Goal: Complete application form: Complete application form

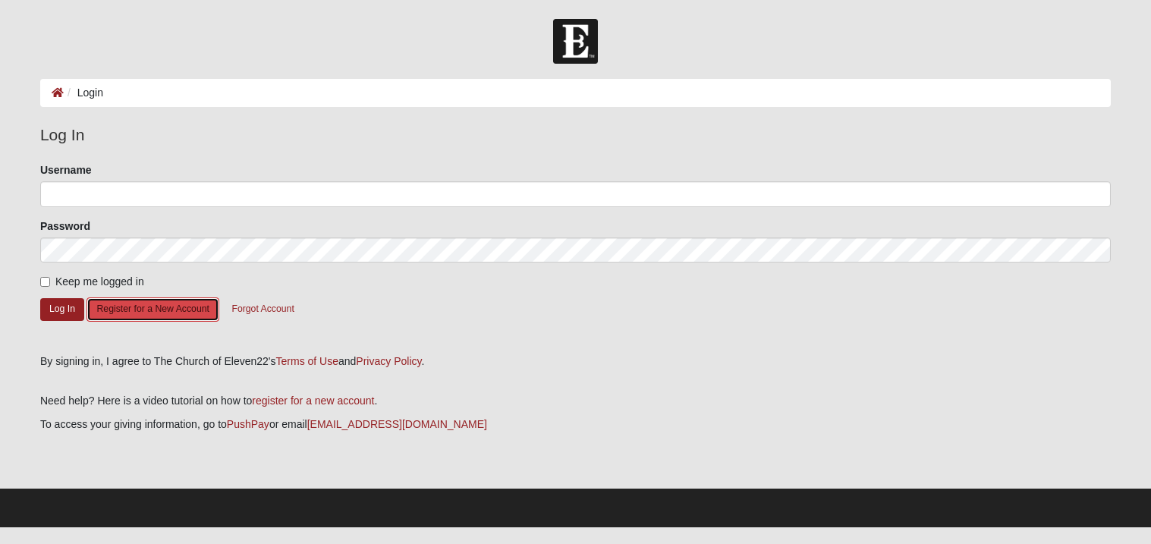
click at [178, 310] on button "Register for a New Account" at bounding box center [153, 309] width 132 height 24
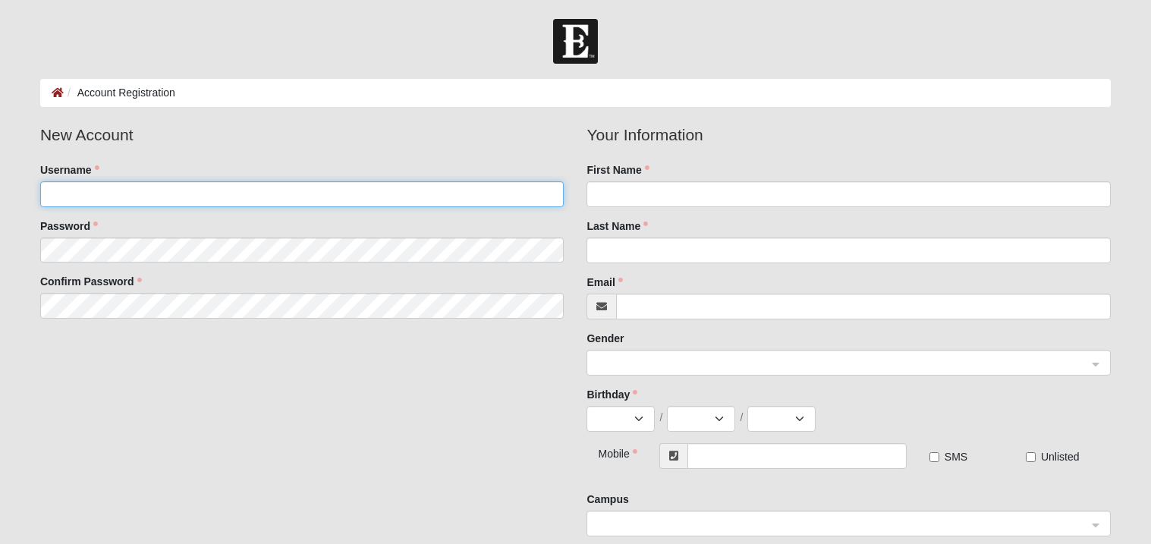
click at [174, 190] on input "Username" at bounding box center [302, 194] width 524 height 26
type input "Sara Cheshire"
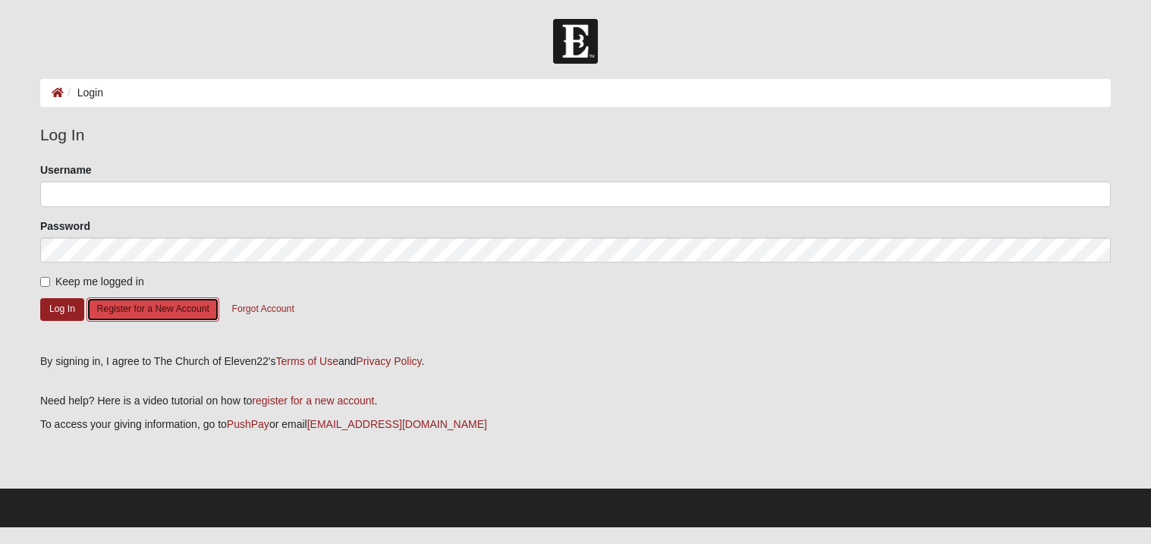
click at [139, 316] on button "Register for a New Account" at bounding box center [153, 309] width 132 height 24
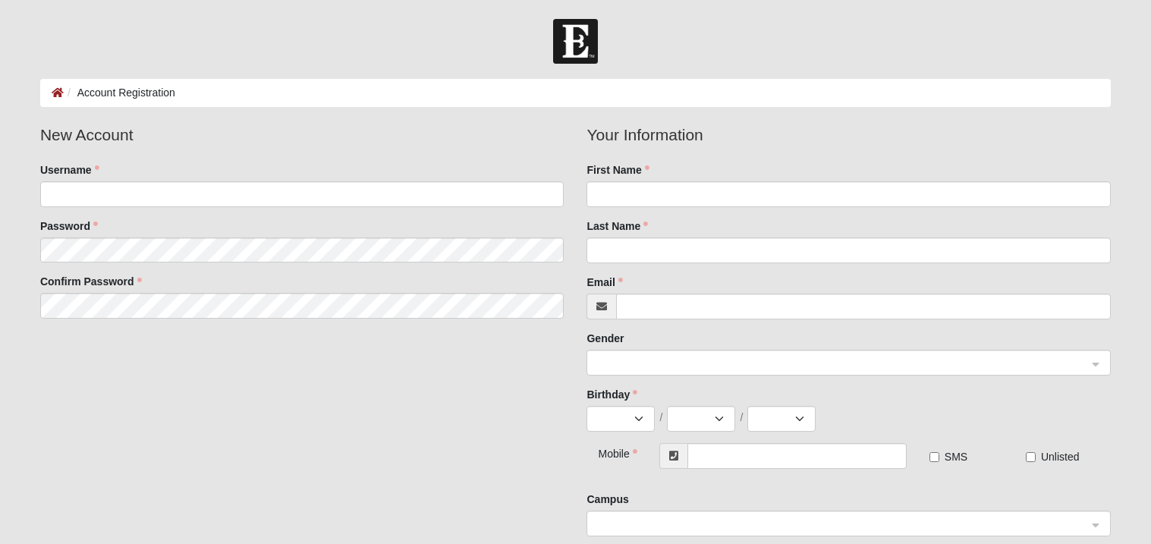
click at [222, 206] on fieldset "New Account Username Password Confirm Password" at bounding box center [302, 226] width 547 height 207
click at [216, 201] on input "Username" at bounding box center [302, 194] width 524 height 26
click at [80, 194] on input "SaraCheshire" at bounding box center [302, 194] width 524 height 26
click at [138, 191] on input "Saraheshire" at bounding box center [302, 194] width 524 height 26
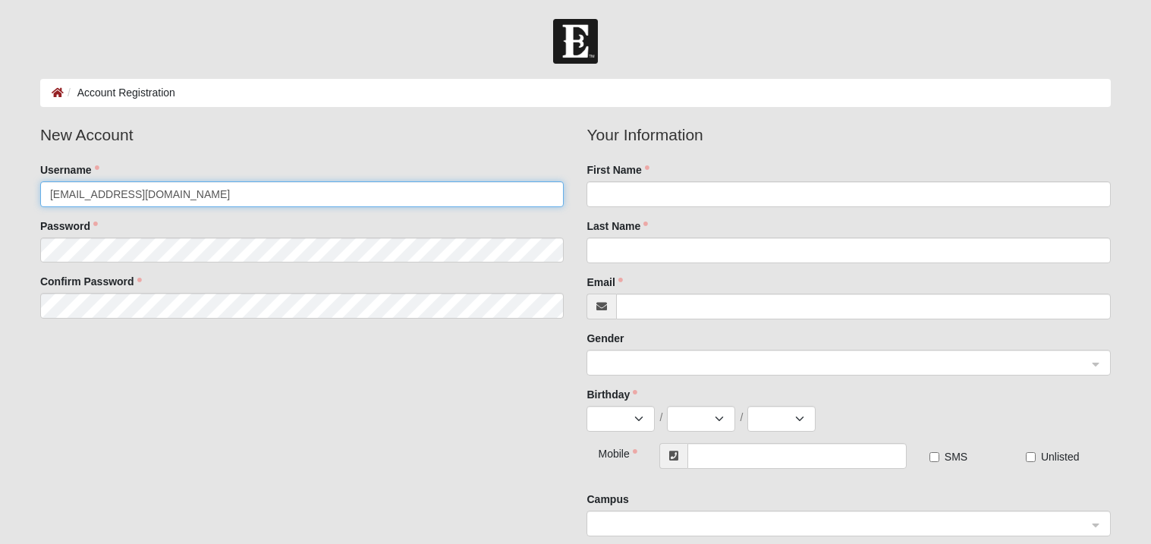
type input "Saracheshire@gmail.com"
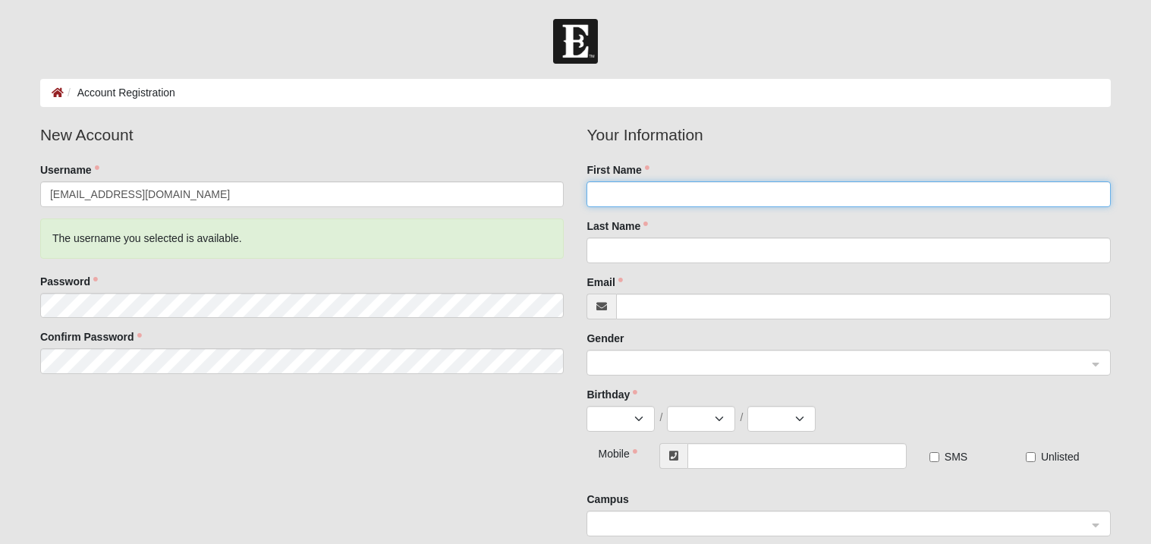
click at [655, 193] on input "First Name" at bounding box center [849, 194] width 524 height 26
type input "Sara"
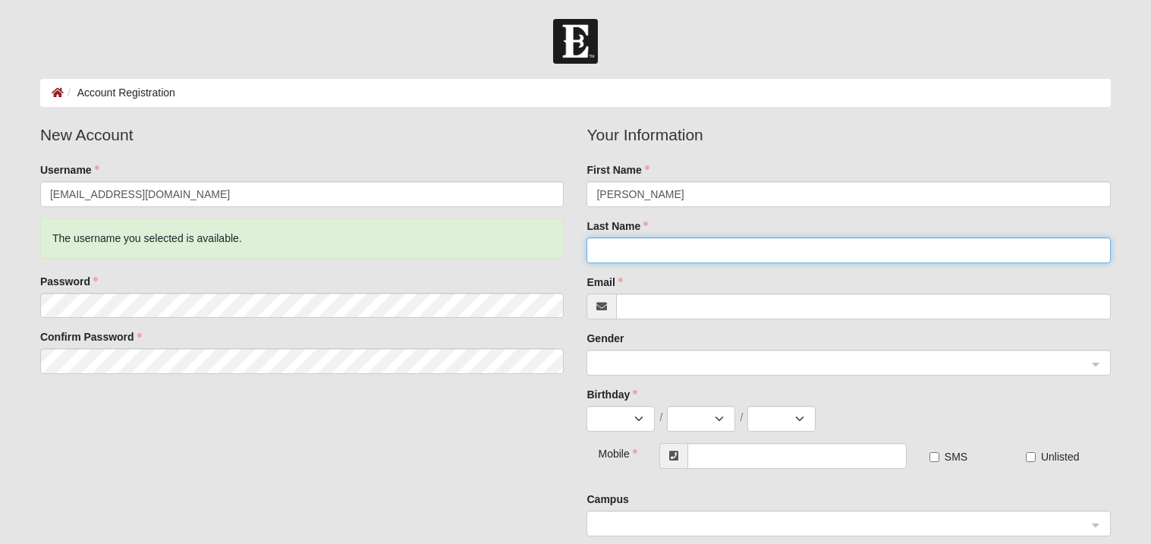
click at [684, 245] on input "Last Name" at bounding box center [849, 251] width 524 height 26
type input "Cheshire"
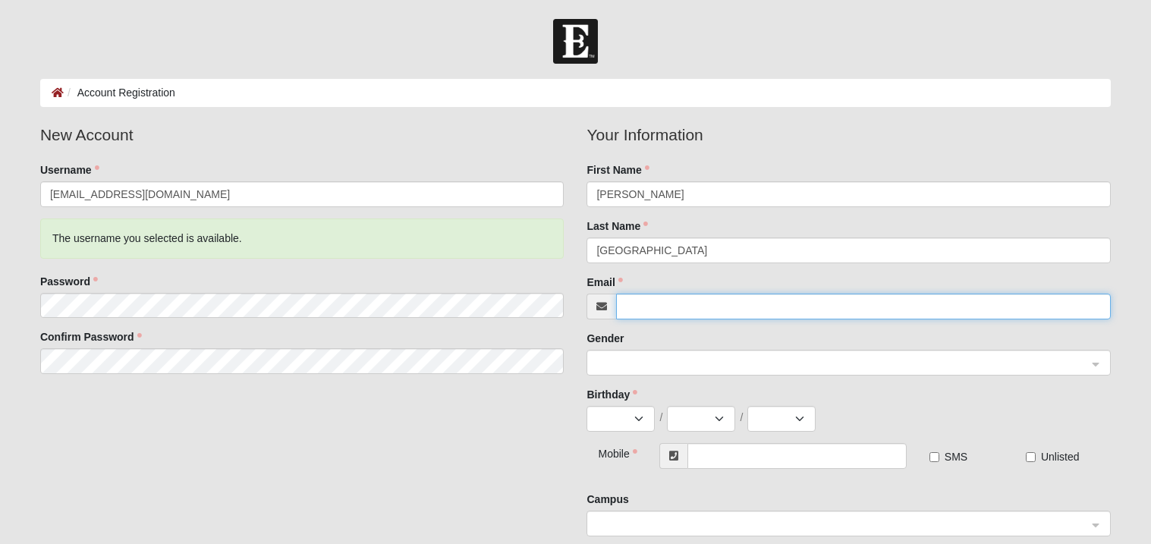
click at [654, 308] on input "Email" at bounding box center [863, 307] width 495 height 26
paste input "saracheshire852@gmail.com"
click at [644, 363] on span at bounding box center [841, 363] width 491 height 17
type input "saracheshire852@gmail.com"
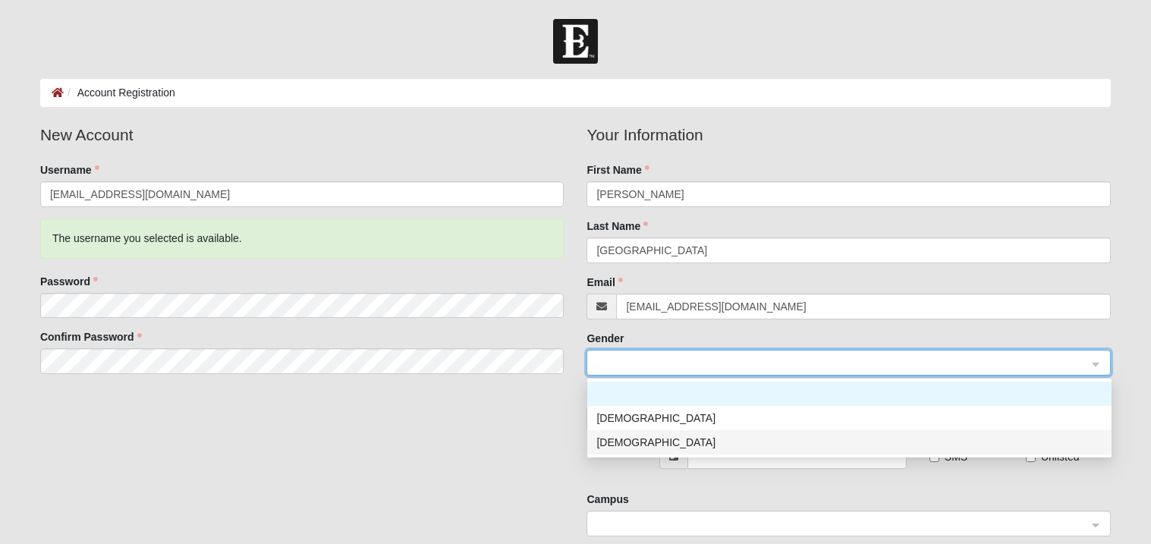
click at [659, 444] on div "[DEMOGRAPHIC_DATA]" at bounding box center [849, 442] width 506 height 17
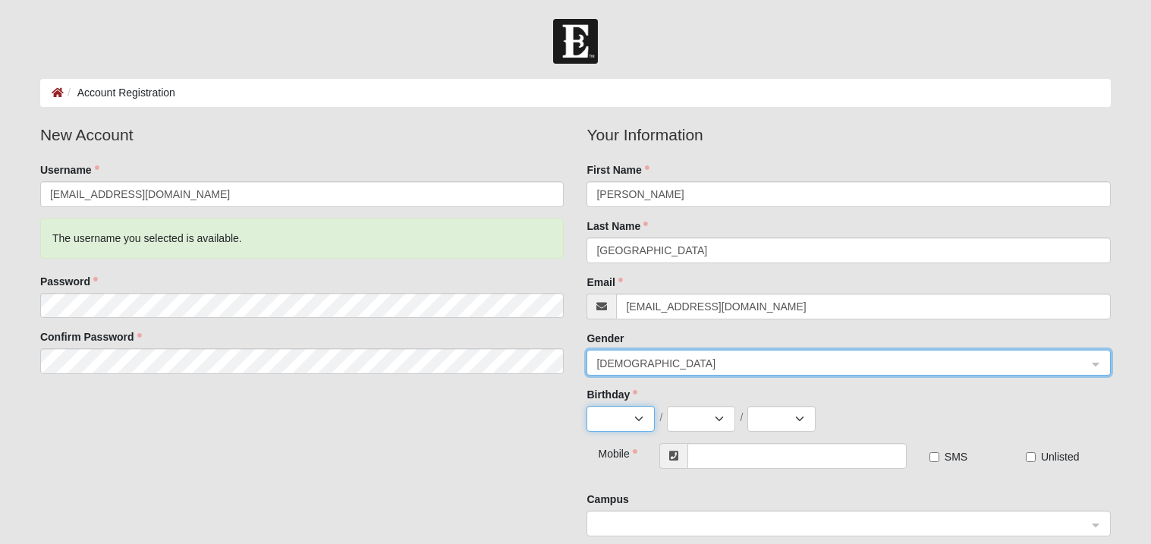
click at [625, 418] on select "Jan Feb Mar Apr May Jun Jul Aug Sep Oct Nov Dec" at bounding box center [621, 419] width 68 height 26
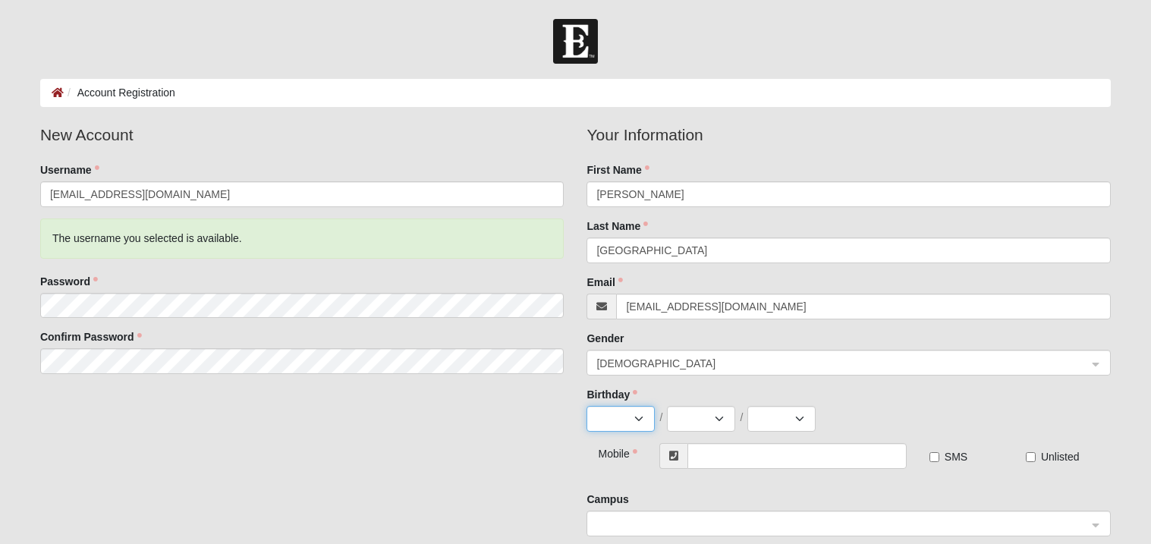
select select "5"
click at [587, 406] on select "Jan Feb Mar Apr May Jun Jul Aug Sep Oct Nov Dec" at bounding box center [621, 419] width 68 height 26
click at [694, 417] on select "1 2 3 4 5 6 7 8 9 10 11 12 13 14 15 16 17 18 19 20 21 22 23 24 25 26 27 28 29 3…" at bounding box center [701, 419] width 68 height 26
select select "16"
click at [667, 406] on select "1 2 3 4 5 6 7 8 9 10 11 12 13 14 15 16 17 18 19 20 21 22 23 24 25 26 27 28 29 3…" at bounding box center [701, 419] width 68 height 26
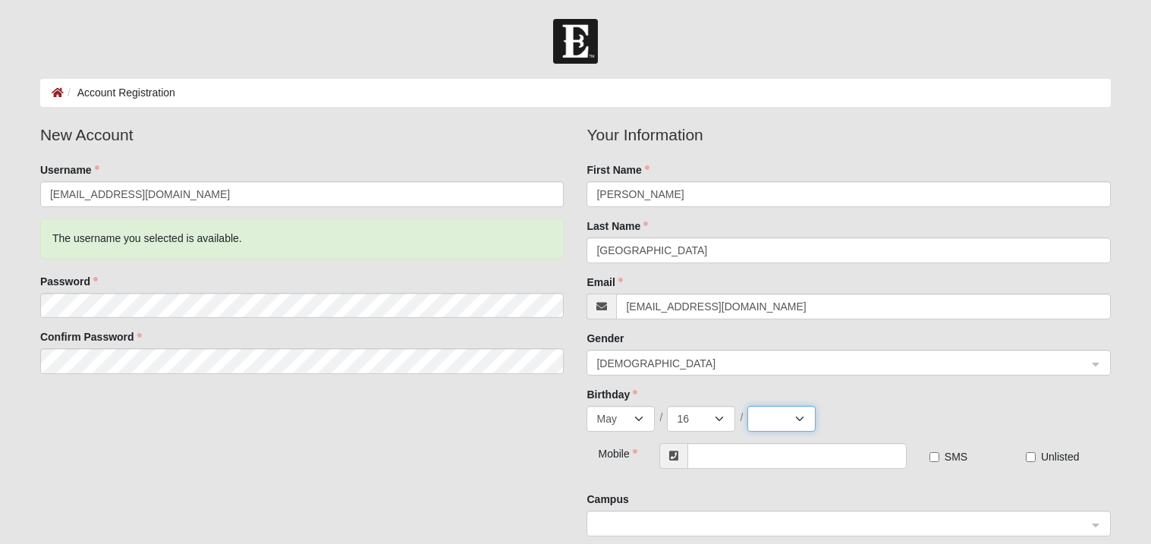
click at [769, 411] on select "2025 2024 2023 2022 2021 2020 2019 2018 2017 2016 2015 2014 2013 2012 2011 2010…" at bounding box center [781, 419] width 68 height 26
select select "2011"
click at [747, 406] on select "2025 2024 2023 2022 2021 2020 2019 2018 2017 2016 2015 2014 2013 2012 2011 2010…" at bounding box center [781, 419] width 68 height 26
click at [905, 413] on div "Jan Feb Mar Apr May Jun Jul Aug Sep Oct Nov Dec / 1 2 3 4 5 6 7 8 9 10 11 12 13…" at bounding box center [849, 419] width 524 height 26
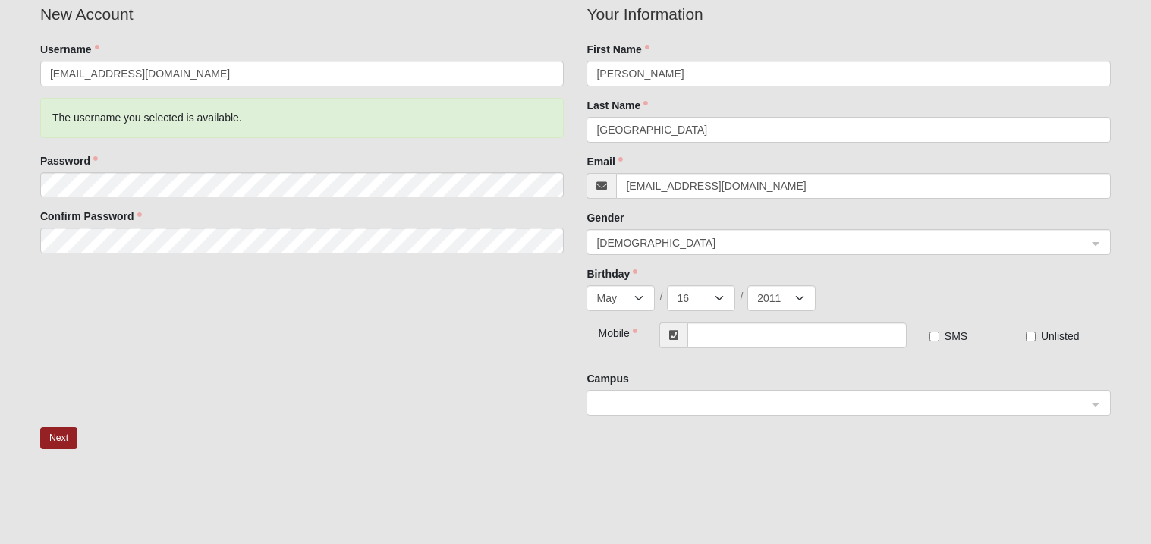
scroll to position [151, 0]
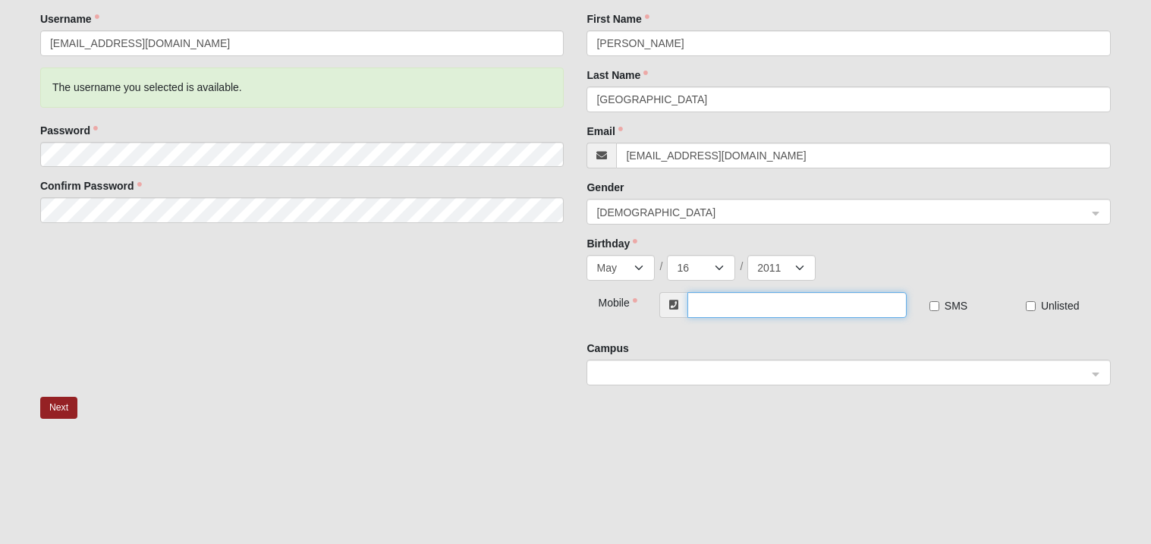
click at [822, 298] on input "text" at bounding box center [797, 305] width 219 height 26
click at [778, 370] on span at bounding box center [841, 373] width 491 height 17
type input "[PHONE_NUMBER]"
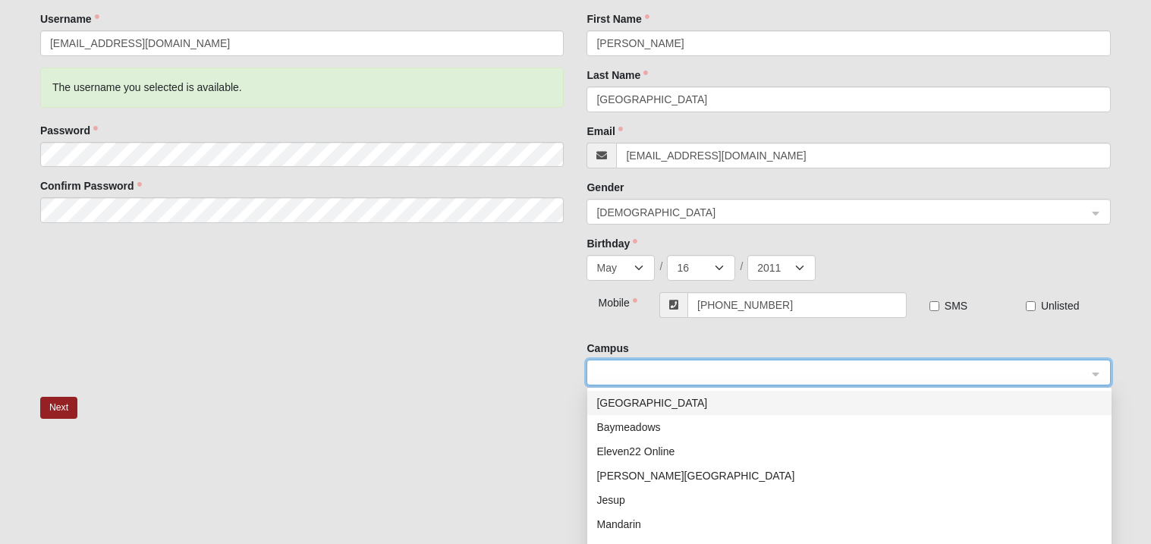
click at [608, 373] on span at bounding box center [841, 373] width 491 height 17
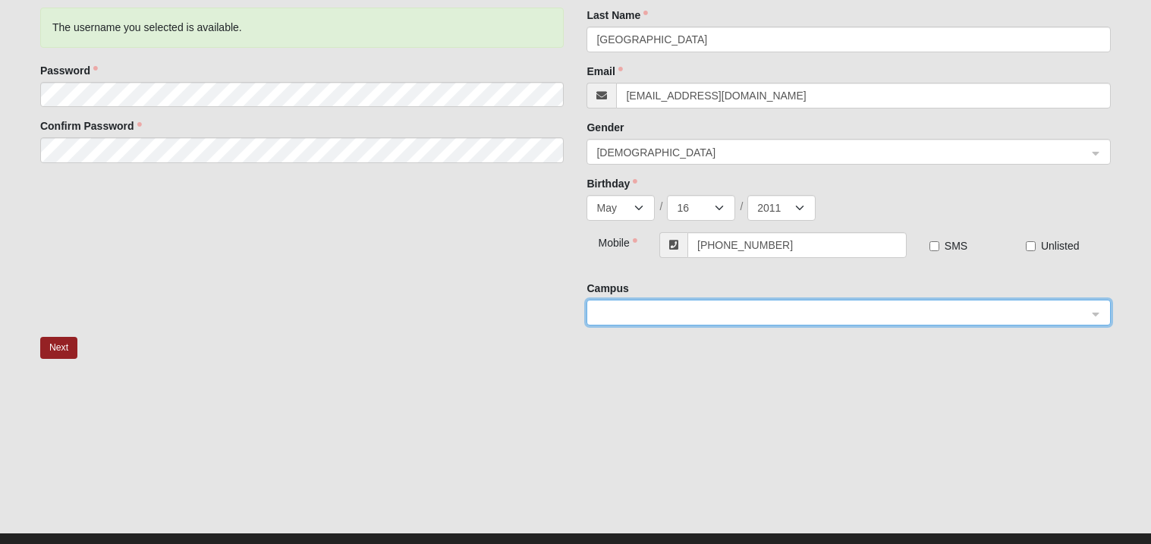
scroll to position [238, 0]
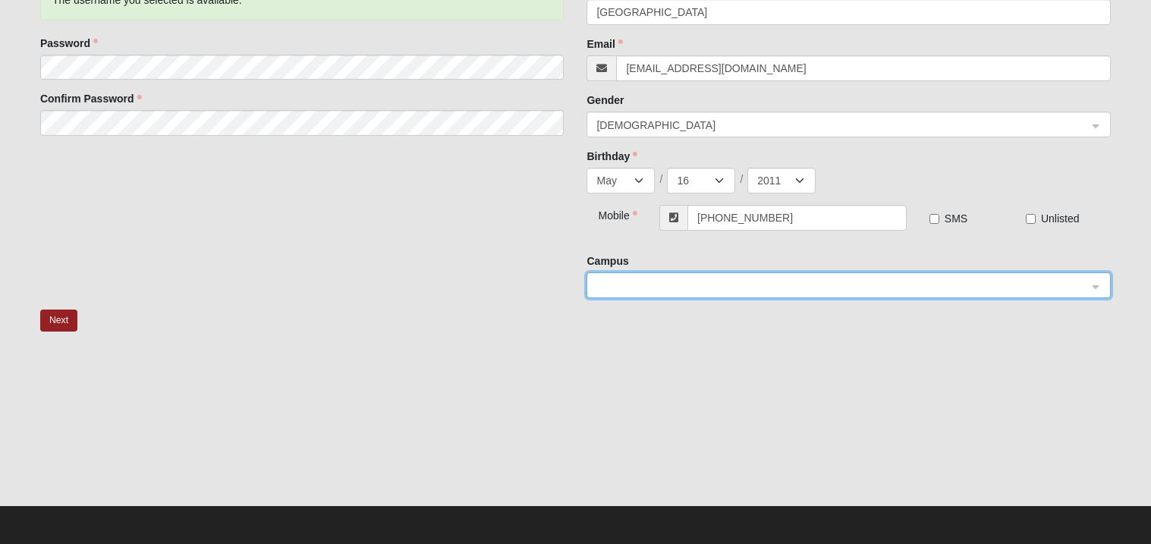
click at [1084, 280] on span at bounding box center [841, 286] width 491 height 17
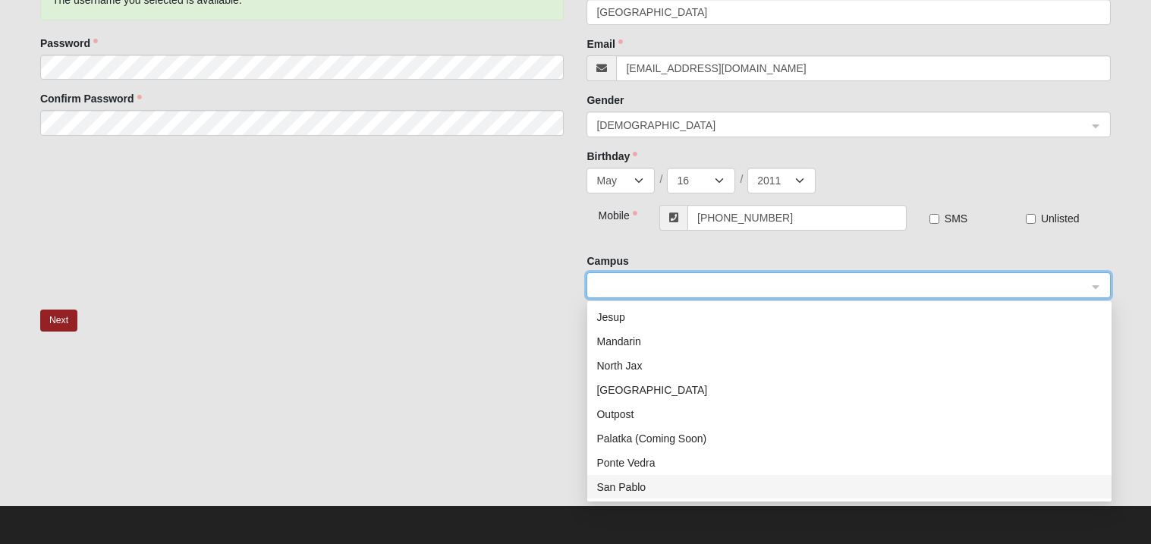
scroll to position [121, 0]
click at [717, 483] on div "St. Johns" at bounding box center [849, 487] width 506 height 17
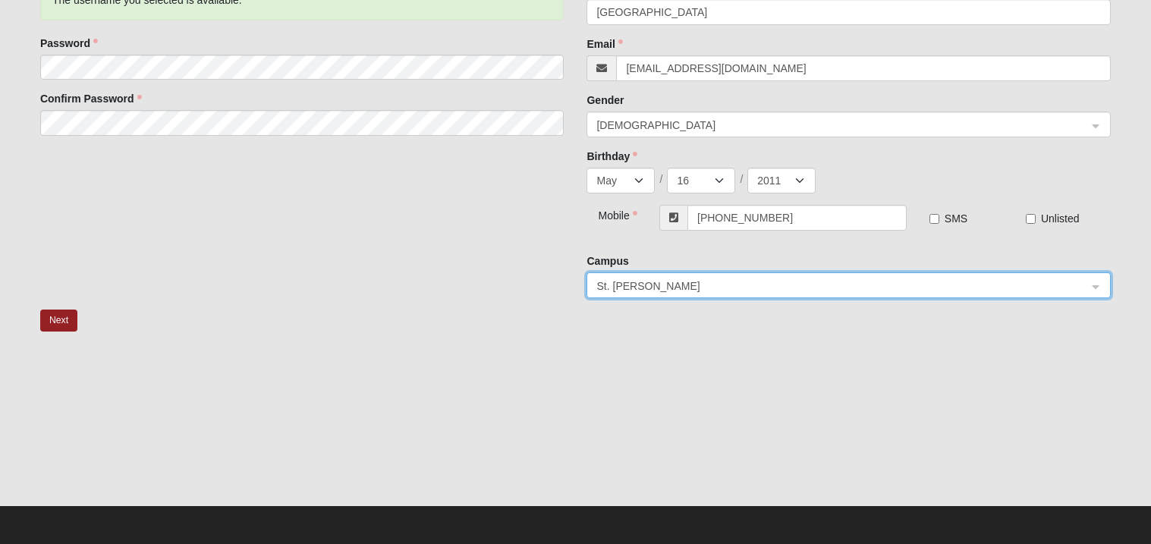
click at [532, 426] on div at bounding box center [575, 429] width 1071 height 152
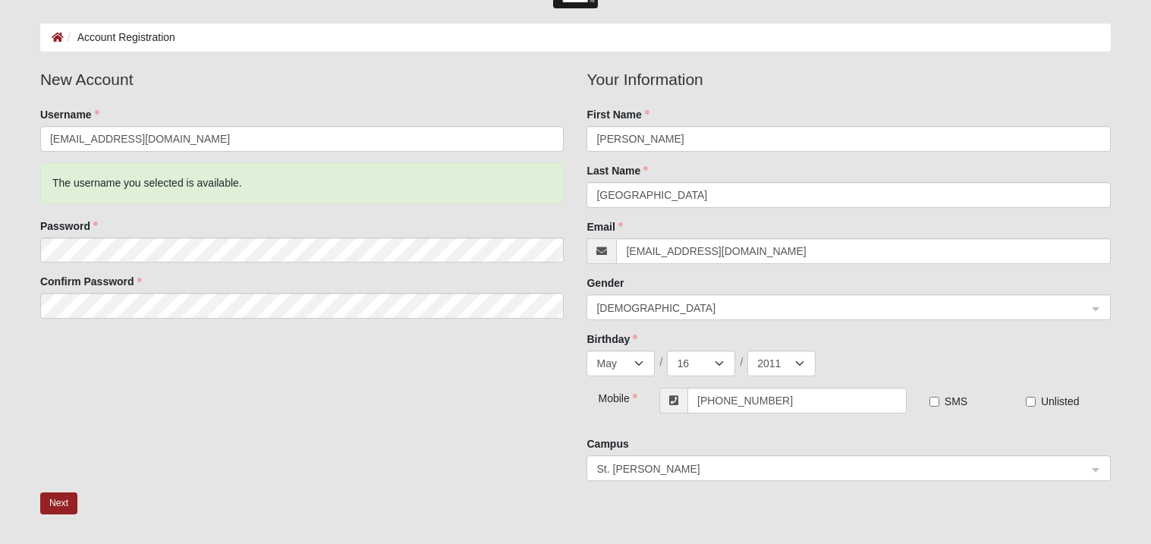
scroll to position [55, 0]
click at [318, 456] on div "New Account Username Saracheshire@gmail.com The username you selected is availa…" at bounding box center [576, 280] width 1094 height 425
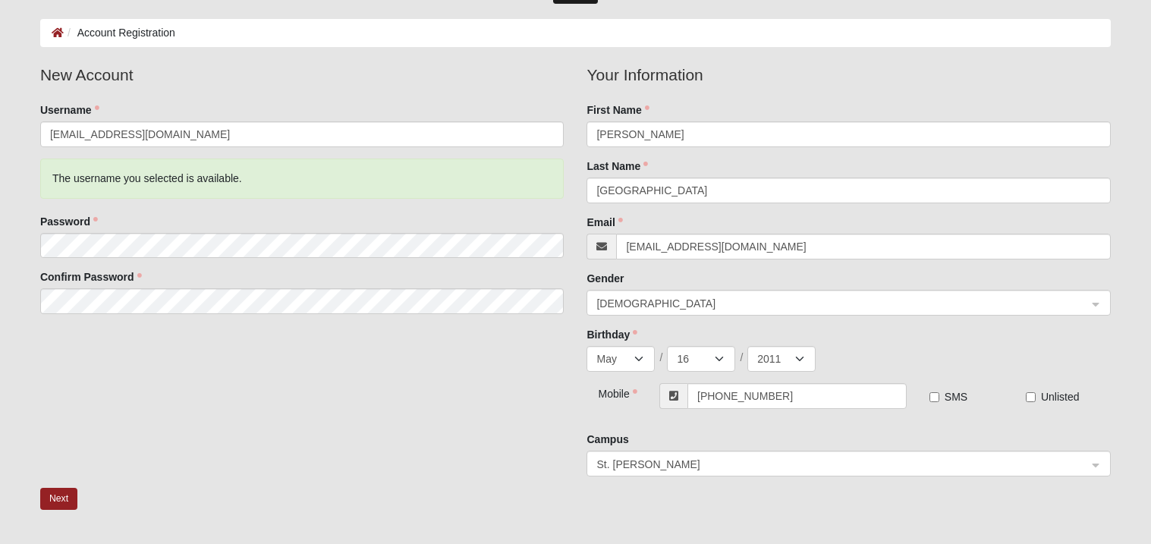
scroll to position [90, 0]
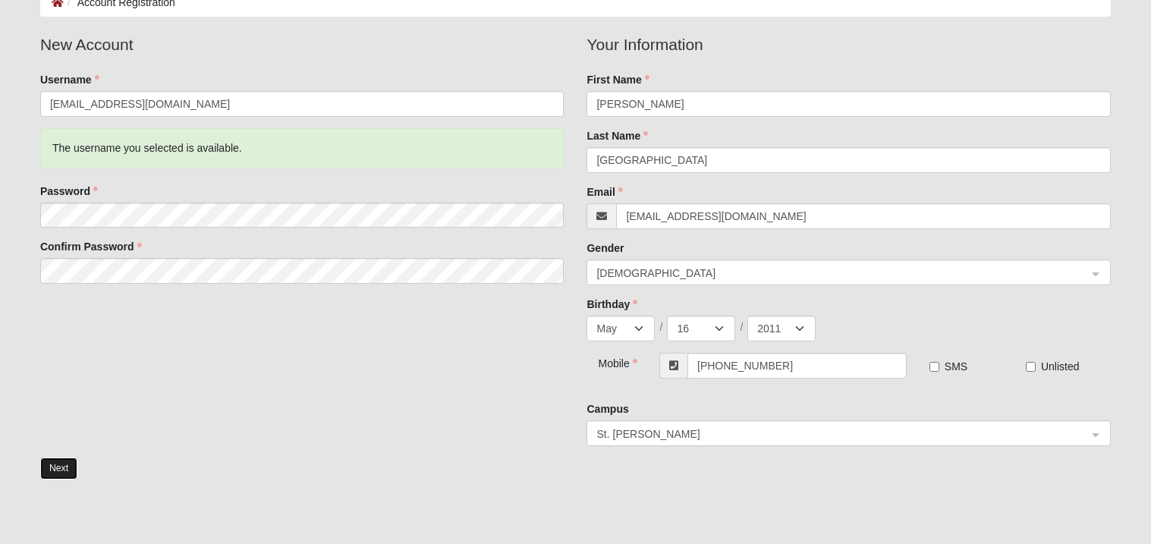
click at [66, 473] on button "Next" at bounding box center [58, 469] width 37 height 22
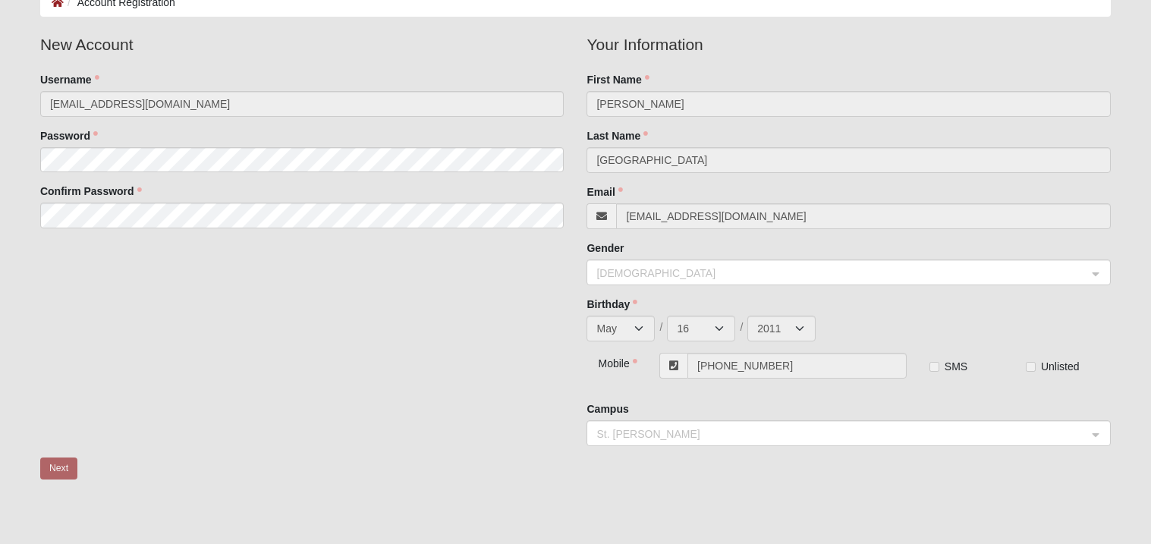
scroll to position [0, 0]
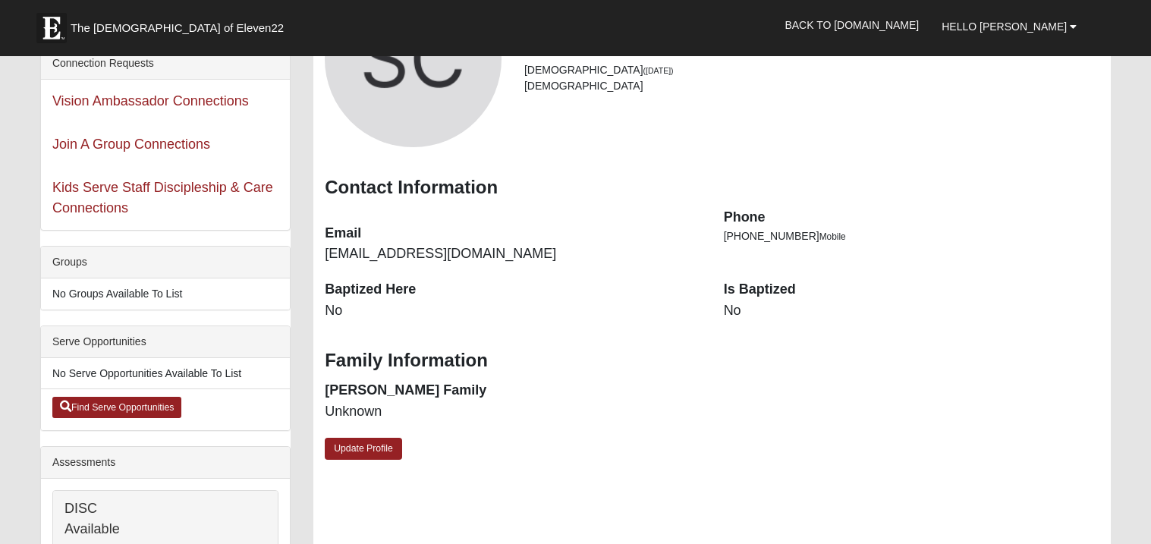
scroll to position [185, 0]
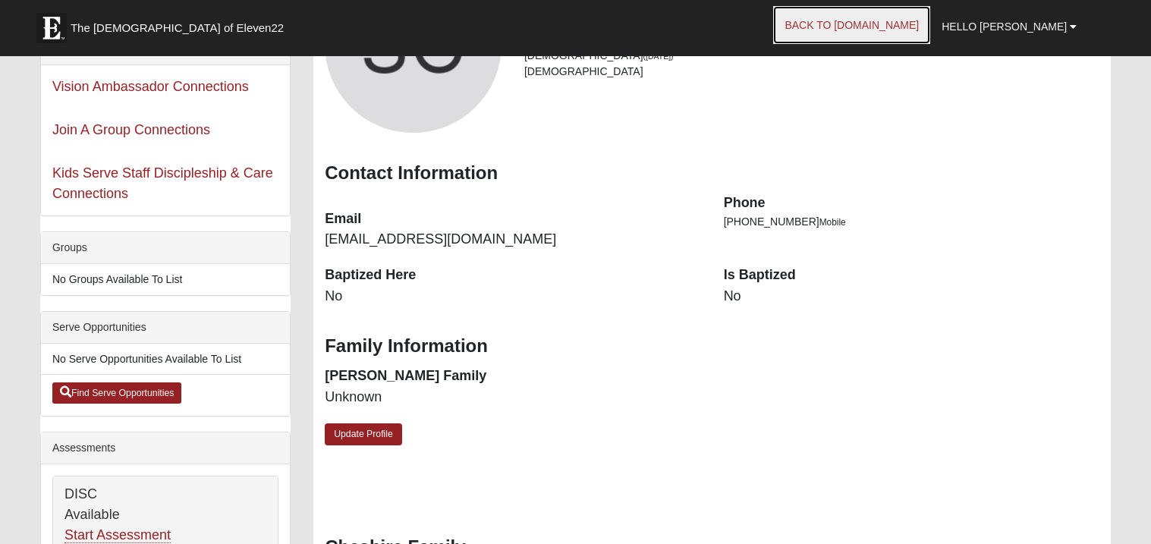
click at [854, 20] on link "Back to COE22.com" at bounding box center [851, 25] width 157 height 38
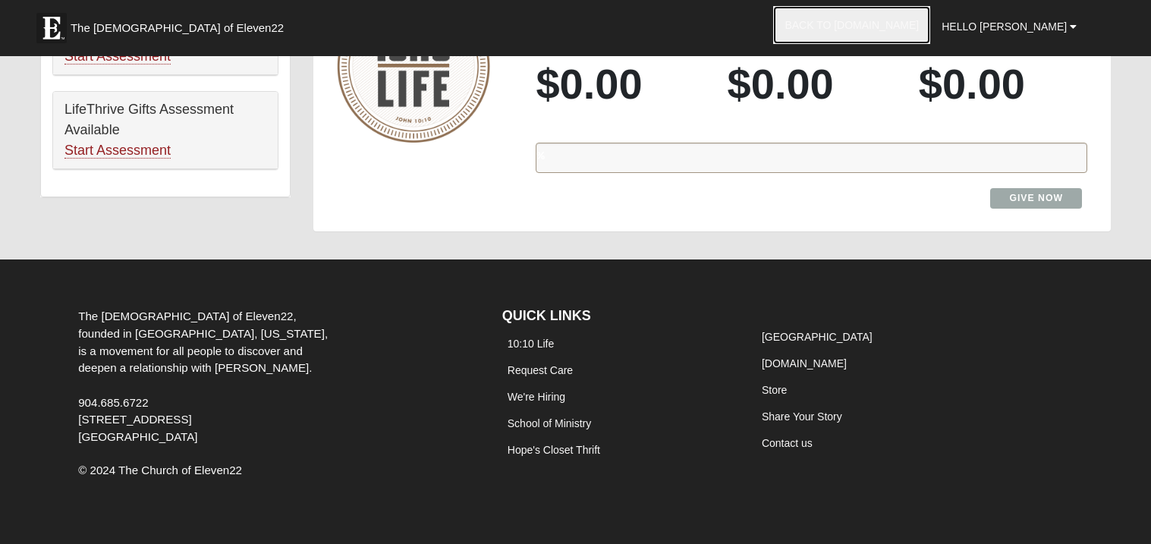
scroll to position [1062, 0]
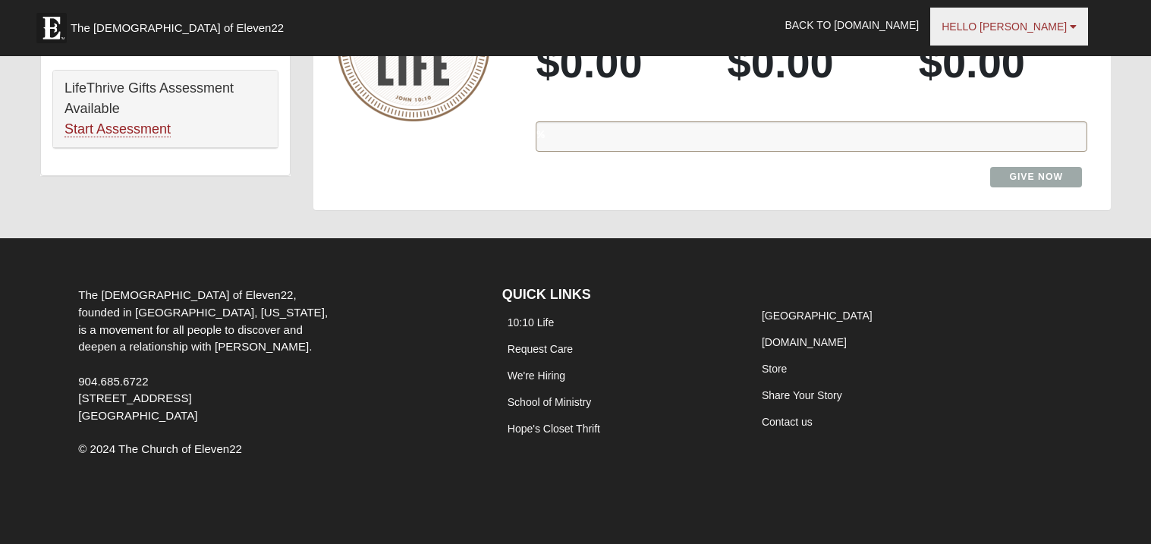
click at [1028, 27] on span "Hello [PERSON_NAME]" at bounding box center [1004, 26] width 125 height 12
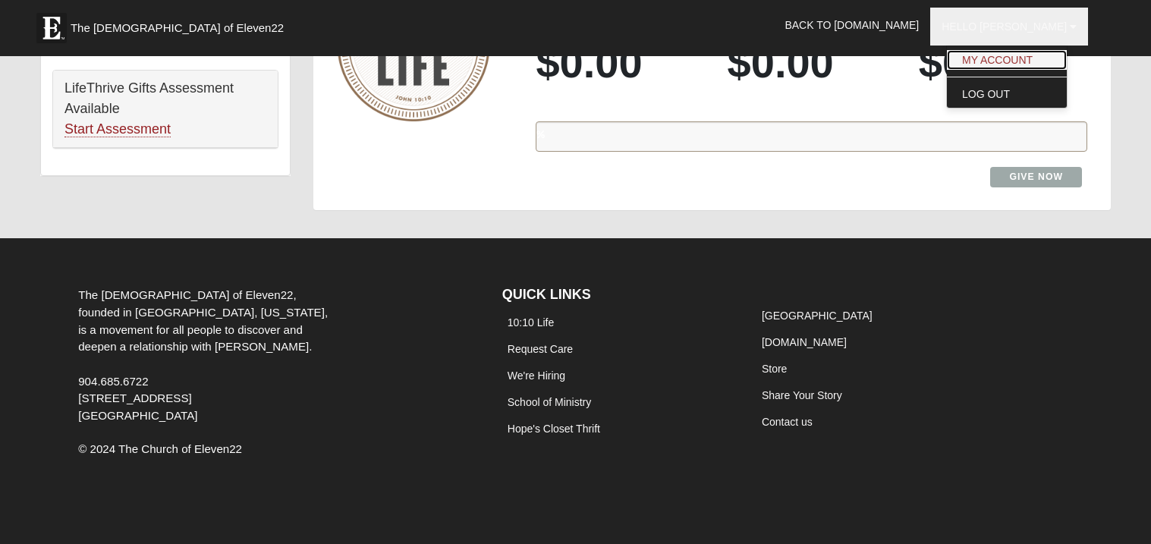
click at [1036, 55] on link "My Account" at bounding box center [1007, 60] width 120 height 20
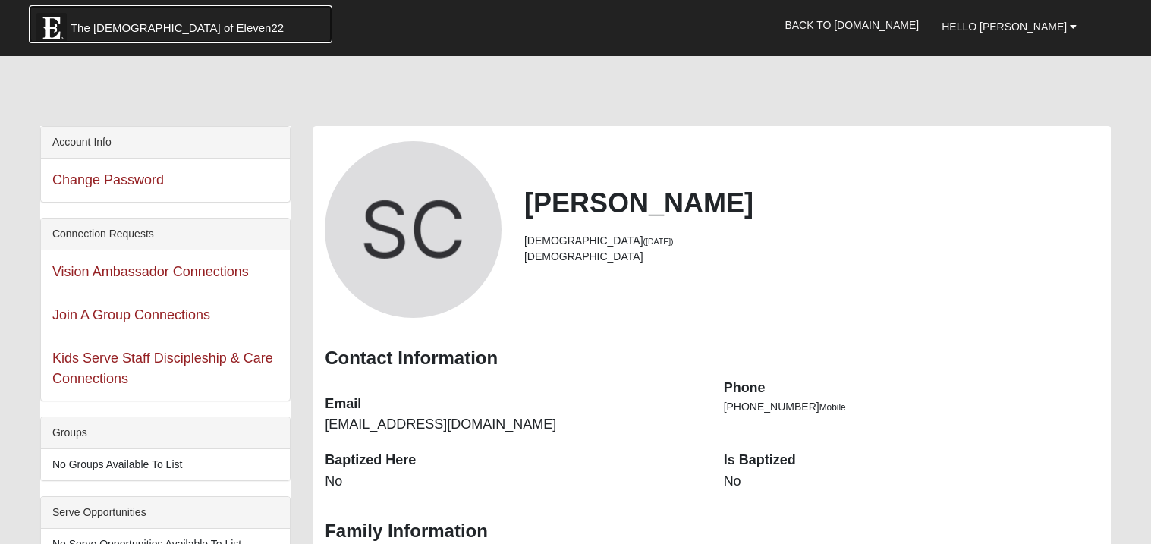
click at [55, 36] on img at bounding box center [51, 28] width 30 height 30
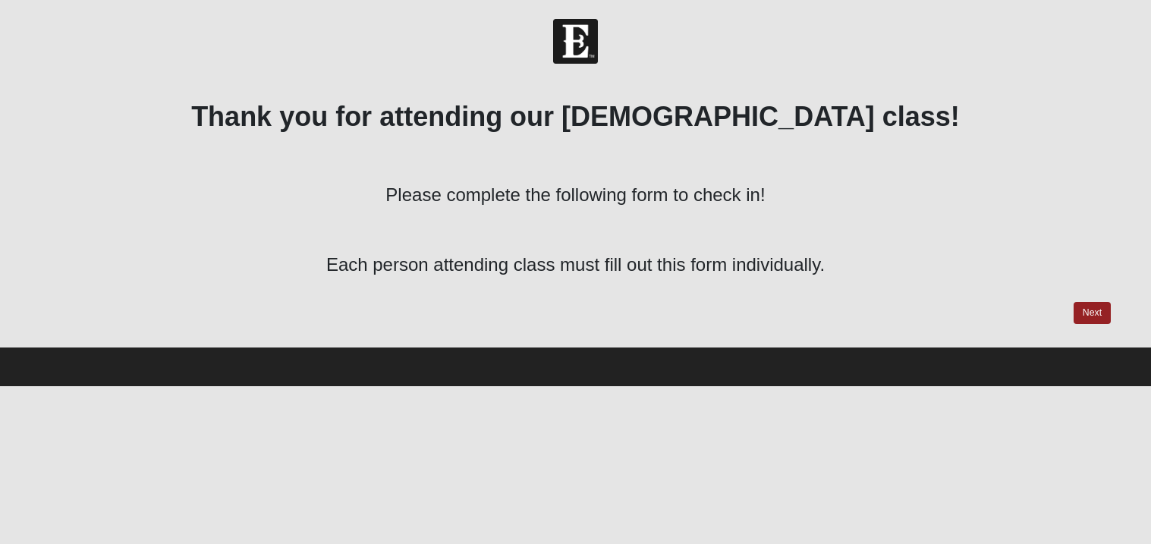
click at [1147, 34] on div at bounding box center [575, 41] width 1151 height 45
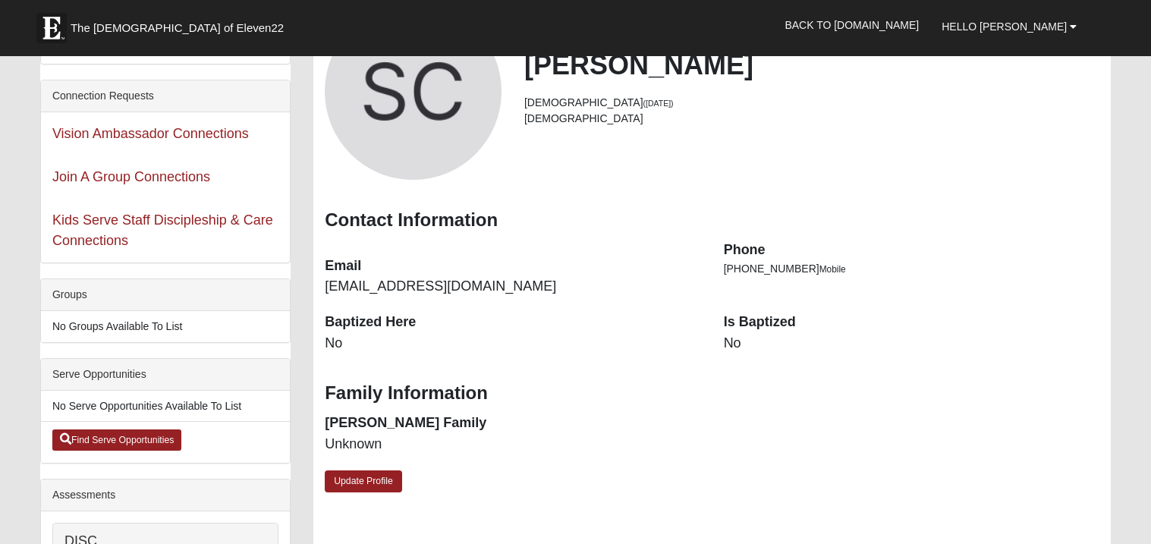
scroll to position [151, 0]
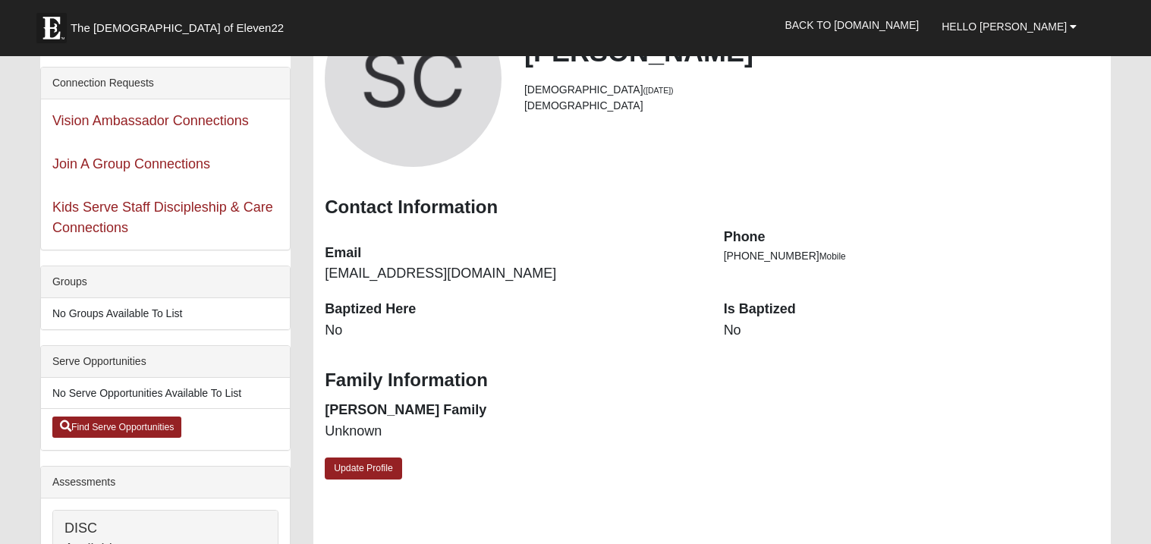
click at [370, 304] on dt "Baptized Here" at bounding box center [513, 310] width 376 height 20
drag, startPoint x: 359, startPoint y: 328, endPoint x: 326, endPoint y: 319, distance: 34.4
click at [326, 321] on dd "No" at bounding box center [513, 331] width 376 height 20
click at [637, 310] on dt "Baptized Here" at bounding box center [513, 310] width 376 height 20
click at [736, 325] on dd "No" at bounding box center [912, 331] width 376 height 20
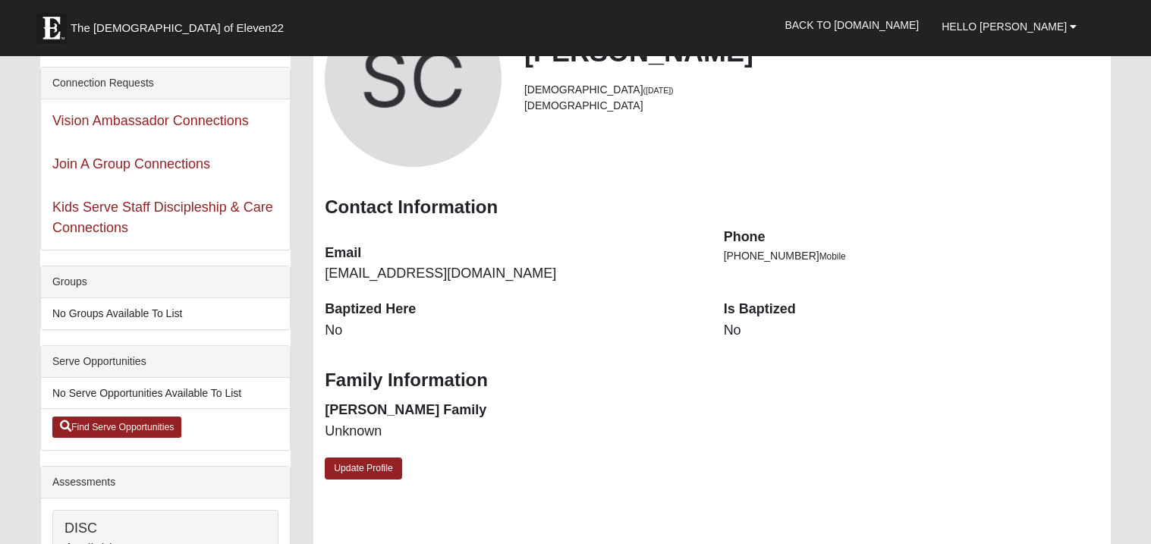
click at [736, 327] on dd "No" at bounding box center [912, 331] width 376 height 20
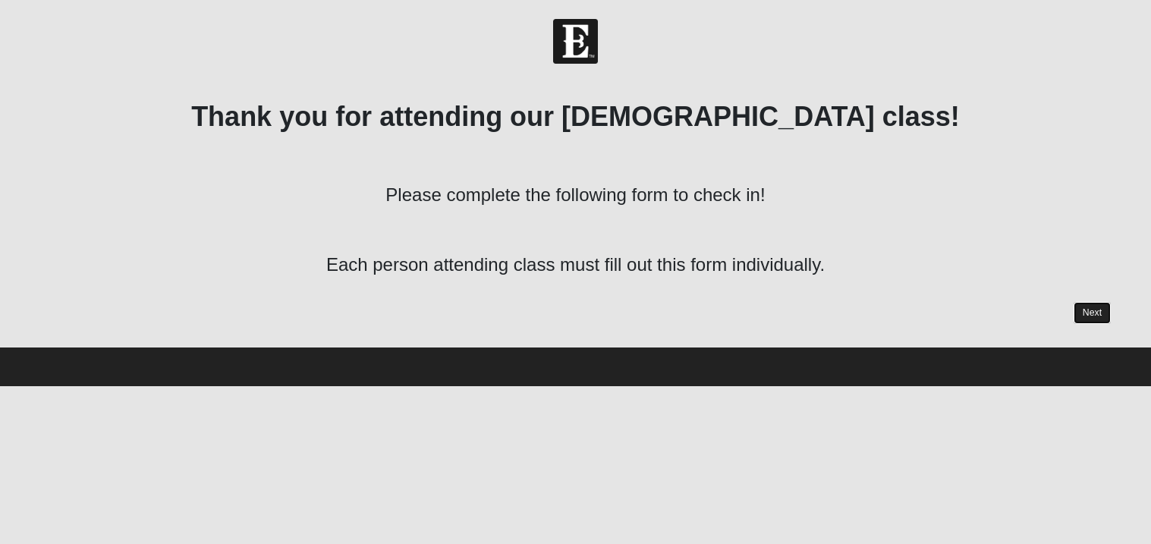
click at [1094, 315] on link "Next" at bounding box center [1092, 313] width 37 height 22
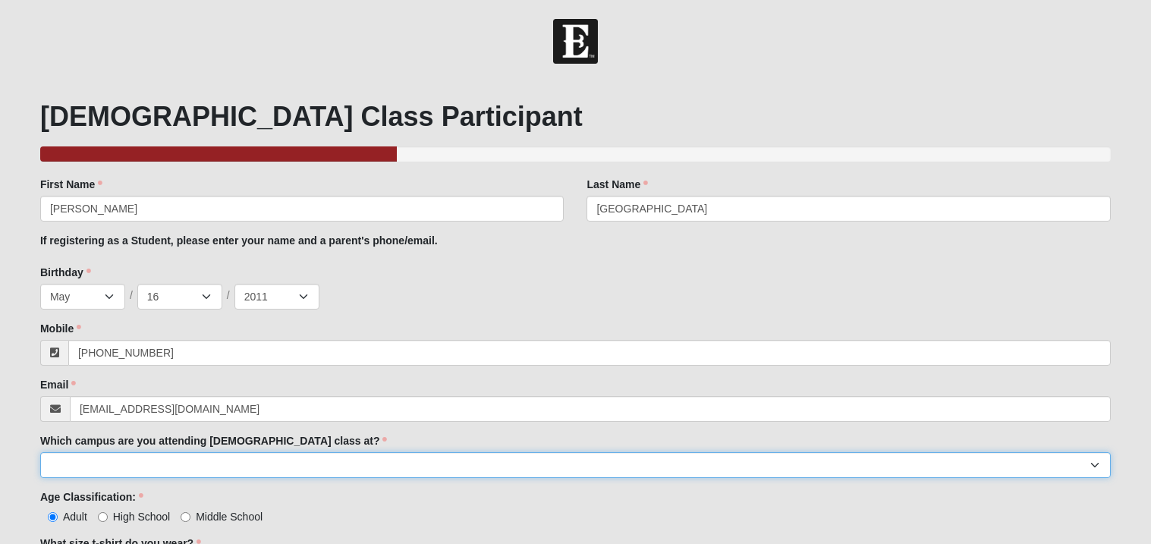
click at [206, 462] on select "Arlington Baymeadows Eleven22 Online Fleming Island Jesup Mandarin North Jax Or…" at bounding box center [575, 465] width 1071 height 26
select select "11"
click at [40, 452] on select "Arlington Baymeadows Eleven22 Online Fleming Island Jesup Mandarin North Jax Or…" at bounding box center [575, 465] width 1071 height 26
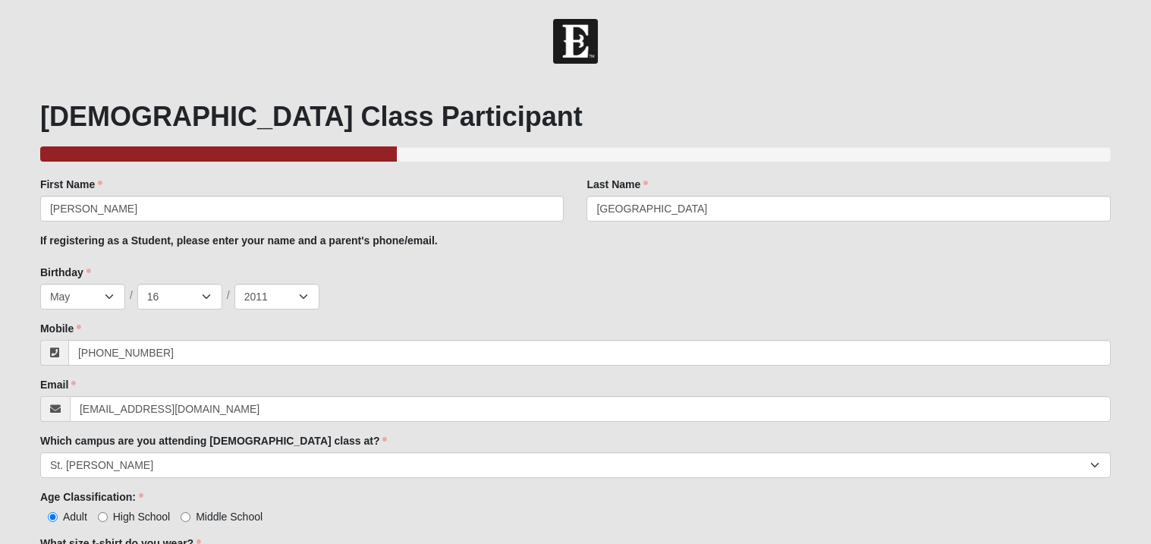
click at [113, 516] on span "High School" at bounding box center [142, 517] width 58 height 12
click at [108, 516] on input "High School" at bounding box center [103, 517] width 10 height 10
radio input "true"
click at [29, 484] on div "Baptism Class Participant 33.333333333333333333333333330% Complete Family Membe…" at bounding box center [576, 473] width 1094 height 787
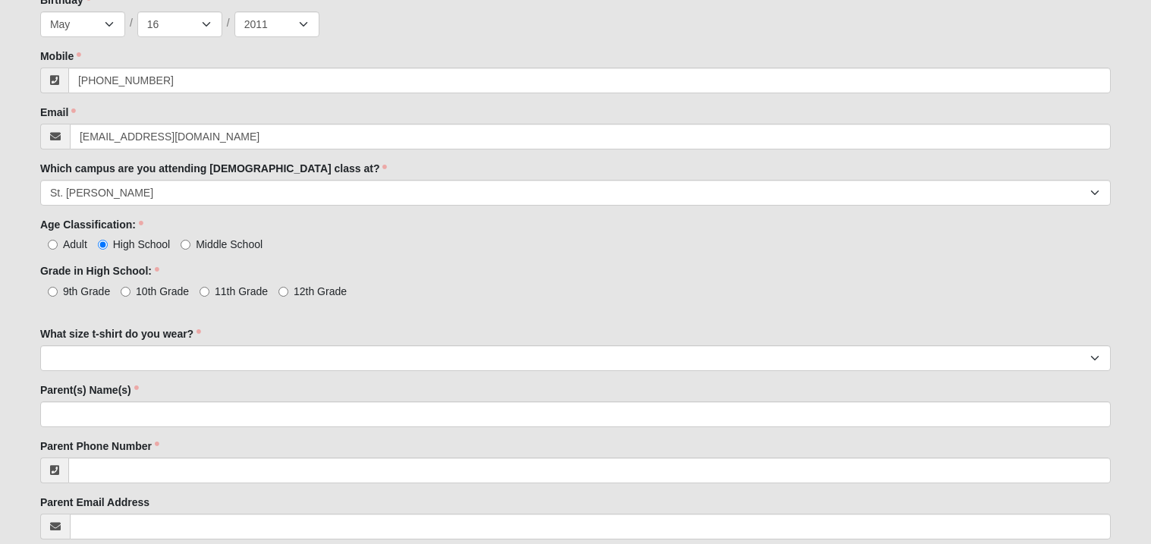
scroll to position [303, 0]
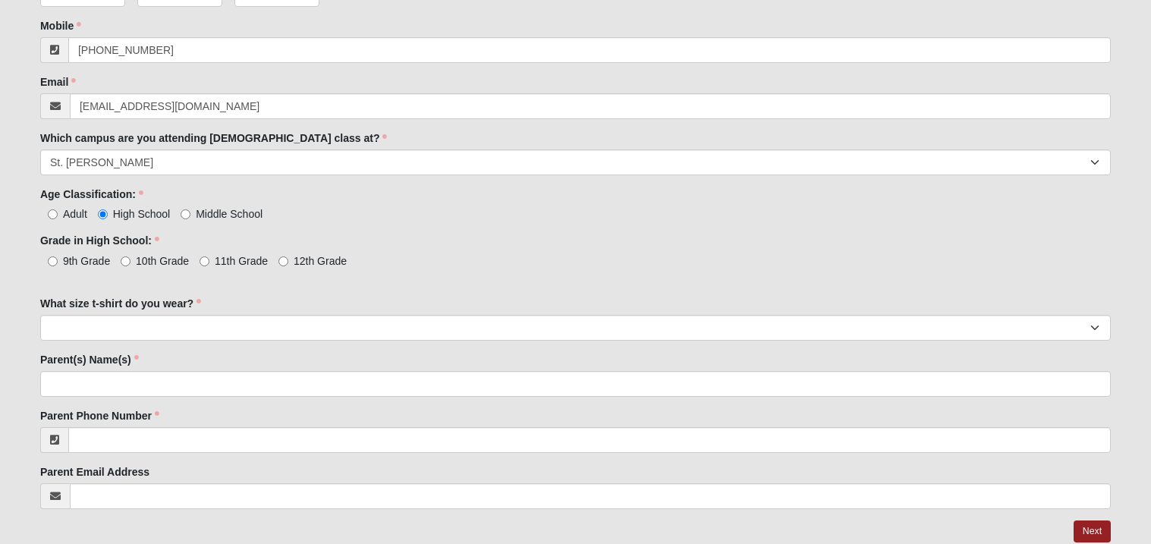
click at [76, 255] on span "9th Grade" at bounding box center [86, 261] width 47 height 12
click at [58, 256] on input "9th Grade" at bounding box center [53, 261] width 10 height 10
radio input "true"
click at [59, 263] on label "9th Grade" at bounding box center [75, 260] width 70 height 15
click at [58, 263] on input "9th Grade" at bounding box center [53, 261] width 10 height 10
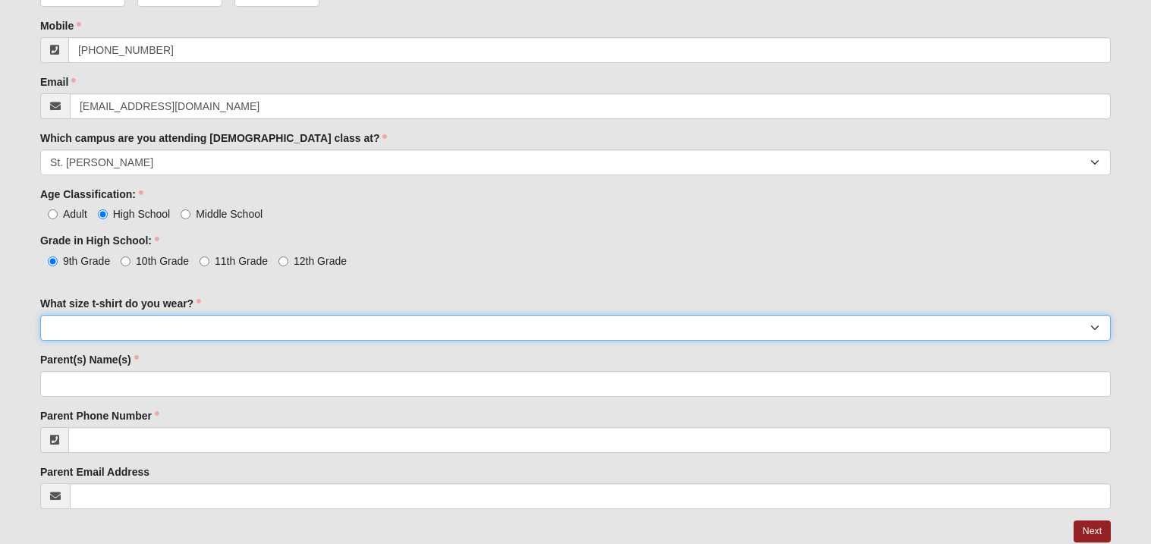
click at [121, 328] on select "Small Medium Large XL 2XL 3XL" at bounding box center [575, 328] width 1071 height 26
select select "Small"
click at [40, 315] on select "Small Medium Large XL 2XL 3XL" at bounding box center [575, 328] width 1071 height 26
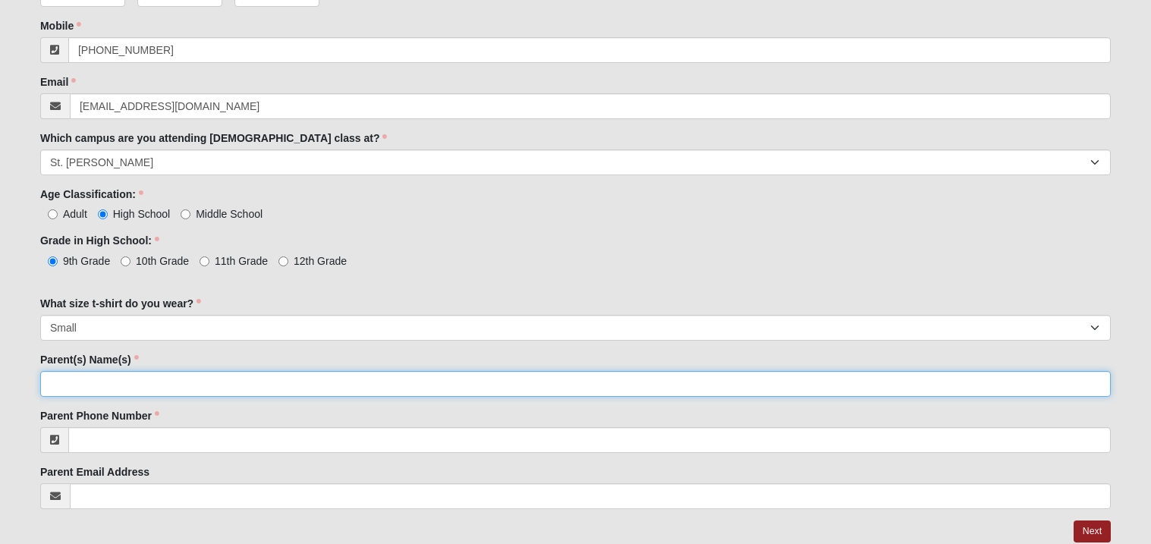
click at [127, 379] on input "Parent(s) Name(s)" at bounding box center [575, 384] width 1071 height 26
click at [105, 386] on input "Lauren Gail and Lapolean" at bounding box center [575, 384] width 1071 height 26
click at [188, 386] on input "Lauren Hilton and Lapolean" at bounding box center [575, 384] width 1071 height 26
type input "Lauren Hilton and Lapolean Hilton"
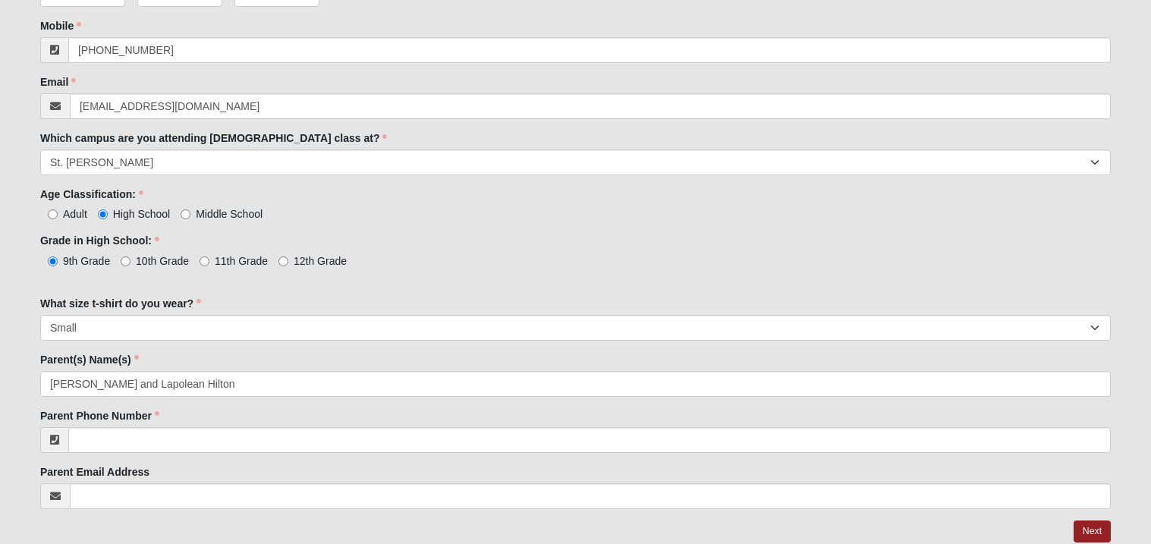
click at [20, 405] on form "Hello Sara My Account Log Out Baptism Class Check In Events Baptism Class Check…" at bounding box center [575, 160] width 1151 height 888
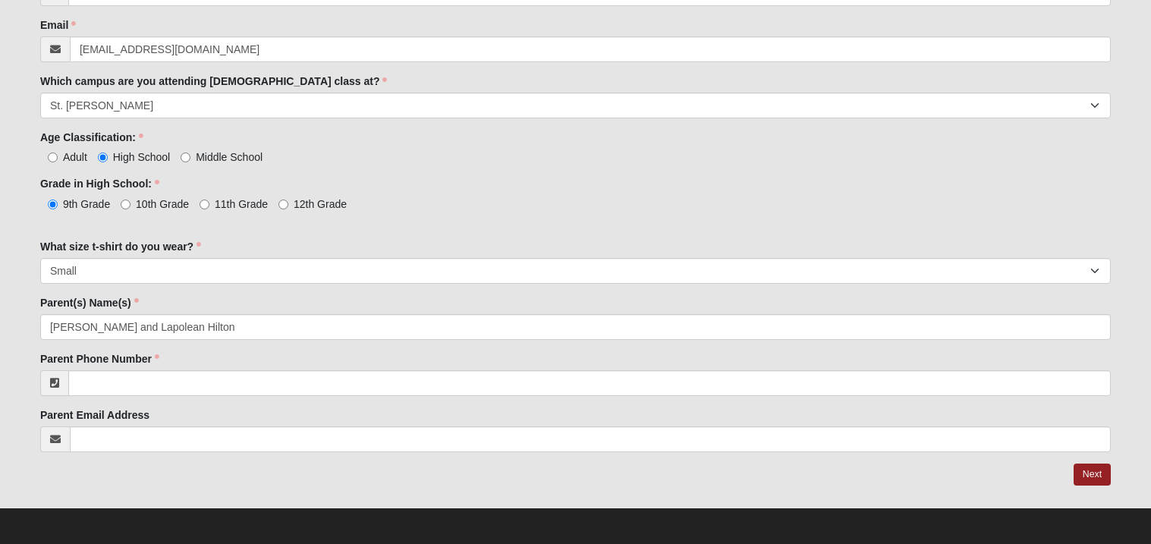
scroll to position [361, 0]
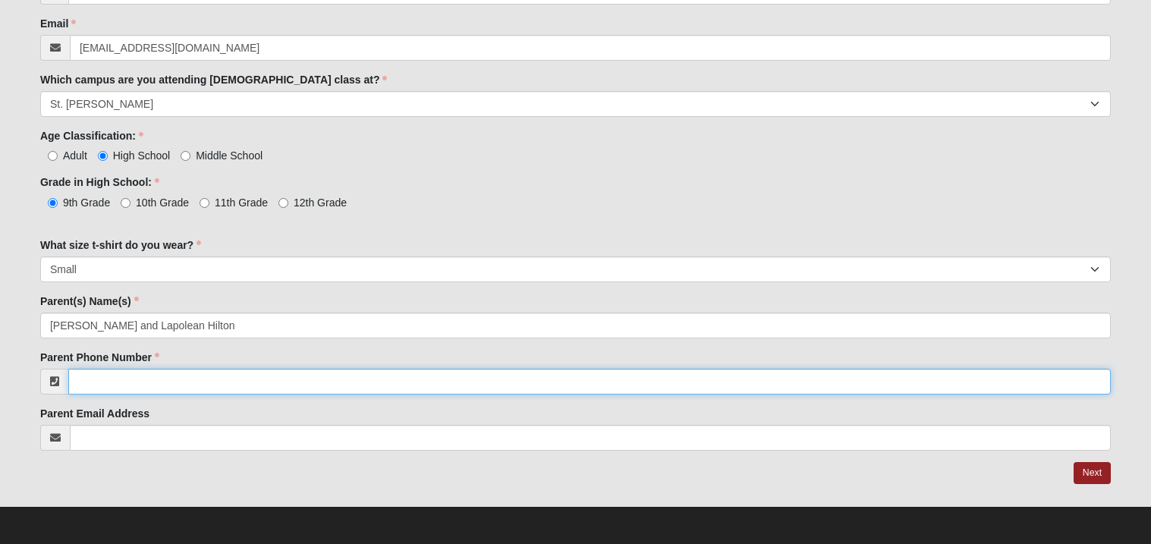
click at [109, 385] on input "Parent Phone Number" at bounding box center [589, 382] width 1043 height 26
type input "9"
click at [96, 382] on input "9043157197" at bounding box center [589, 382] width 1043 height 26
click at [77, 379] on input "904)3157197" at bounding box center [589, 382] width 1043 height 26
click at [121, 380] on input "(904)3157197" at bounding box center [589, 382] width 1043 height 26
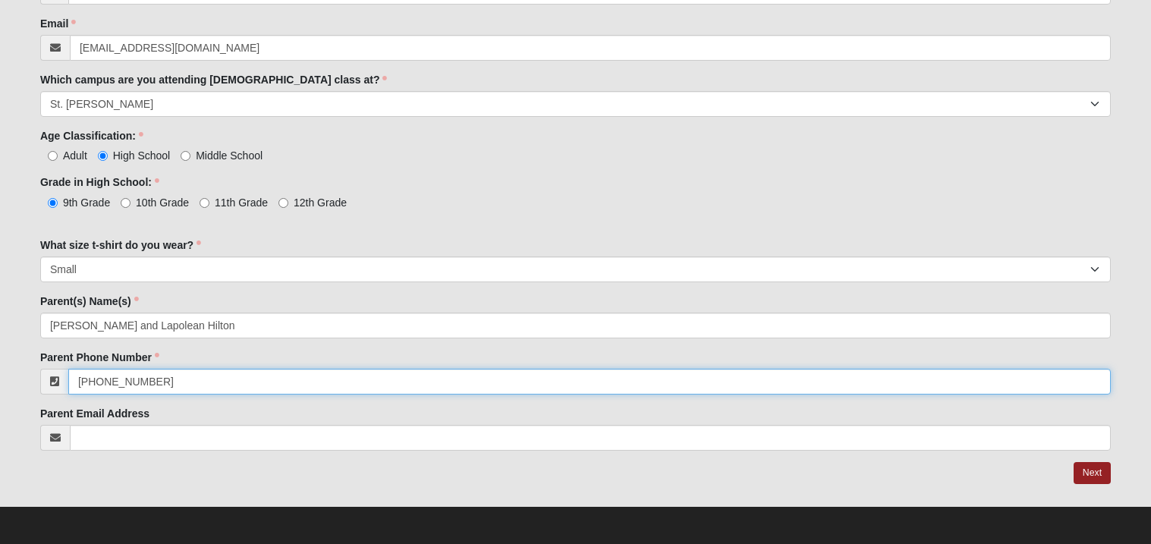
click at [102, 386] on input "(904)315-7197" at bounding box center [589, 382] width 1043 height 26
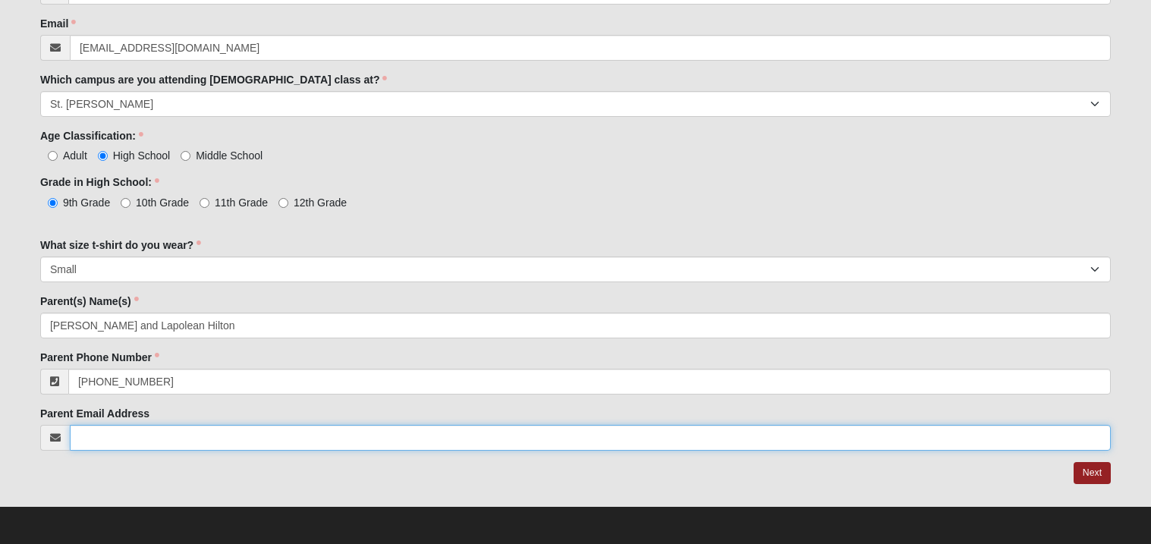
type input "[PHONE_NUMBER]"
click at [217, 433] on input "Parent Email Address" at bounding box center [590, 438] width 1041 height 26
paste input "lauren.hilton33@gmail.com"
type input "lauren.hilton33@gmail.com"
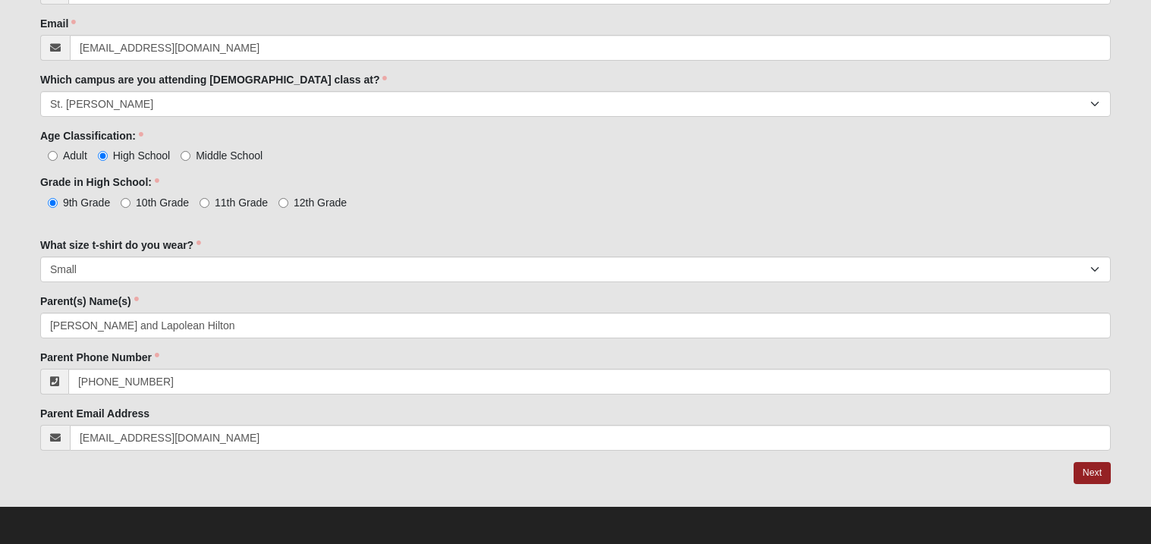
click at [291, 467] on div at bounding box center [575, 473] width 1071 height 23
click at [1096, 475] on link "Next" at bounding box center [1092, 473] width 37 height 22
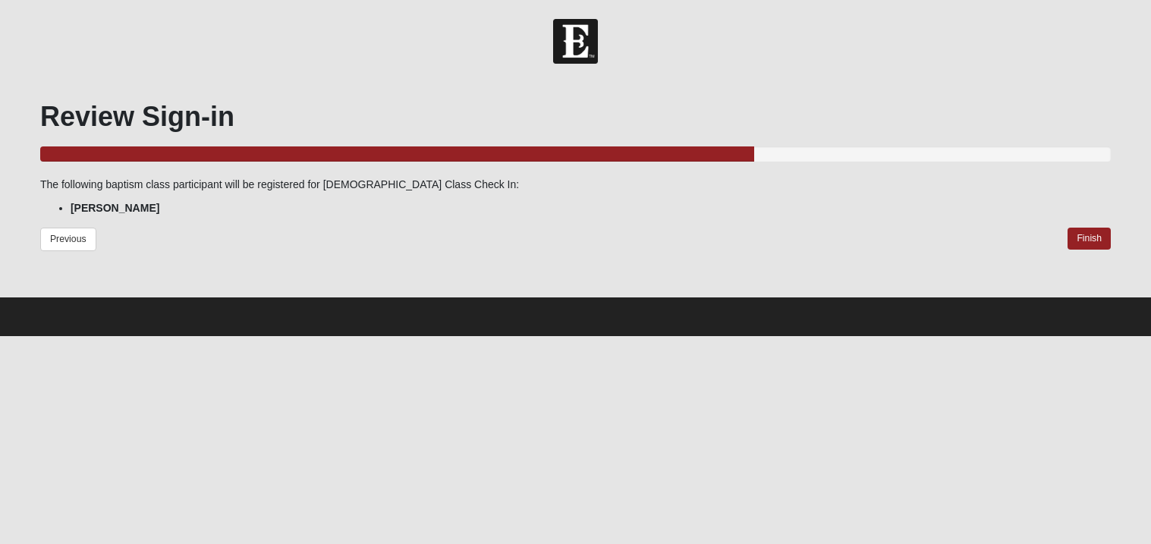
click at [710, 260] on div "Previous Finish" at bounding box center [575, 250] width 1071 height 45
click at [1089, 244] on link "Finish" at bounding box center [1089, 239] width 43 height 22
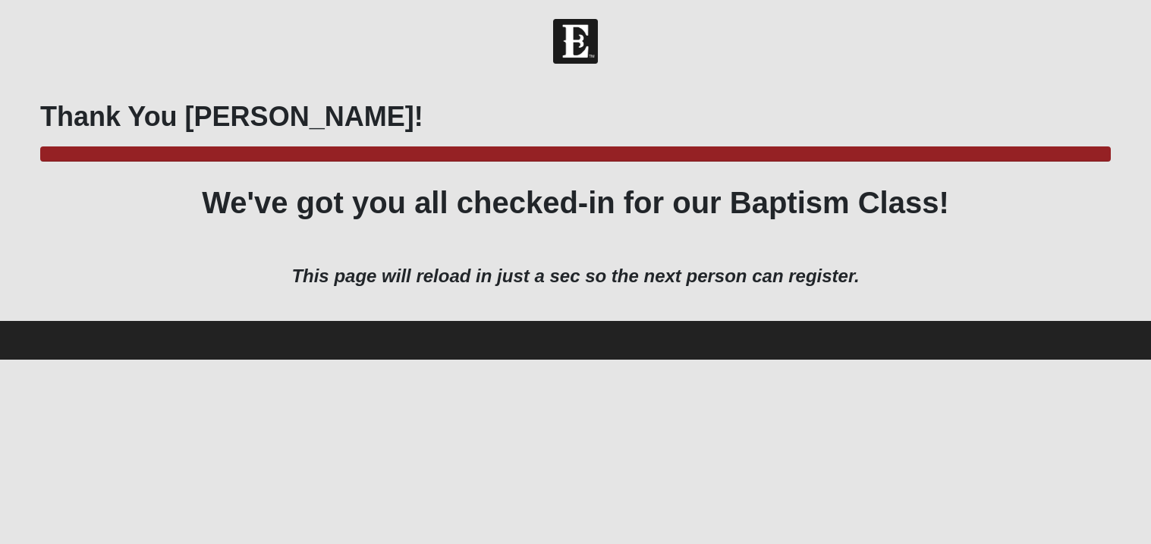
click at [880, 246] on div "Thank You Sara! 100.0% Complete We've got you all checked-in for our Baptism Cl…" at bounding box center [575, 193] width 1071 height 187
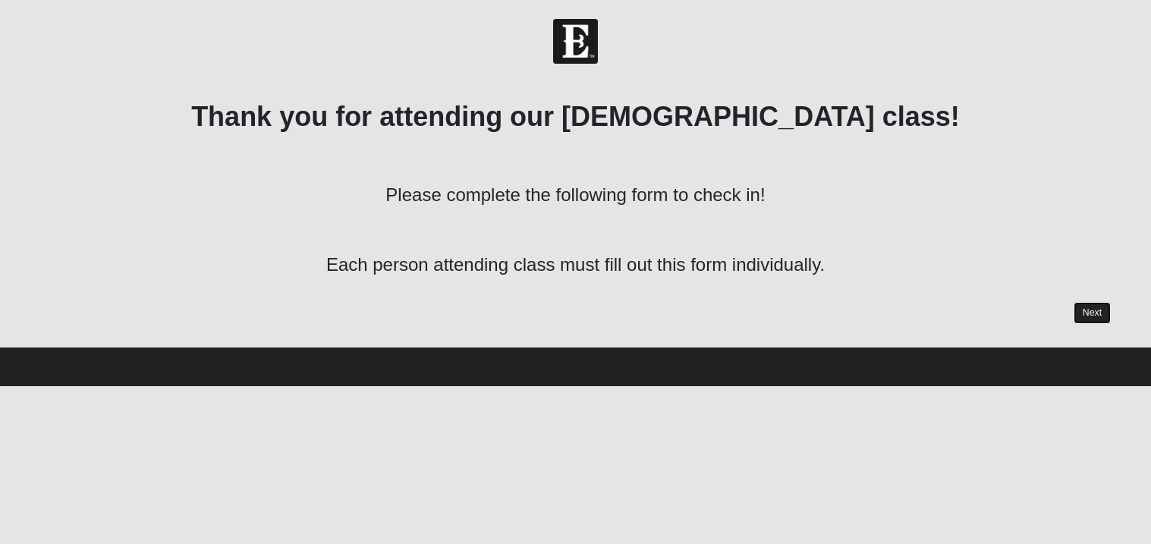
click at [1093, 316] on link "Next" at bounding box center [1092, 313] width 37 height 22
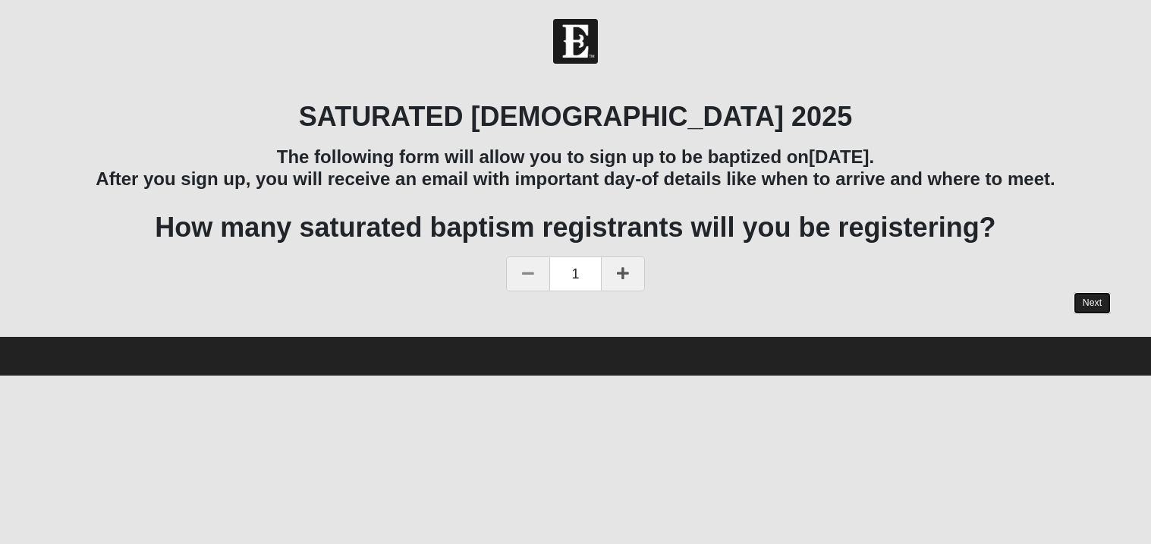
click at [1087, 307] on link "Next" at bounding box center [1092, 303] width 37 height 22
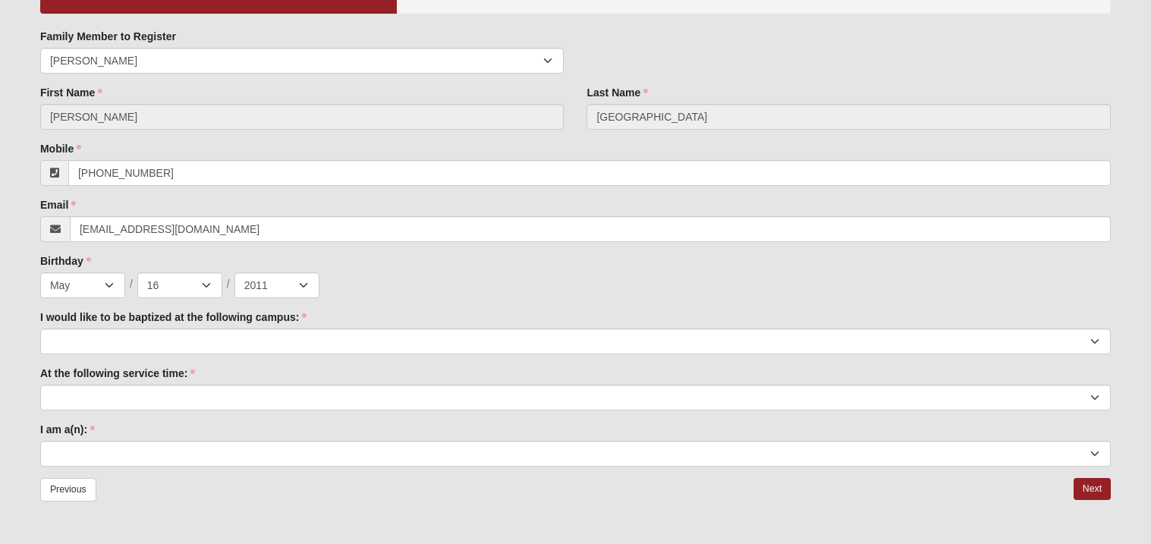
scroll to position [150, 0]
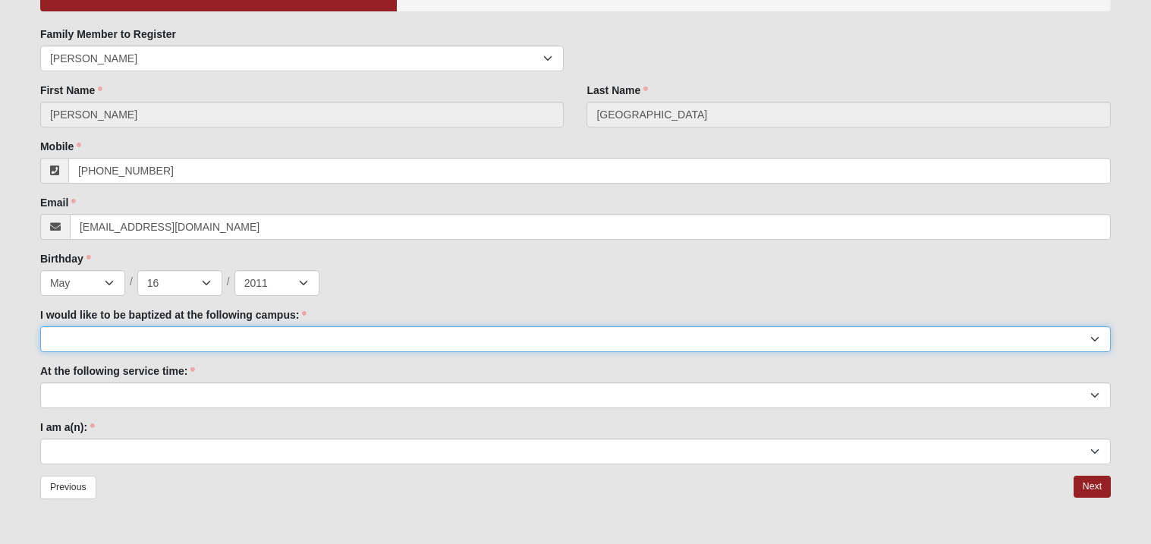
click at [215, 335] on select "[GEOGRAPHIC_DATA] [PERSON_NAME][GEOGRAPHIC_DATA] Jesup [GEOGRAPHIC_DATA] [GEOGR…" at bounding box center [575, 339] width 1071 height 26
select select "11"
click at [40, 326] on select "[GEOGRAPHIC_DATA] [PERSON_NAME][GEOGRAPHIC_DATA] Jesup [GEOGRAPHIC_DATA] [GEOGR…" at bounding box center [575, 339] width 1071 height 26
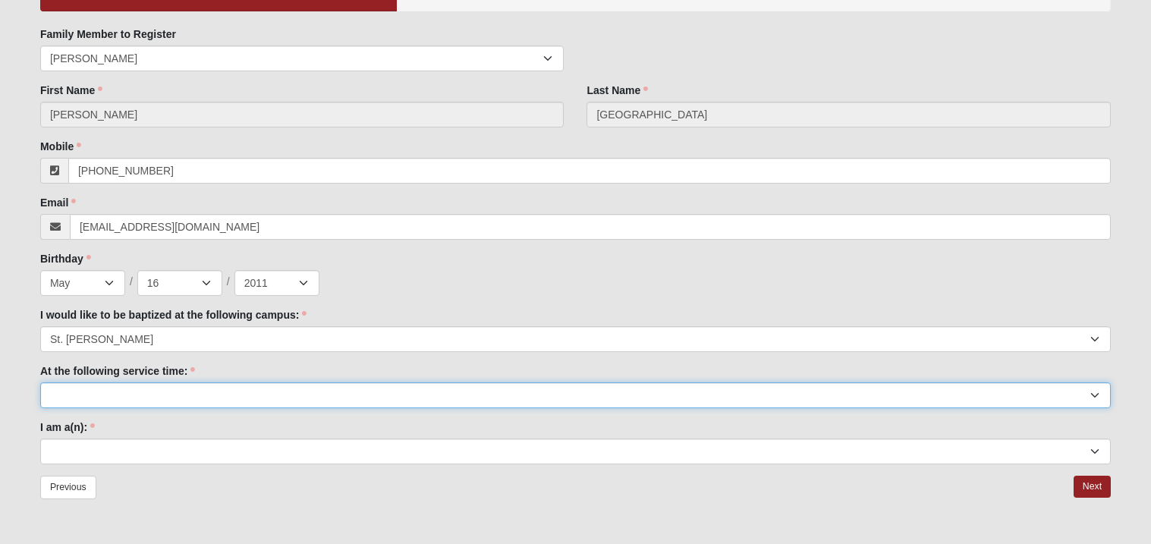
click at [193, 403] on select "9:00am 11:22am 4:22pm ([GEOGRAPHIC_DATA] and [PERSON_NAME][GEOGRAPHIC_DATA] Onl…" at bounding box center [575, 395] width 1071 height 26
select select "11:22am"
click at [40, 382] on select "9:00am 11:22am 4:22pm ([GEOGRAPHIC_DATA] and [PERSON_NAME][GEOGRAPHIC_DATA] Onl…" at bounding box center [575, 395] width 1071 height 26
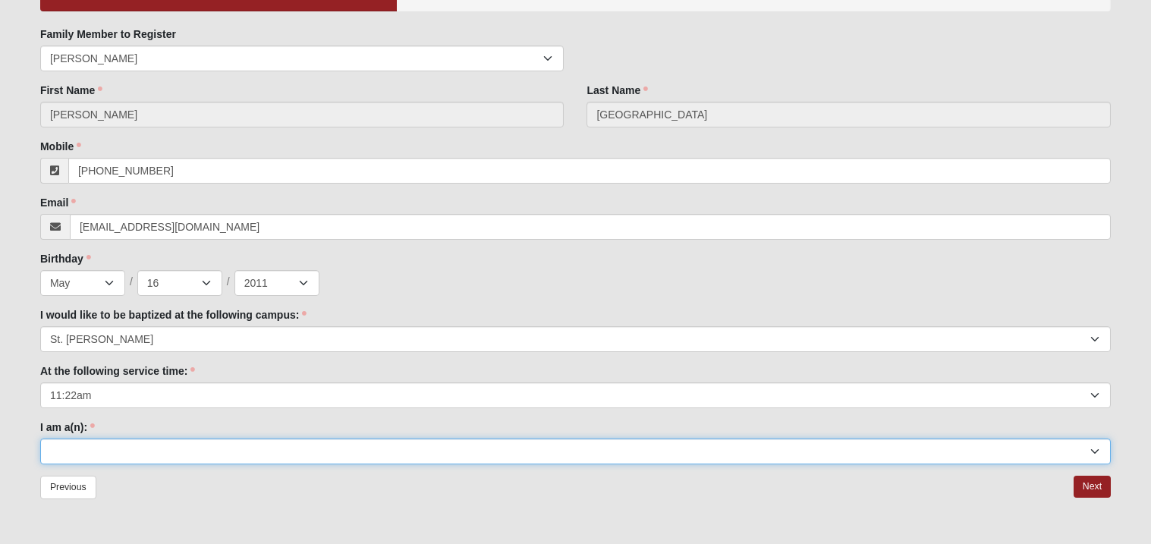
click at [165, 461] on select "Adult (25+) Young Adult (18-25) High School Student (8-12th Grade) Middle Schoo…" at bounding box center [575, 452] width 1071 height 26
select select "High School Student (8-12th Grade)"
click at [40, 439] on select "Adult (25+) Young Adult (18-25) High School Student (8-12th Grade) Middle Schoo…" at bounding box center [575, 452] width 1071 height 26
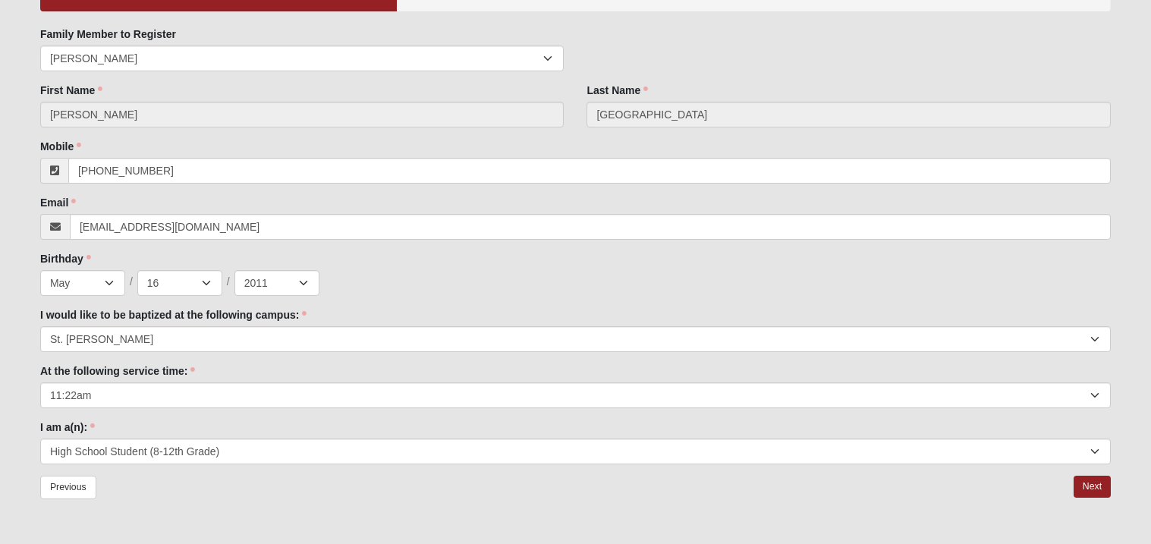
click at [165, 543] on div at bounding box center [576, 544] width 1094 height 1
click at [1098, 483] on link "Next" at bounding box center [1092, 487] width 37 height 22
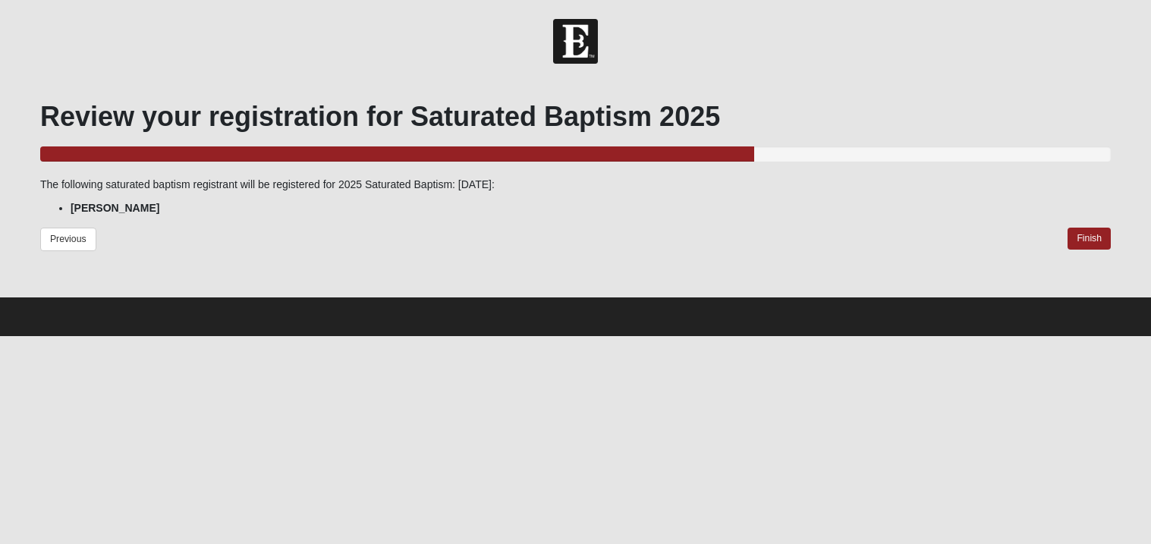
click at [419, 224] on div "Review your registration for Saturated Baptism 2025 66.666666666666666666666666…" at bounding box center [575, 186] width 1071 height 173
click at [1107, 238] on link "Finish" at bounding box center [1089, 239] width 43 height 22
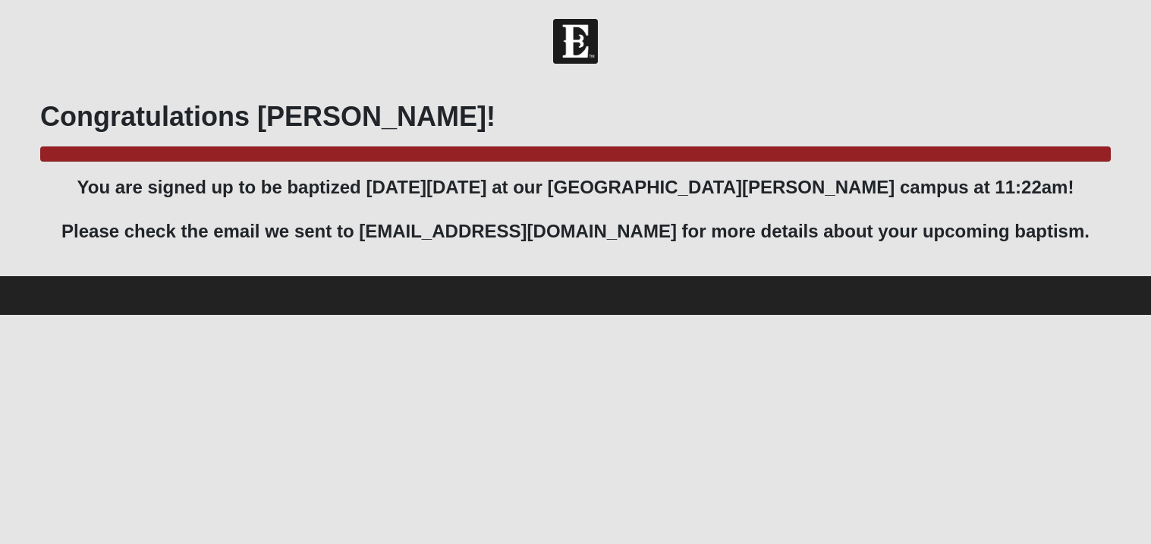
click at [676, 315] on html "Hello Sara My Account Log Out 2025 Saturated Baptism: Sunday, September 14th Ev…" at bounding box center [575, 157] width 1151 height 315
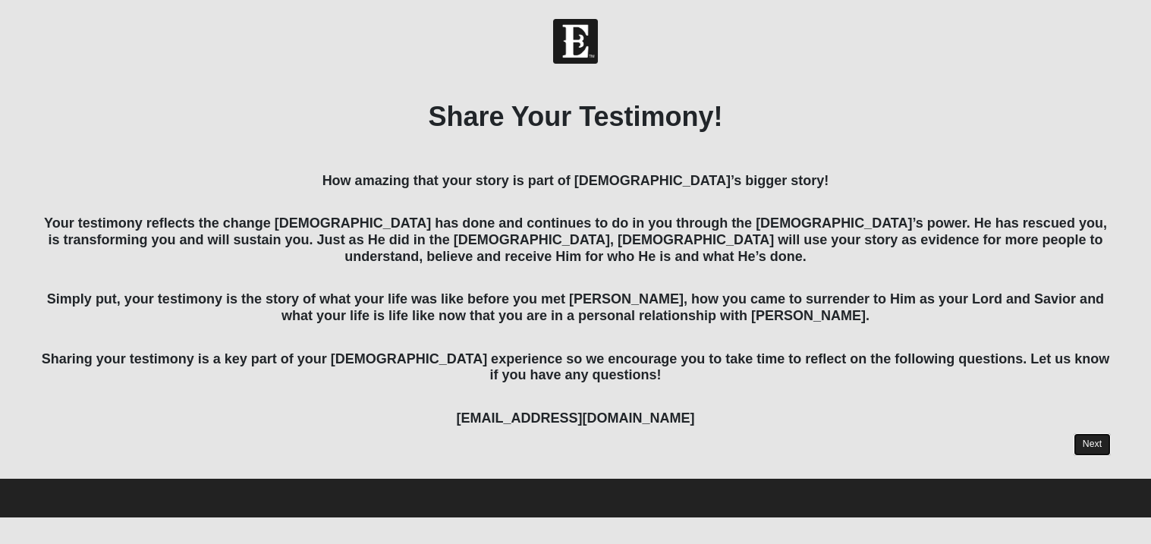
click at [1090, 435] on link "Next" at bounding box center [1092, 444] width 37 height 22
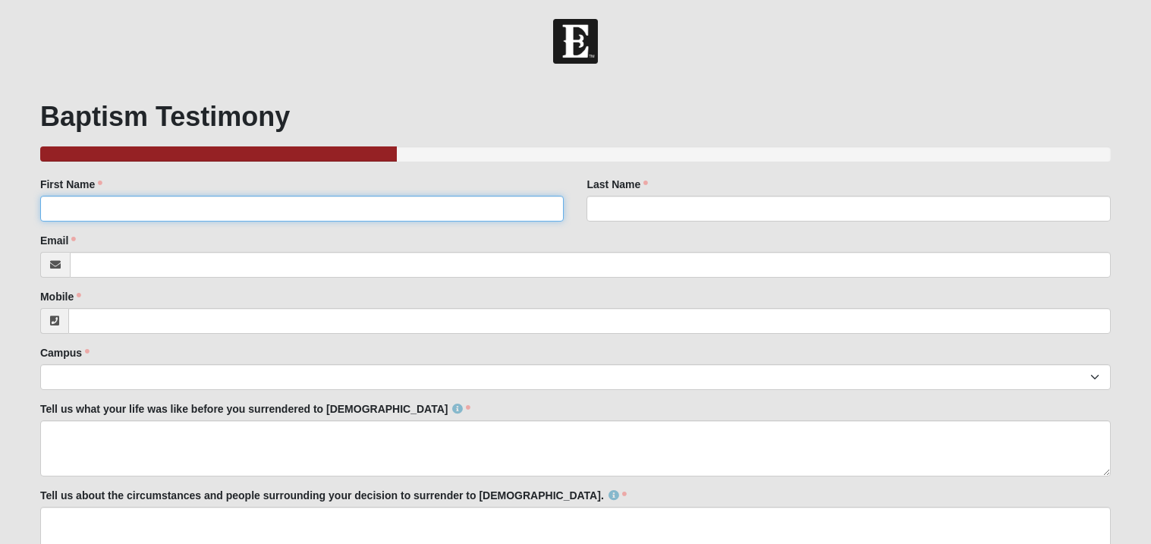
click at [233, 205] on input "First Name" at bounding box center [302, 209] width 524 height 26
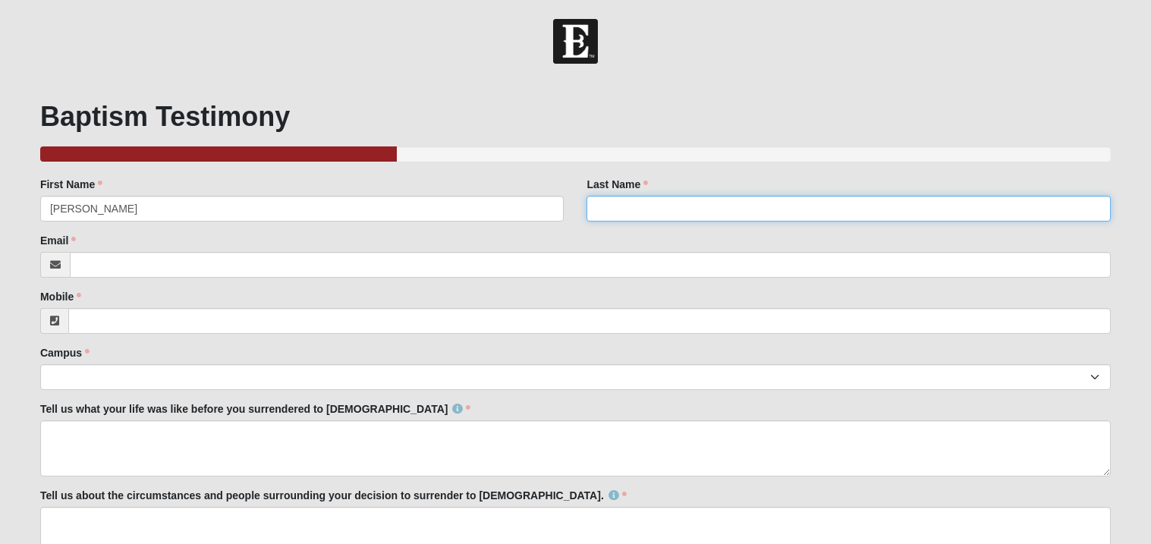
click at [633, 203] on input "Last Name" at bounding box center [849, 209] width 524 height 26
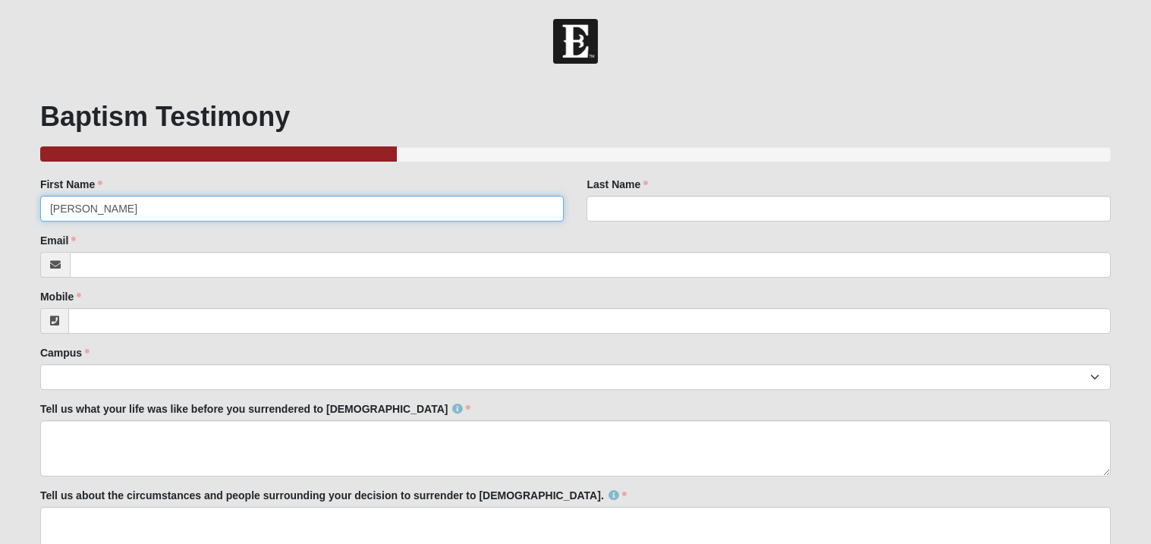
click at [212, 210] on input "Sara Cheshire" at bounding box center [302, 209] width 524 height 26
drag, startPoint x: 212, startPoint y: 210, endPoint x: 123, endPoint y: 210, distance: 89.5
click at [123, 210] on input "Sara Cheshire" at bounding box center [302, 209] width 524 height 26
type input "Sara"
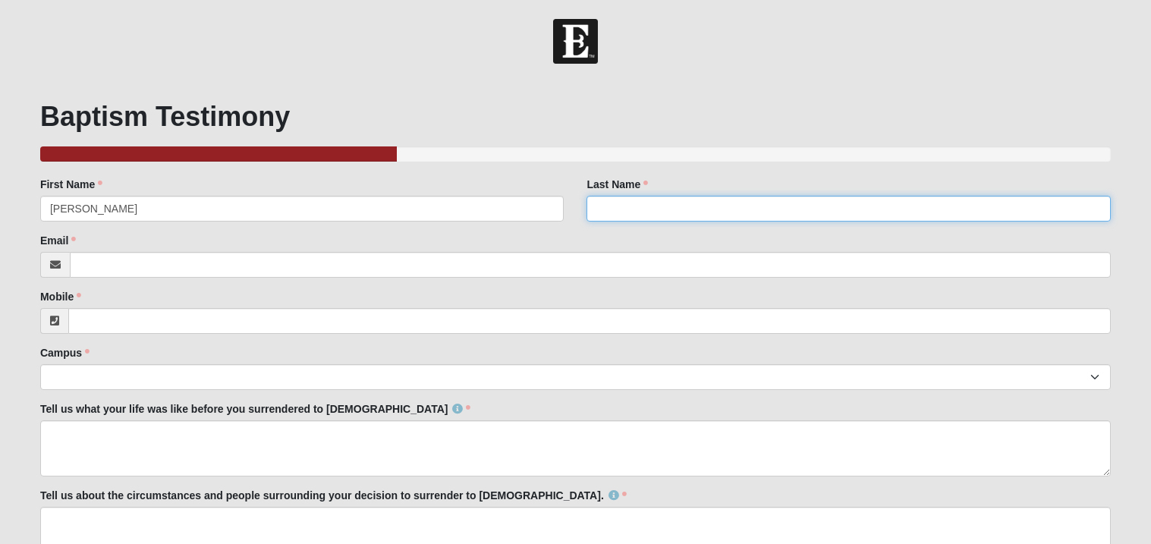
click at [640, 216] on input "Last Name" at bounding box center [849, 209] width 524 height 26
type input "Cheshire"
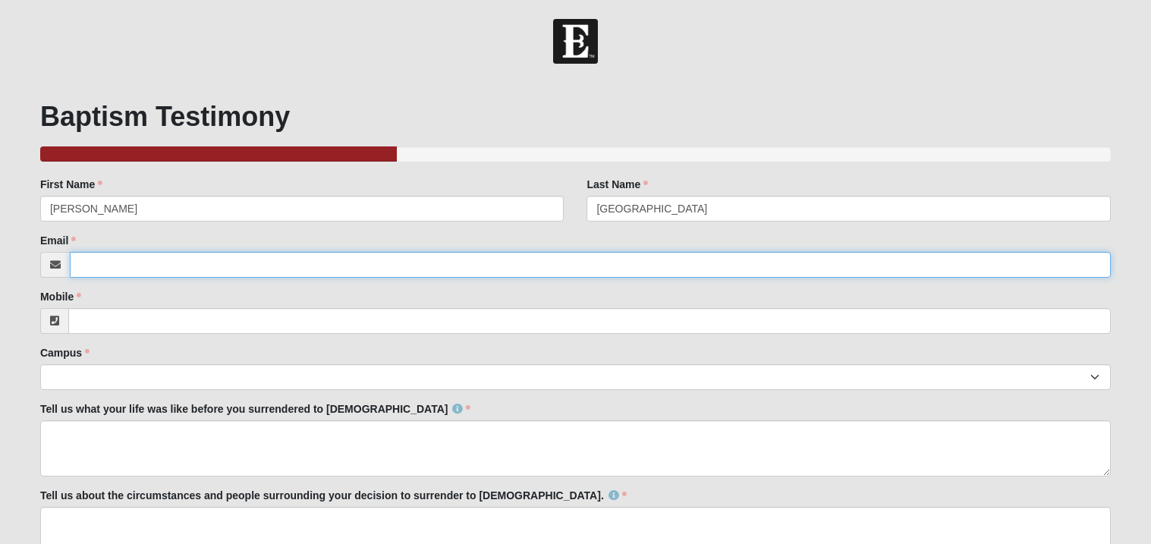
click at [219, 266] on input "Email" at bounding box center [590, 265] width 1041 height 26
paste input "lauren.hilton33@gmail.com"
type input "l"
paste input "saracheshire852@gmail.com"
type input "saracheshire852@gmail.com"
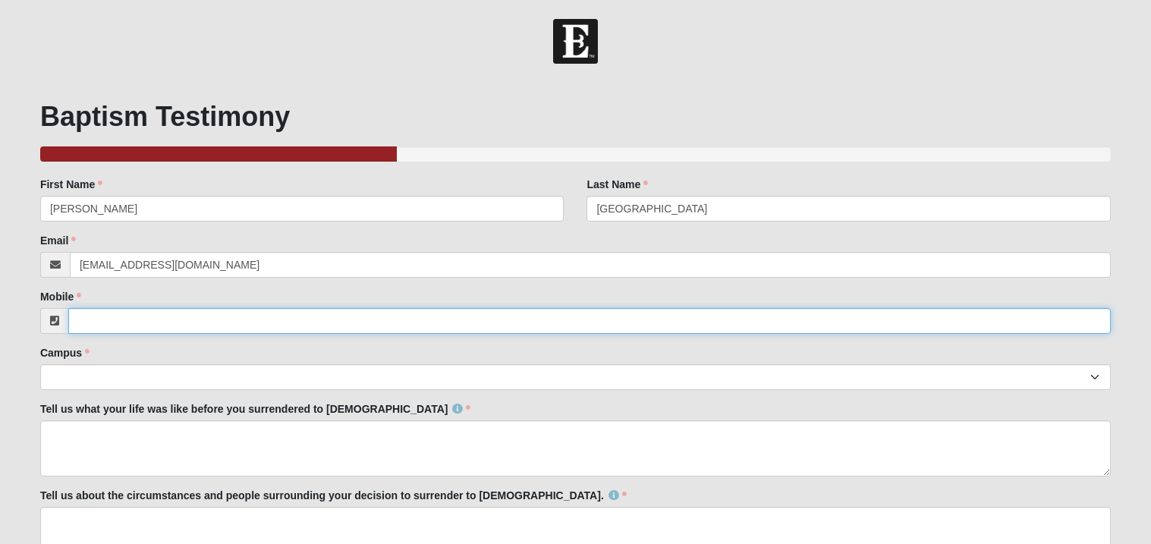
click at [219, 318] on input "Mobile" at bounding box center [589, 321] width 1043 height 26
click at [77, 324] on input "904 315 7197" at bounding box center [589, 321] width 1043 height 26
click at [99, 321] on input "(904 315 7197" at bounding box center [589, 321] width 1043 height 26
click at [111, 326] on input "(904)- 315 7197" at bounding box center [589, 321] width 1043 height 26
click at [127, 323] on input "(904)-315 7197" at bounding box center [589, 321] width 1043 height 26
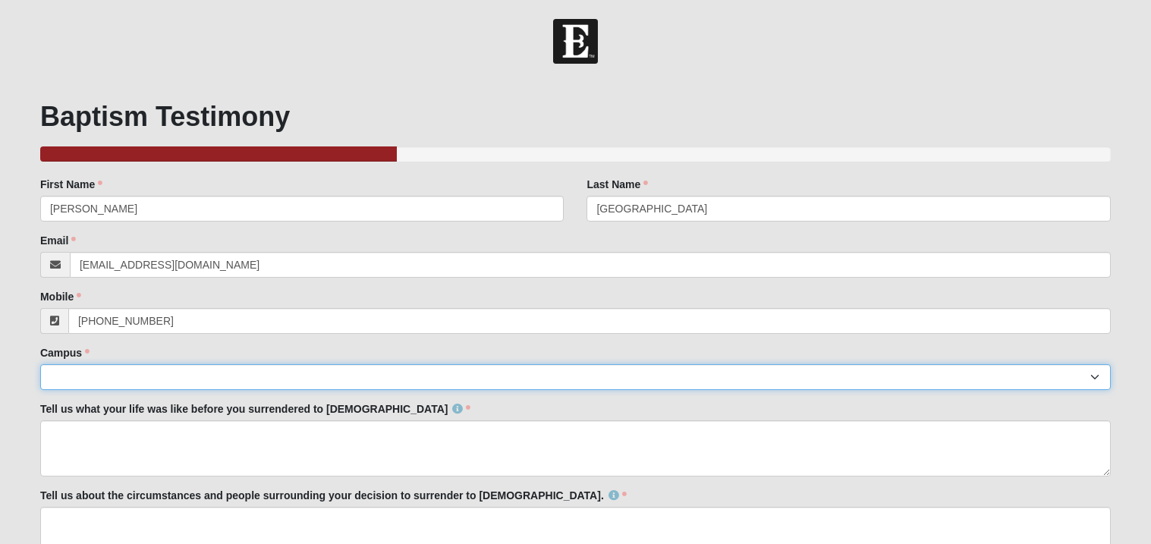
click at [90, 383] on select "Arlington Baymeadows Eleven22 Online Fleming Island Jesup Mandarin North Jax Or…" at bounding box center [575, 377] width 1071 height 26
type input "(904) 315-7197"
select select "11"
click at [40, 364] on select "Arlington Baymeadows Eleven22 Online Fleming Island Jesup Mandarin North Jax Or…" at bounding box center [575, 377] width 1071 height 26
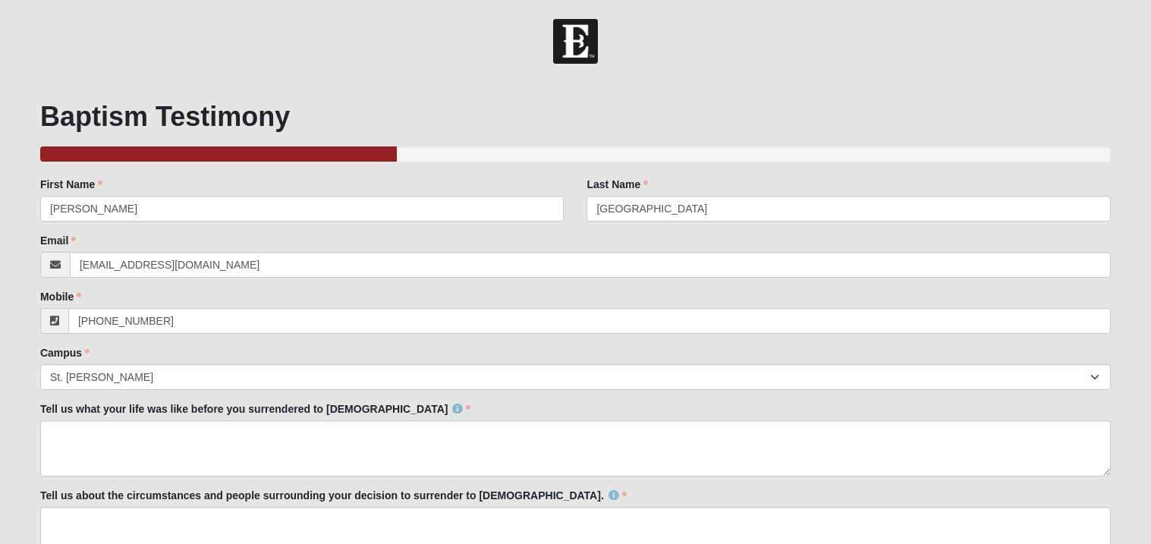
click at [429, 409] on div "Tell us what your life was like before you surrendered to Christ Tell us what y…" at bounding box center [575, 438] width 1071 height 75
click at [438, 399] on div "Family Member to Register First Name Sara First Name is required. Last Name Che…" at bounding box center [575, 413] width 1071 height 473
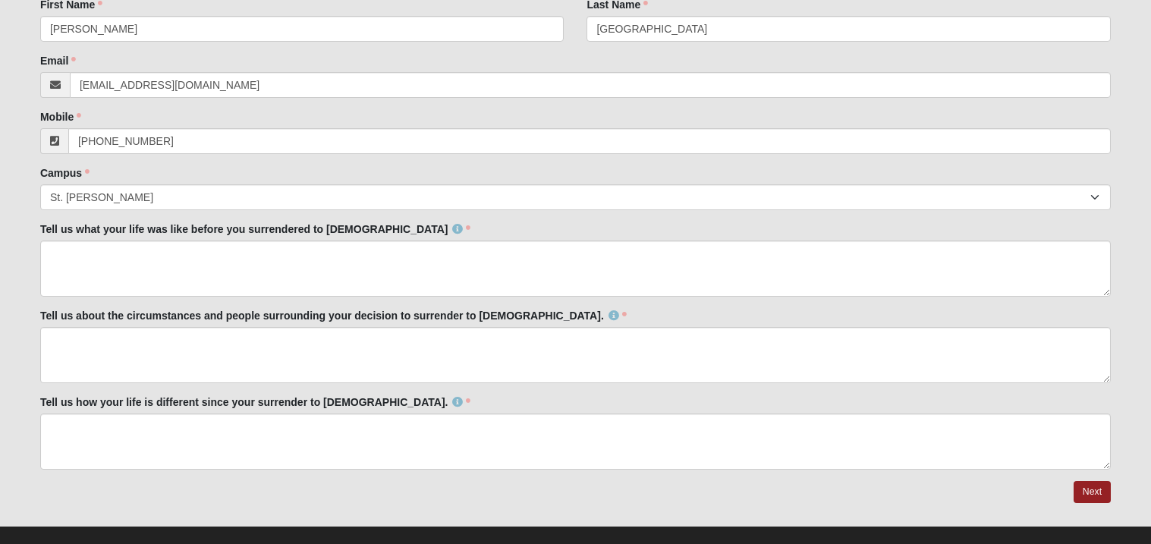
scroll to position [181, 0]
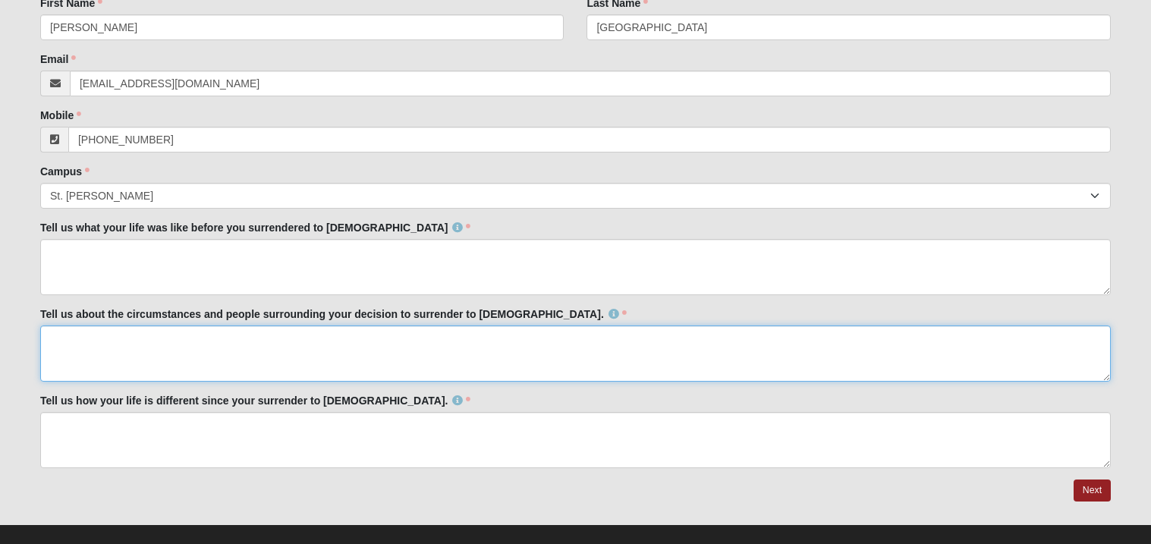
click at [124, 363] on textarea "Tell us about the circumstances and people surrounding your decision to surrend…" at bounding box center [575, 354] width 1071 height 56
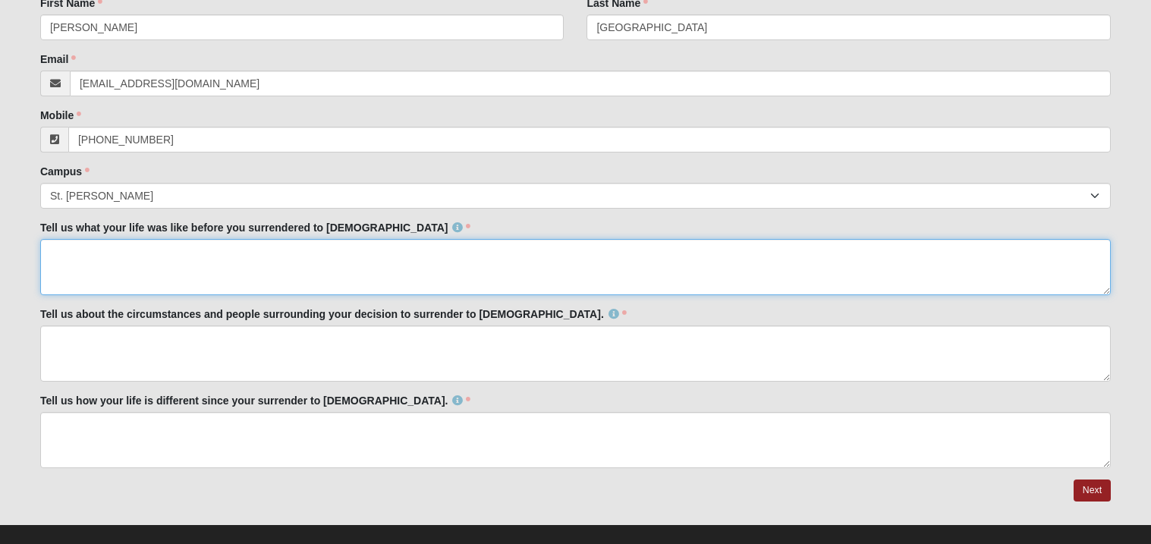
click at [106, 272] on textarea "Tell us what your life was like before you surrendered to Christ" at bounding box center [575, 267] width 1071 height 56
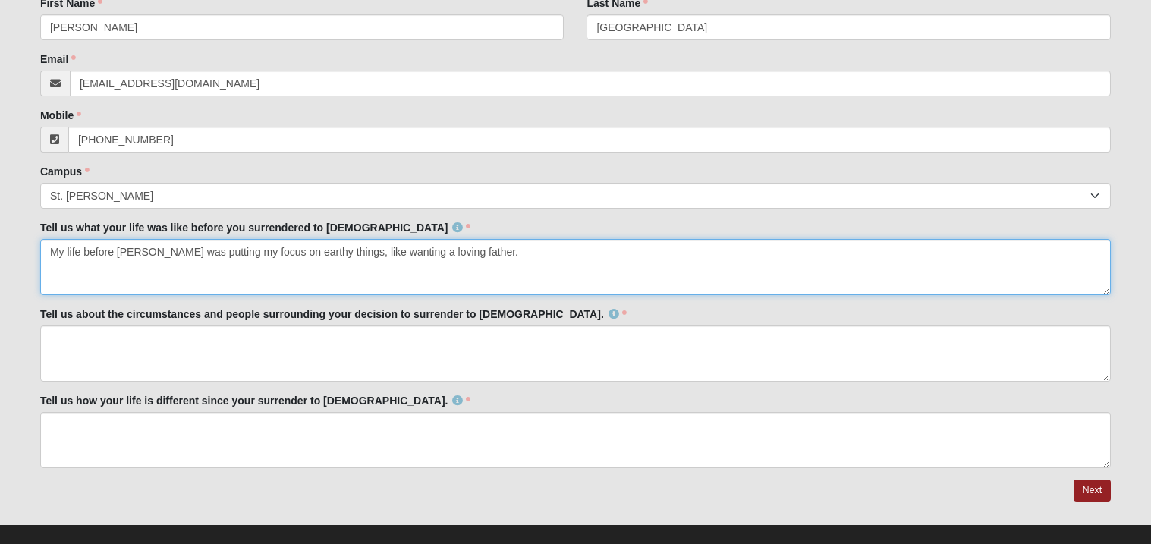
type textarea "My life before Jesus was putting my focus on earthy things, like wanting a lovi…"
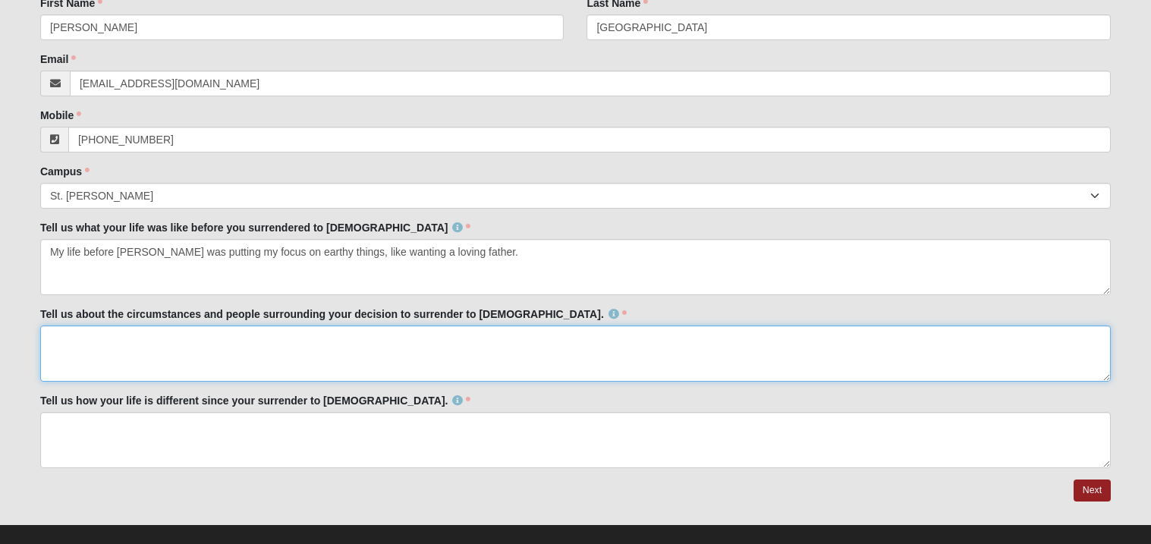
click at [153, 370] on textarea "Tell us about the circumstances and people surrounding your decision to surrend…" at bounding box center [575, 354] width 1071 height 56
type textarea "A"
type textarea "M"
click at [135, 339] on textarea "I have been baptised before" at bounding box center [575, 354] width 1071 height 56
click at [194, 335] on textarea "I have been baptized before" at bounding box center [575, 354] width 1071 height 56
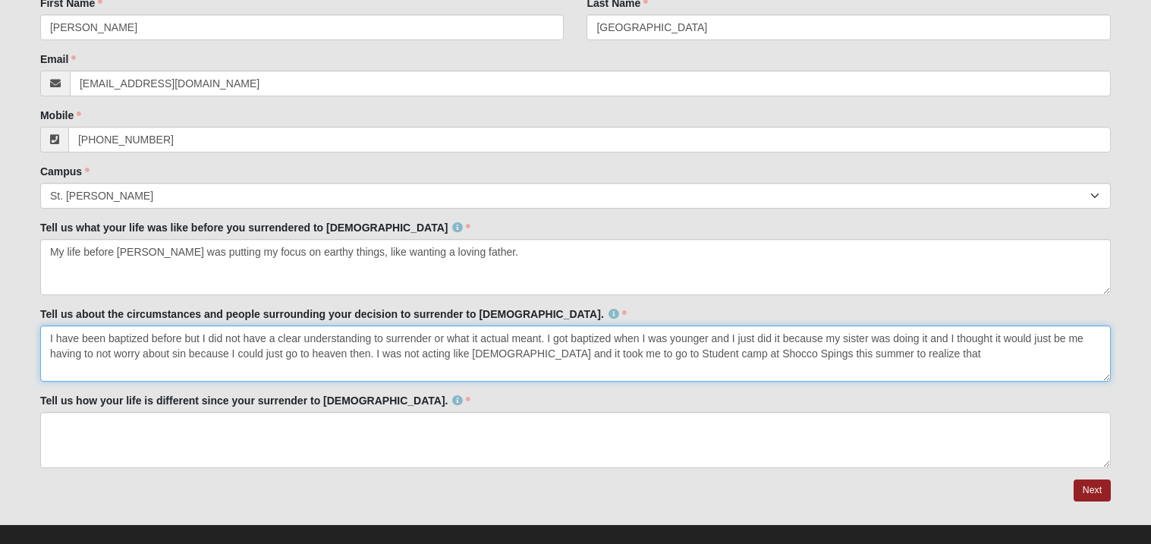
drag, startPoint x: 173, startPoint y: 355, endPoint x: 184, endPoint y: 359, distance: 12.0
click at [184, 359] on textarea "I have been baptized before but I did not have a clear understanding to surrend…" at bounding box center [575, 354] width 1071 height 56
click at [968, 358] on textarea "I have been baptized before but I did not have a clear understanding to surrend…" at bounding box center [575, 354] width 1071 height 56
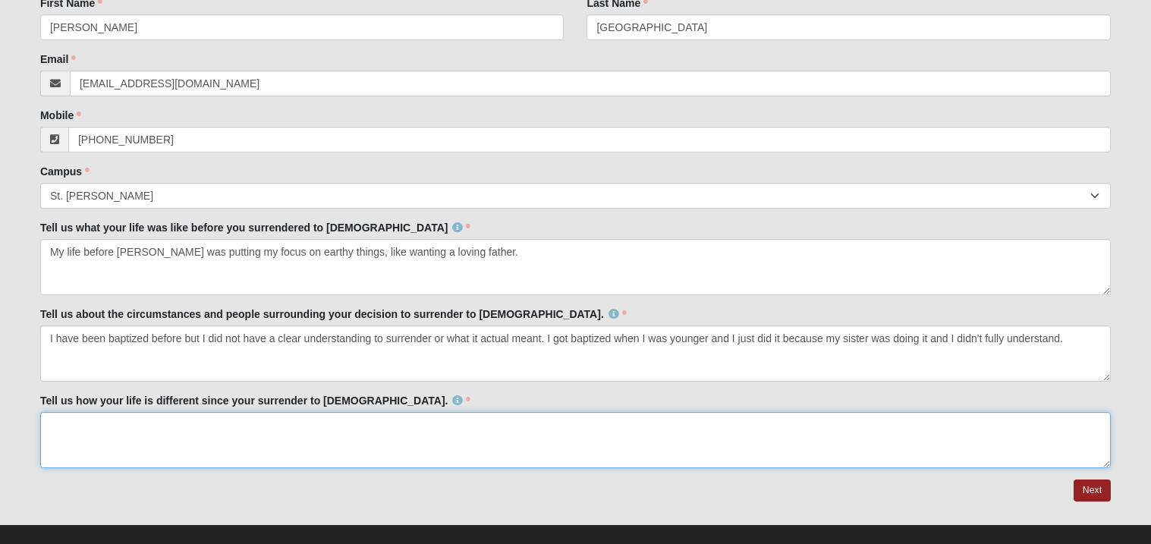
click at [661, 436] on textarea "Tell us how your life is different since your surrender to Christ." at bounding box center [575, 440] width 1071 height 56
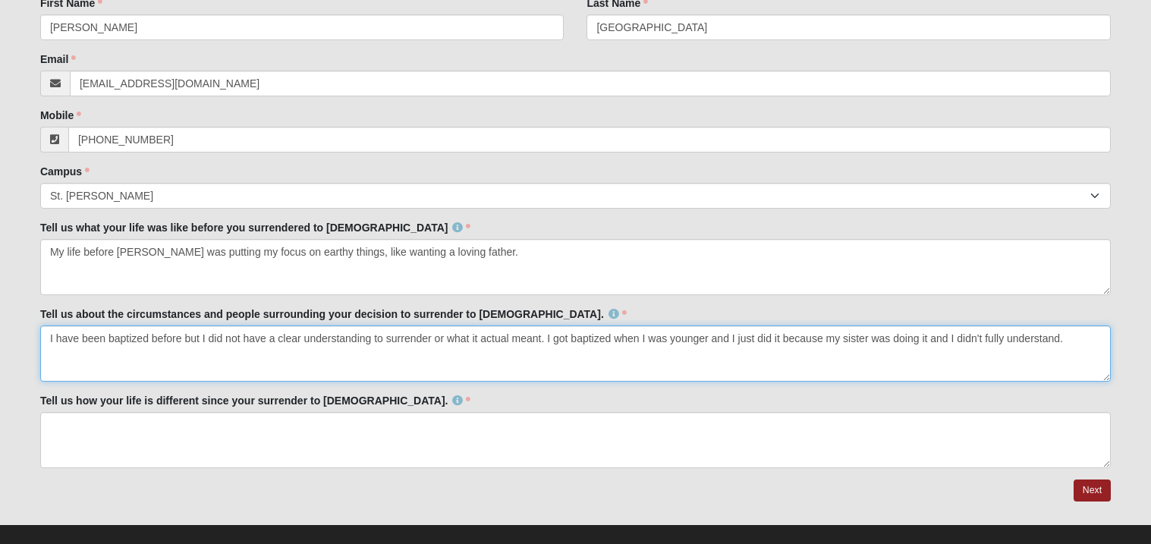
click at [1089, 340] on textarea "I have been baptized before but I did not have a clear understanding to surrend…" at bounding box center [575, 354] width 1071 height 56
type textarea "I have been baptized before but I did not have a clear understanding to surrend…"
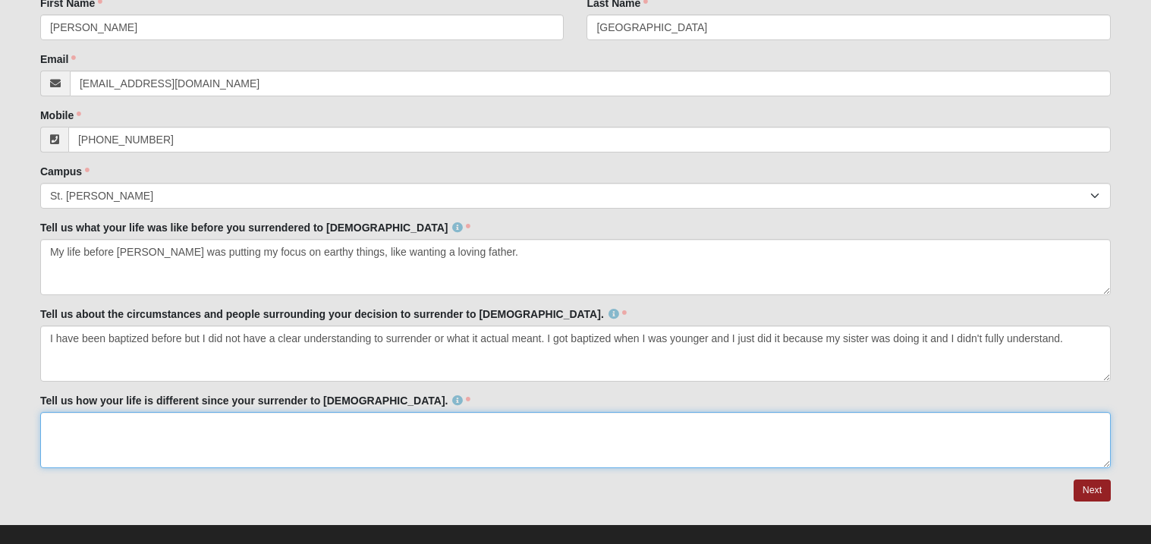
click at [310, 441] on textarea "Tell us how your life is different since your surrender to Christ." at bounding box center [575, 440] width 1071 height 56
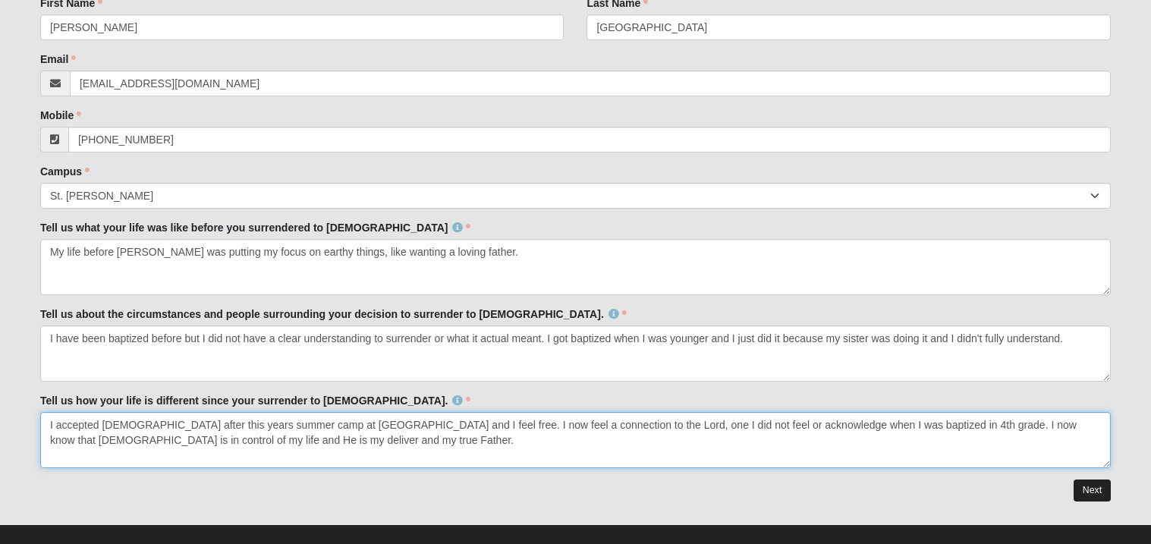
type textarea "I accepted Christ after this years summer camp at Shocco Springs and I feel fre…"
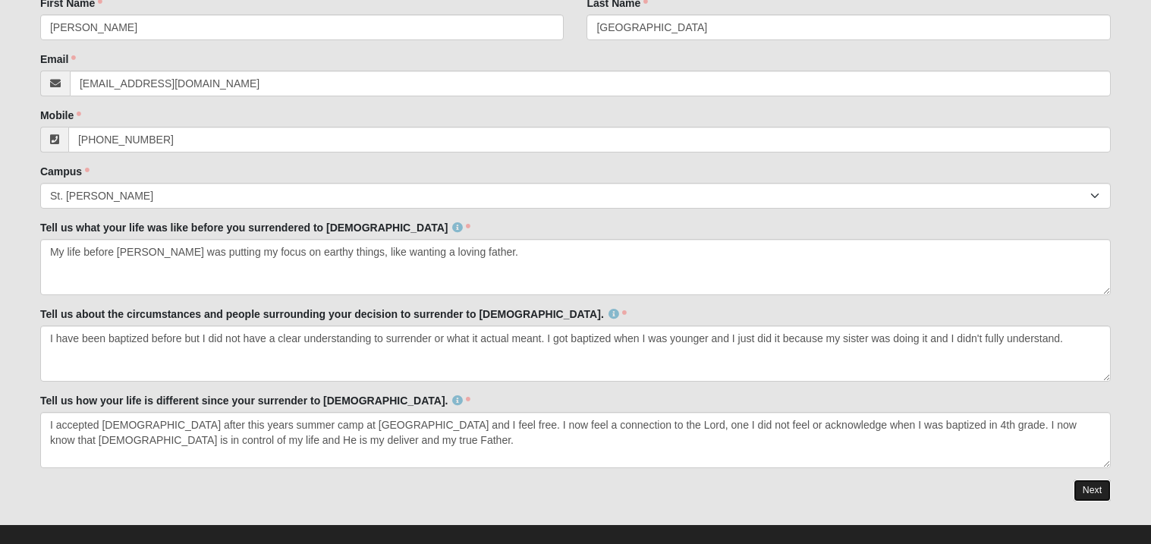
click at [1107, 489] on link "Next" at bounding box center [1092, 491] width 37 height 22
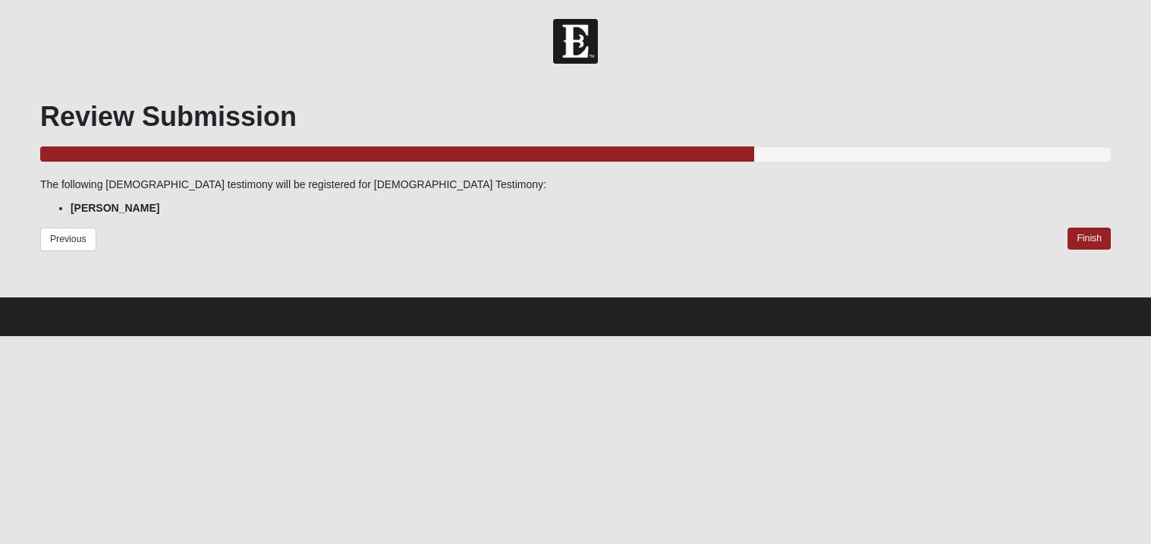
click at [415, 275] on div at bounding box center [575, 284] width 1071 height 23
click at [1097, 243] on link "Finish" at bounding box center [1089, 239] width 43 height 22
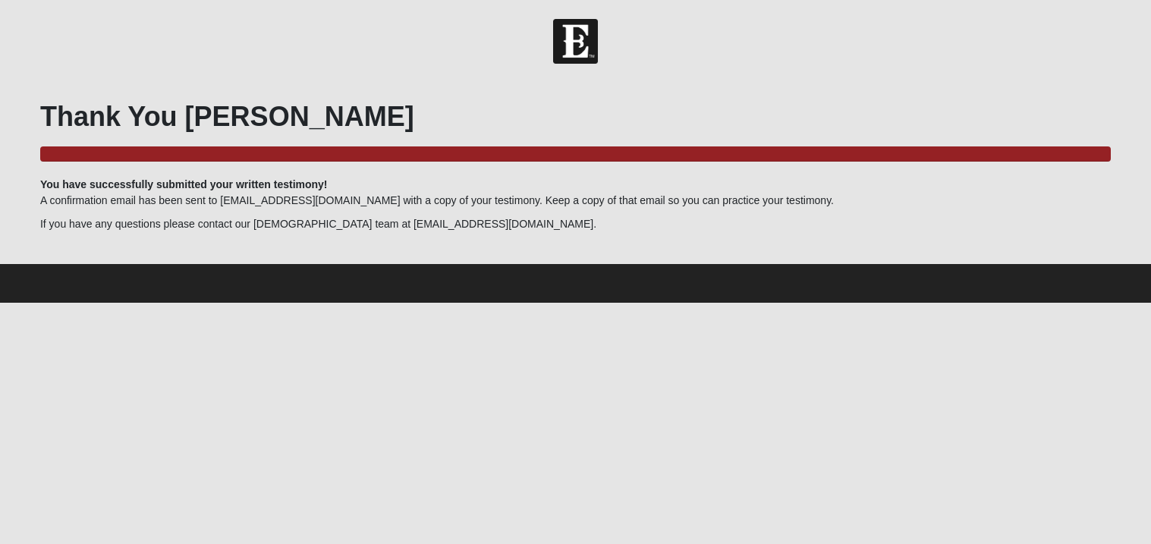
click at [549, 248] on div at bounding box center [575, 251] width 1071 height 23
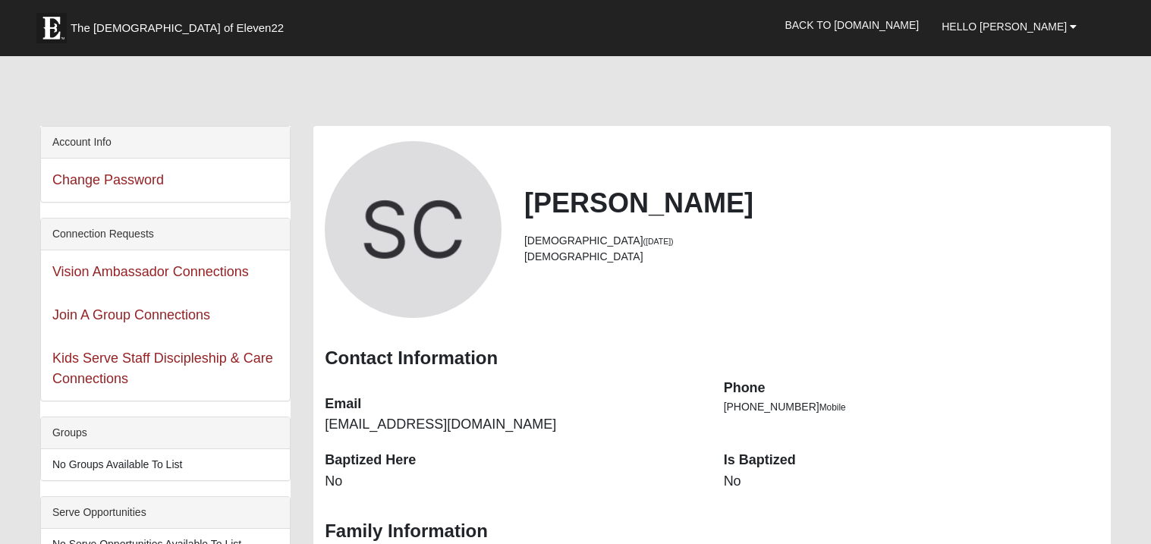
scroll to position [151, 0]
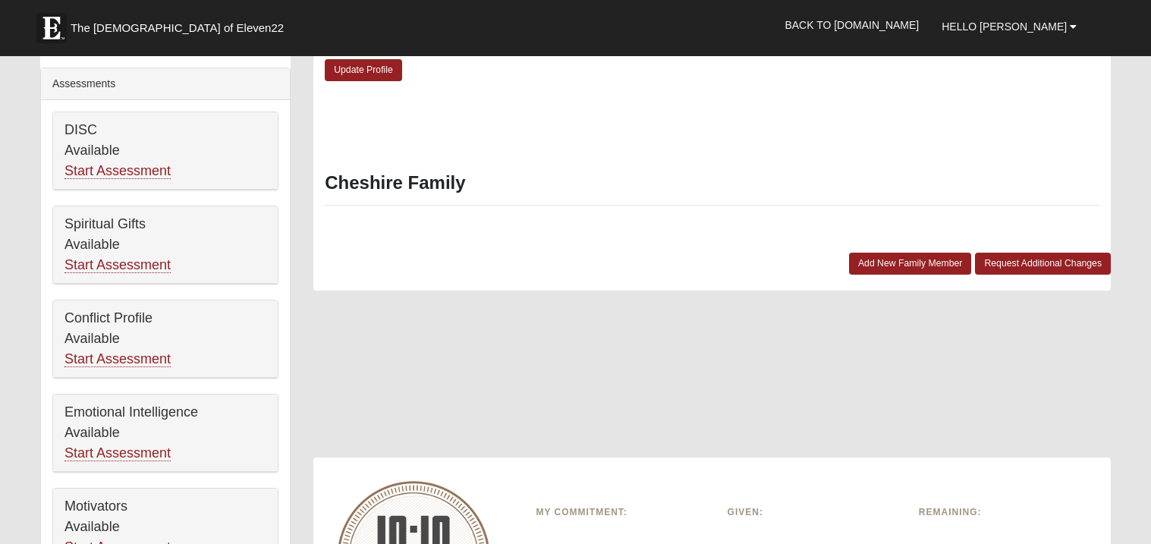
scroll to position [546, 0]
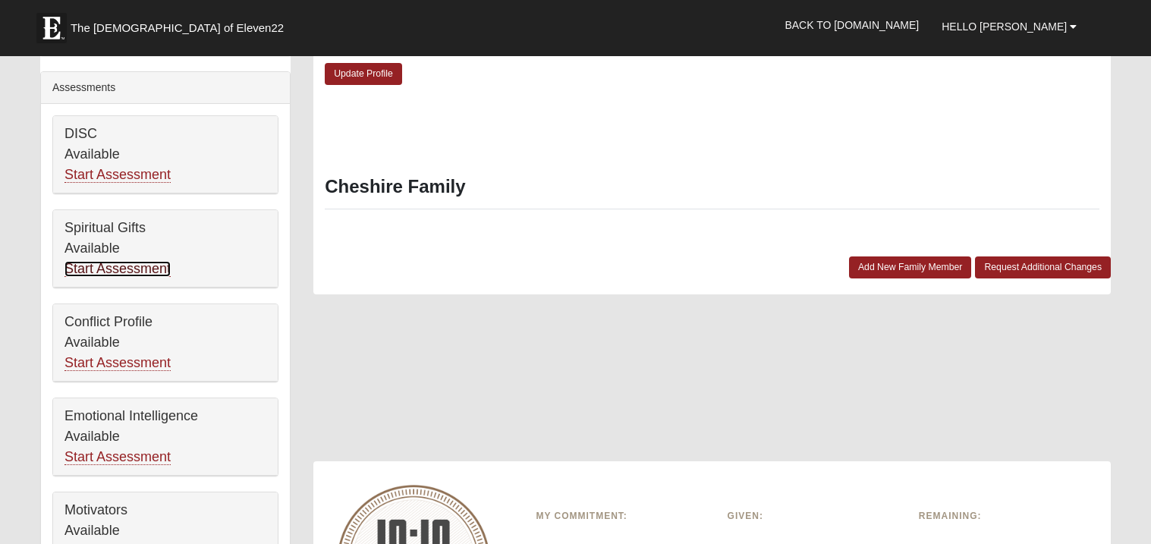
click at [134, 266] on link "Start Assessment" at bounding box center [118, 269] width 106 height 16
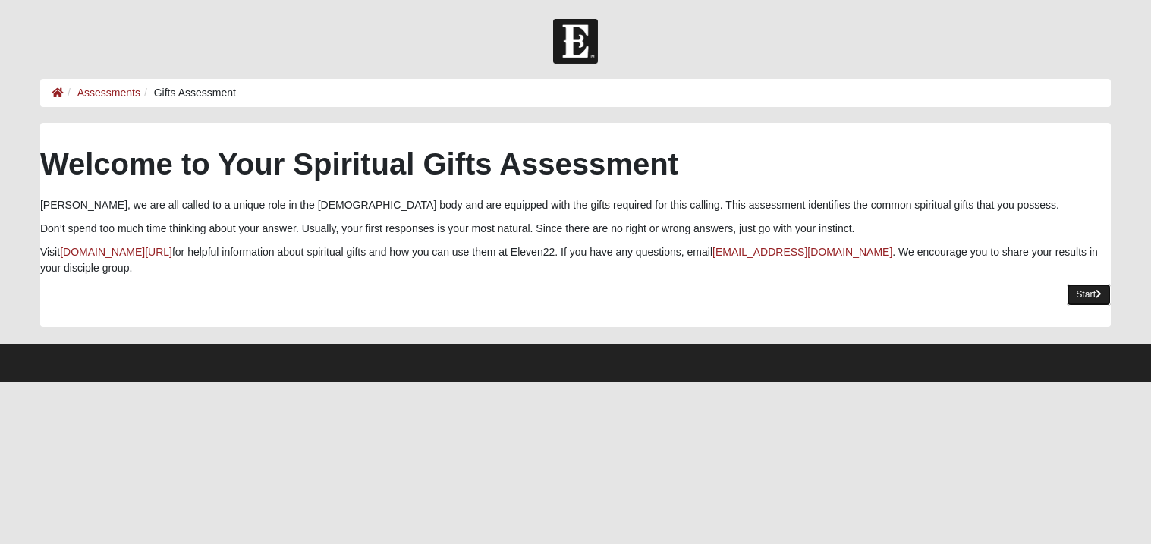
click at [1082, 297] on link "Start" at bounding box center [1089, 295] width 44 height 22
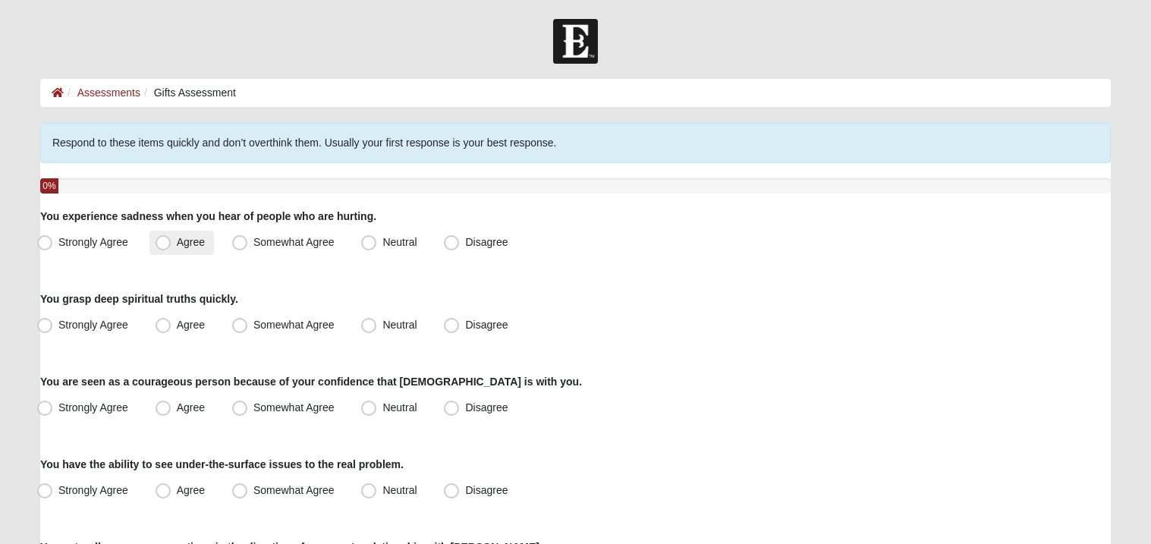
click at [177, 246] on span "Agree" at bounding box center [191, 242] width 28 height 12
click at [162, 246] on input "Agree" at bounding box center [167, 243] width 10 height 10
radio input "true"
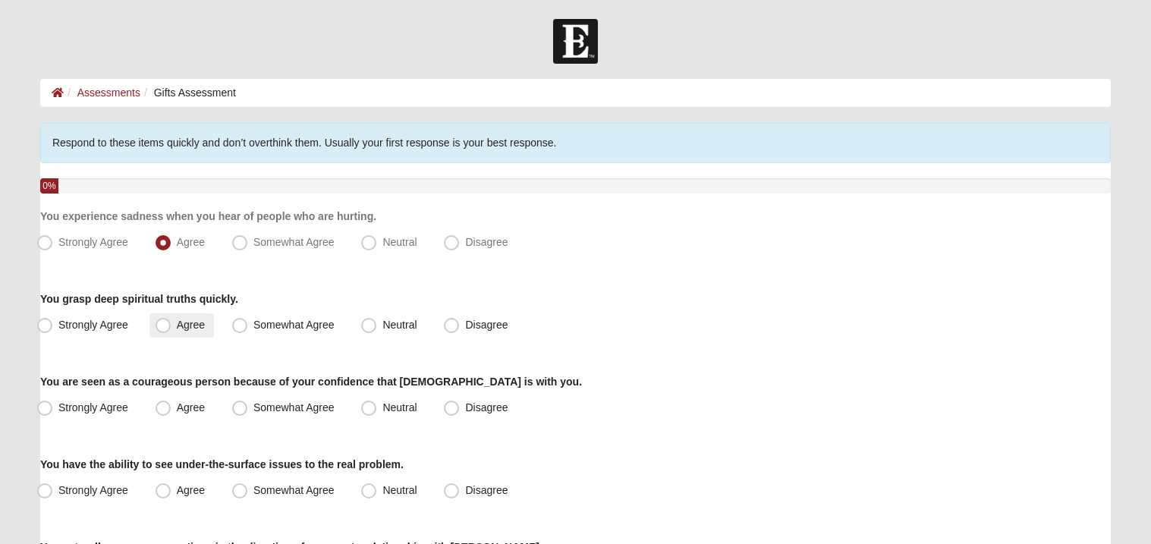
click at [180, 332] on label "Agree" at bounding box center [181, 325] width 65 height 24
click at [172, 330] on input "Agree" at bounding box center [167, 325] width 10 height 10
radio input "true"
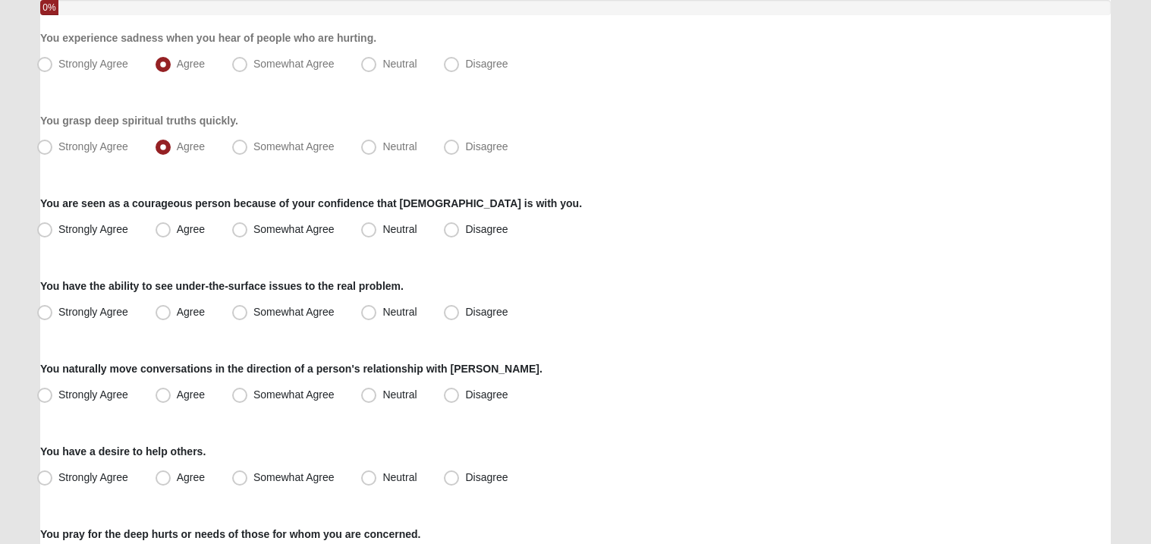
scroll to position [181, 0]
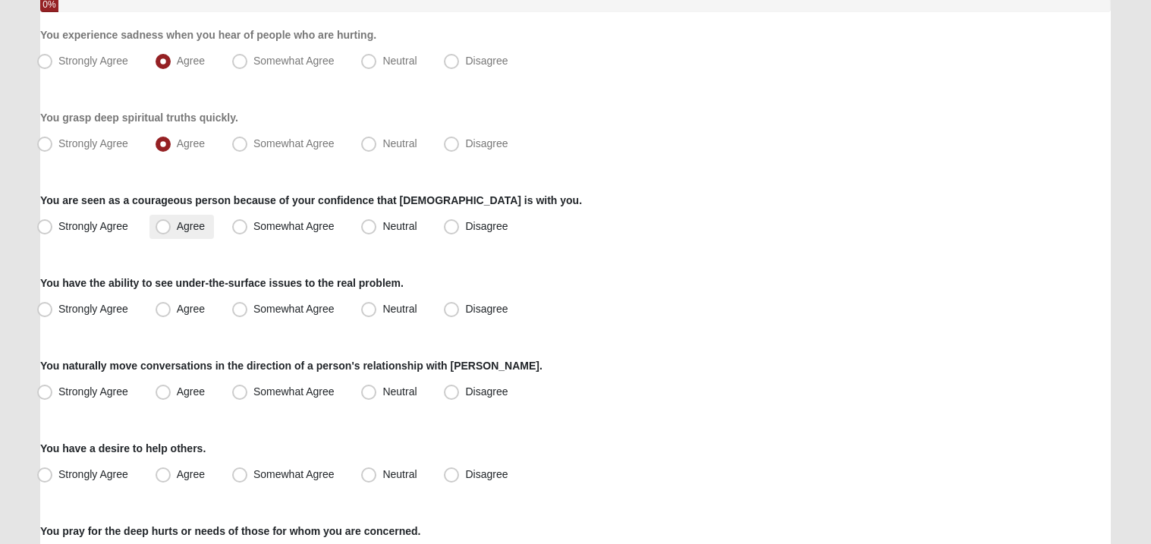
click at [180, 225] on span "Agree" at bounding box center [191, 226] width 28 height 12
click at [172, 225] on input "Agree" at bounding box center [167, 227] width 10 height 10
radio input "true"
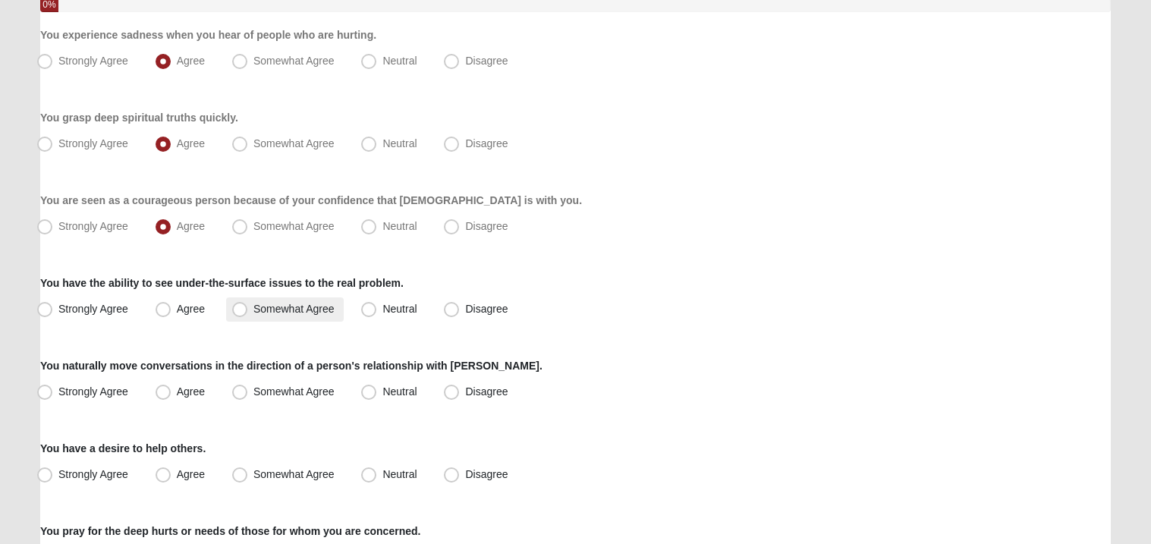
click at [282, 304] on span "Somewhat Agree" at bounding box center [293, 309] width 81 height 12
click at [248, 304] on input "Somewhat Agree" at bounding box center [243, 309] width 10 height 10
radio input "true"
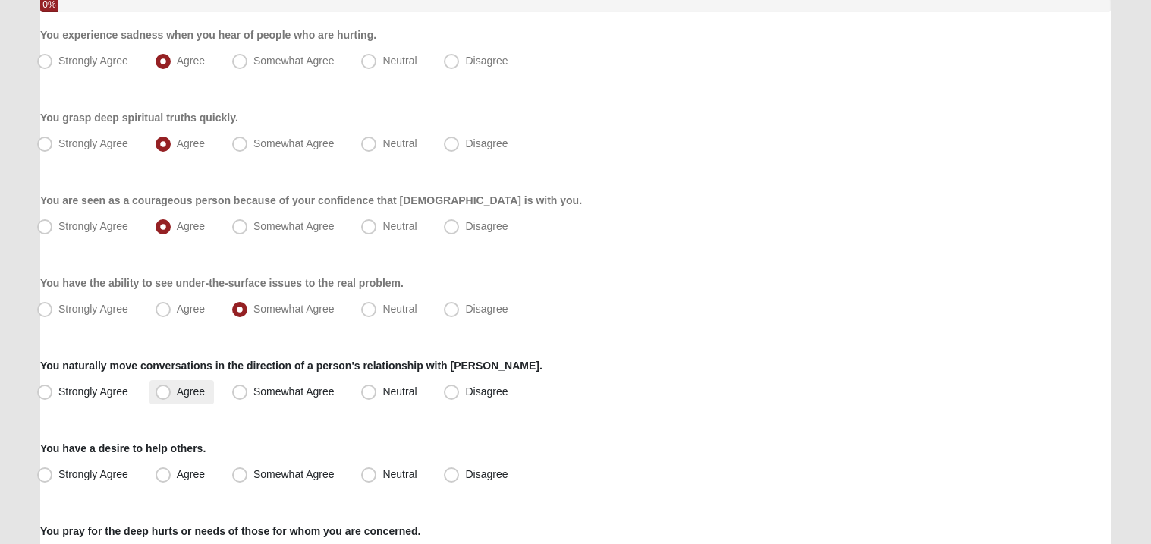
click at [186, 390] on span "Agree" at bounding box center [191, 392] width 28 height 12
click at [172, 390] on input "Agree" at bounding box center [167, 392] width 10 height 10
radio input "true"
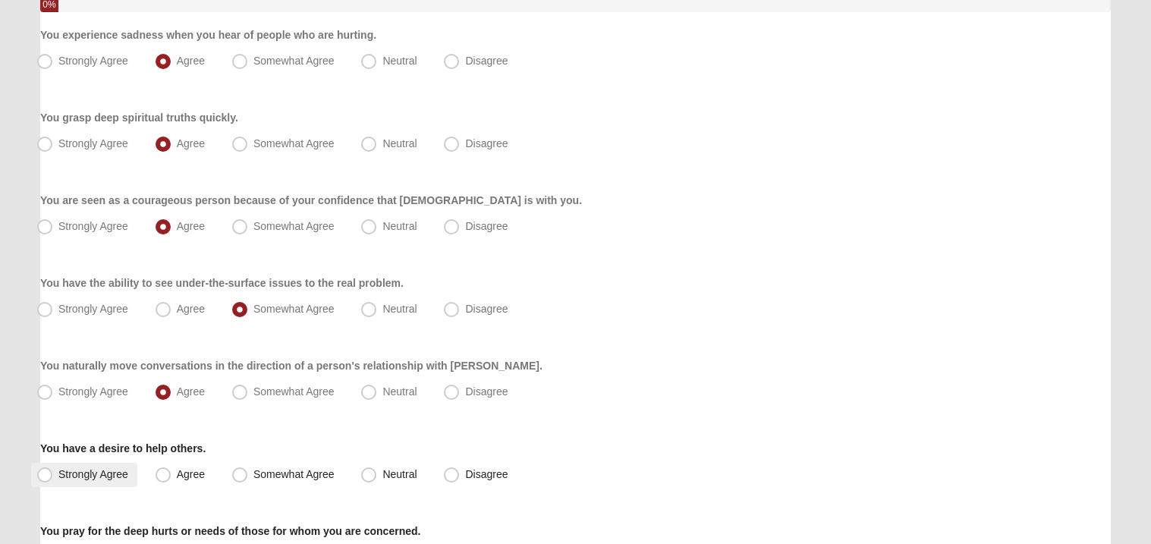
click at [95, 482] on label "Strongly Agree" at bounding box center [84, 475] width 106 height 24
click at [53, 480] on input "Strongly Agree" at bounding box center [48, 475] width 10 height 10
radio input "true"
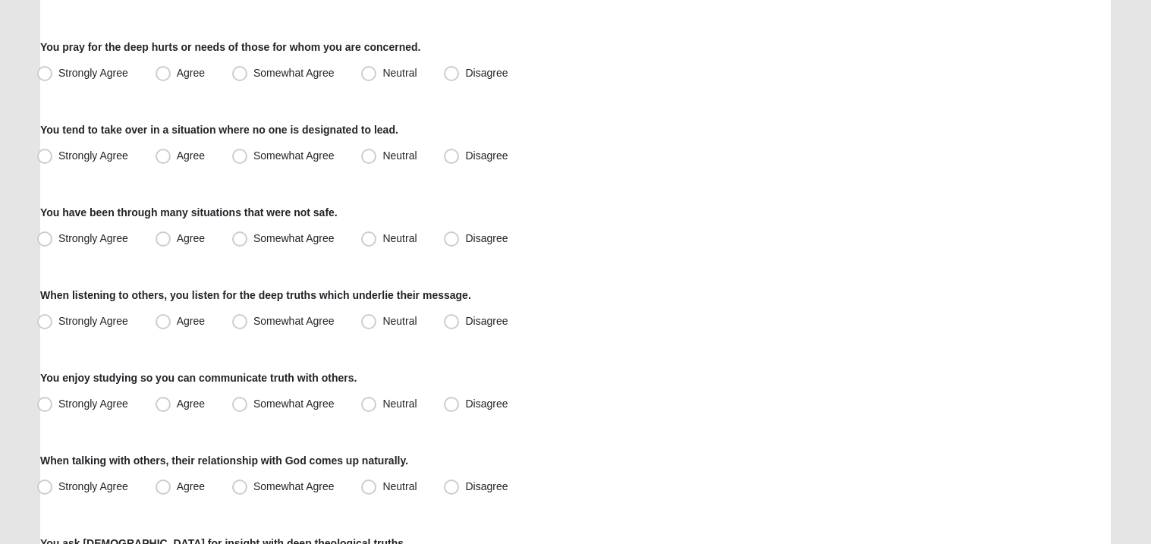
scroll to position [667, 0]
click at [96, 60] on label "Strongly Agree" at bounding box center [84, 72] width 106 height 24
click at [53, 67] on input "Strongly Agree" at bounding box center [48, 72] width 10 height 10
radio input "true"
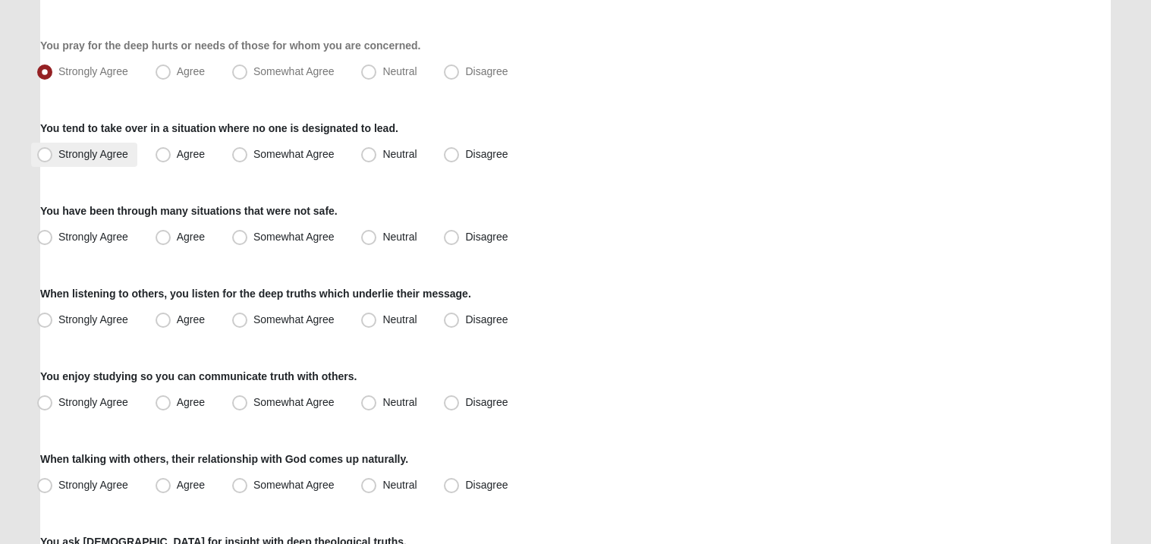
click at [127, 153] on span "Strongly Agree" at bounding box center [93, 154] width 70 height 12
click at [53, 153] on input "Strongly Agree" at bounding box center [48, 154] width 10 height 10
radio input "true"
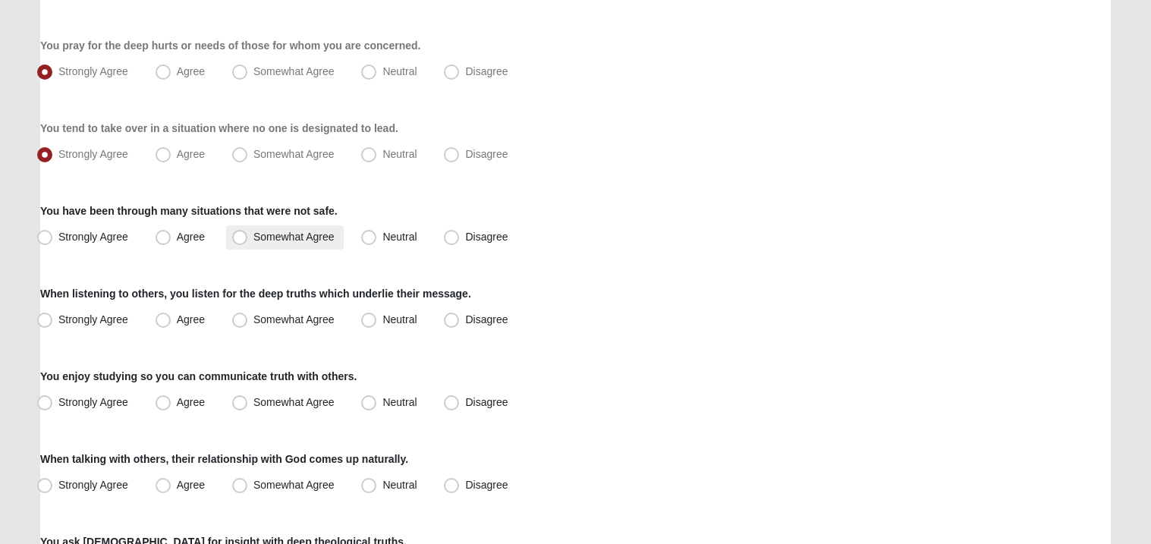
click at [263, 241] on span "Somewhat Agree" at bounding box center [293, 237] width 81 height 12
click at [248, 241] on input "Somewhat Agree" at bounding box center [243, 237] width 10 height 10
radio input "true"
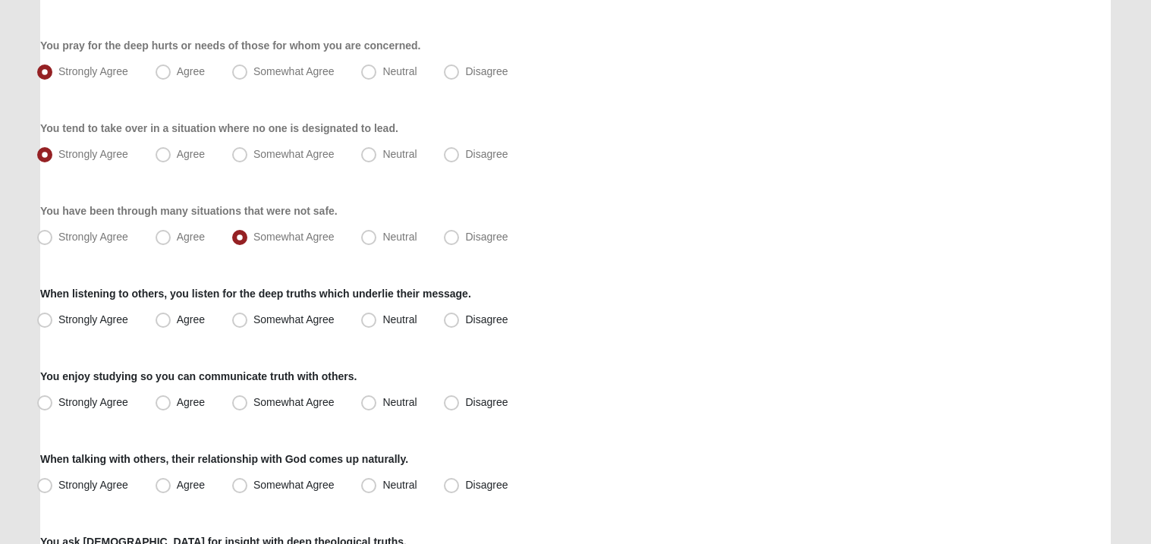
click at [17, 294] on form "Hello Sara My Account Log Out Gifts Assessment Assessments Gifts Assessment Err…" at bounding box center [575, 199] width 1151 height 1695
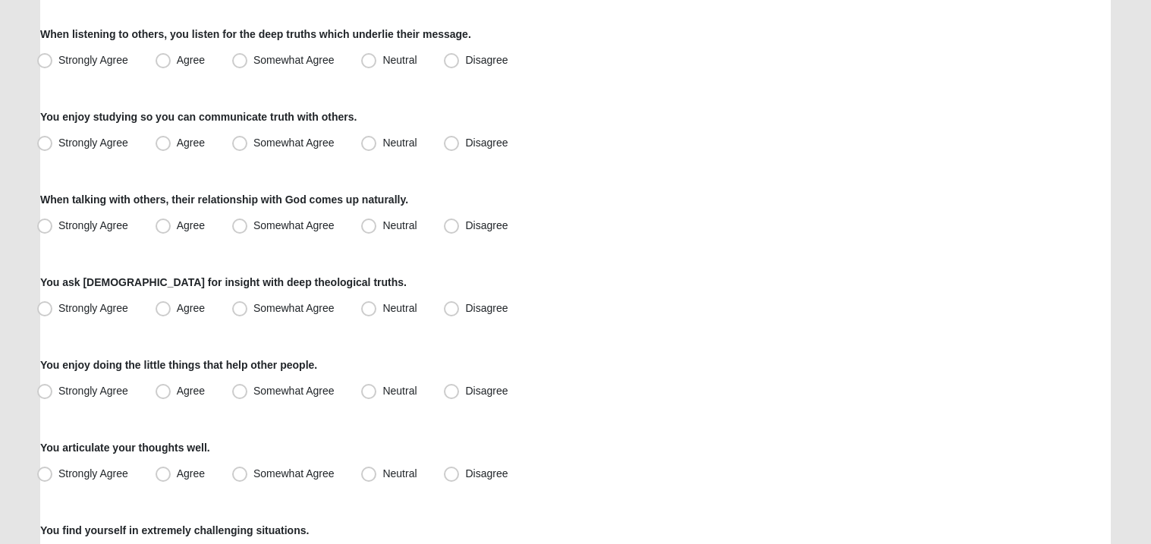
scroll to position [940, 0]
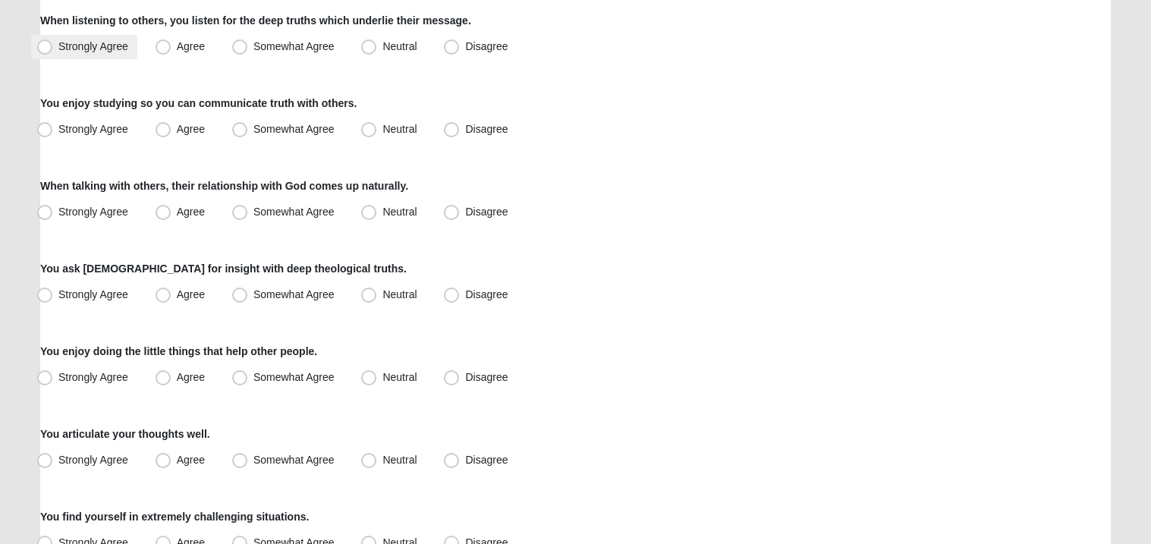
click at [70, 49] on span "Strongly Agree" at bounding box center [93, 46] width 70 height 12
click at [53, 49] on input "Strongly Agree" at bounding box center [48, 47] width 10 height 10
radio input "true"
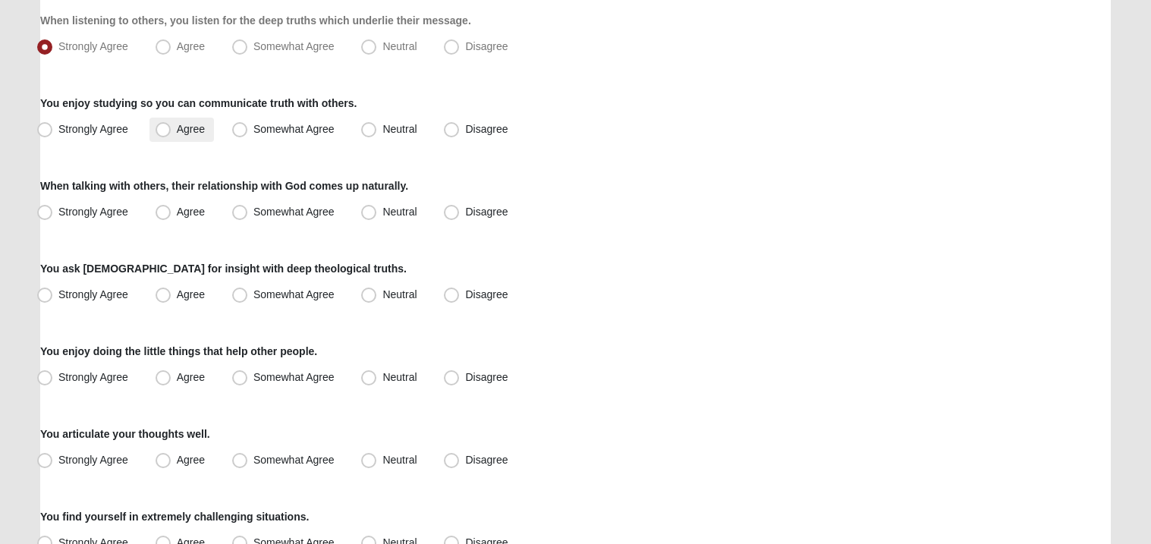
click at [177, 135] on span "Agree" at bounding box center [191, 129] width 28 height 12
click at [162, 134] on input "Agree" at bounding box center [167, 129] width 10 height 10
radio input "true"
click at [170, 208] on label "Agree" at bounding box center [181, 212] width 65 height 24
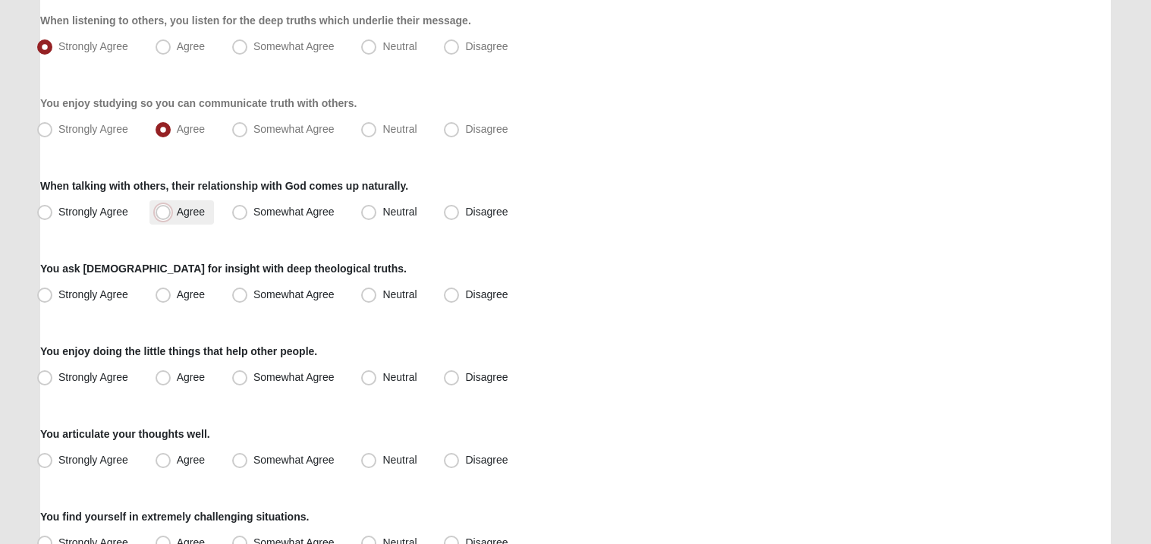
click at [170, 208] on input "Agree" at bounding box center [167, 212] width 10 height 10
radio input "true"
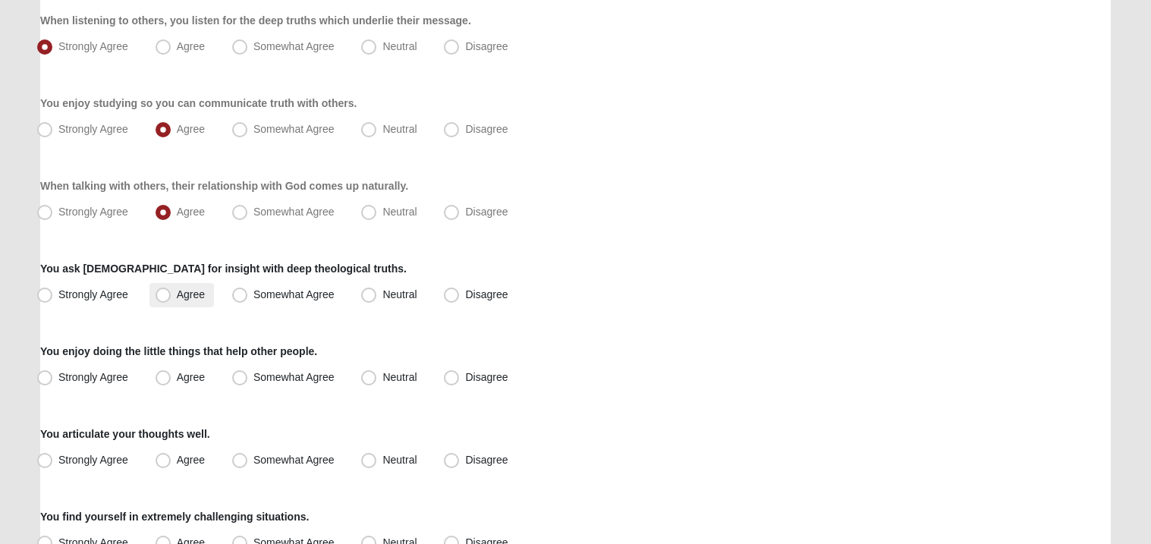
click at [174, 296] on label "Agree" at bounding box center [181, 295] width 65 height 24
click at [172, 296] on input "Agree" at bounding box center [167, 295] width 10 height 10
radio input "true"
click at [109, 291] on span "Strongly Agree" at bounding box center [93, 294] width 70 height 12
click at [53, 291] on input "Strongly Agree" at bounding box center [48, 295] width 10 height 10
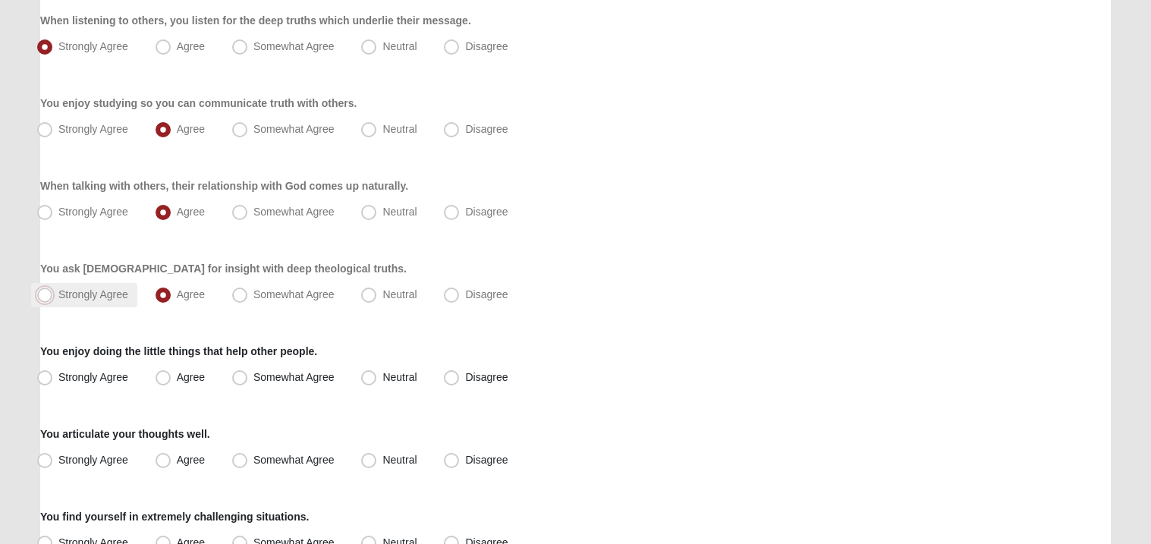
radio input "true"
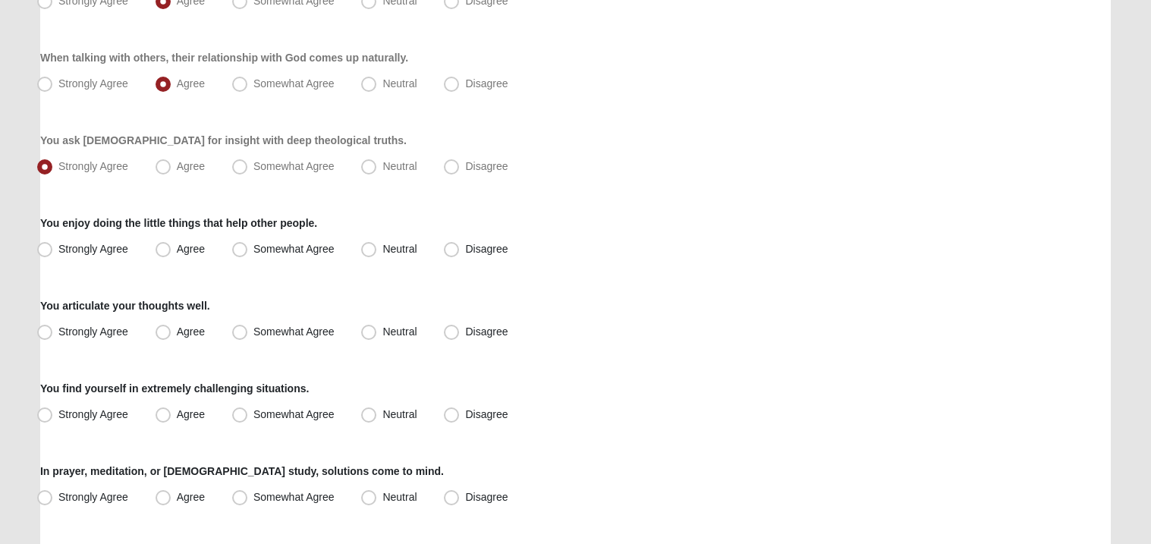
scroll to position [1169, 0]
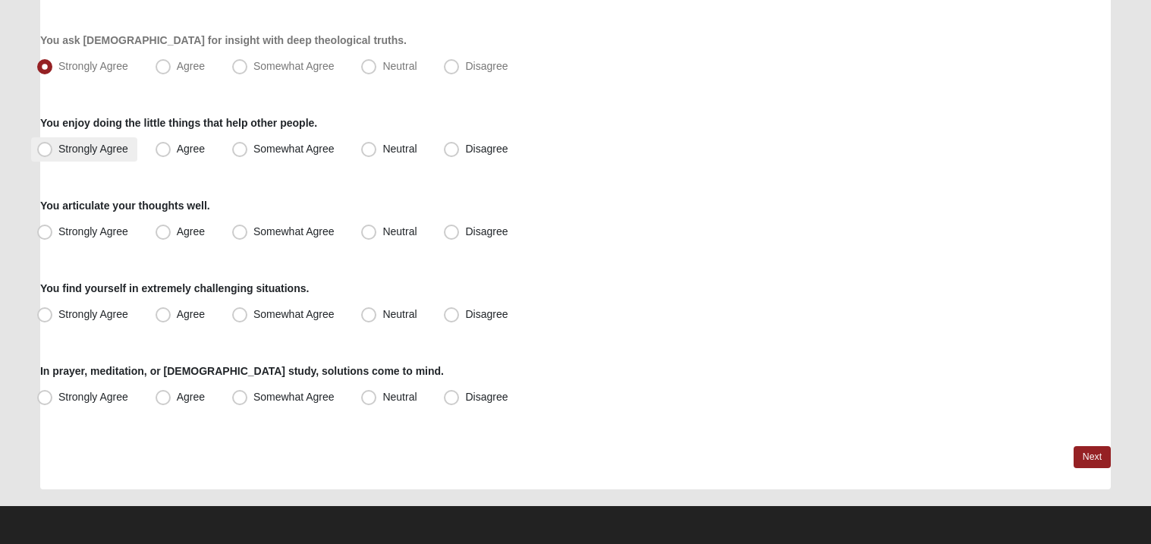
click at [79, 157] on label "Strongly Agree" at bounding box center [84, 149] width 106 height 24
click at [53, 154] on input "Strongly Agree" at bounding box center [48, 149] width 10 height 10
radio input "true"
click at [177, 234] on span "Agree" at bounding box center [191, 231] width 28 height 12
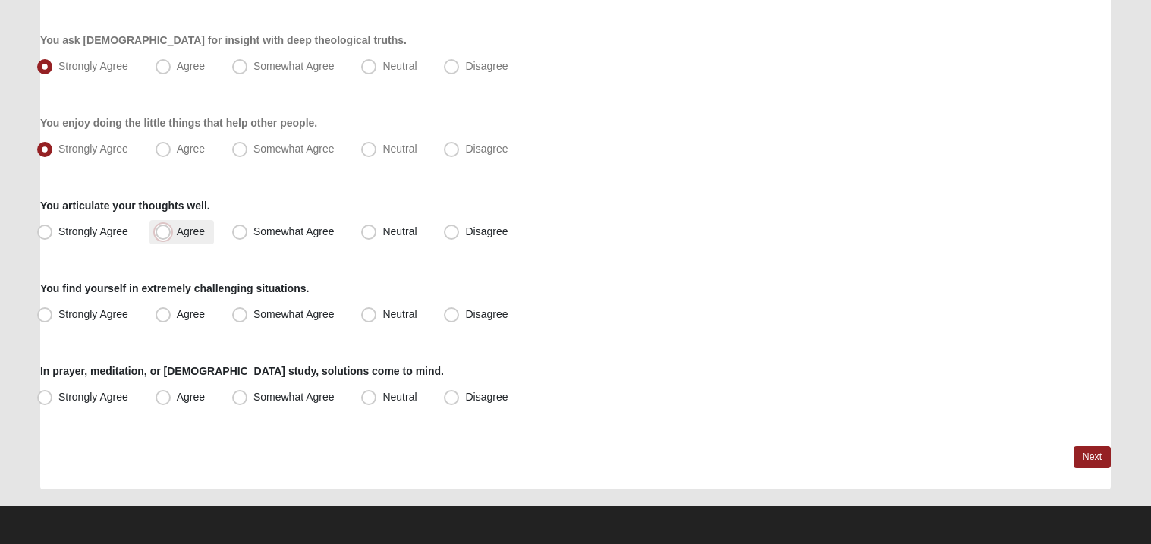
click at [162, 234] on input "Agree" at bounding box center [167, 232] width 10 height 10
radio input "true"
click at [382, 311] on span "Neutral" at bounding box center [399, 314] width 34 height 12
click at [368, 311] on input "Neutral" at bounding box center [372, 315] width 10 height 10
radio input "true"
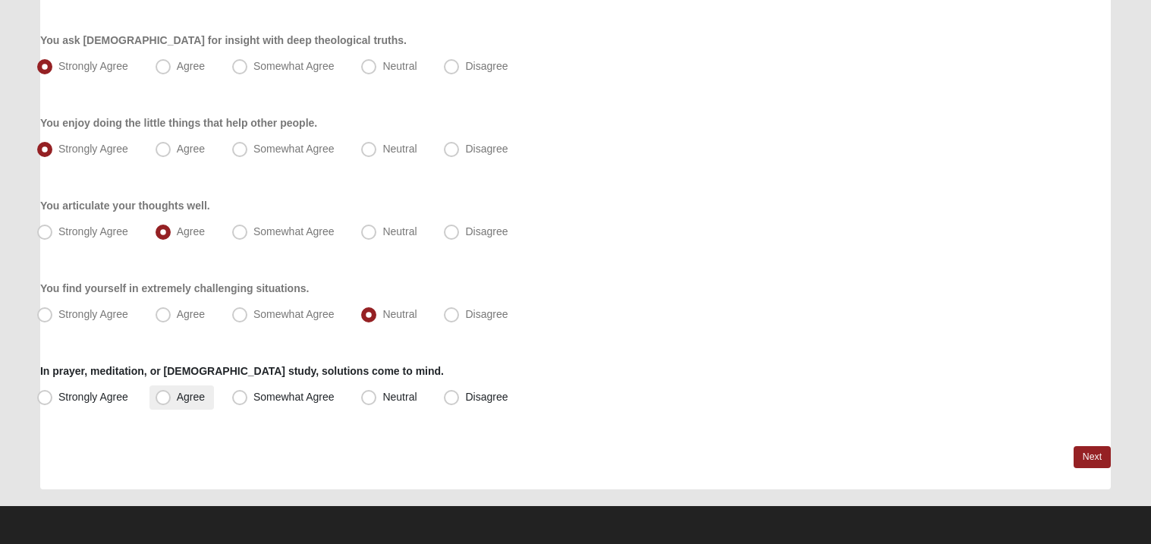
click at [178, 392] on span "Agree" at bounding box center [191, 397] width 28 height 12
click at [172, 392] on input "Agree" at bounding box center [167, 397] width 10 height 10
radio input "true"
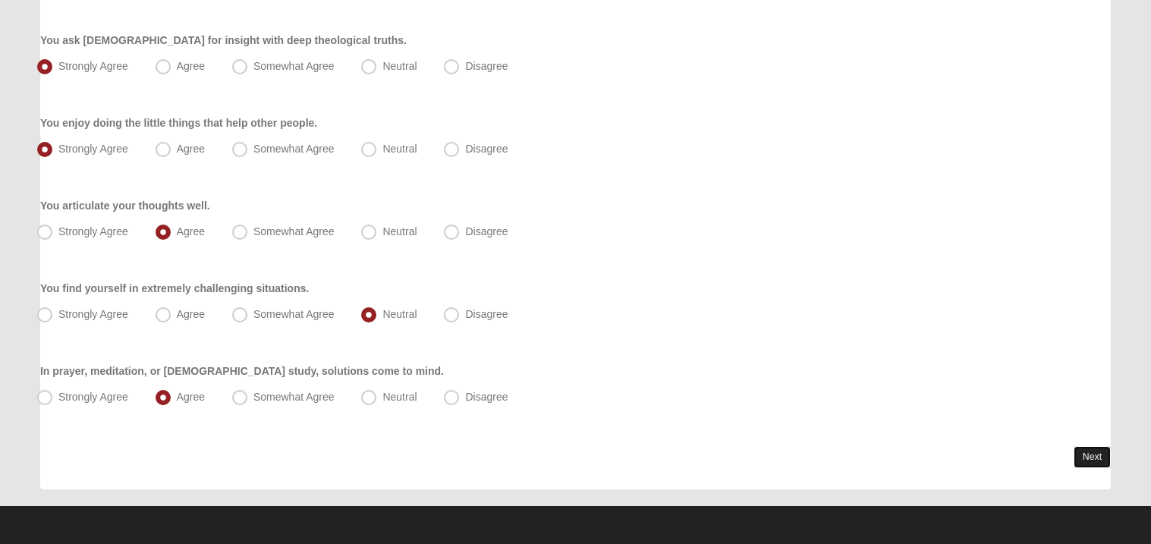
click at [1079, 455] on link "Next" at bounding box center [1092, 457] width 37 height 22
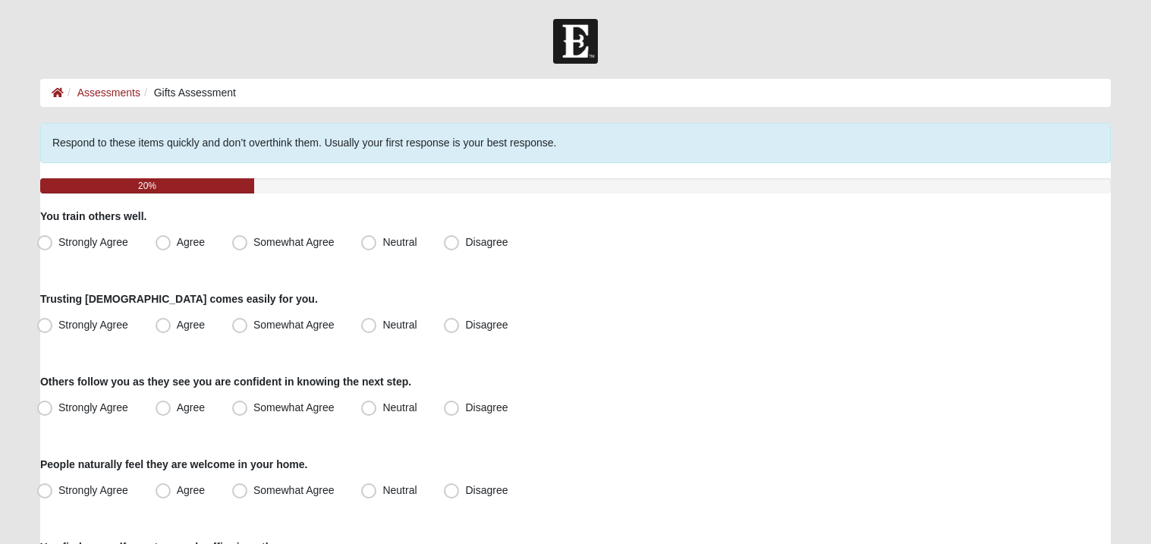
click at [153, 241] on label "Agree" at bounding box center [181, 243] width 65 height 24
click at [162, 241] on input "Agree" at bounding box center [167, 243] width 10 height 10
radio input "true"
click at [120, 316] on label "Strongly Agree" at bounding box center [84, 325] width 106 height 24
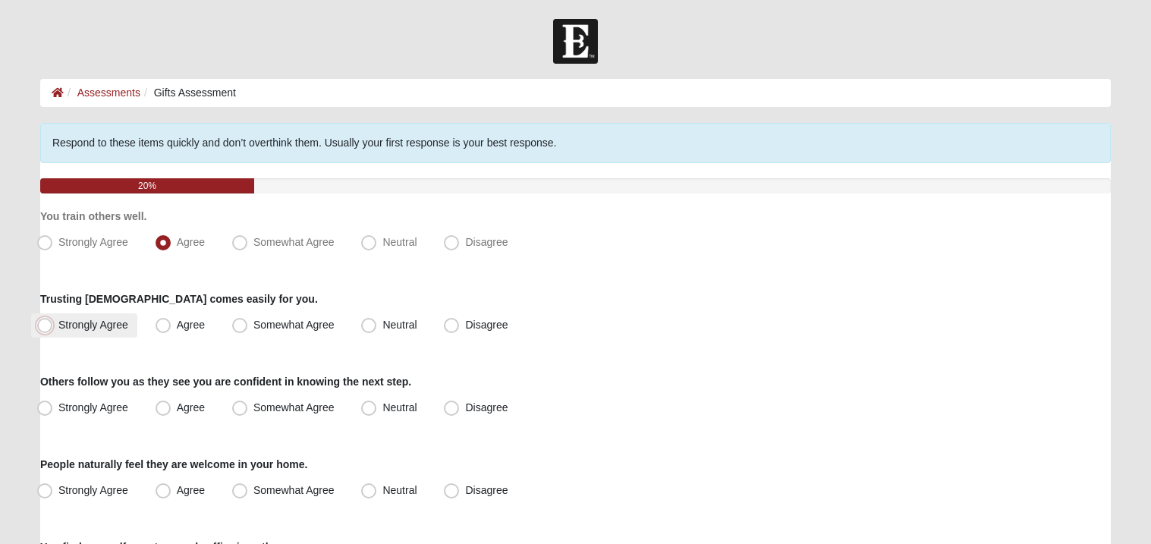
click at [53, 320] on input "Strongly Agree" at bounding box center [48, 325] width 10 height 10
radio input "true"
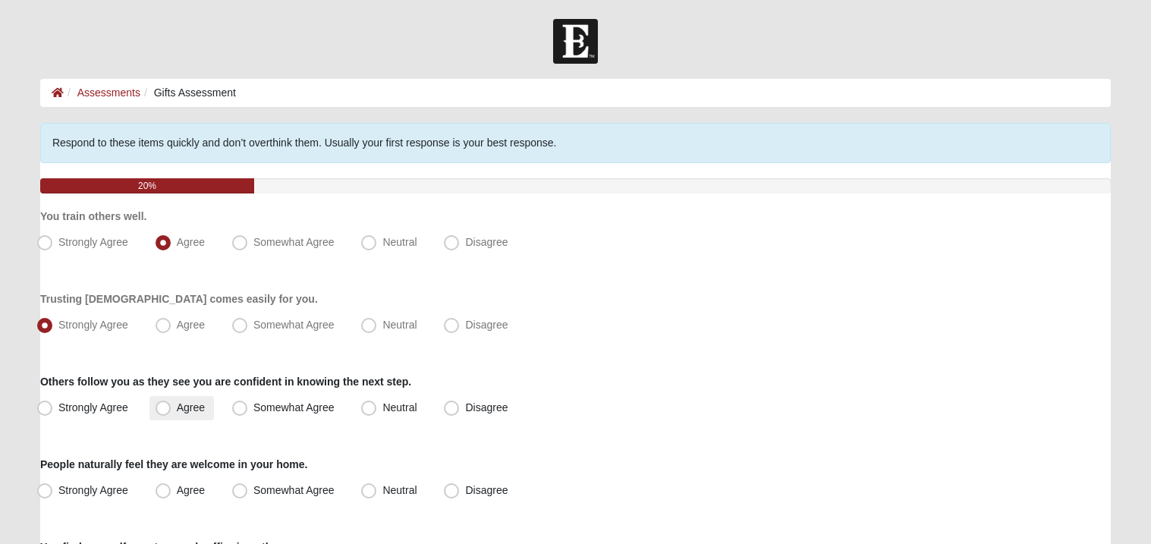
click at [170, 406] on label "Agree" at bounding box center [181, 408] width 65 height 24
click at [170, 406] on input "Agree" at bounding box center [167, 408] width 10 height 10
radio input "true"
click at [252, 412] on label "Somewhat Agree" at bounding box center [285, 408] width 118 height 24
click at [248, 412] on input "Somewhat Agree" at bounding box center [243, 408] width 10 height 10
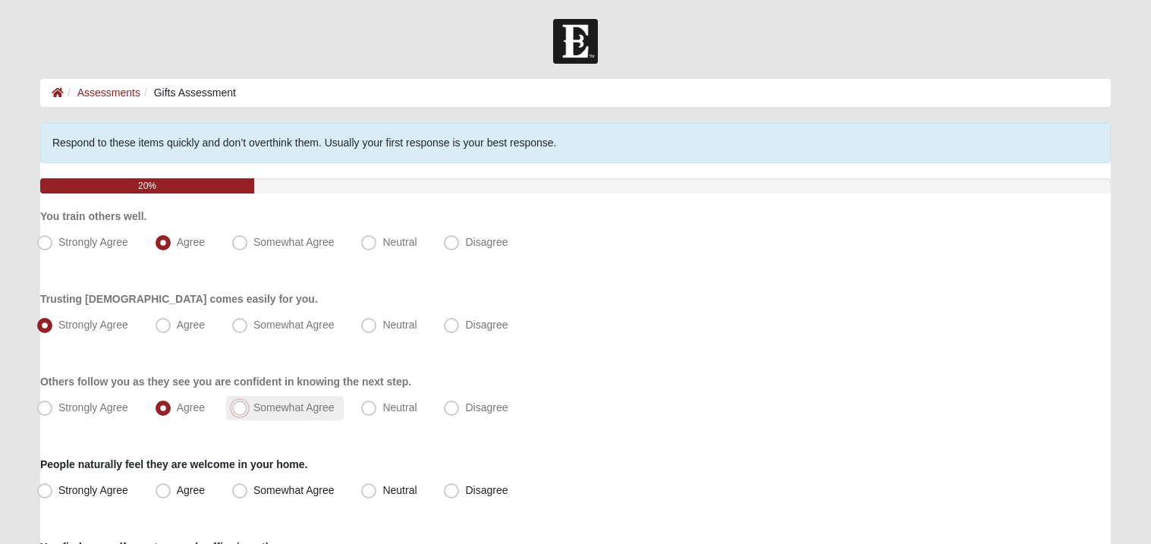
radio input "true"
click at [177, 412] on span "Agree" at bounding box center [191, 407] width 28 height 12
click at [172, 412] on input "Agree" at bounding box center [167, 408] width 10 height 10
radio input "true"
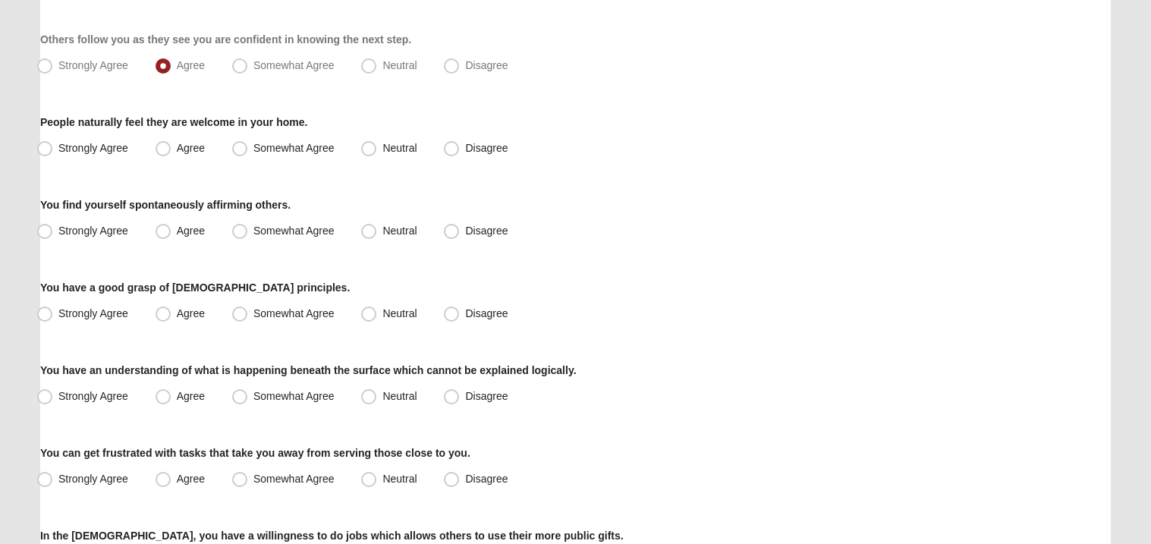
scroll to position [363, 0]
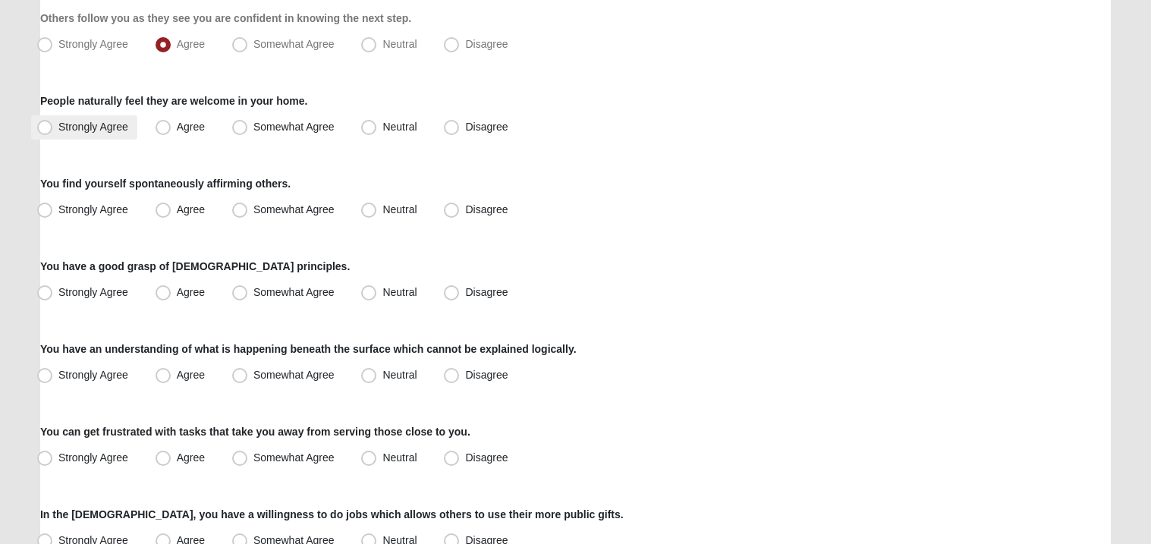
click at [77, 116] on label "Strongly Agree" at bounding box center [84, 127] width 106 height 24
click at [53, 122] on input "Strongly Agree" at bounding box center [48, 127] width 10 height 10
radio input "true"
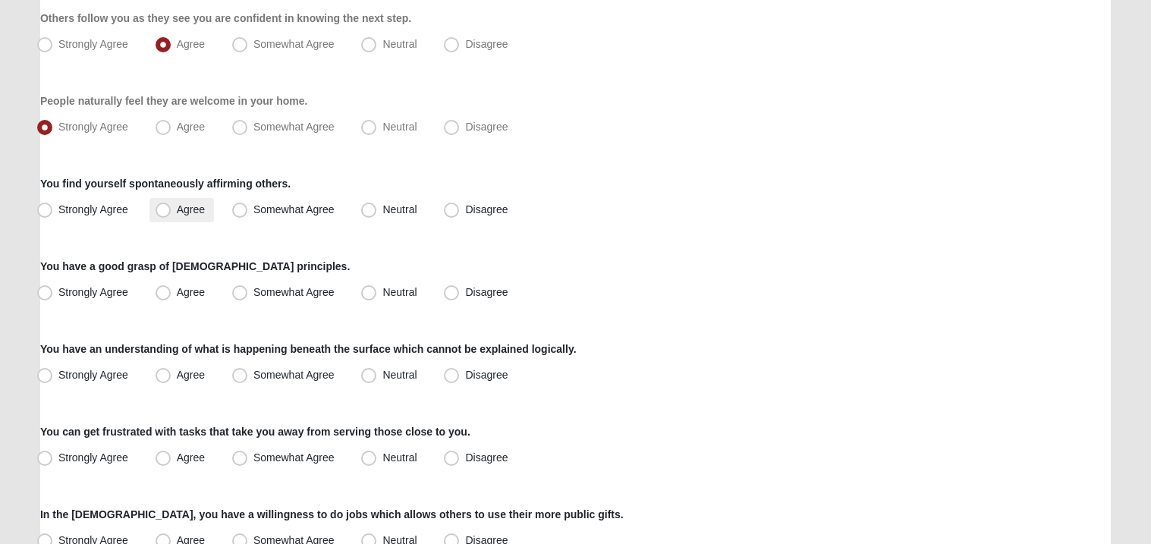
click at [178, 215] on label "Agree" at bounding box center [181, 210] width 65 height 24
click at [172, 215] on input "Agree" at bounding box center [167, 210] width 10 height 10
radio input "true"
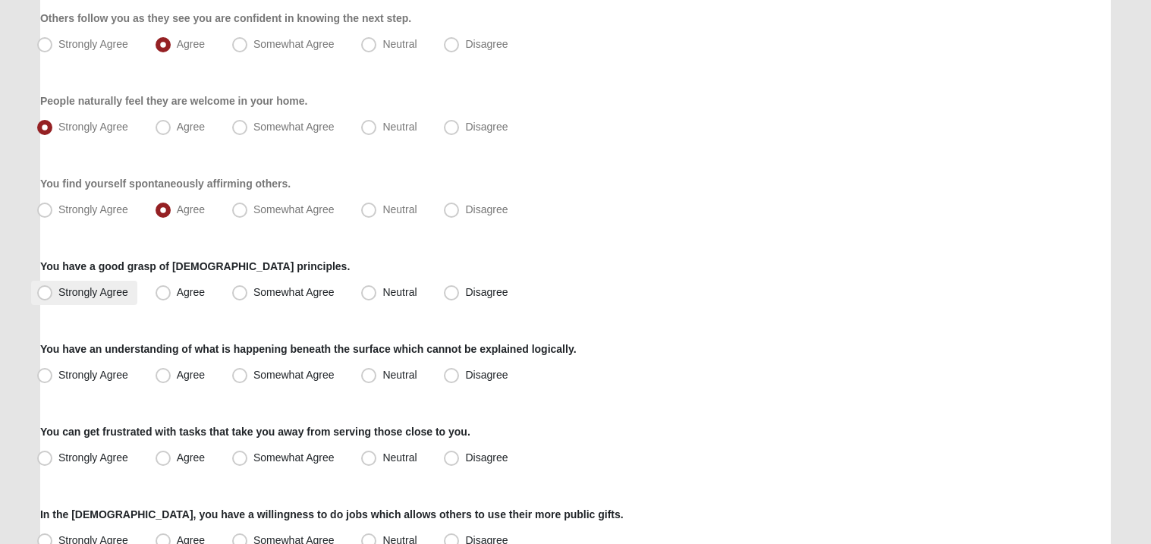
click at [67, 302] on label "Strongly Agree" at bounding box center [84, 293] width 106 height 24
click at [53, 297] on input "Strongly Agree" at bounding box center [48, 293] width 10 height 10
radio input "true"
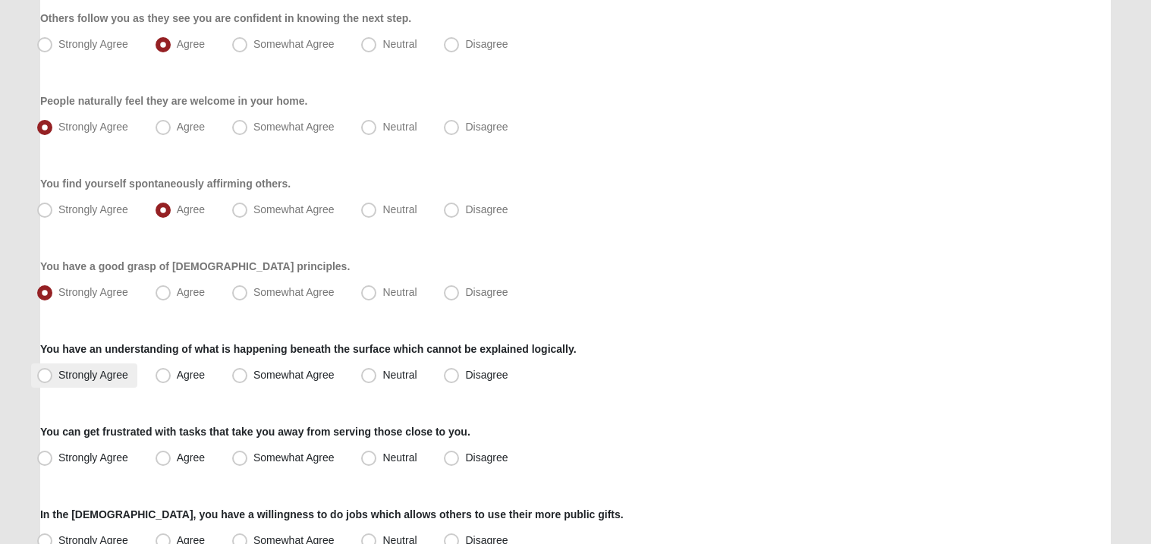
click at [112, 372] on span "Strongly Agree" at bounding box center [93, 375] width 70 height 12
click at [53, 372] on input "Strongly Agree" at bounding box center [48, 375] width 10 height 10
radio input "true"
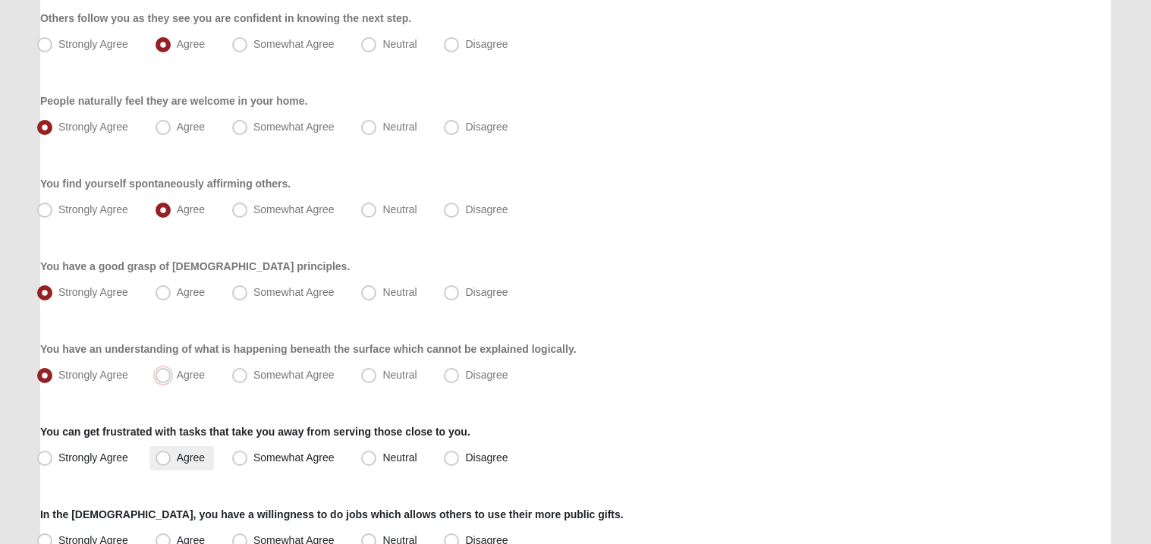
click at [162, 370] on input "Agree" at bounding box center [167, 375] width 10 height 10
radio input "true"
click at [43, 370] on input "Strongly Agree" at bounding box center [48, 375] width 10 height 10
radio input "true"
click at [186, 458] on span "Agree" at bounding box center [191, 458] width 28 height 12
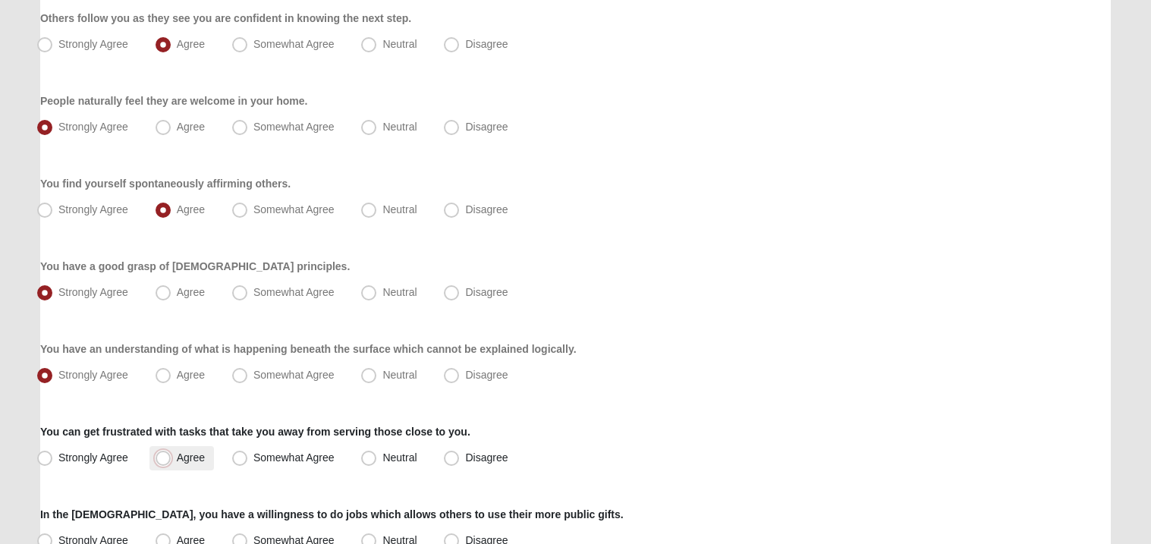
click at [172, 458] on input "Agree" at bounding box center [167, 458] width 10 height 10
radio input "true"
click at [30, 496] on div "Spiritual Gifts Assessment Respond to these items quickly and don’t overthink t…" at bounding box center [576, 535] width 1094 height 1552
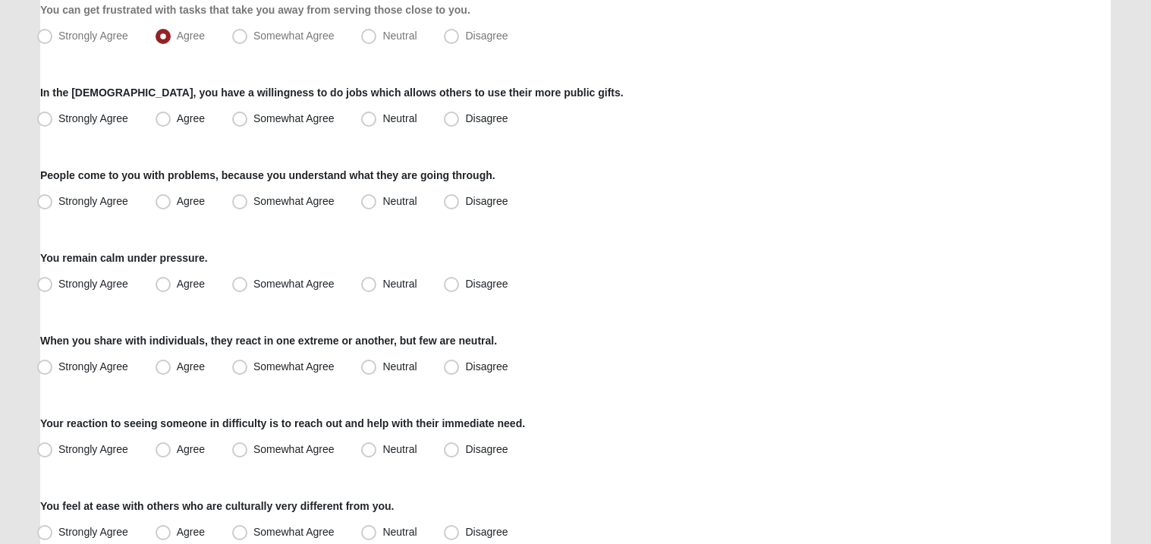
scroll to position [788, 0]
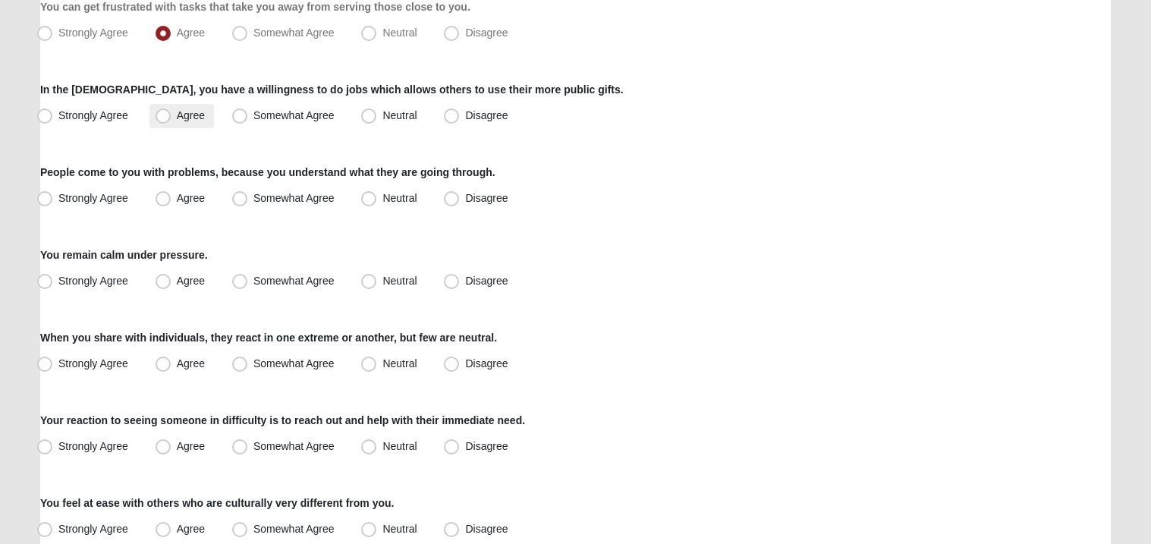
click at [181, 111] on span "Agree" at bounding box center [191, 115] width 28 height 12
click at [172, 111] on input "Agree" at bounding box center [167, 116] width 10 height 10
radio input "true"
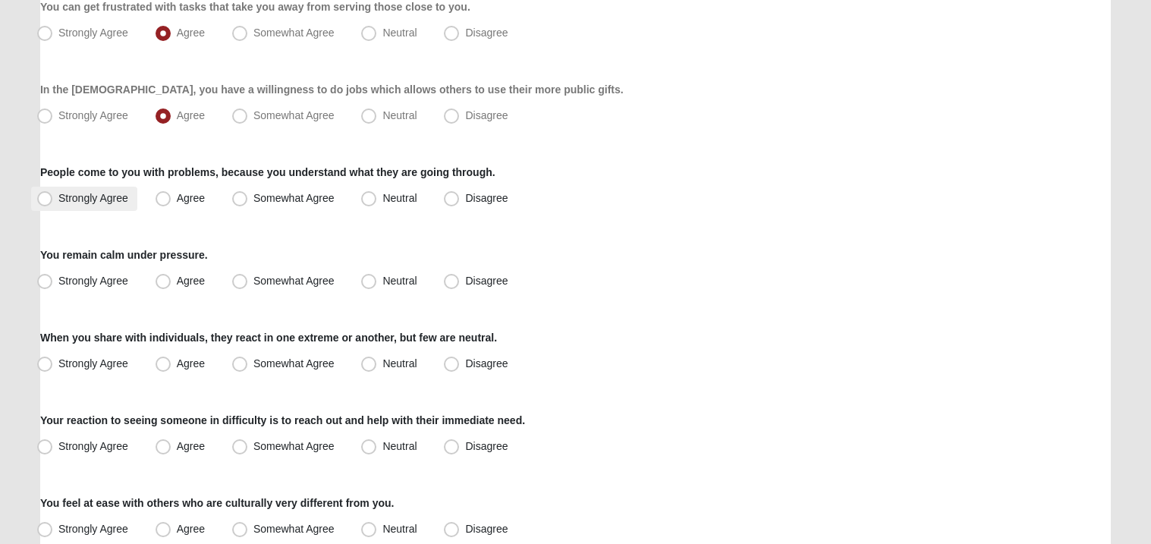
click at [90, 202] on span "Strongly Agree" at bounding box center [93, 198] width 70 height 12
click at [53, 202] on input "Strongly Agree" at bounding box center [48, 199] width 10 height 10
radio input "true"
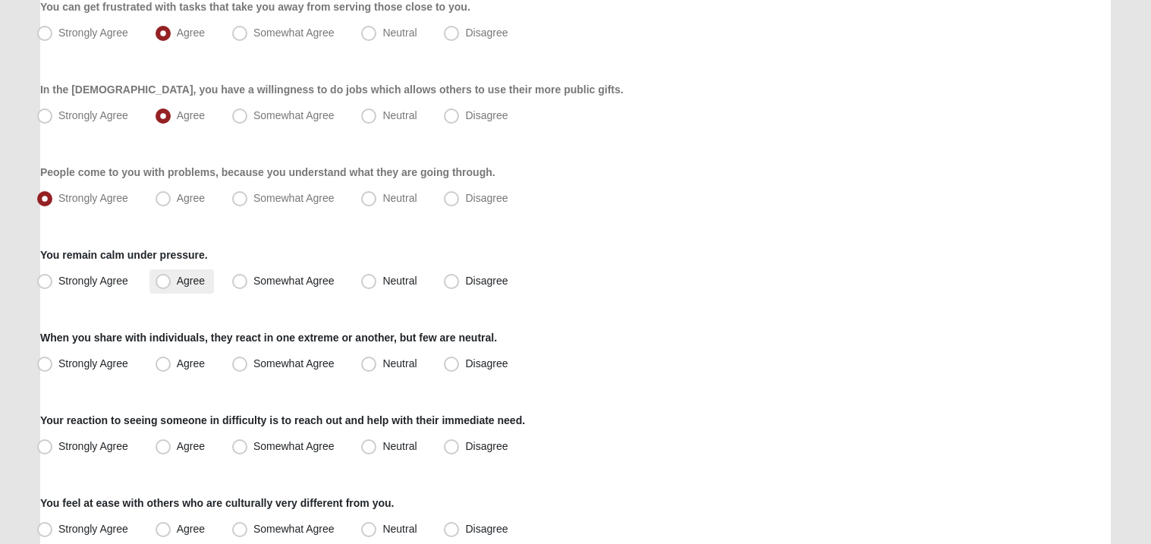
click at [177, 287] on span "Agree" at bounding box center [191, 281] width 28 height 12
click at [165, 286] on input "Agree" at bounding box center [167, 281] width 10 height 10
radio input "true"
click at [174, 357] on label "Agree" at bounding box center [181, 364] width 65 height 24
click at [172, 359] on input "Agree" at bounding box center [167, 364] width 10 height 10
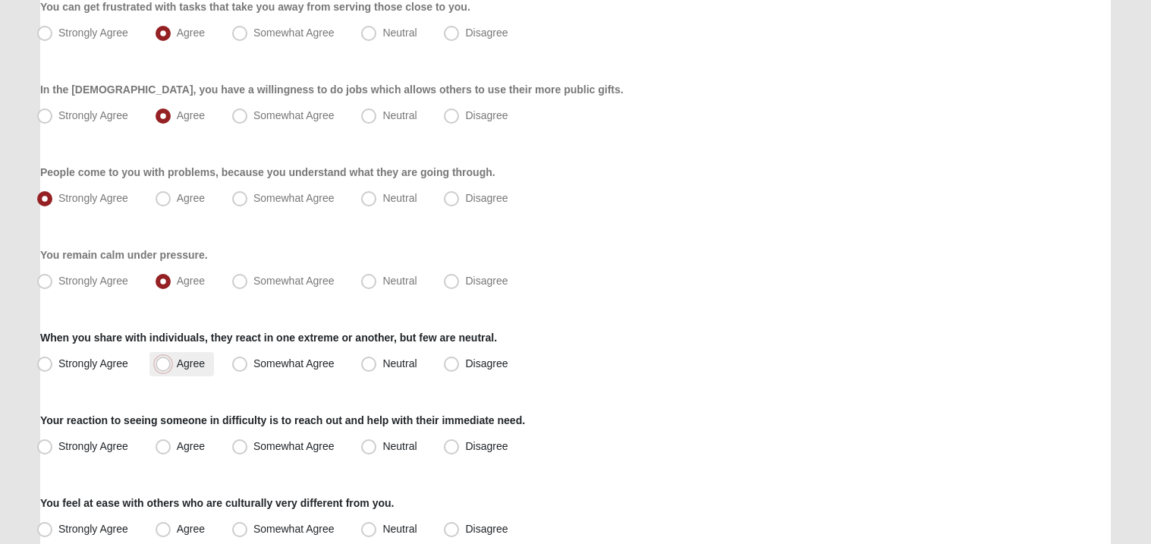
radio input "true"
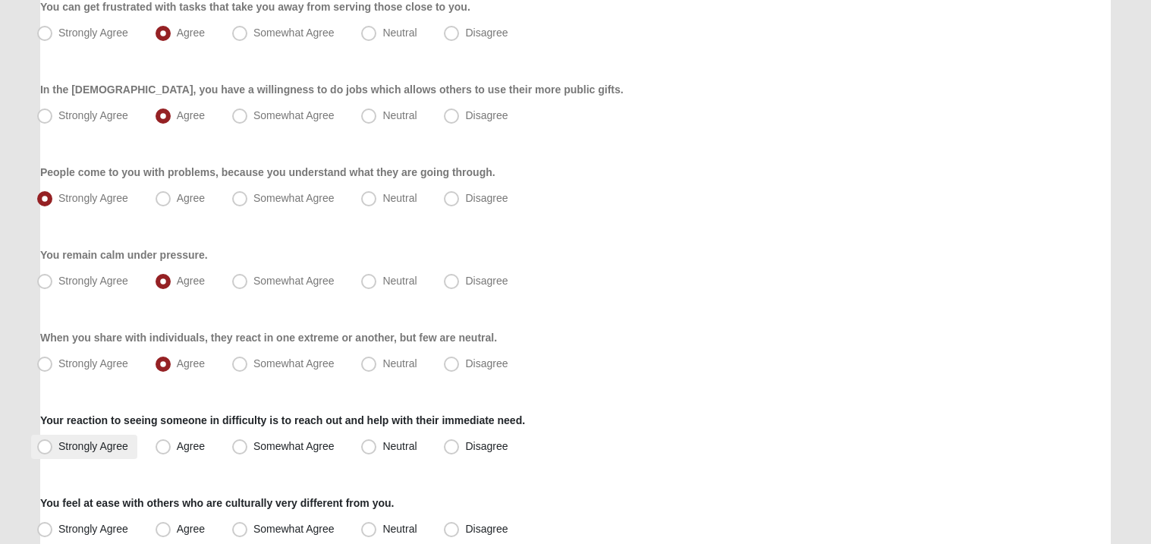
click at [102, 452] on label "Strongly Agree" at bounding box center [84, 447] width 106 height 24
click at [53, 452] on input "Strongly Agree" at bounding box center [48, 447] width 10 height 10
radio input "true"
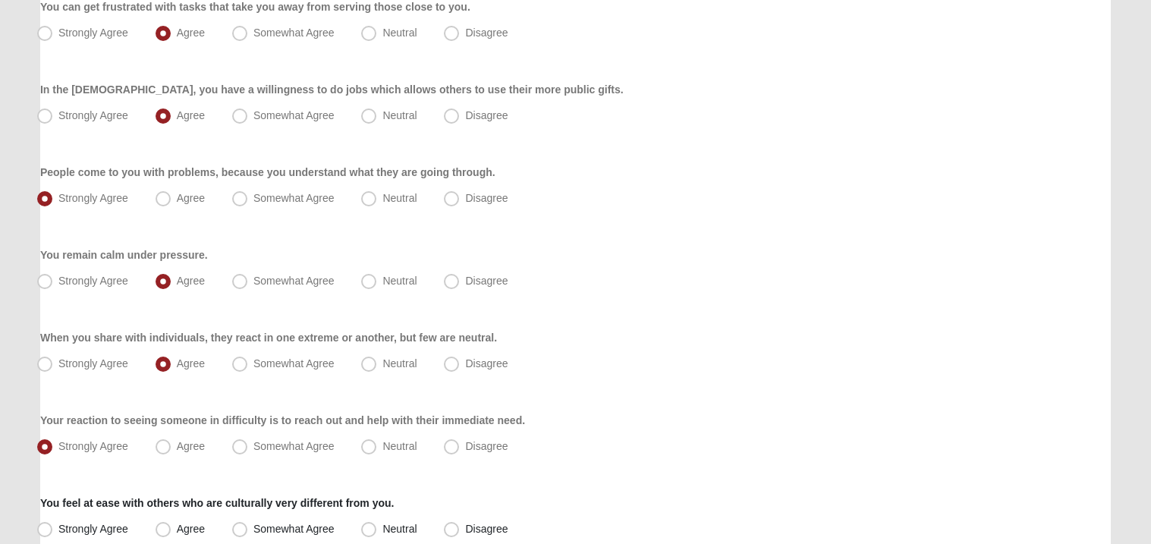
click at [31, 487] on div "Spiritual Gifts Assessment Respond to these items quickly and don’t overthink t…" at bounding box center [576, 110] width 1094 height 1552
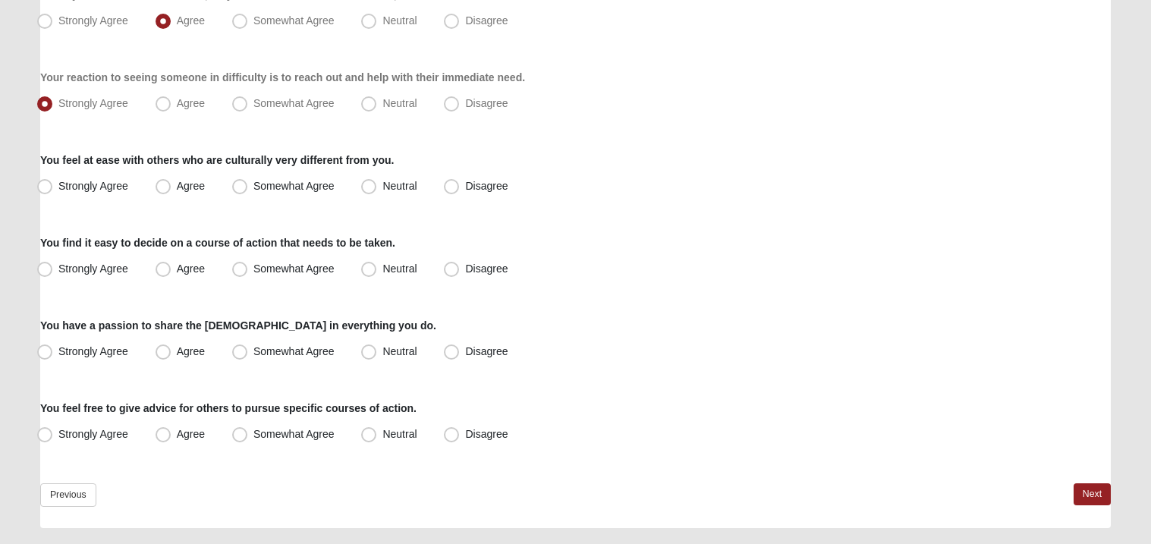
scroll to position [1170, 0]
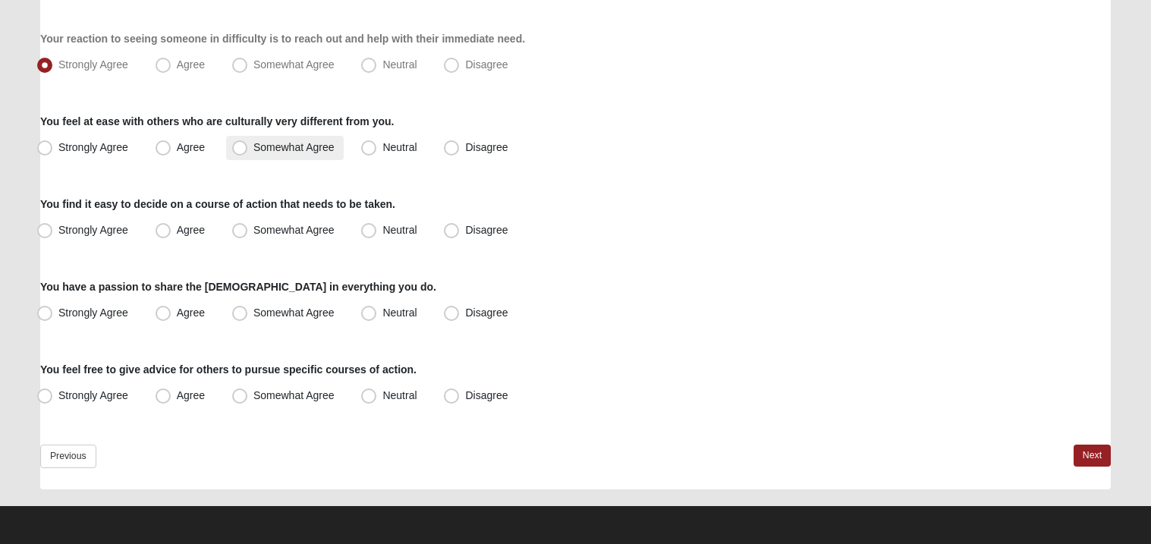
click at [226, 149] on label "Somewhat Agree" at bounding box center [285, 148] width 118 height 24
click at [238, 149] on input "Somewhat Agree" at bounding box center [243, 148] width 10 height 10
radio input "true"
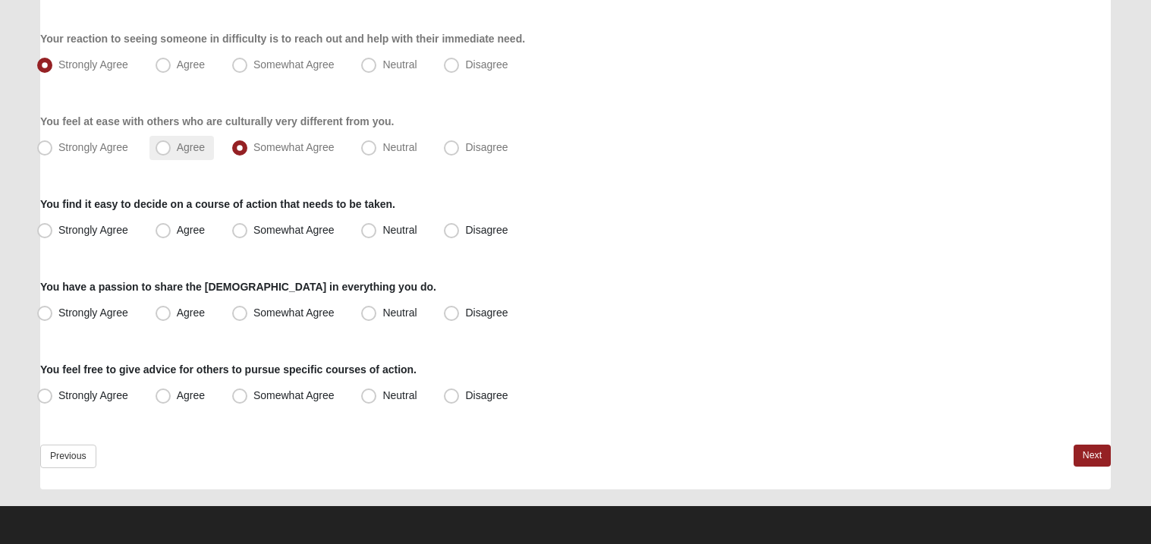
click at [187, 151] on span "Agree" at bounding box center [191, 147] width 28 height 12
click at [172, 151] on input "Agree" at bounding box center [167, 148] width 10 height 10
radio input "true"
click at [296, 138] on label "Somewhat Agree" at bounding box center [285, 148] width 118 height 24
click at [248, 143] on input "Somewhat Agree" at bounding box center [243, 148] width 10 height 10
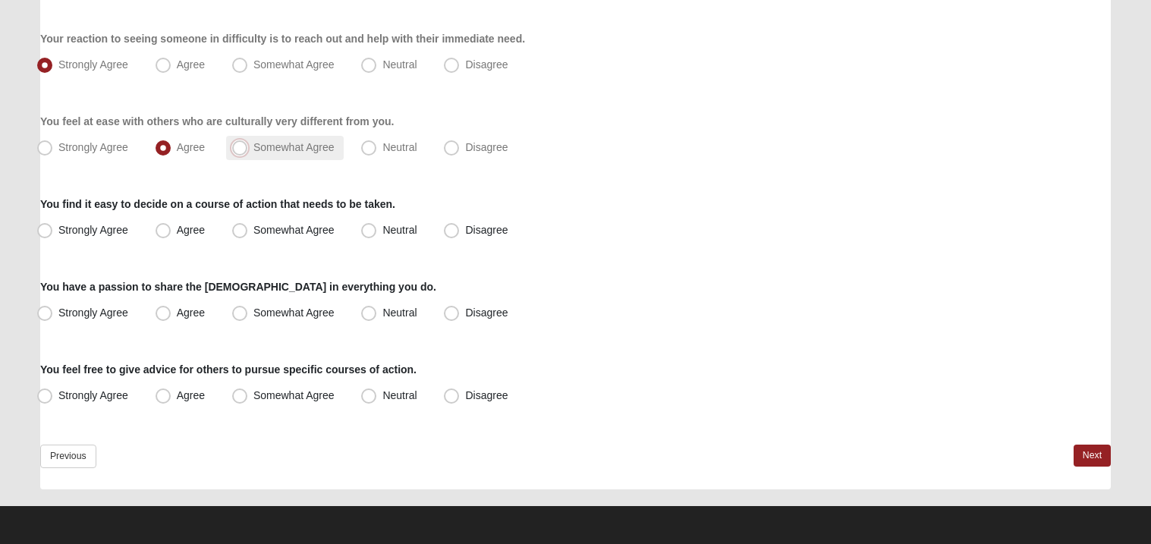
radio input "true"
click at [158, 238] on label "Agree" at bounding box center [181, 231] width 65 height 24
click at [162, 235] on input "Agree" at bounding box center [167, 230] width 10 height 10
radio input "true"
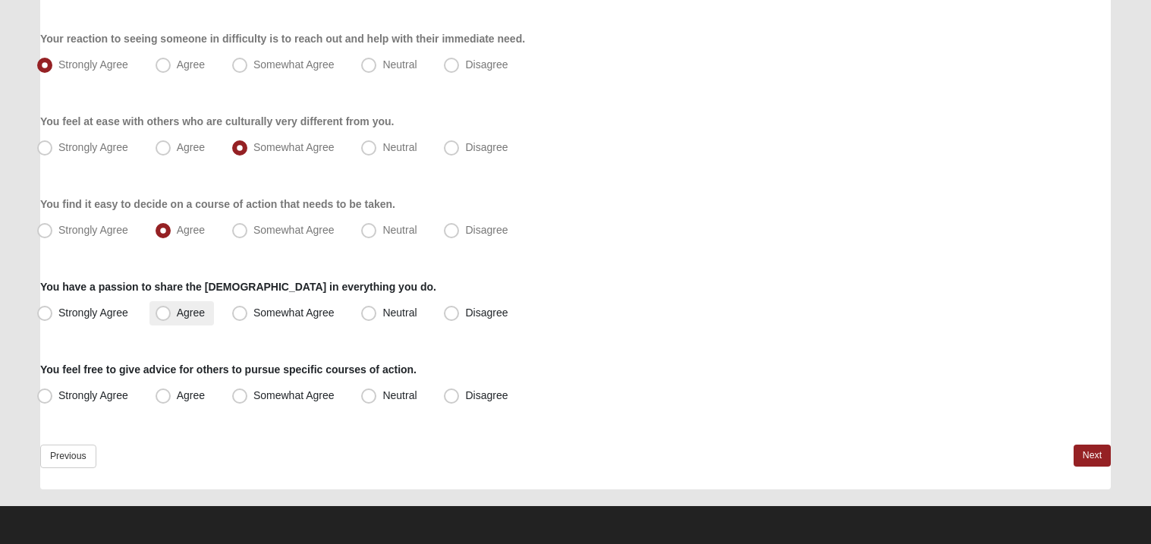
click at [171, 323] on label "Agree" at bounding box center [181, 313] width 65 height 24
click at [171, 318] on input "Agree" at bounding box center [167, 313] width 10 height 10
radio input "true"
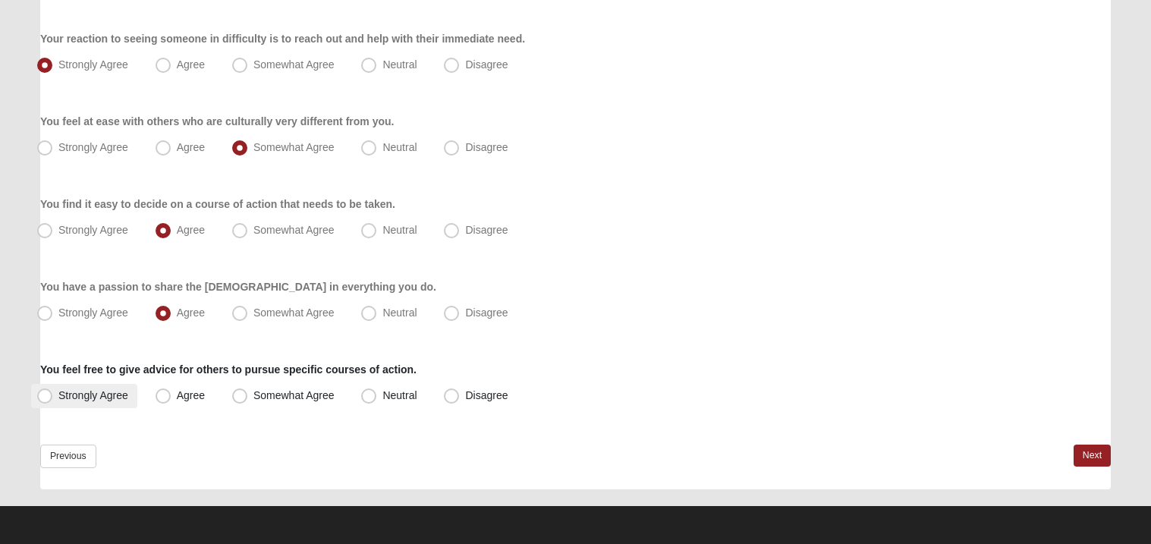
click at [77, 398] on span "Strongly Agree" at bounding box center [93, 395] width 70 height 12
click at [53, 398] on input "Strongly Agree" at bounding box center [48, 396] width 10 height 10
radio input "true"
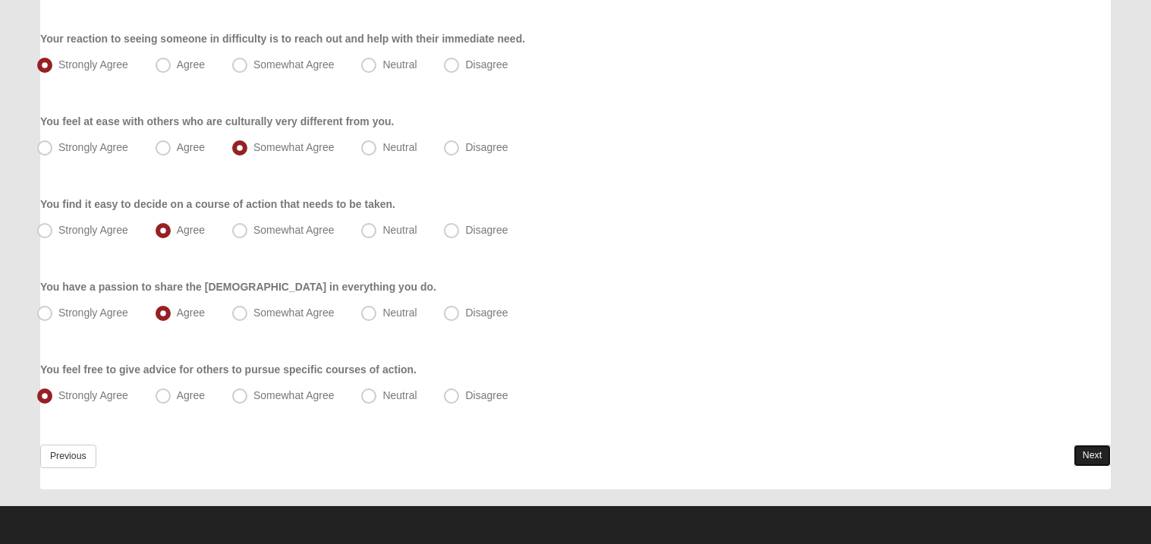
click at [1089, 460] on link "Next" at bounding box center [1092, 456] width 37 height 22
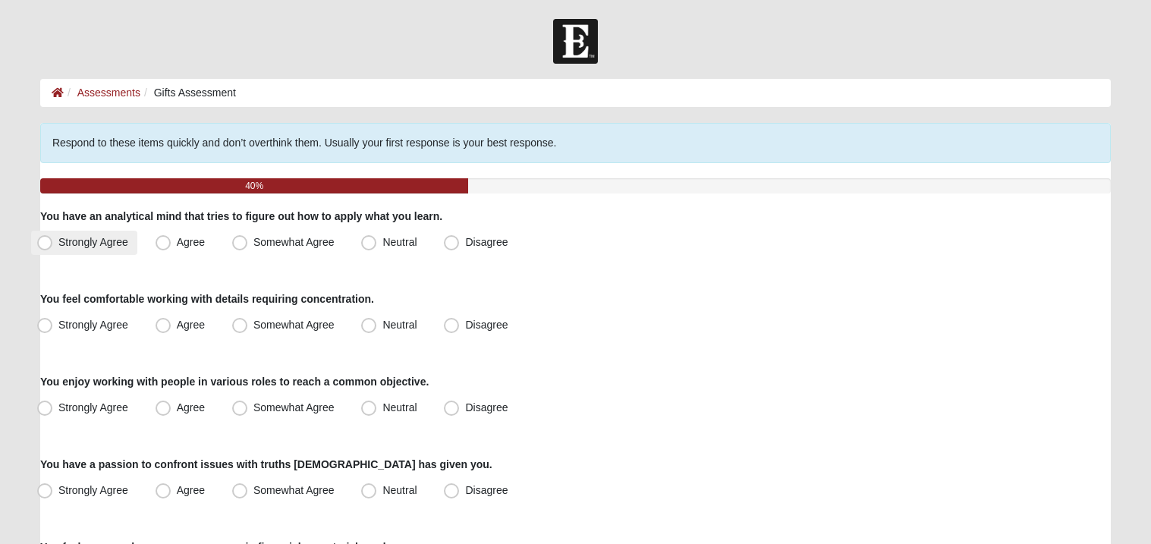
click at [56, 247] on label "Strongly Agree" at bounding box center [84, 243] width 106 height 24
click at [53, 247] on input "Strongly Agree" at bounding box center [48, 243] width 10 height 10
radio input "true"
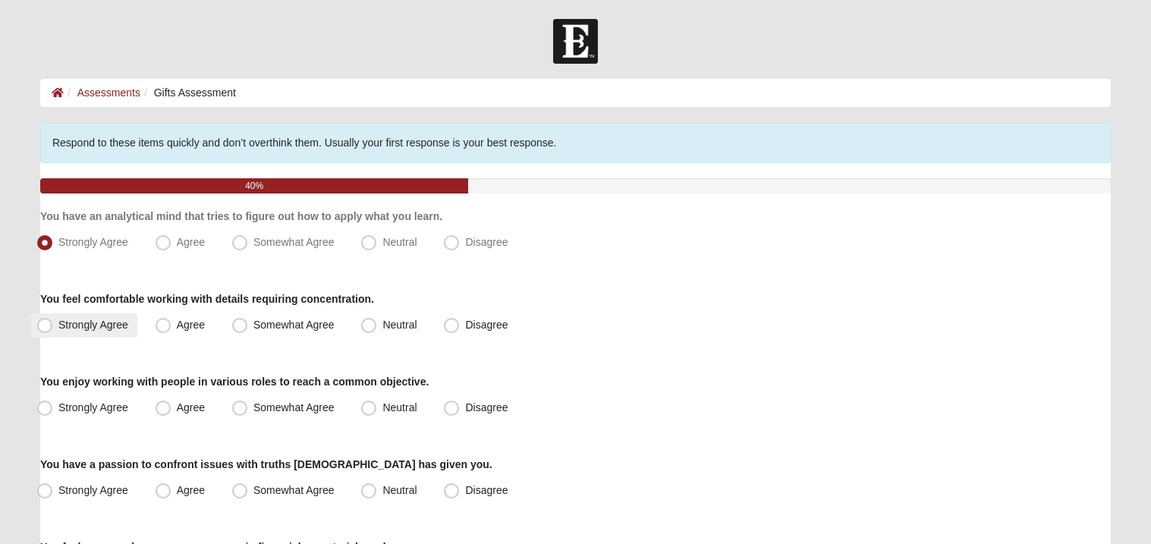
click at [109, 331] on label "Strongly Agree" at bounding box center [84, 325] width 106 height 24
click at [53, 330] on input "Strongly Agree" at bounding box center [48, 325] width 10 height 10
radio input "true"
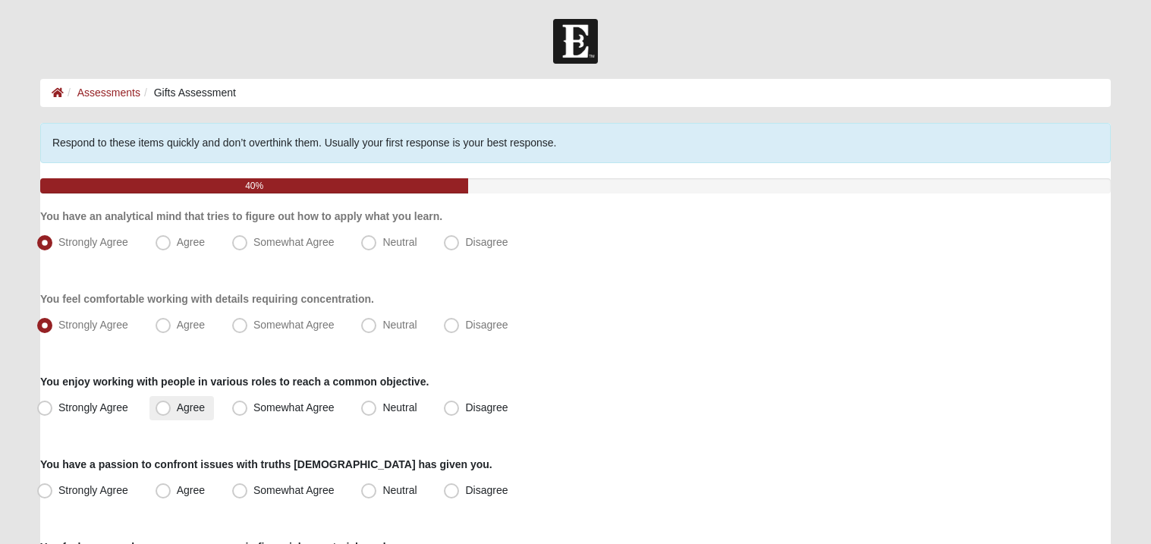
click at [153, 411] on label "Agree" at bounding box center [181, 408] width 65 height 24
click at [162, 411] on input "Agree" at bounding box center [167, 408] width 10 height 10
radio input "true"
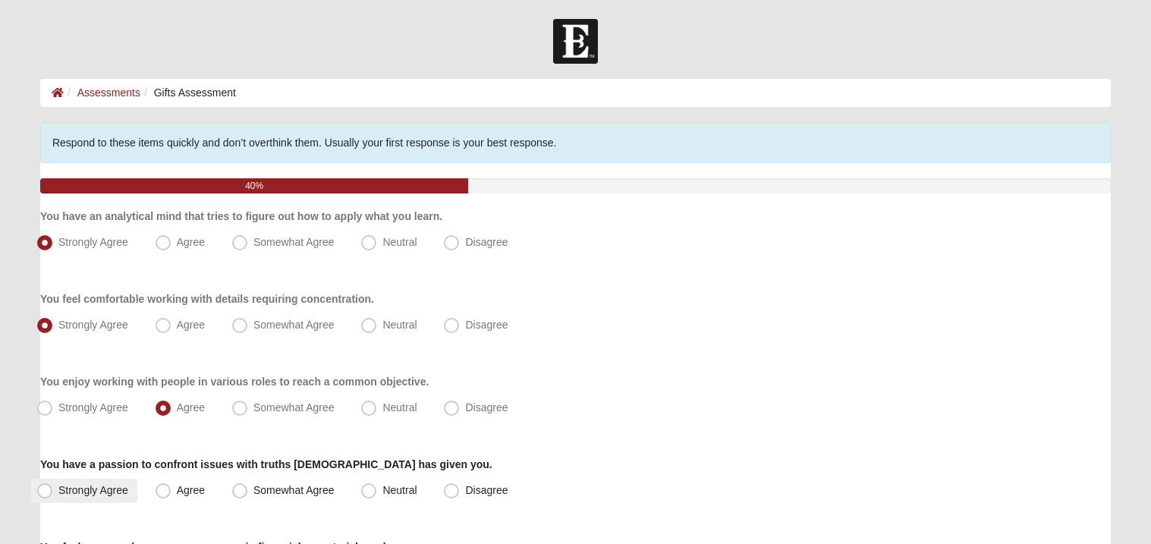
click at [88, 493] on span "Strongly Agree" at bounding box center [93, 490] width 70 height 12
click at [53, 493] on input "Strongly Agree" at bounding box center [48, 491] width 10 height 10
radio input "true"
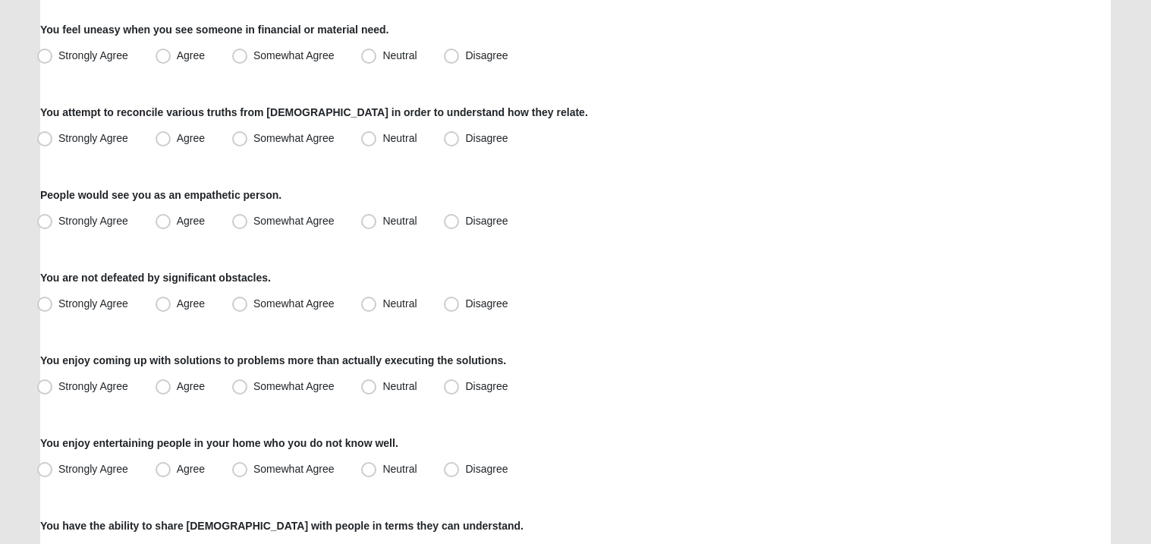
scroll to position [515, 0]
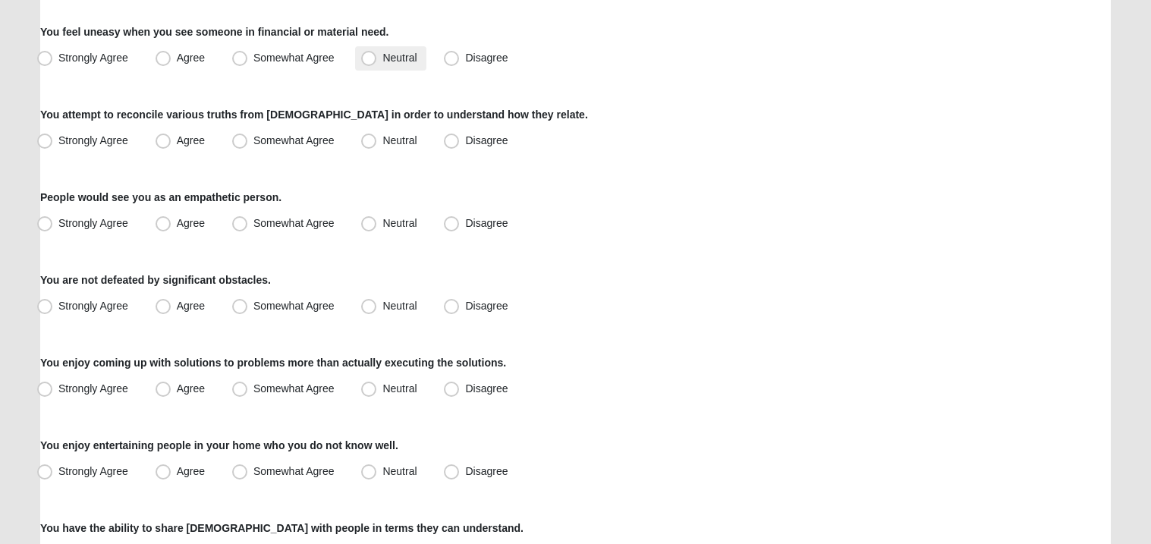
click at [360, 55] on label "Neutral" at bounding box center [390, 58] width 71 height 24
click at [367, 55] on input "Neutral" at bounding box center [372, 58] width 10 height 10
radio input "true"
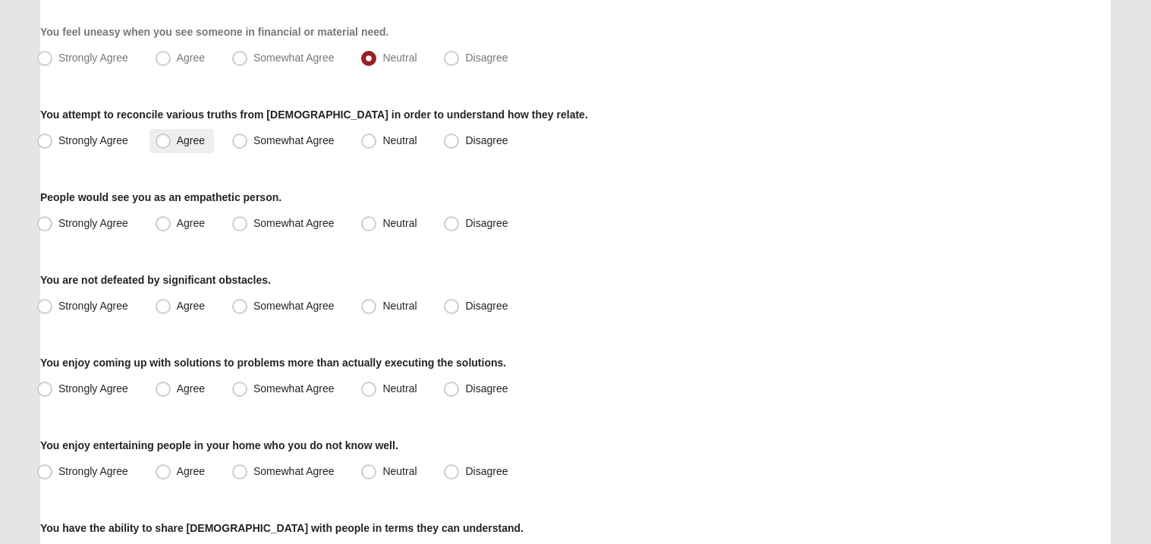
click at [177, 143] on span "Agree" at bounding box center [191, 140] width 28 height 12
click at [168, 143] on input "Agree" at bounding box center [167, 141] width 10 height 10
radio input "true"
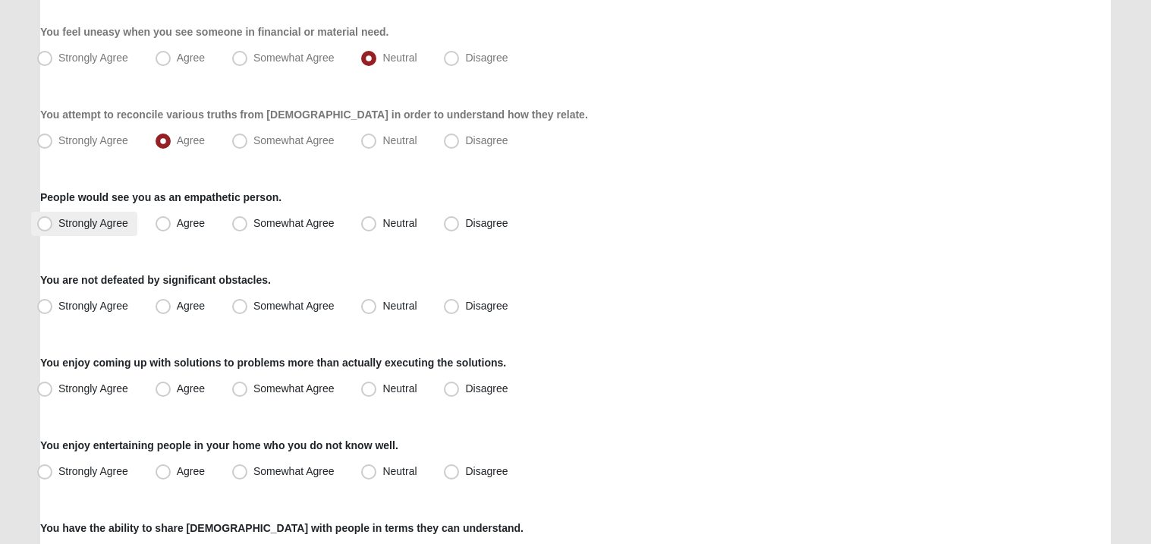
click at [107, 231] on label "Strongly Agree" at bounding box center [84, 224] width 106 height 24
click at [53, 228] on input "Strongly Agree" at bounding box center [48, 224] width 10 height 10
radio input "true"
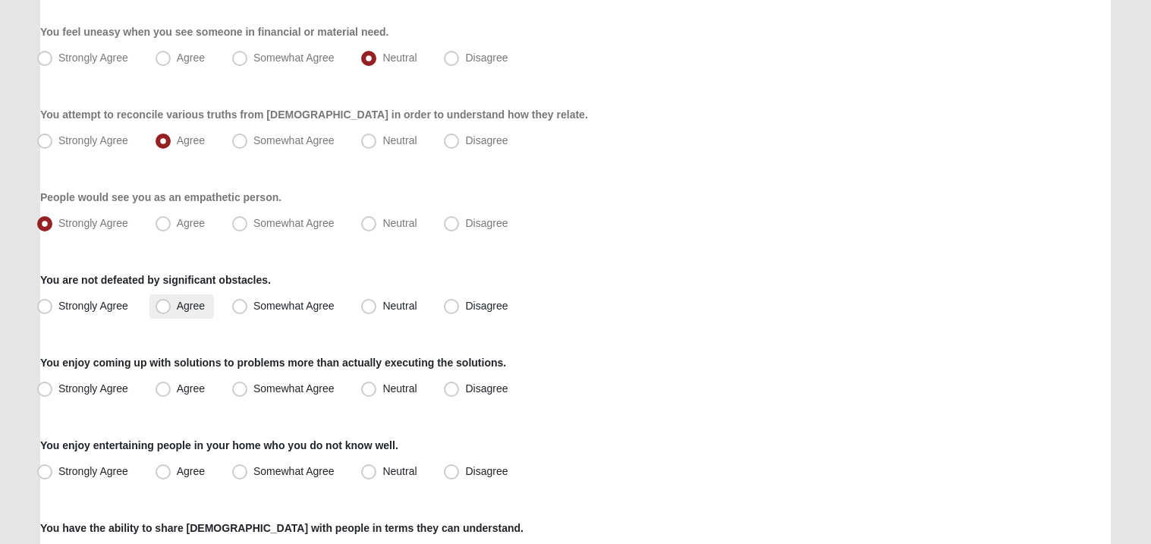
click at [177, 304] on span "Agree" at bounding box center [191, 306] width 28 height 12
click at [162, 304] on input "Agree" at bounding box center [167, 306] width 10 height 10
radio input "true"
click at [175, 386] on label "Agree" at bounding box center [181, 389] width 65 height 24
click at [172, 386] on input "Agree" at bounding box center [167, 389] width 10 height 10
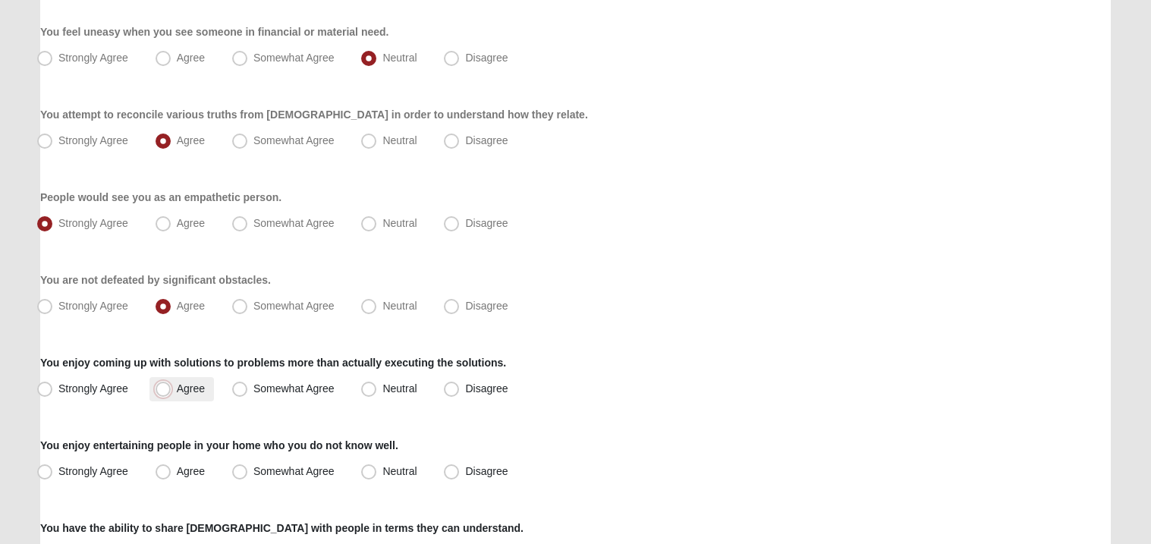
radio input "true"
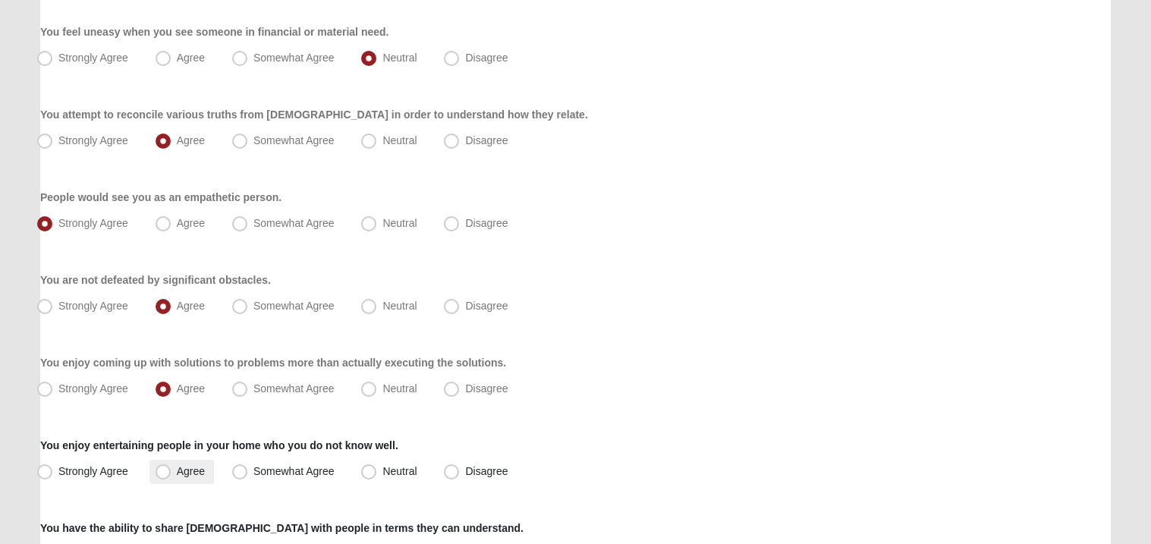
click at [194, 467] on span "Agree" at bounding box center [191, 471] width 28 height 12
click at [172, 467] on input "Agree" at bounding box center [167, 472] width 10 height 10
radio input "true"
click at [200, 507] on div "Respond to these items quickly and don’t overthink them. Usually your first res…" at bounding box center [575, 376] width 1071 height 1537
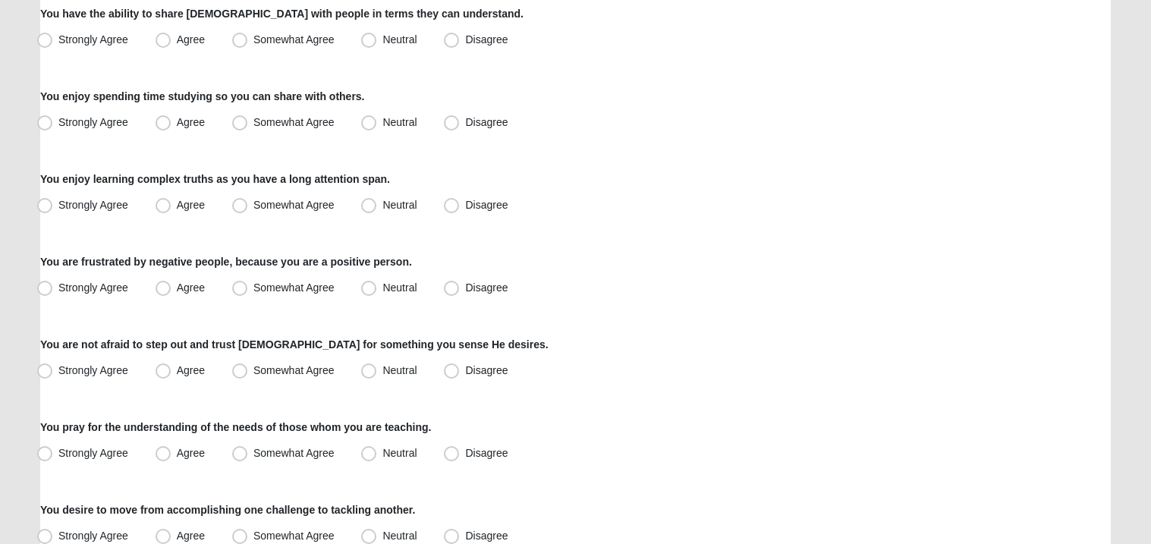
scroll to position [1031, 0]
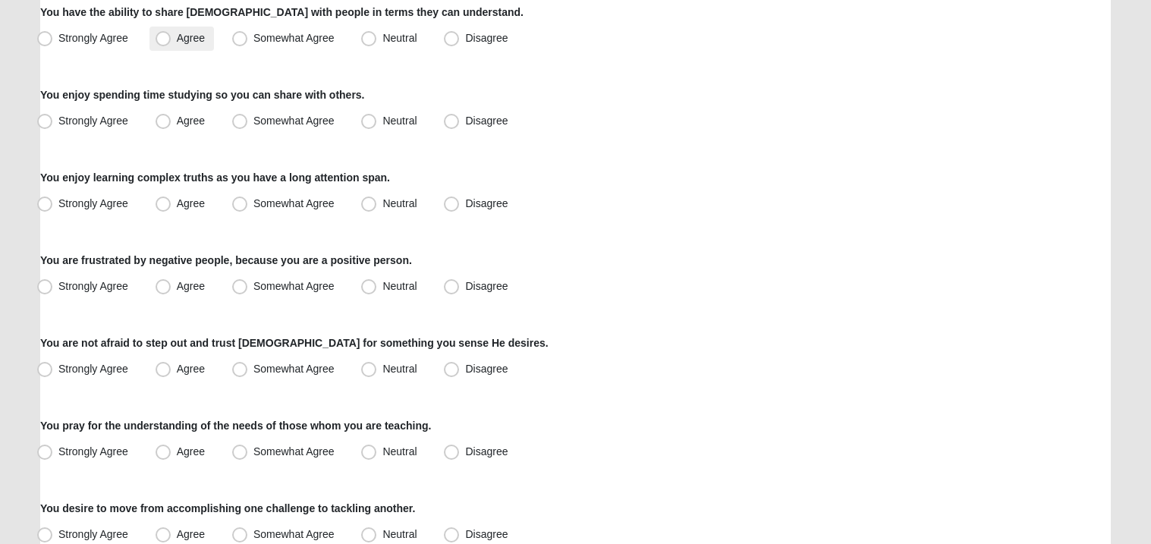
click at [177, 33] on span "Agree" at bounding box center [191, 38] width 28 height 12
click at [168, 33] on input "Agree" at bounding box center [167, 38] width 10 height 10
radio input "true"
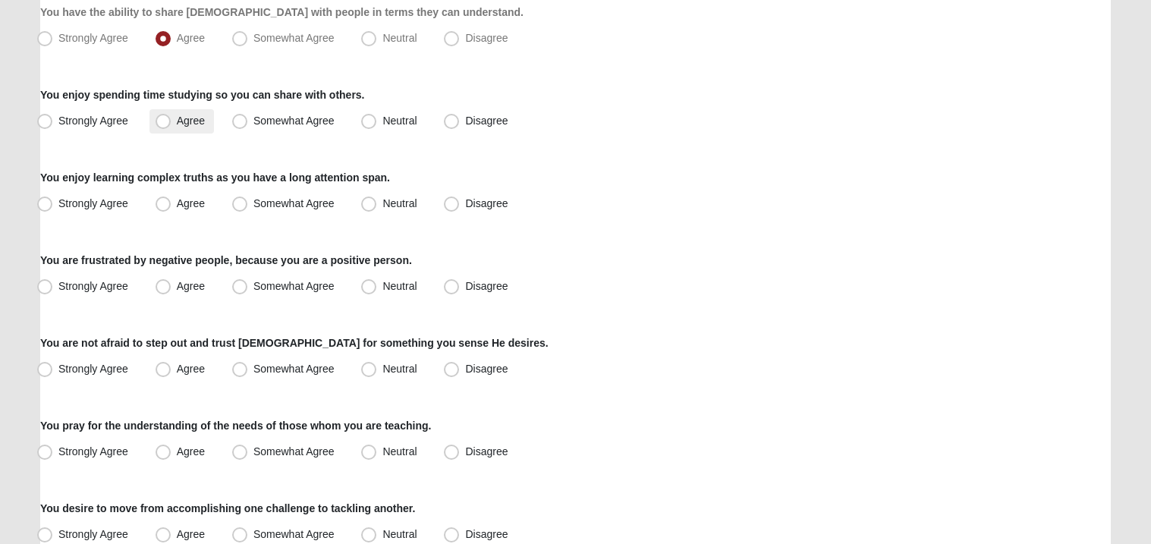
click at [193, 133] on label "Agree" at bounding box center [181, 121] width 65 height 24
click at [172, 126] on input "Agree" at bounding box center [167, 121] width 10 height 10
radio input "true"
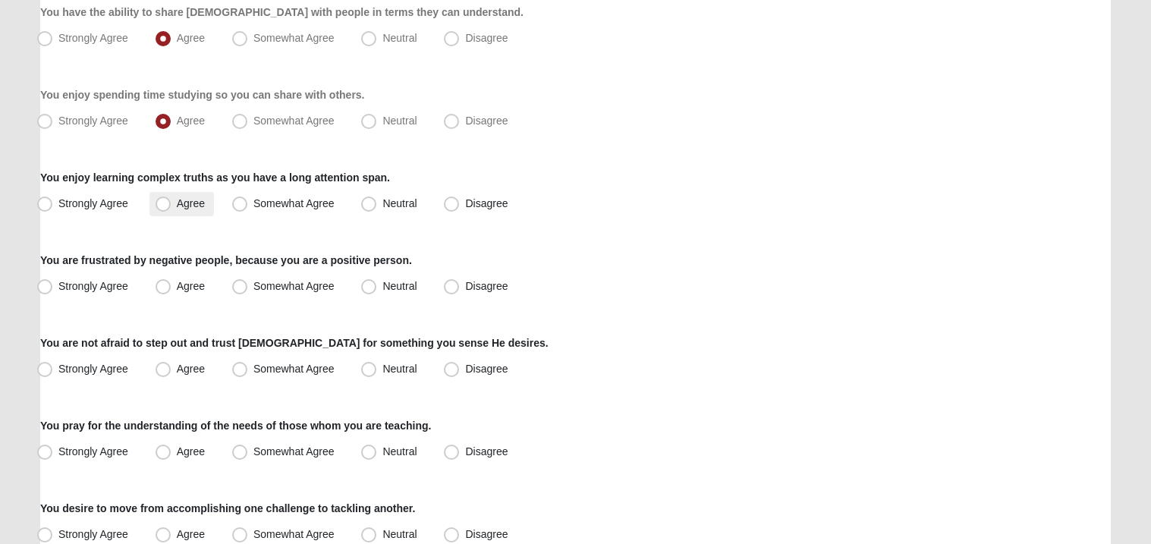
click at [194, 208] on span "Agree" at bounding box center [191, 203] width 28 height 12
click at [172, 208] on input "Agree" at bounding box center [167, 204] width 10 height 10
radio input "true"
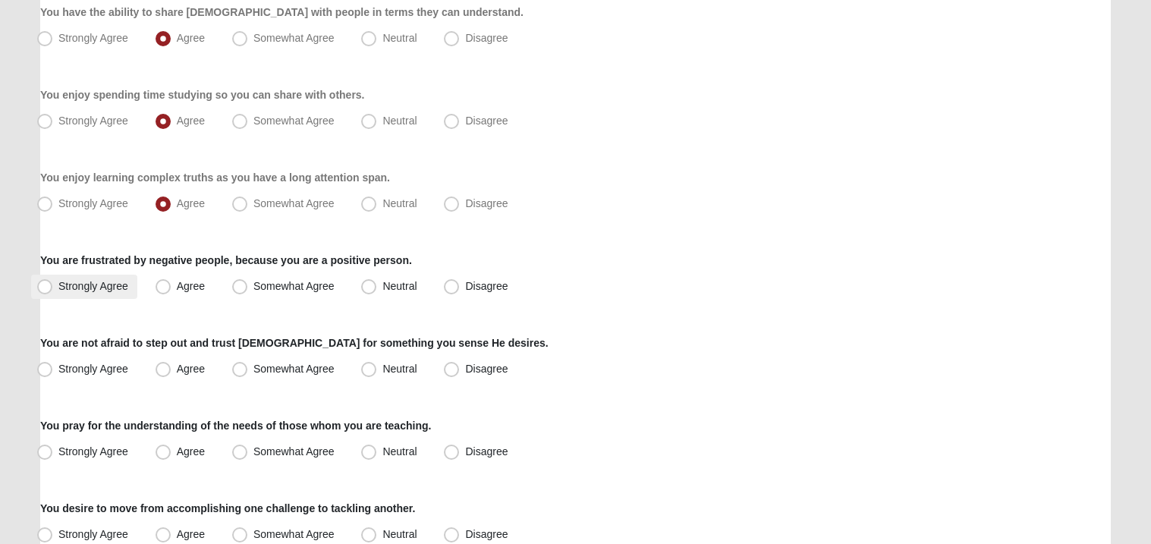
click at [97, 276] on label "Strongly Agree" at bounding box center [84, 287] width 106 height 24
click at [53, 282] on input "Strongly Agree" at bounding box center [48, 287] width 10 height 10
radio input "true"
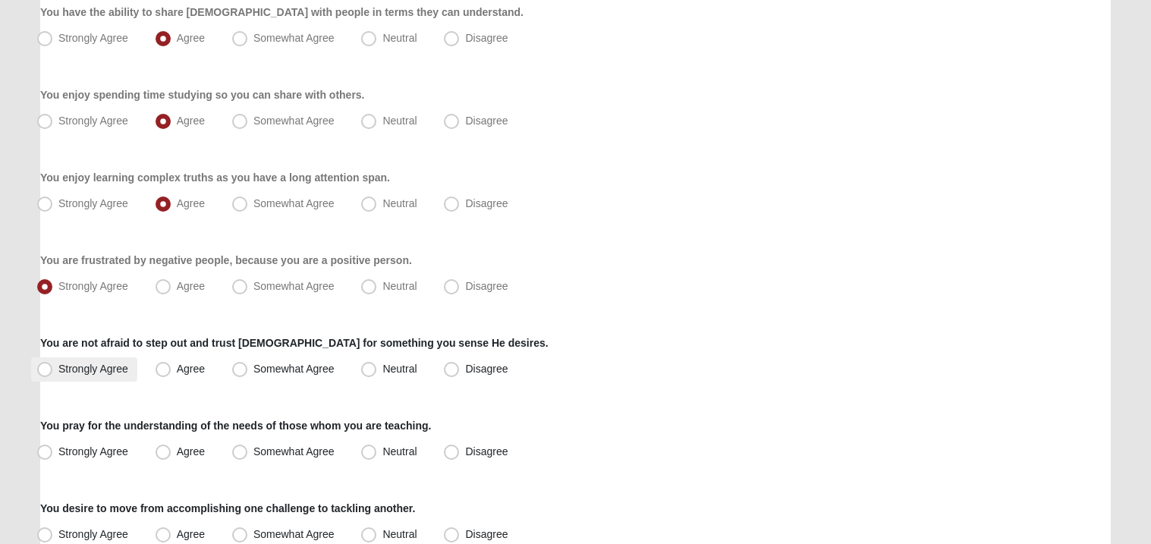
click at [107, 380] on label "Strongly Agree" at bounding box center [84, 369] width 106 height 24
click at [53, 374] on input "Strongly Agree" at bounding box center [48, 369] width 10 height 10
radio input "true"
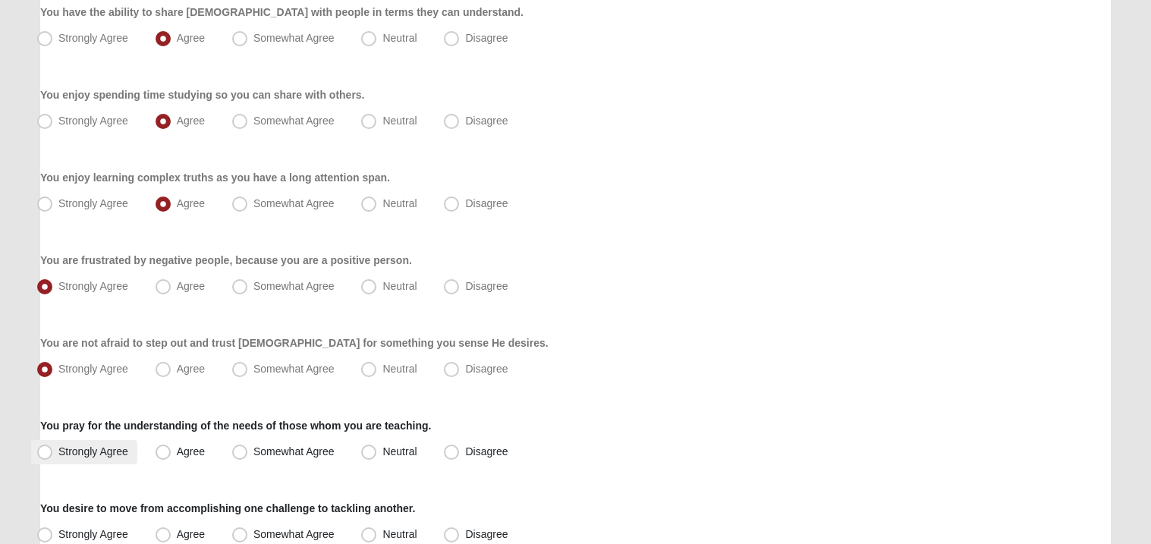
click at [97, 461] on label "Strongly Agree" at bounding box center [84, 452] width 106 height 24
click at [53, 457] on input "Strongly Agree" at bounding box center [48, 452] width 10 height 10
radio input "true"
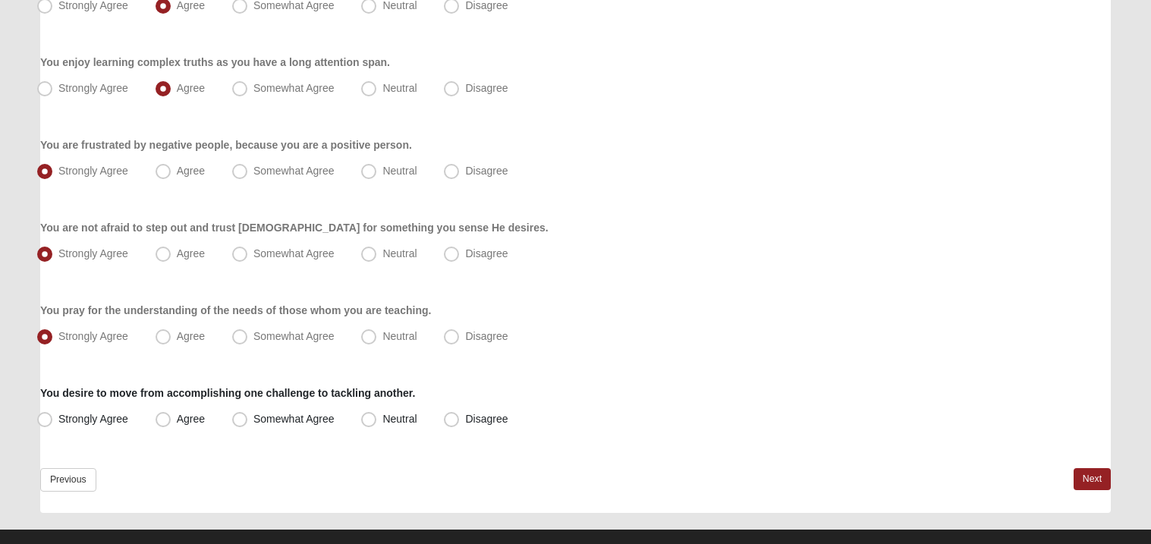
scroll to position [1170, 0]
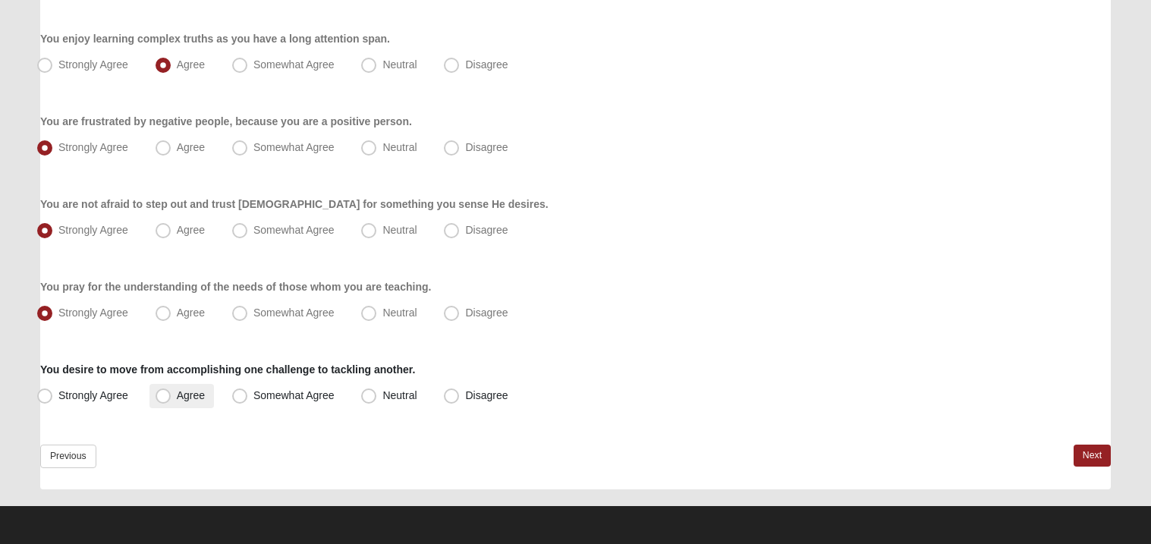
click at [177, 398] on span "Agree" at bounding box center [191, 395] width 28 height 12
click at [162, 398] on input "Agree" at bounding box center [167, 396] width 10 height 10
radio input "true"
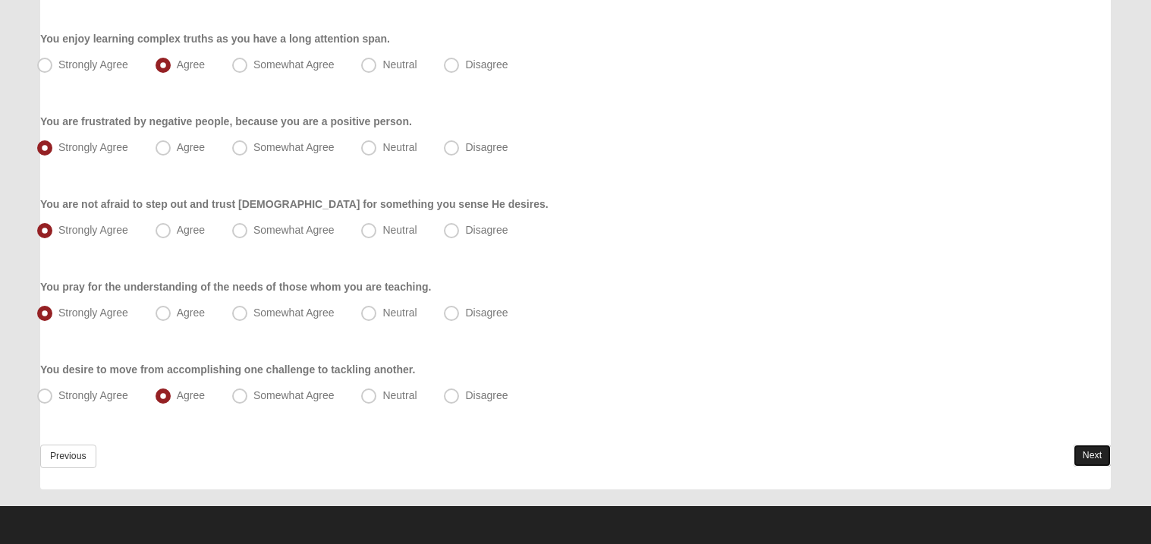
click at [1097, 452] on link "Next" at bounding box center [1092, 456] width 37 height 22
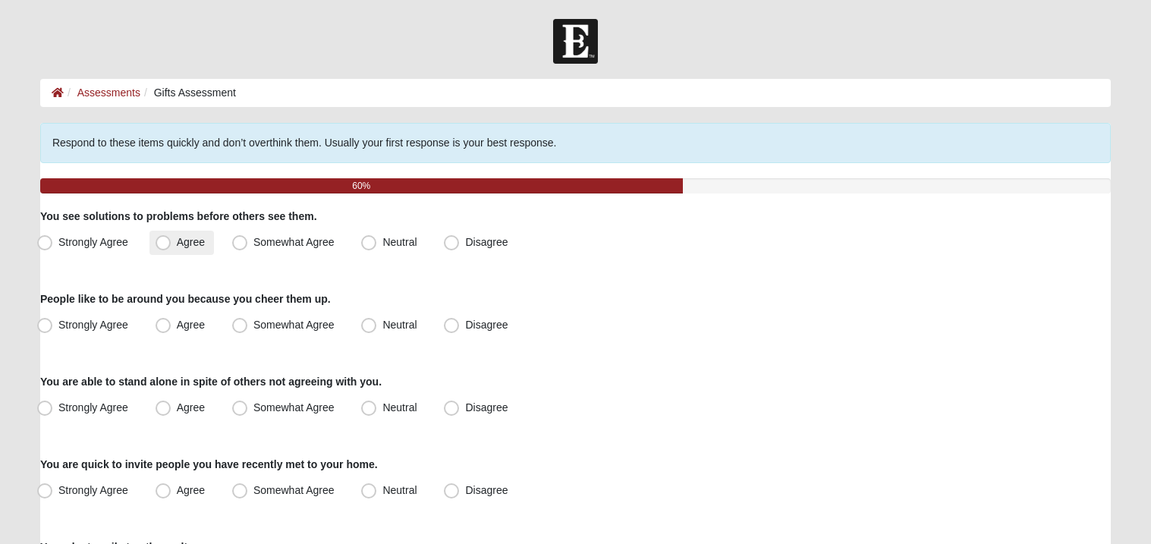
click at [177, 243] on span "Agree" at bounding box center [191, 242] width 28 height 12
click at [164, 243] on input "Agree" at bounding box center [167, 243] width 10 height 10
radio input "true"
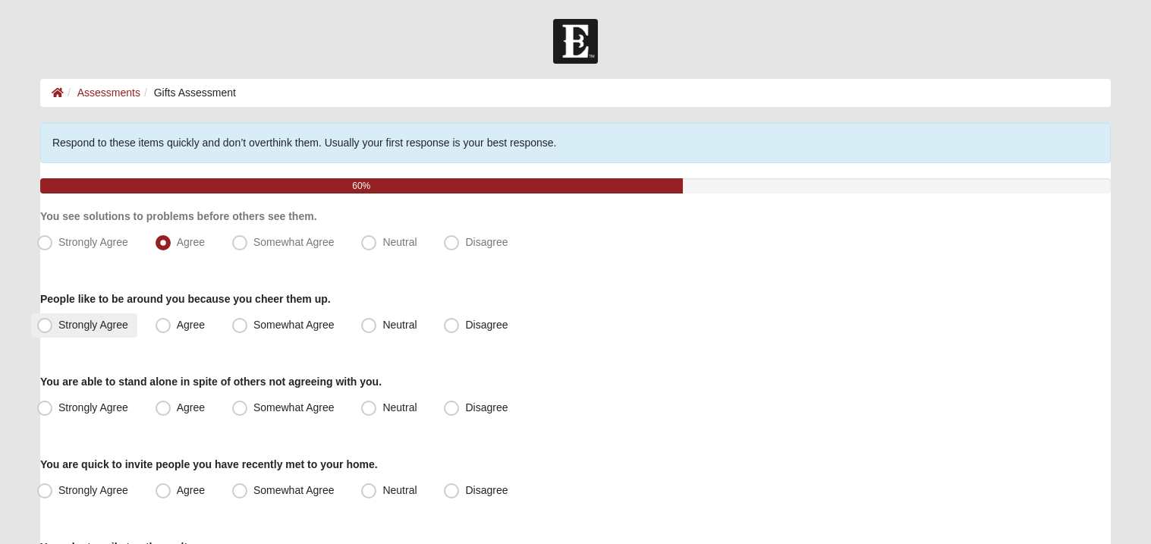
click at [90, 326] on span "Strongly Agree" at bounding box center [93, 325] width 70 height 12
click at [53, 326] on input "Strongly Agree" at bounding box center [48, 325] width 10 height 10
radio input "true"
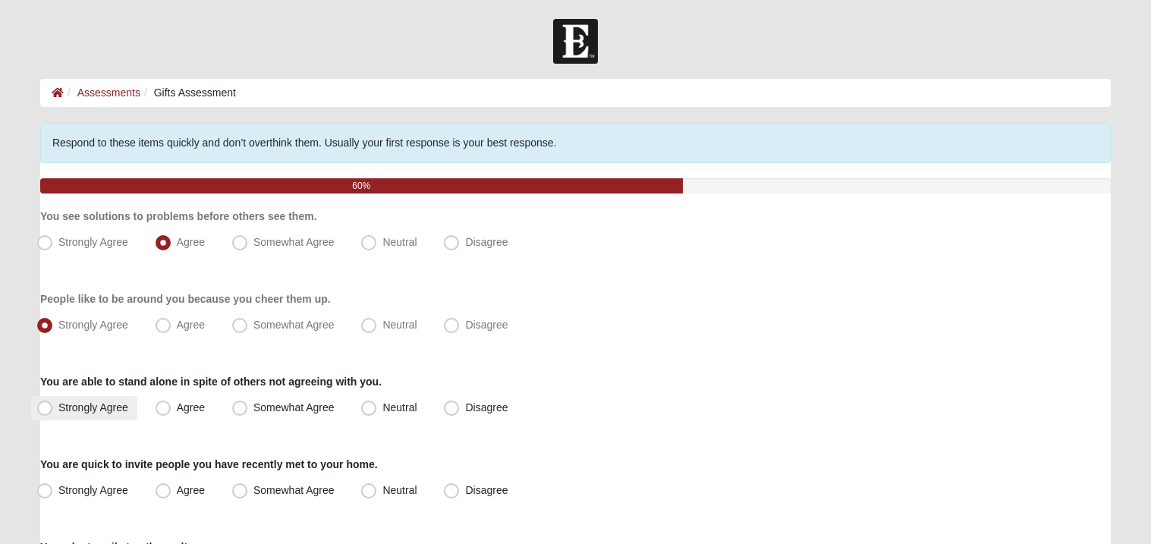
click at [114, 410] on span "Strongly Agree" at bounding box center [93, 407] width 70 height 12
click at [53, 410] on input "Strongly Agree" at bounding box center [48, 408] width 10 height 10
radio input "true"
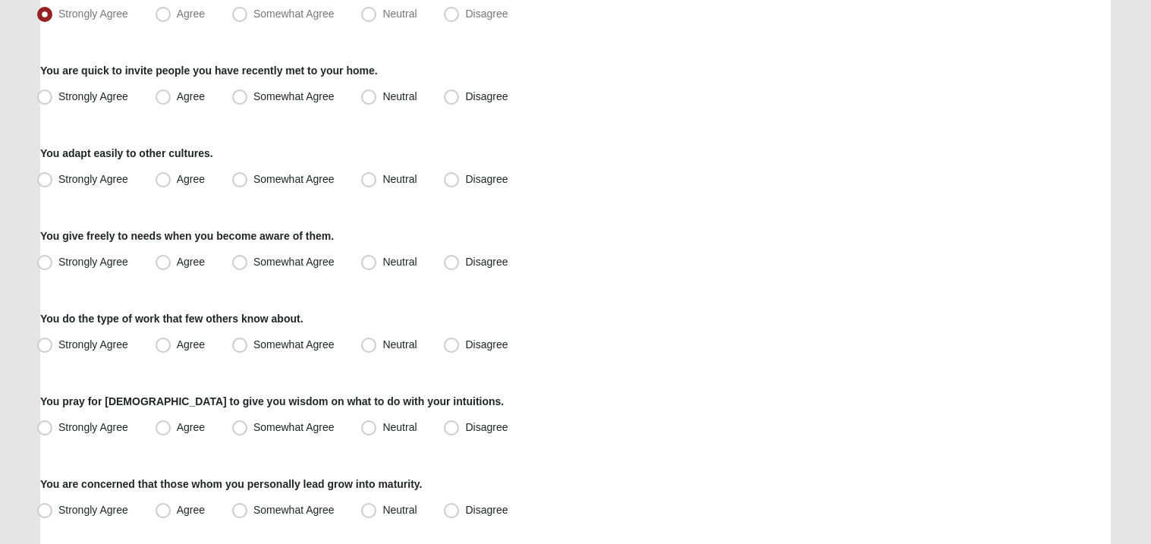
scroll to position [424, 0]
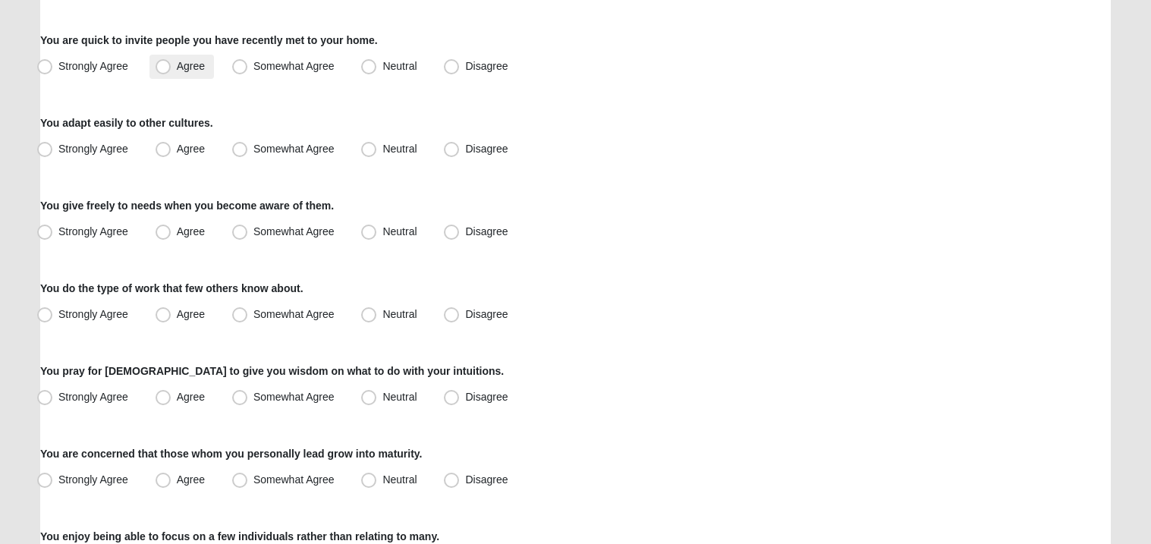
click at [183, 75] on label "Agree" at bounding box center [181, 67] width 65 height 24
click at [172, 71] on input "Agree" at bounding box center [167, 66] width 10 height 10
radio input "true"
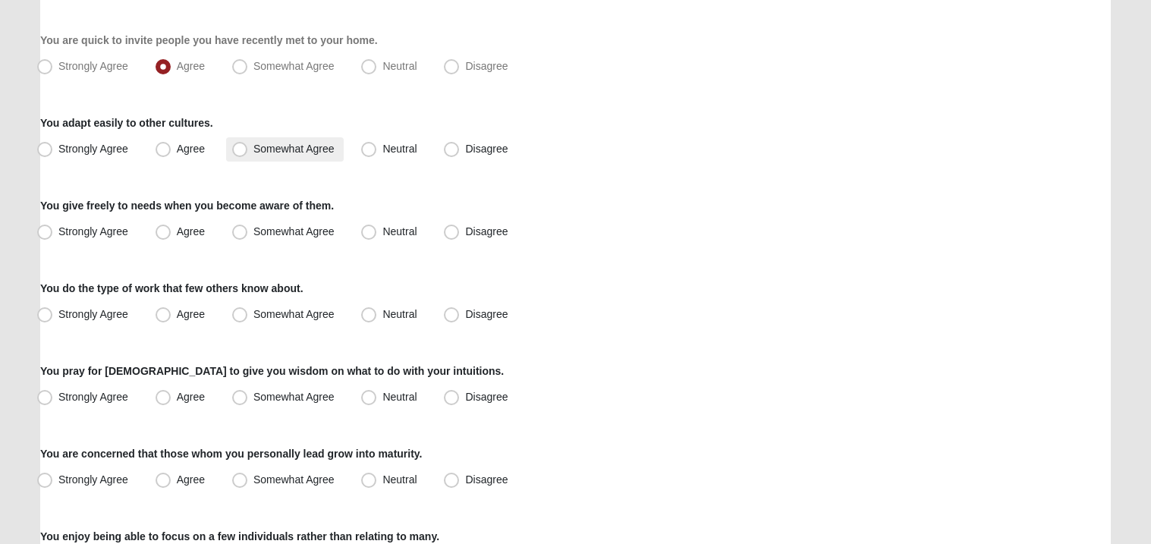
click at [247, 143] on label "Somewhat Agree" at bounding box center [285, 149] width 118 height 24
click at [247, 144] on input "Somewhat Agree" at bounding box center [243, 149] width 10 height 10
radio input "true"
click at [200, 146] on span "Agree" at bounding box center [191, 149] width 28 height 12
click at [172, 146] on input "Agree" at bounding box center [167, 149] width 10 height 10
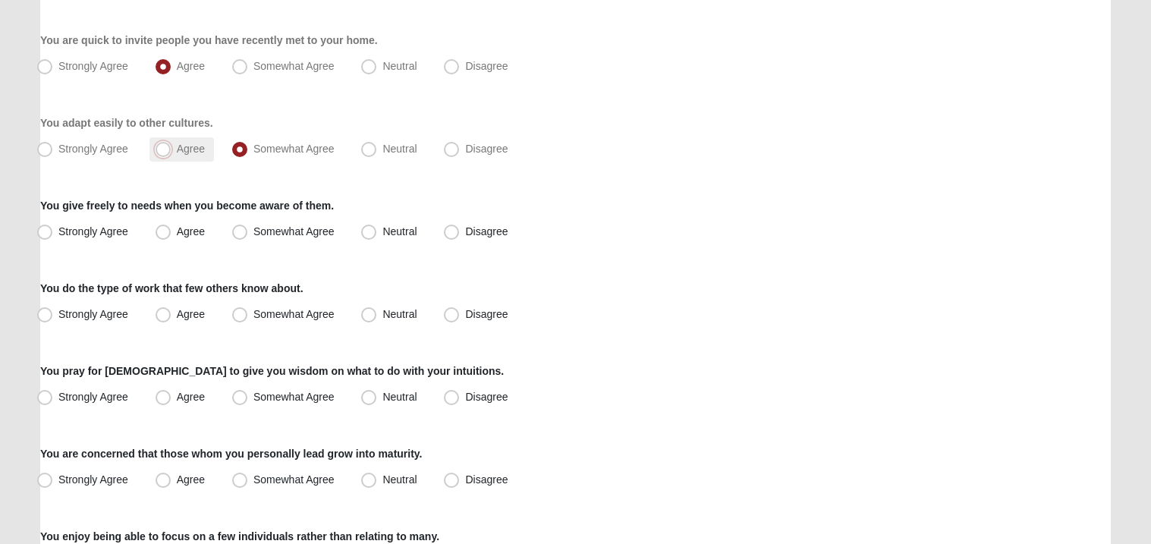
radio input "true"
click at [122, 231] on span "Strongly Agree" at bounding box center [93, 231] width 70 height 12
click at [53, 231] on input "Strongly Agree" at bounding box center [48, 232] width 10 height 10
radio input "true"
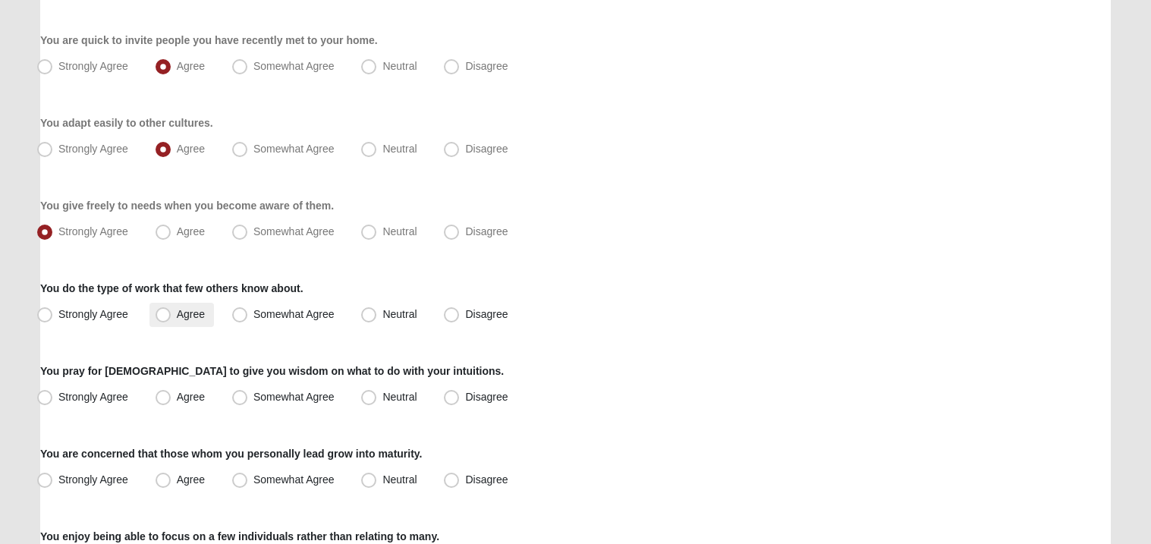
click at [177, 319] on span "Agree" at bounding box center [191, 314] width 28 height 12
click at [162, 319] on input "Agree" at bounding box center [167, 315] width 10 height 10
radio input "true"
click at [64, 404] on label "Strongly Agree" at bounding box center [84, 398] width 106 height 24
click at [53, 402] on input "Strongly Agree" at bounding box center [48, 397] width 10 height 10
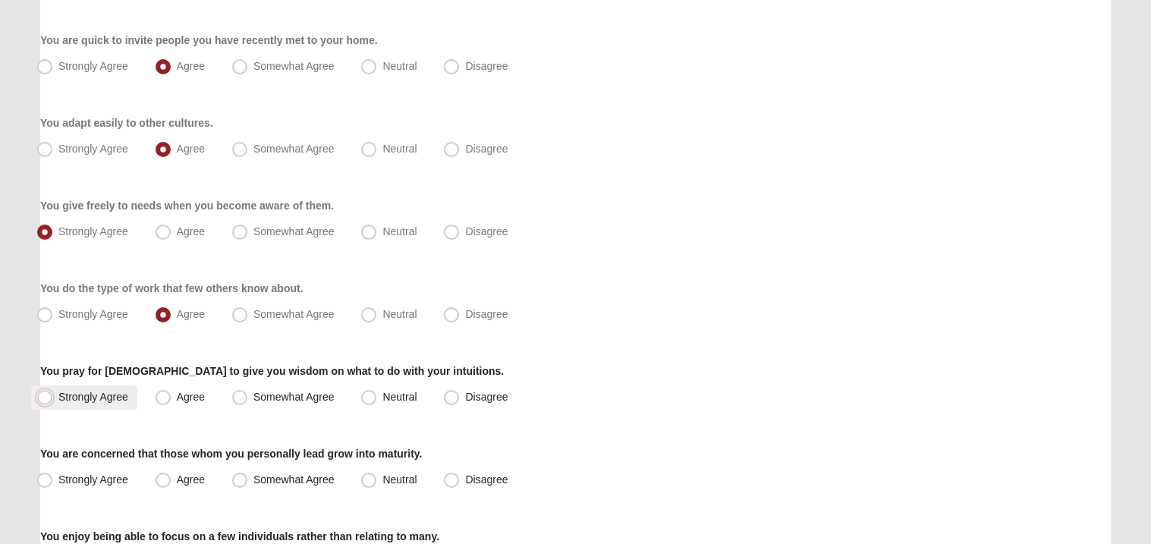
radio input "true"
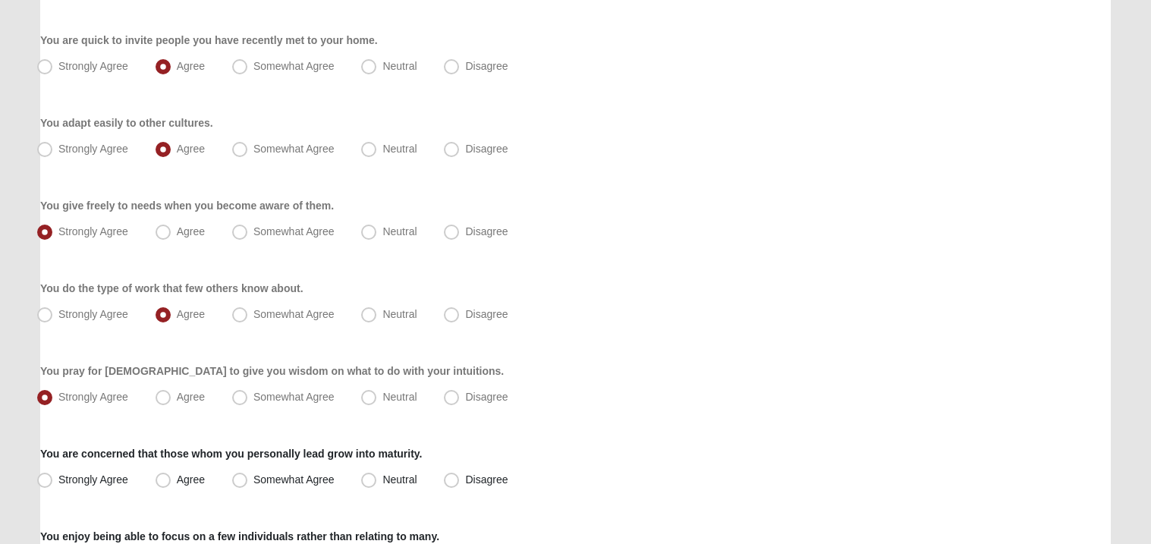
click at [0, 420] on form "Hello Sara My Account Log Out Gifts Assessment Assessments Gifts Assessment Err…" at bounding box center [575, 443] width 1151 height 1696
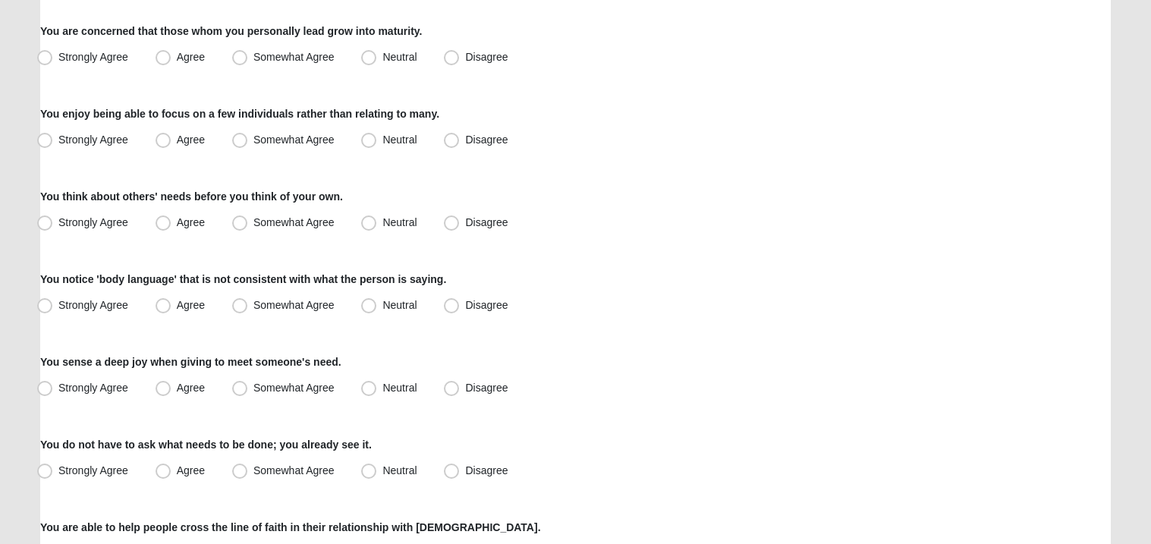
scroll to position [849, 0]
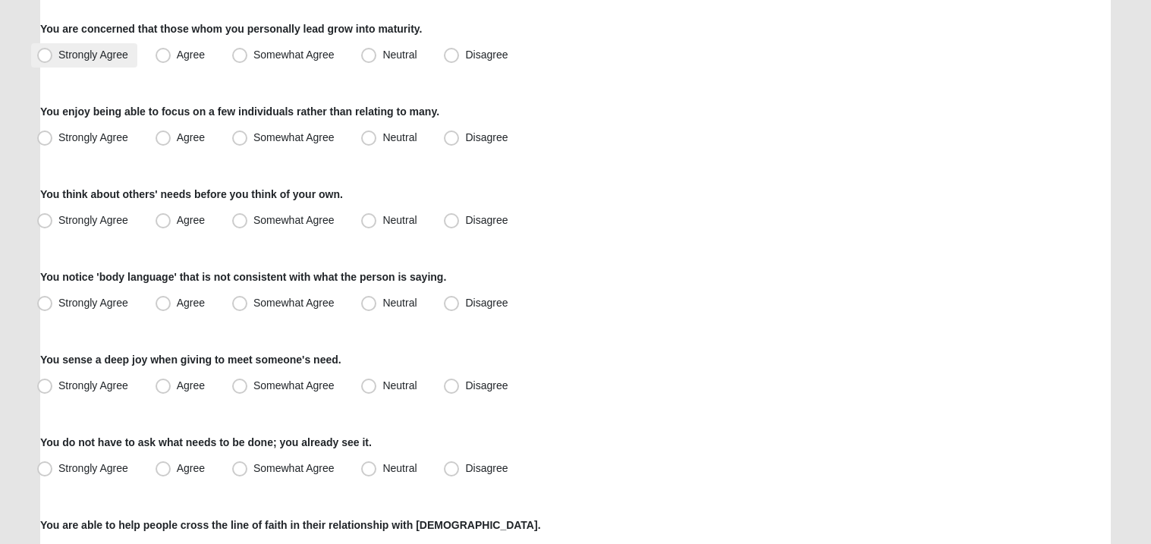
click at [107, 59] on span "Strongly Agree" at bounding box center [93, 55] width 70 height 12
click at [53, 59] on input "Strongly Agree" at bounding box center [48, 55] width 10 height 10
radio input "true"
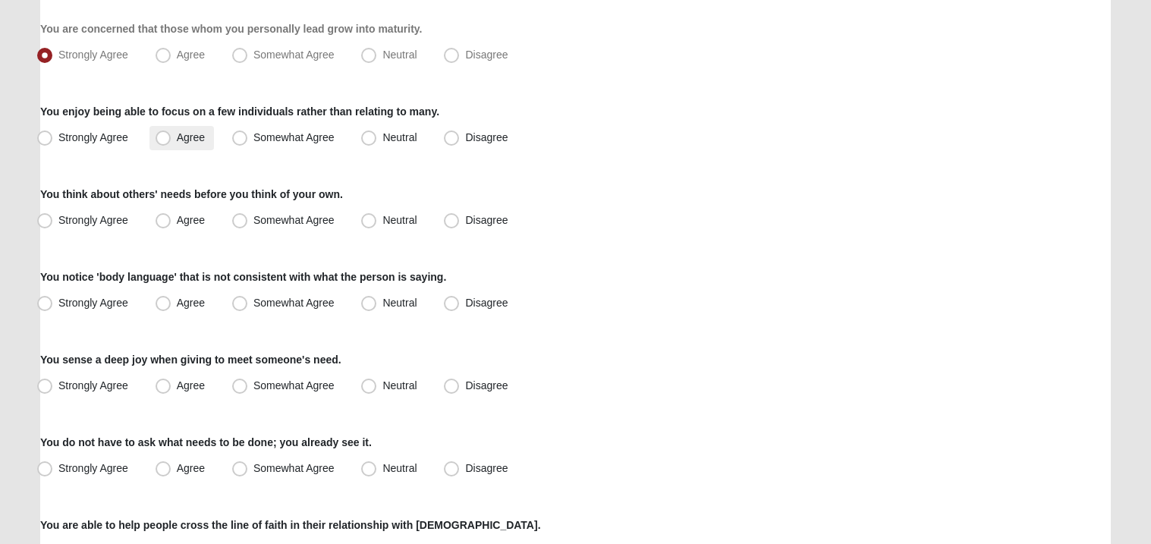
click at [172, 140] on label "Agree" at bounding box center [181, 138] width 65 height 24
click at [172, 140] on input "Agree" at bounding box center [167, 138] width 10 height 10
radio input "true"
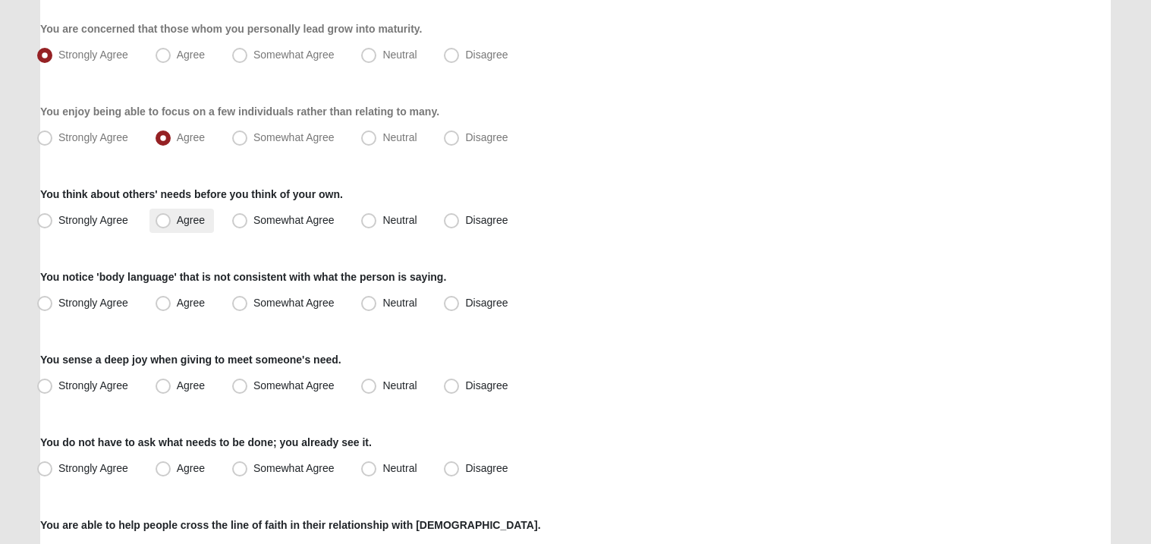
click at [177, 219] on span "Agree" at bounding box center [191, 220] width 28 height 12
click at [162, 219] on input "Agree" at bounding box center [167, 221] width 10 height 10
radio input "true"
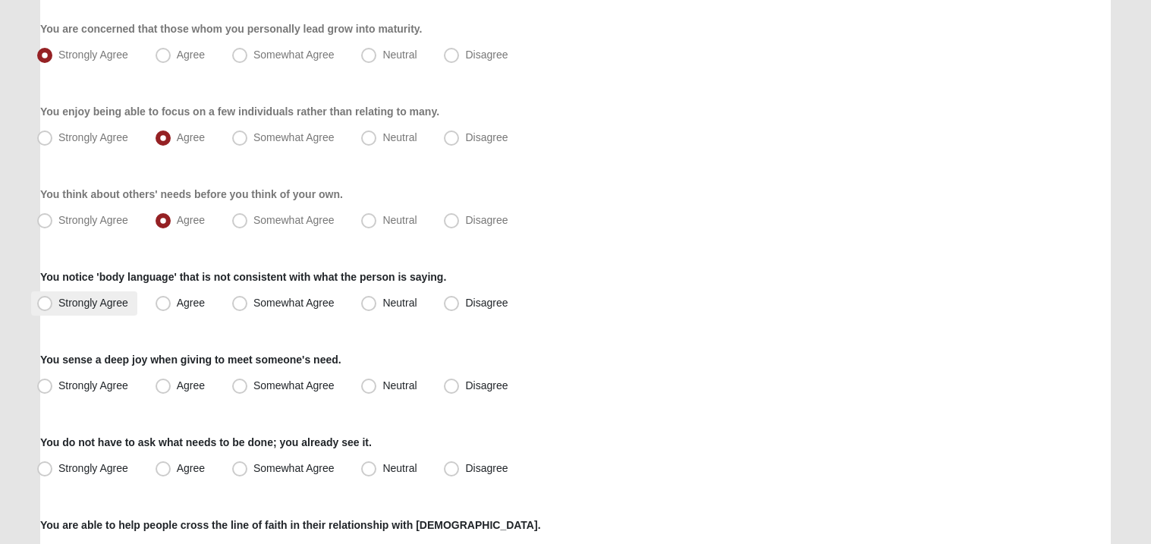
click at [102, 300] on span "Strongly Agree" at bounding box center [93, 303] width 70 height 12
click at [53, 300] on input "Strongly Agree" at bounding box center [48, 303] width 10 height 10
radio input "true"
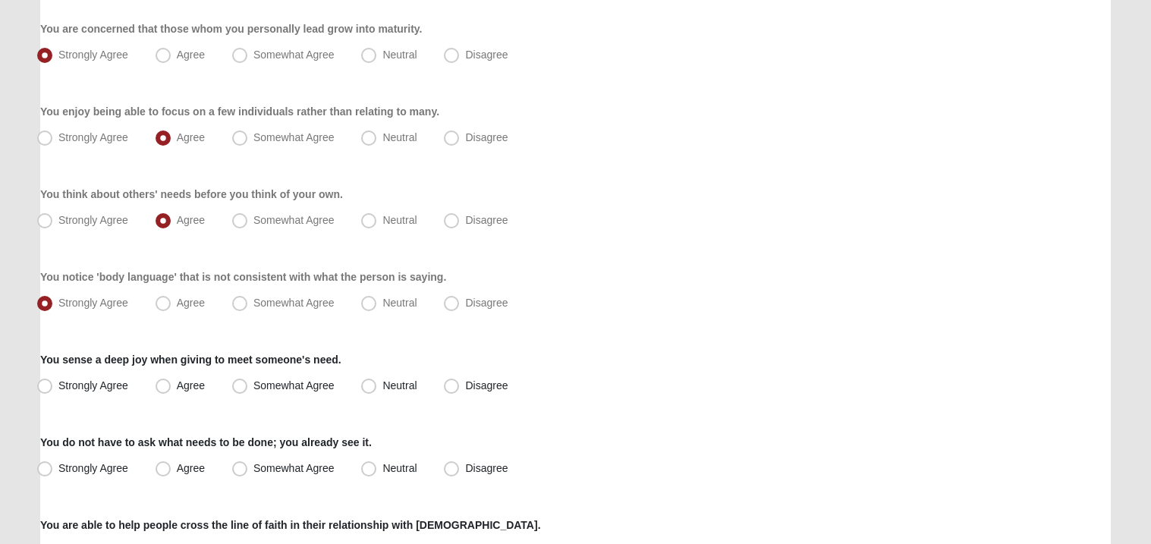
click at [0, 375] on form "Hello Sara My Account Log Out Gifts Assessment Assessments Gifts Assessment Err…" at bounding box center [575, 18] width 1151 height 1696
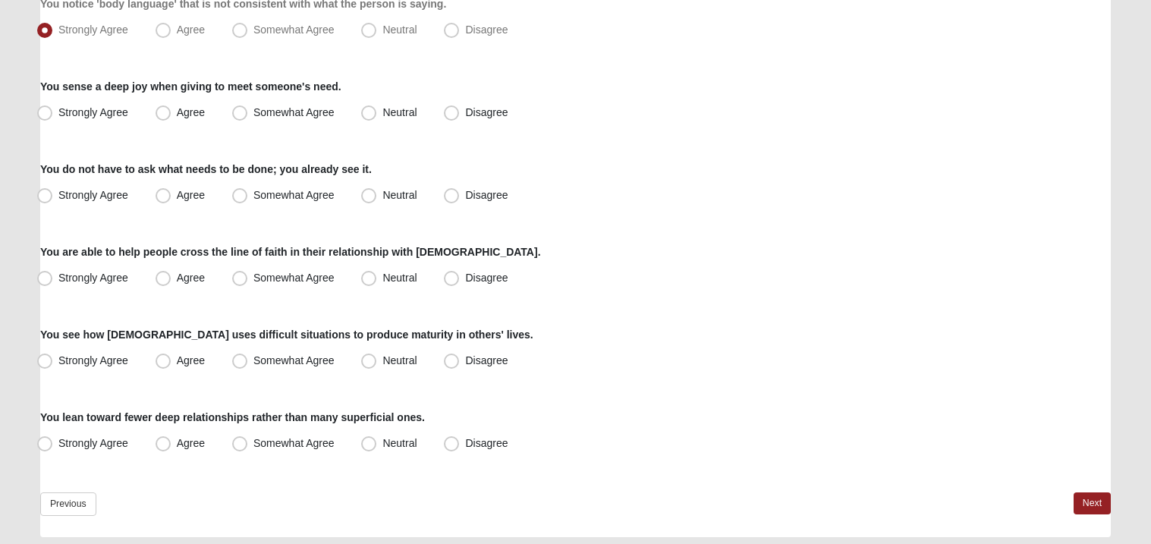
scroll to position [1153, 0]
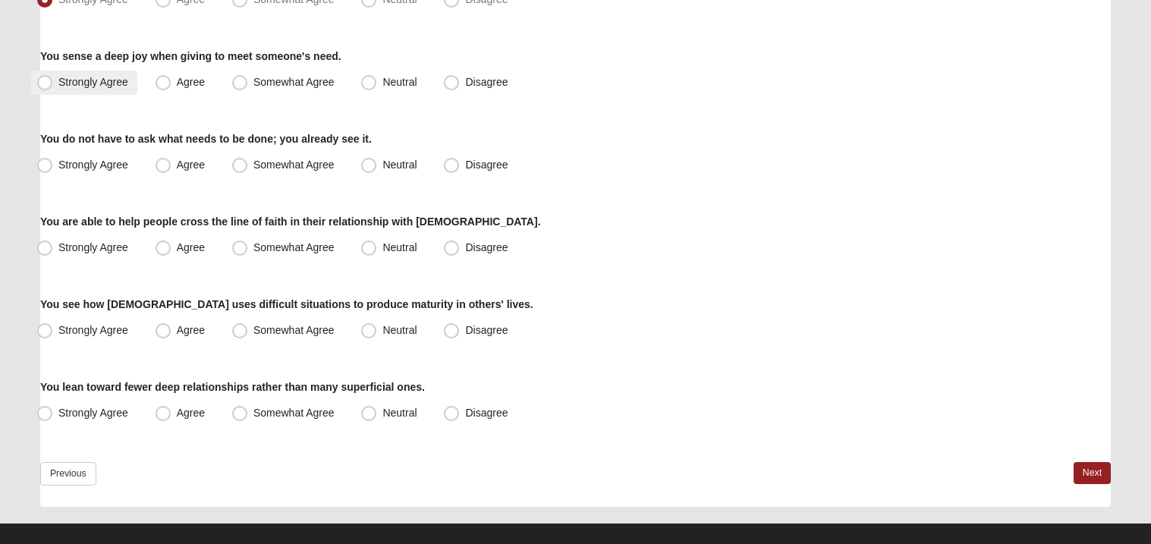
click at [96, 84] on span "Strongly Agree" at bounding box center [93, 82] width 70 height 12
click at [53, 84] on input "Strongly Agree" at bounding box center [48, 82] width 10 height 10
radio input "true"
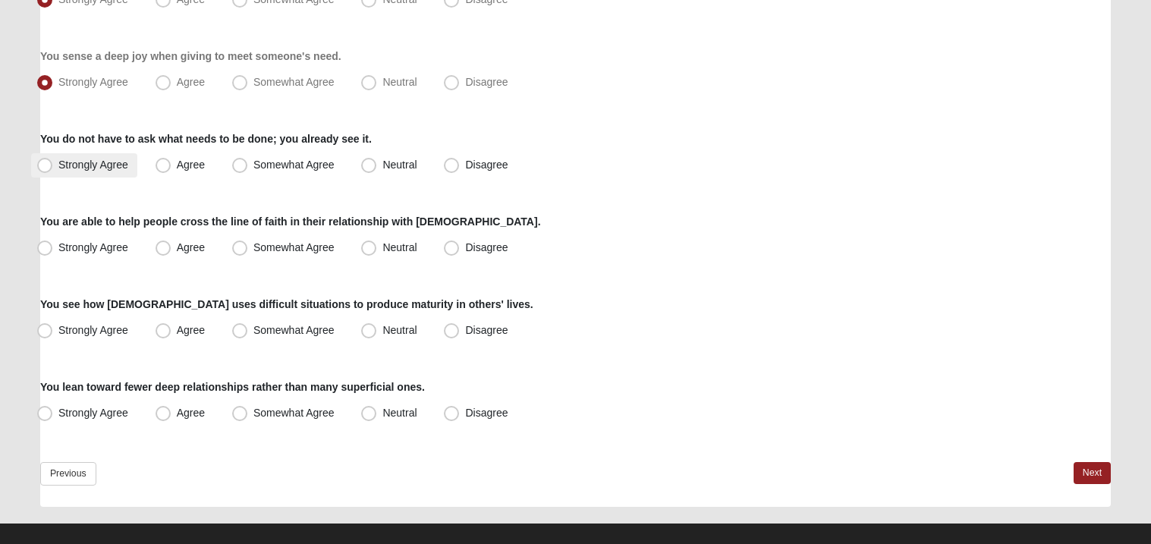
click at [114, 171] on label "Strongly Agree" at bounding box center [84, 165] width 106 height 24
click at [53, 170] on input "Strongly Agree" at bounding box center [48, 165] width 10 height 10
radio input "true"
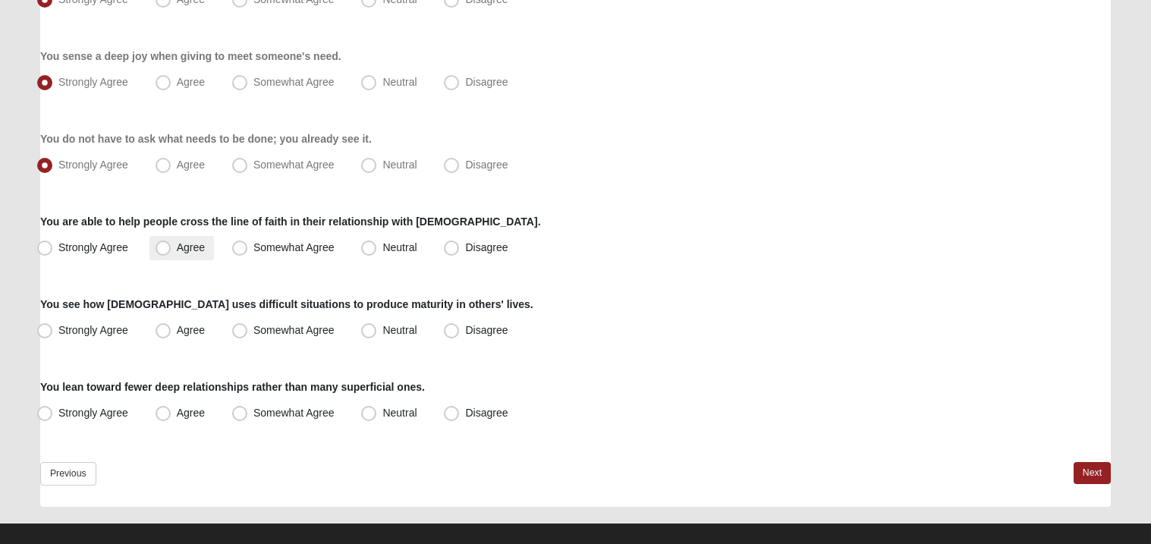
click at [174, 250] on label "Agree" at bounding box center [181, 248] width 65 height 24
click at [172, 250] on input "Agree" at bounding box center [167, 248] width 10 height 10
radio input "true"
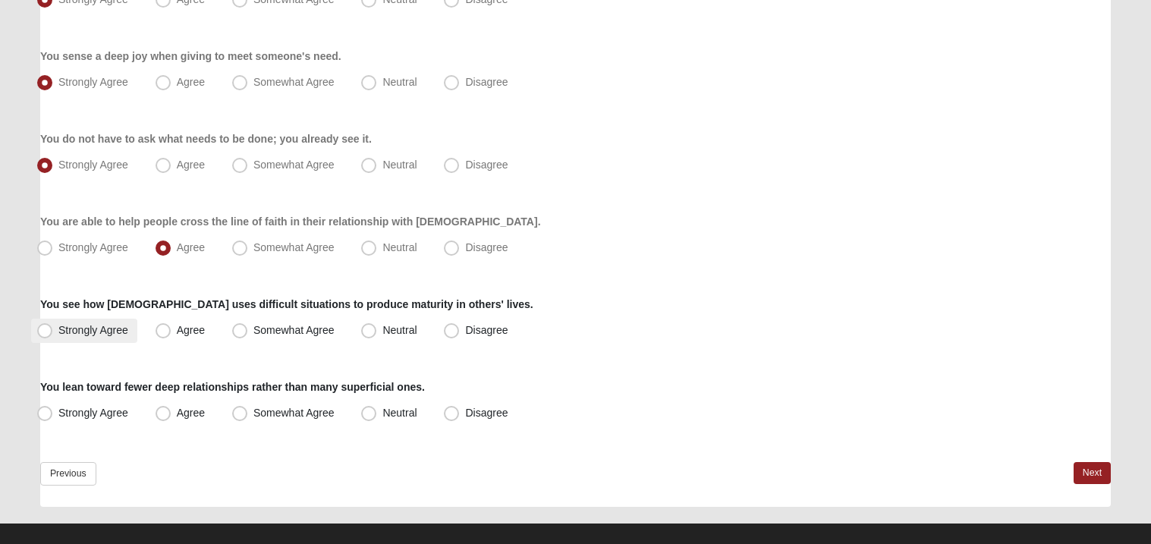
click at [84, 335] on span "Strongly Agree" at bounding box center [93, 330] width 70 height 12
click at [53, 335] on input "Strongly Agree" at bounding box center [48, 331] width 10 height 10
radio input "true"
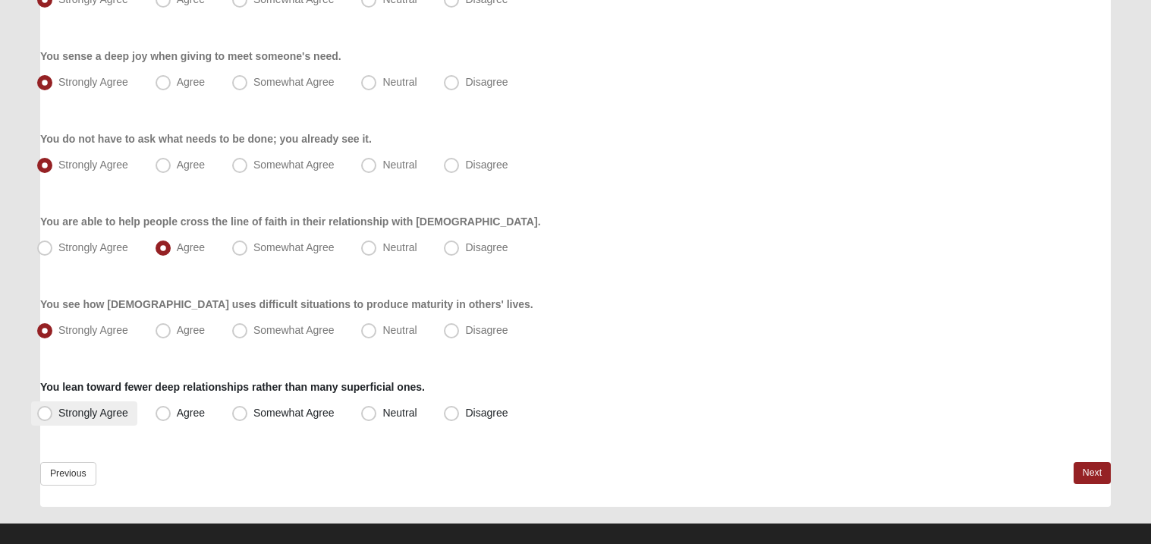
click at [104, 402] on label "Strongly Agree" at bounding box center [84, 413] width 106 height 24
click at [53, 408] on input "Strongly Agree" at bounding box center [48, 413] width 10 height 10
radio input "true"
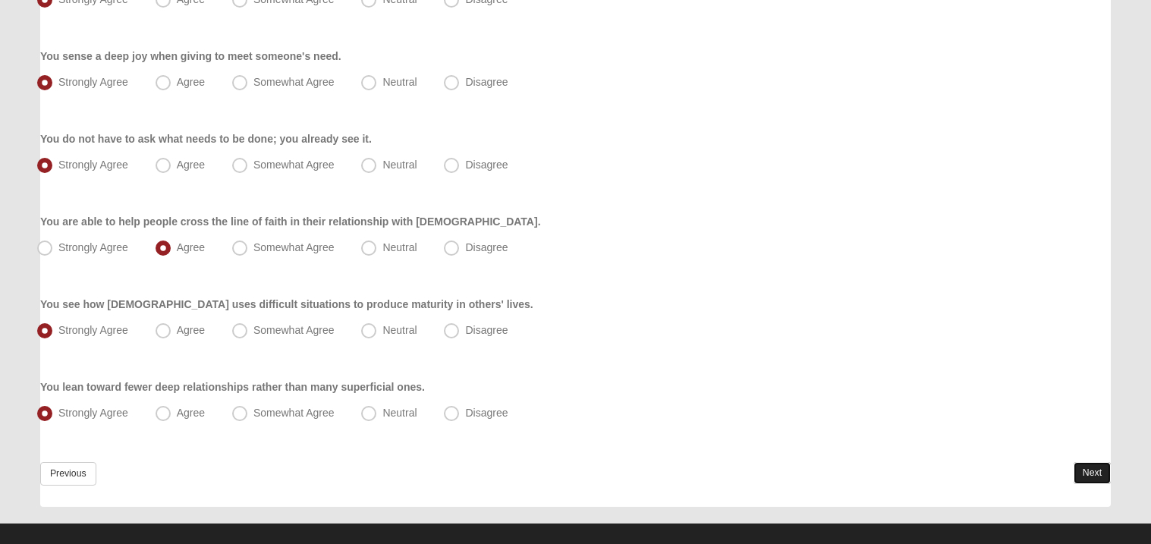
click at [1110, 468] on link "Next" at bounding box center [1092, 473] width 37 height 22
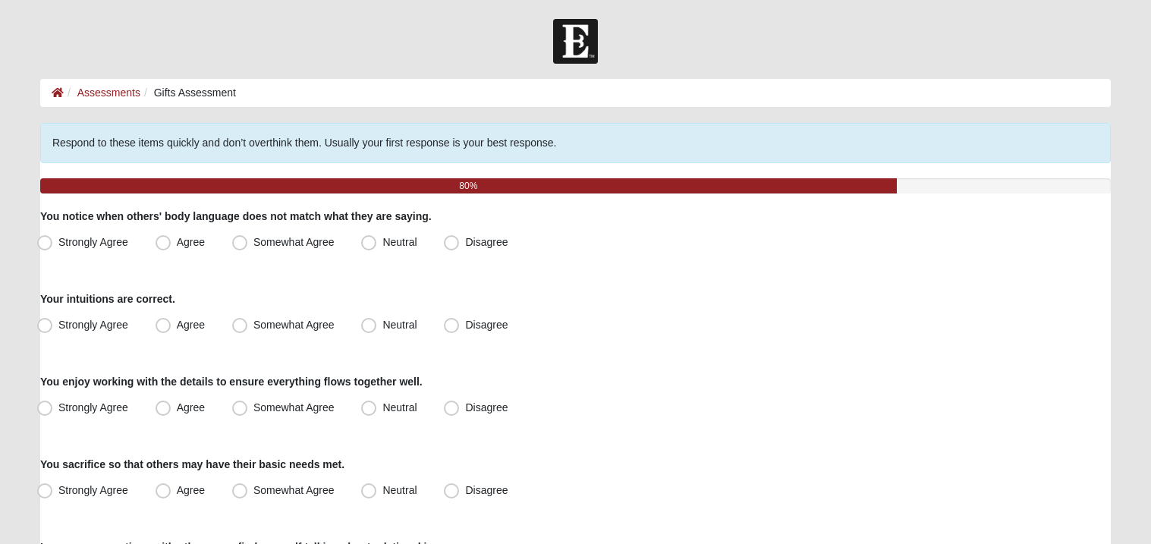
click at [674, 138] on div "Respond to these items quickly and don’t overthink them. Usually your first res…" at bounding box center [575, 143] width 1071 height 40
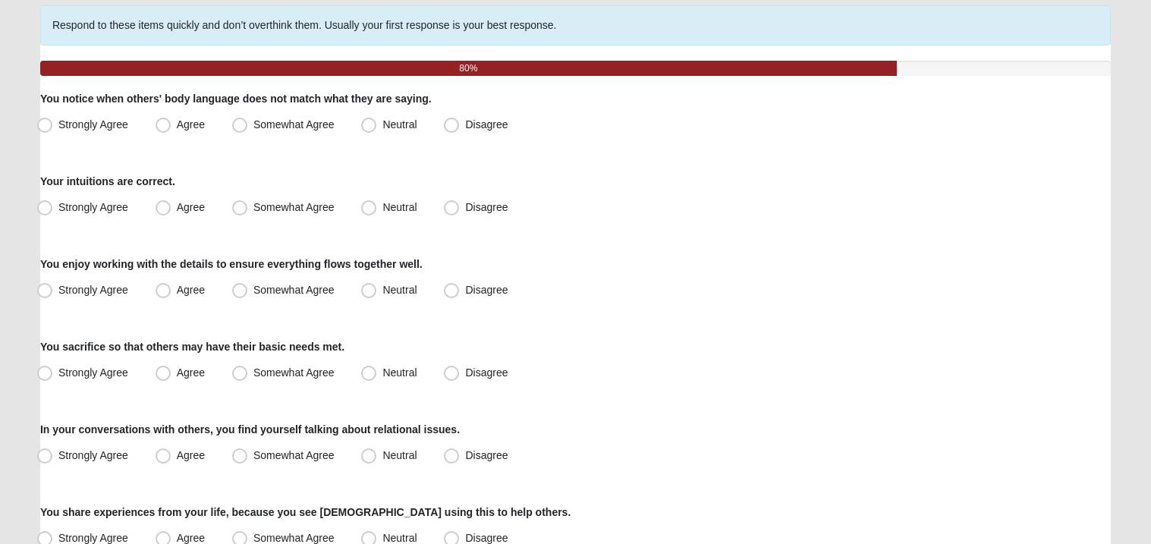
scroll to position [181, 0]
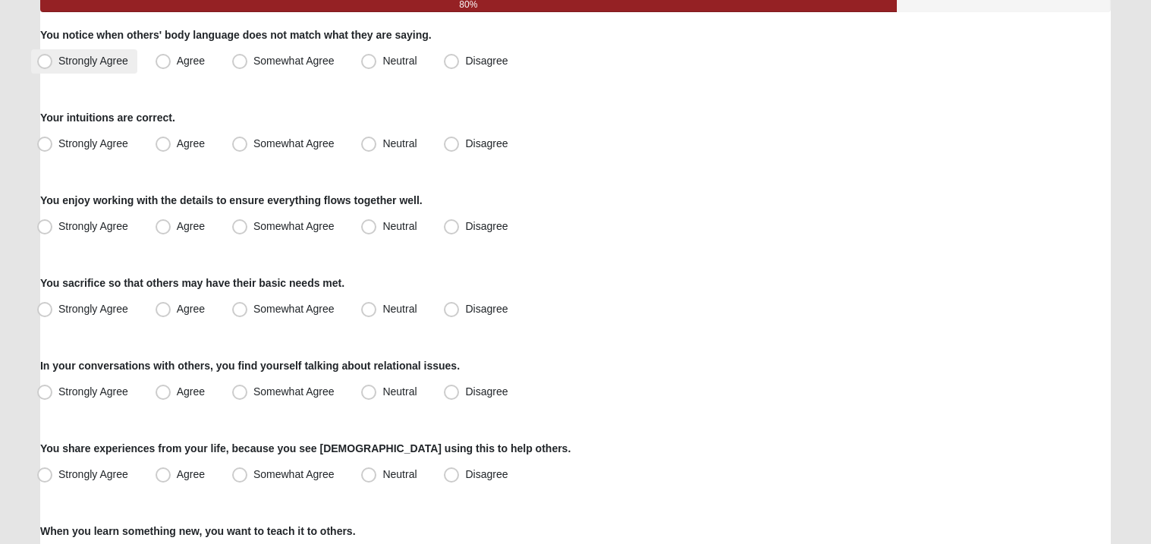
click at [122, 71] on label "Strongly Agree" at bounding box center [84, 61] width 106 height 24
click at [53, 66] on input "Strongly Agree" at bounding box center [48, 61] width 10 height 10
radio input "true"
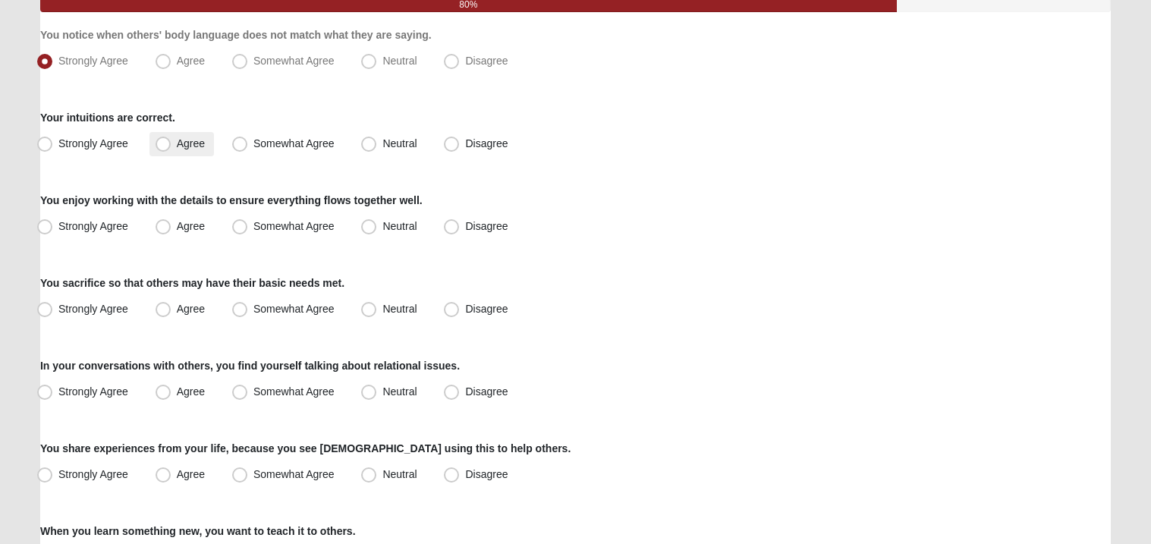
click at [177, 140] on span "Agree" at bounding box center [191, 143] width 28 height 12
click at [172, 140] on input "Agree" at bounding box center [167, 144] width 10 height 10
radio input "true"
click at [113, 231] on span "Strongly Agree" at bounding box center [93, 226] width 70 height 12
click at [53, 231] on input "Strongly Agree" at bounding box center [48, 227] width 10 height 10
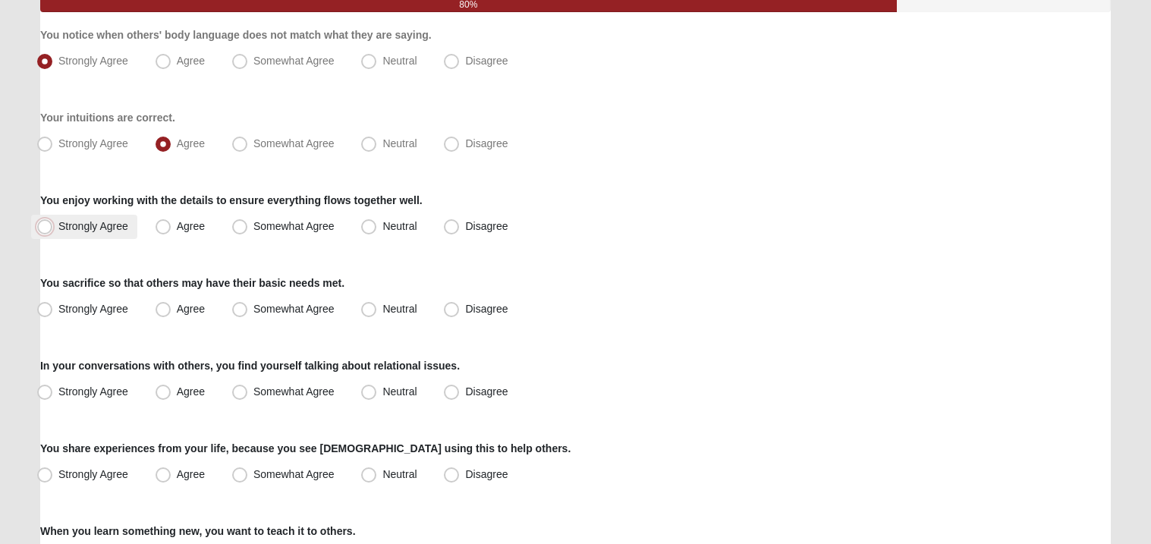
radio input "true"
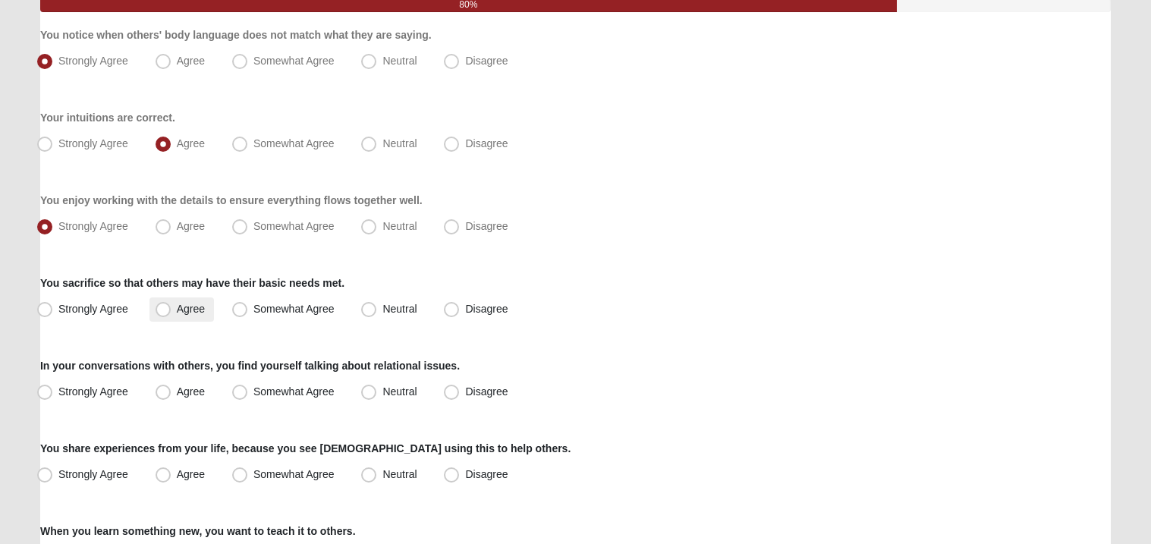
click at [159, 300] on label "Agree" at bounding box center [181, 309] width 65 height 24
click at [162, 304] on input "Agree" at bounding box center [167, 309] width 10 height 10
radio input "true"
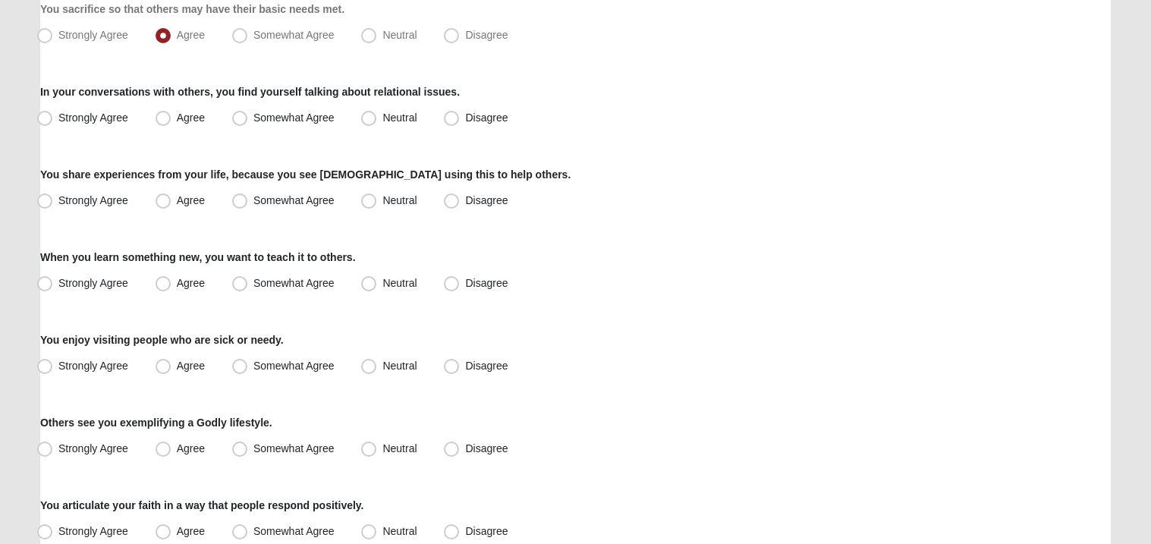
scroll to position [485, 0]
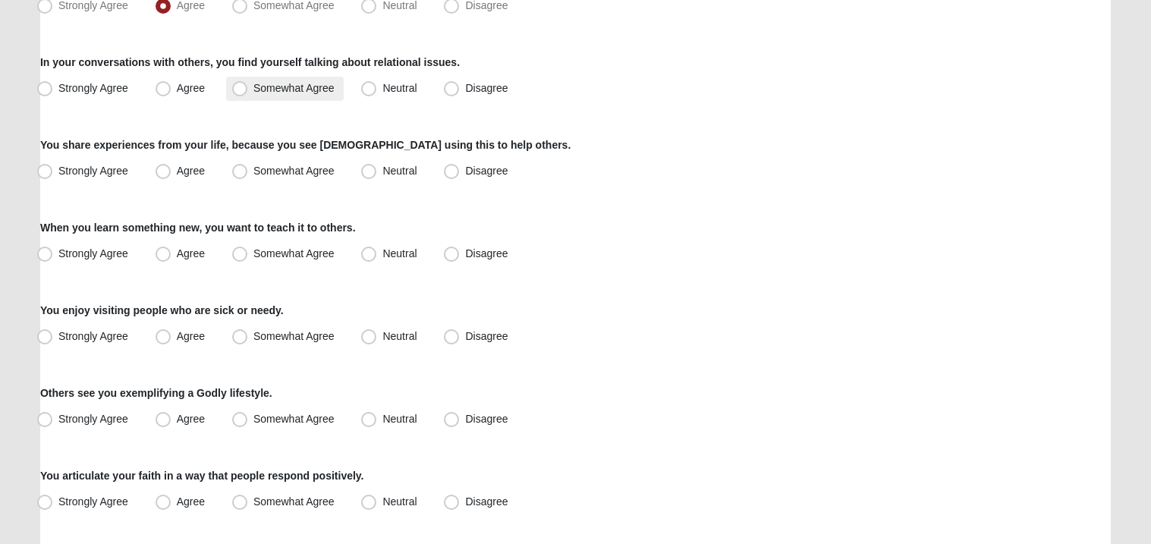
click at [268, 98] on label "Somewhat Agree" at bounding box center [285, 89] width 118 height 24
click at [248, 93] on input "Somewhat Agree" at bounding box center [243, 88] width 10 height 10
radio input "true"
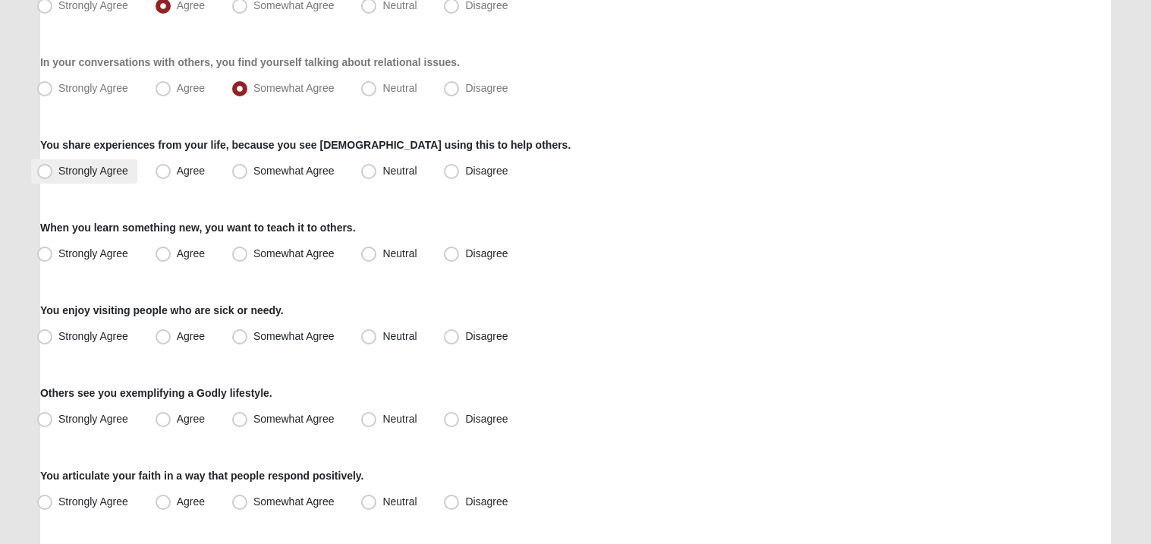
click at [104, 176] on span "Strongly Agree" at bounding box center [93, 171] width 70 height 12
click at [53, 176] on input "Strongly Agree" at bounding box center [48, 171] width 10 height 10
radio input "true"
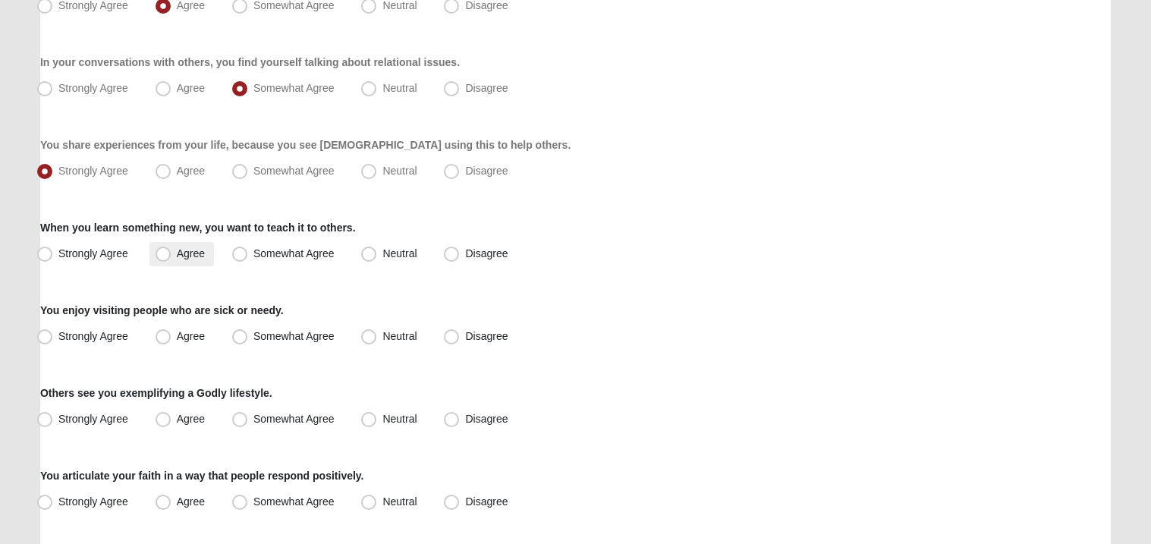
click at [177, 253] on span "Agree" at bounding box center [191, 253] width 28 height 12
click at [163, 253] on input "Agree" at bounding box center [167, 254] width 10 height 10
radio input "true"
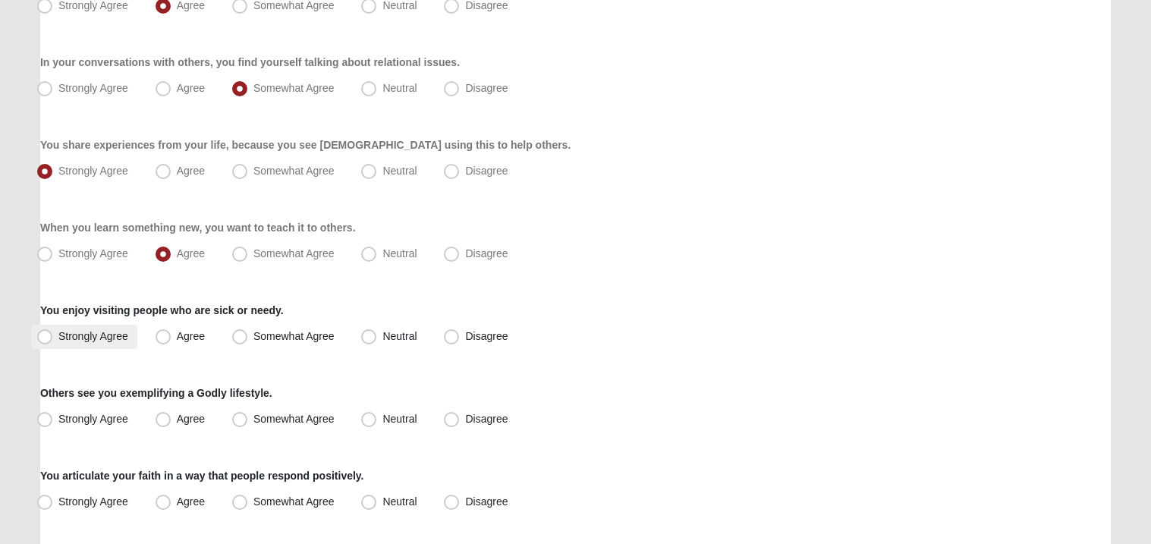
click at [122, 340] on span "Strongly Agree" at bounding box center [93, 336] width 70 height 12
click at [53, 340] on input "Strongly Agree" at bounding box center [48, 337] width 10 height 10
radio input "true"
click at [131, 367] on div "Respond to these items quickly and don’t overthink them. Usually your first res…" at bounding box center [575, 406] width 1071 height 1537
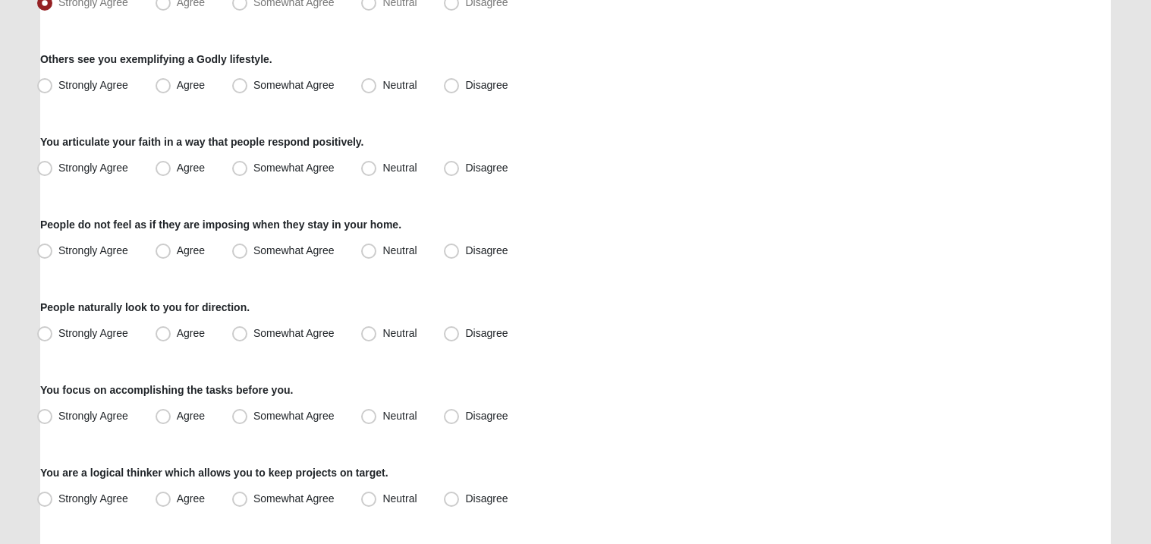
scroll to position [849, 0]
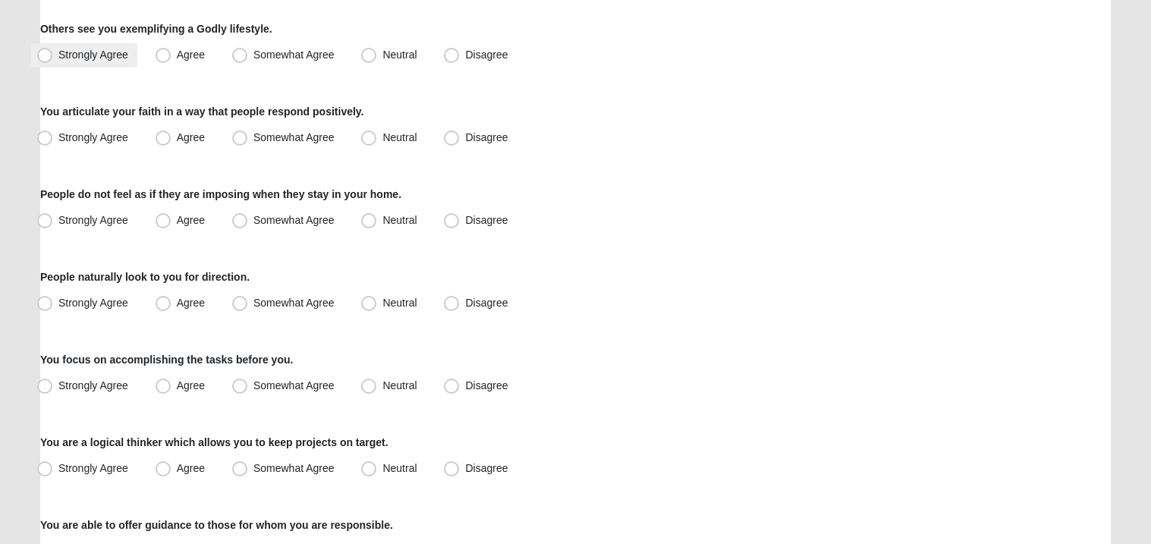
click at [60, 50] on span "Strongly Agree" at bounding box center [93, 55] width 70 height 12
click at [53, 50] on input "Strongly Agree" at bounding box center [48, 55] width 10 height 10
radio input "true"
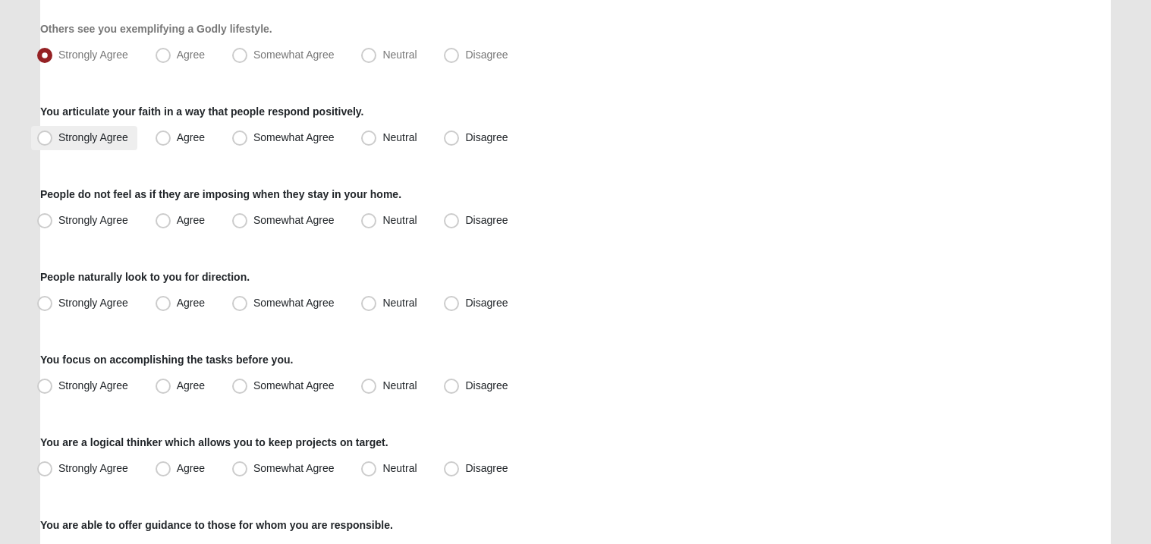
click at [136, 141] on label "Strongly Agree" at bounding box center [84, 138] width 106 height 24
click at [53, 141] on input "Strongly Agree" at bounding box center [48, 138] width 10 height 10
radio input "true"
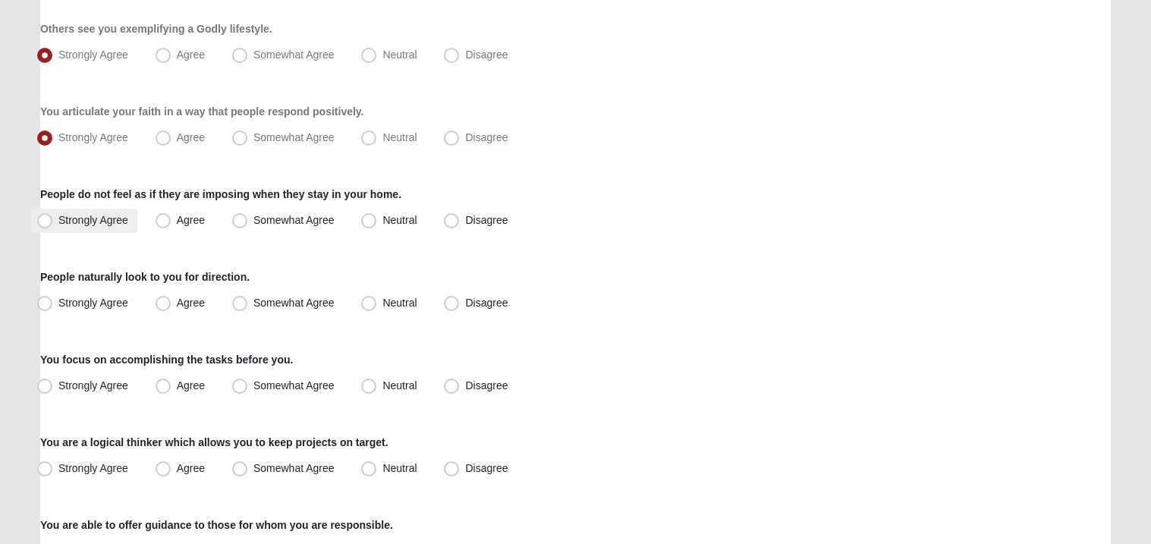
click at [94, 222] on span "Strongly Agree" at bounding box center [93, 220] width 70 height 12
click at [53, 222] on input "Strongly Agree" at bounding box center [48, 221] width 10 height 10
radio input "true"
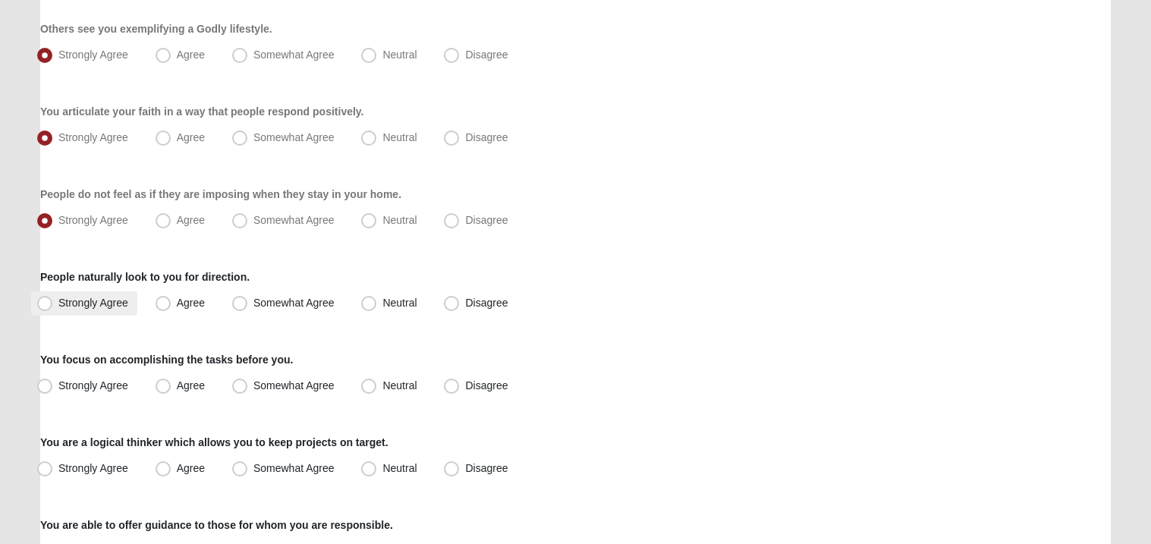
click at [104, 301] on span "Strongly Agree" at bounding box center [93, 303] width 70 height 12
click at [53, 301] on input "Strongly Agree" at bounding box center [48, 303] width 10 height 10
radio input "true"
click at [153, 301] on label "Agree" at bounding box center [181, 303] width 65 height 24
click at [162, 301] on input "Agree" at bounding box center [167, 303] width 10 height 10
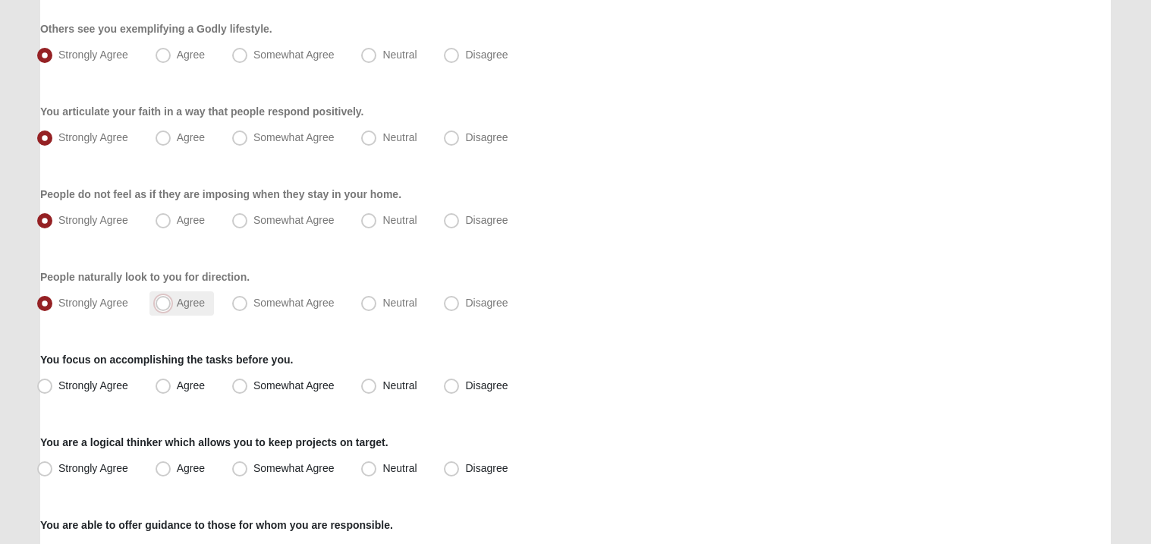
radio input "true"
click at [1, 384] on form "Hello Sara My Account Log Out Gifts Assessment Assessments Gifts Assessment Err…" at bounding box center [575, 18] width 1151 height 1696
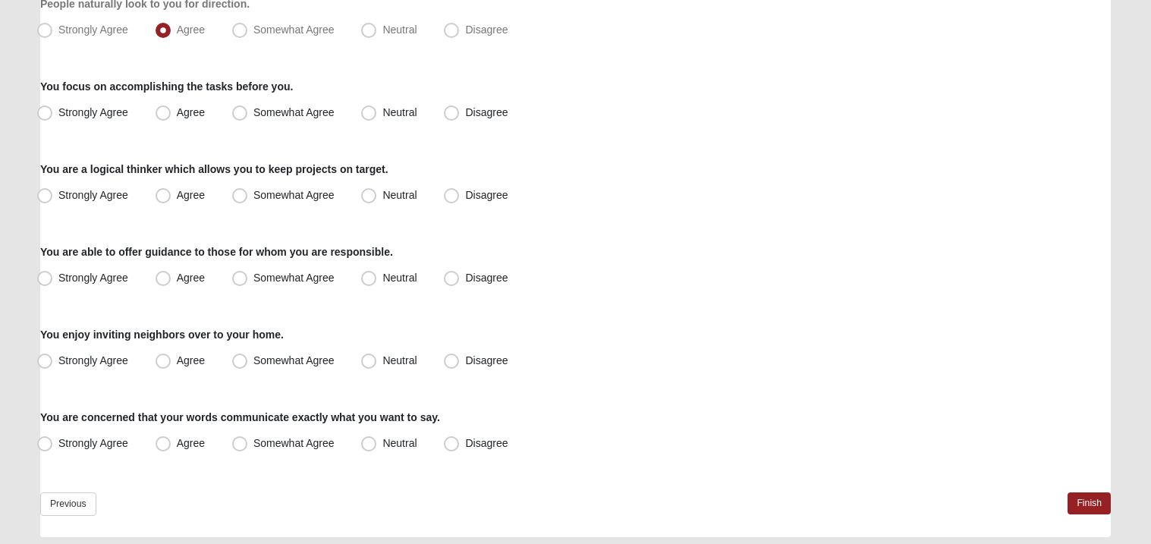
scroll to position [1153, 0]
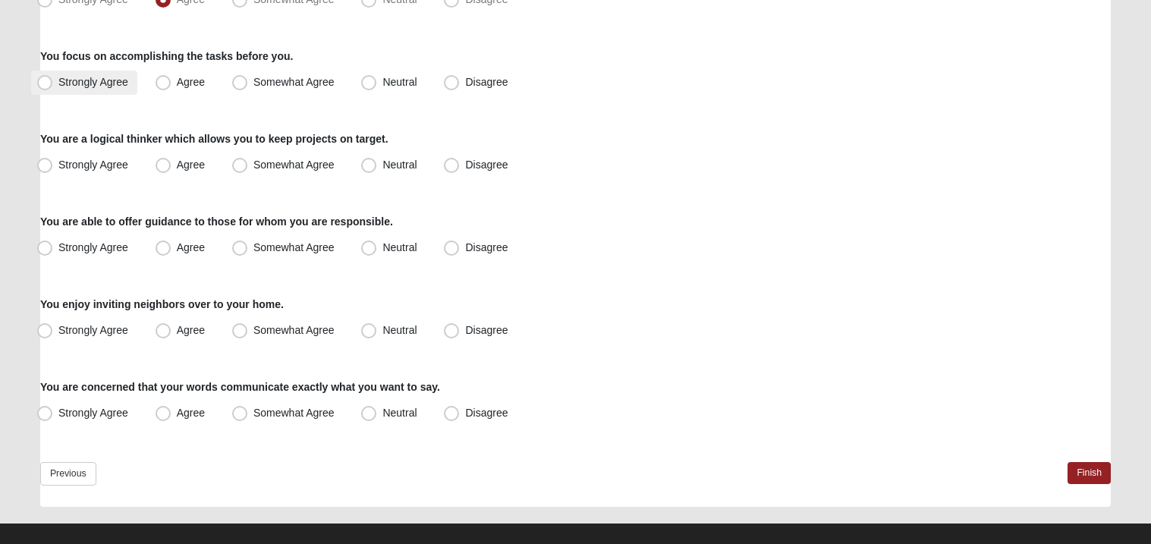
click at [69, 86] on span "Strongly Agree" at bounding box center [93, 82] width 70 height 12
click at [53, 86] on input "Strongly Agree" at bounding box center [48, 82] width 10 height 10
radio input "true"
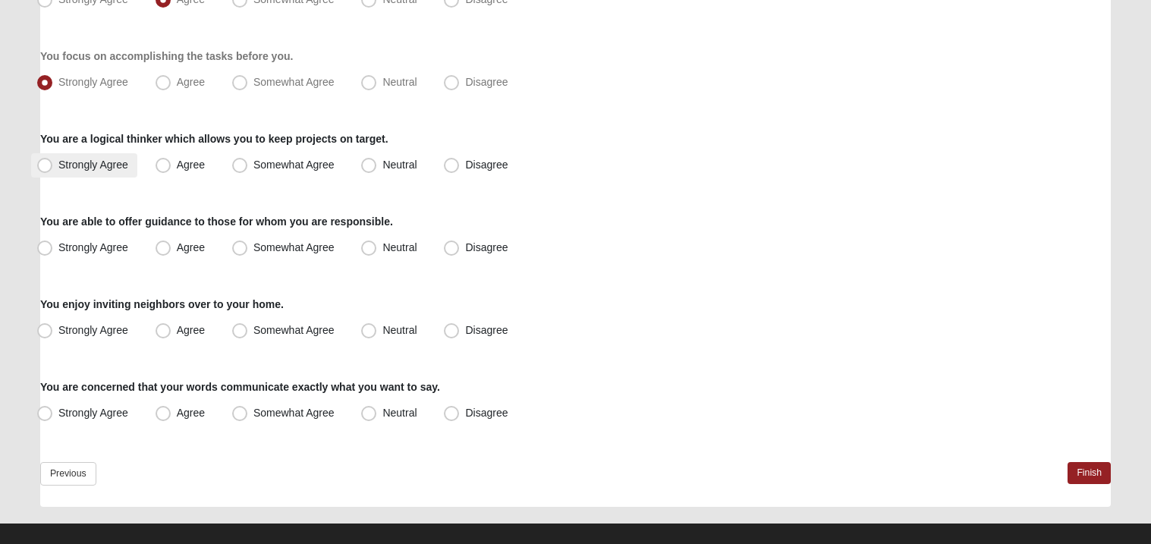
click at [96, 169] on span "Strongly Agree" at bounding box center [93, 165] width 70 height 12
click at [53, 169] on input "Strongly Agree" at bounding box center [48, 165] width 10 height 10
radio input "true"
click at [177, 166] on span "Agree" at bounding box center [191, 165] width 28 height 12
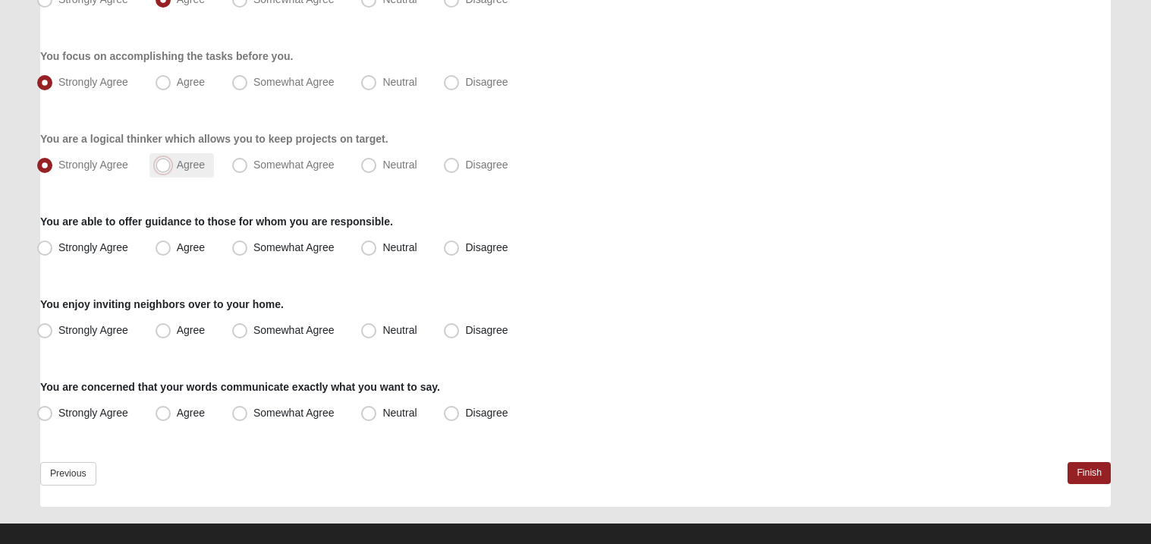
click at [165, 166] on input "Agree" at bounding box center [167, 165] width 10 height 10
radio input "true"
click at [82, 247] on span "Strongly Agree" at bounding box center [93, 247] width 70 height 12
click at [53, 247] on input "Strongly Agree" at bounding box center [48, 248] width 10 height 10
radio input "true"
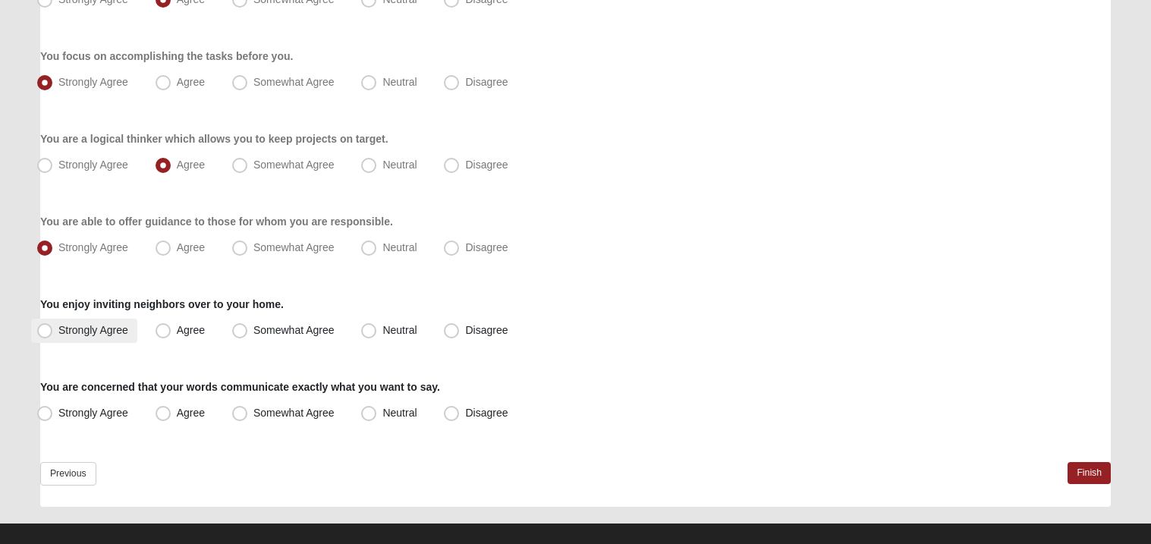
click at [88, 329] on span "Strongly Agree" at bounding box center [93, 330] width 70 height 12
click at [53, 329] on input "Strongly Agree" at bounding box center [48, 331] width 10 height 10
radio input "true"
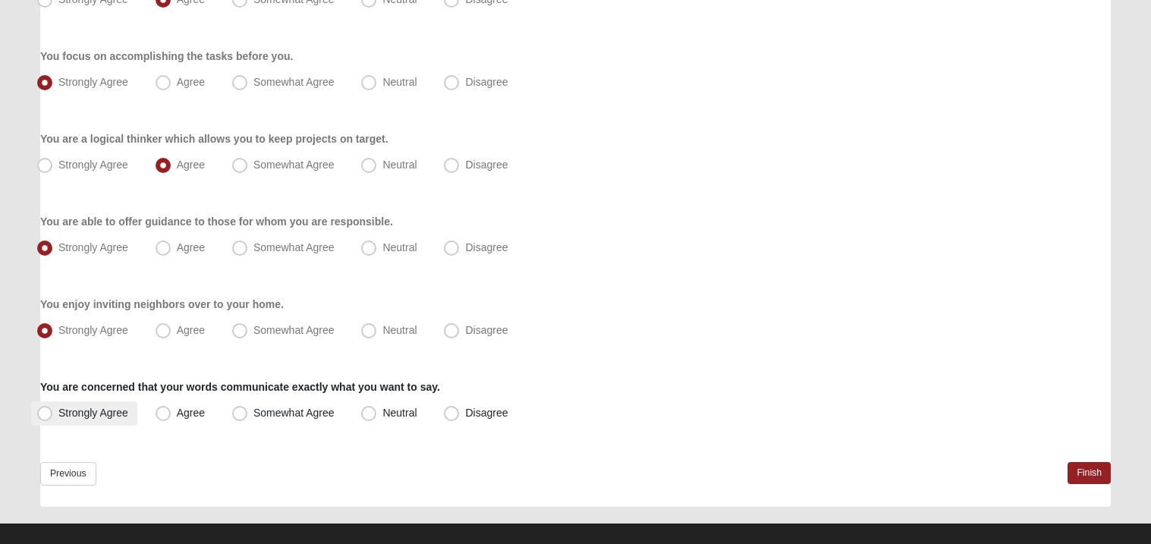
click at [97, 414] on span "Strongly Agree" at bounding box center [93, 413] width 70 height 12
click at [53, 414] on input "Strongly Agree" at bounding box center [48, 413] width 10 height 10
radio input "true"
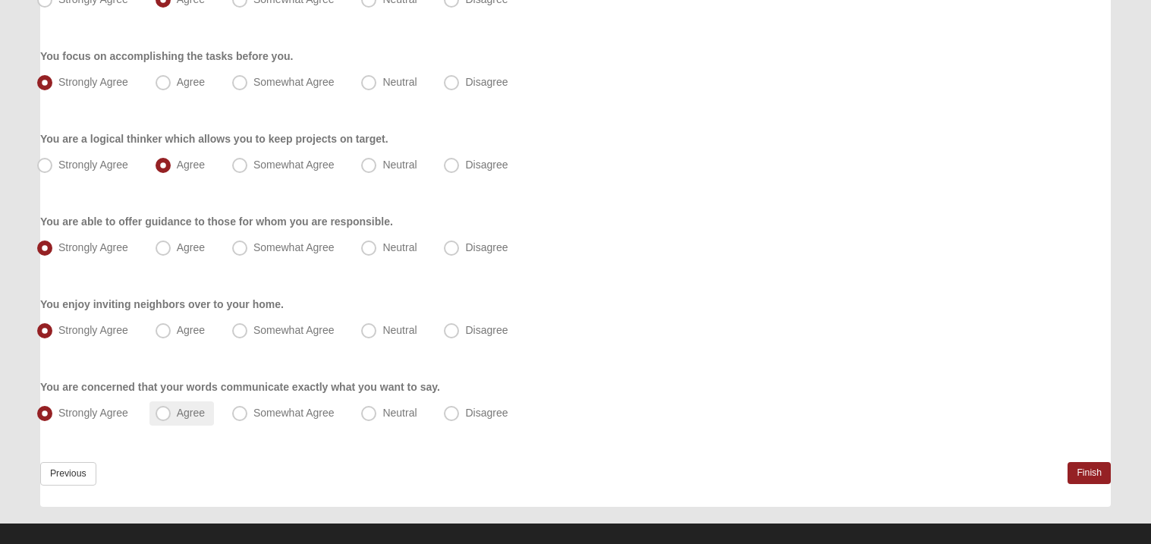
click at [177, 413] on span "Agree" at bounding box center [191, 413] width 28 height 12
click at [167, 413] on input "Agree" at bounding box center [167, 413] width 10 height 10
radio input "true"
click at [1094, 477] on link "Finish" at bounding box center [1089, 473] width 43 height 22
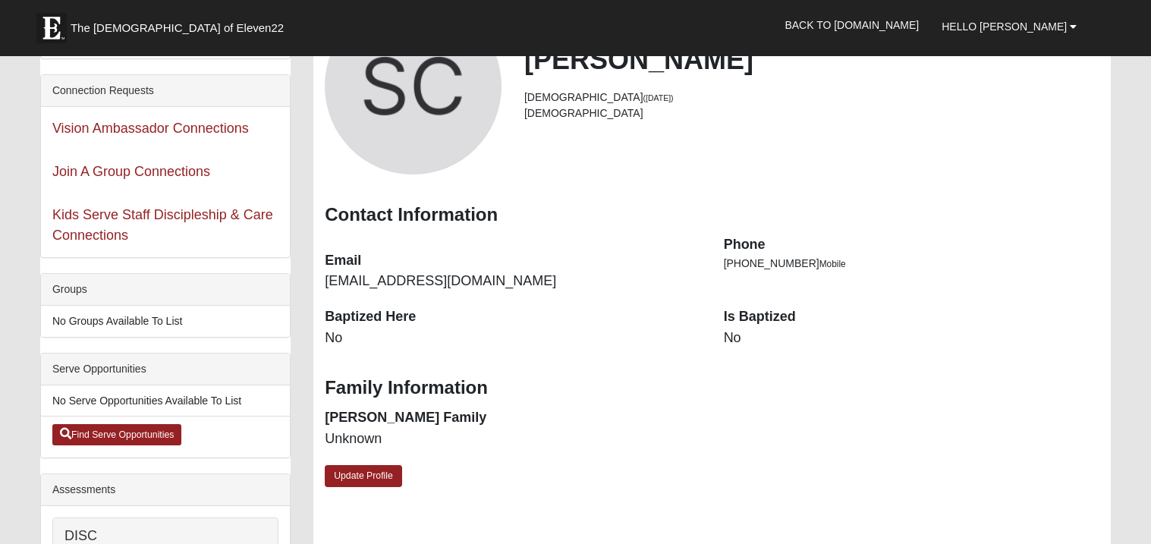
scroll to position [142, 0]
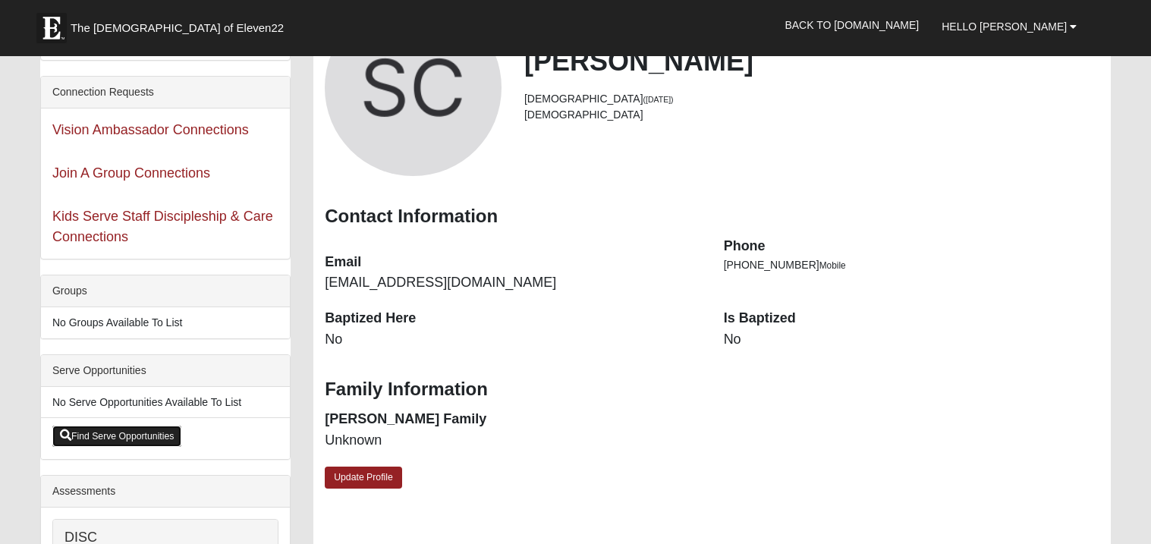
click at [159, 433] on link "Find Serve Opportunities" at bounding box center [117, 436] width 130 height 21
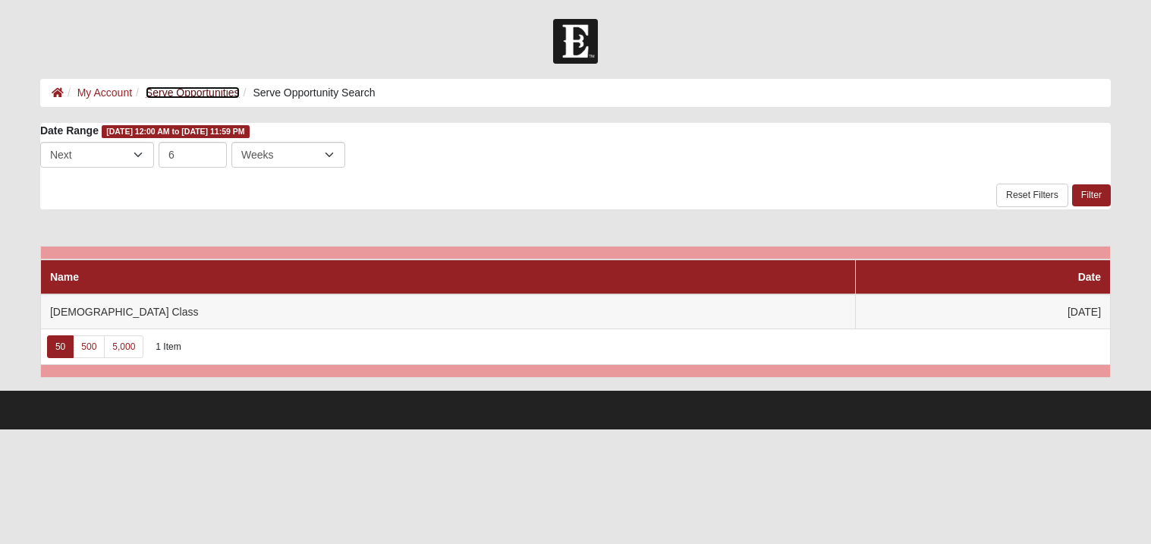
click at [203, 90] on link "Serve Opportunities" at bounding box center [193, 93] width 94 height 12
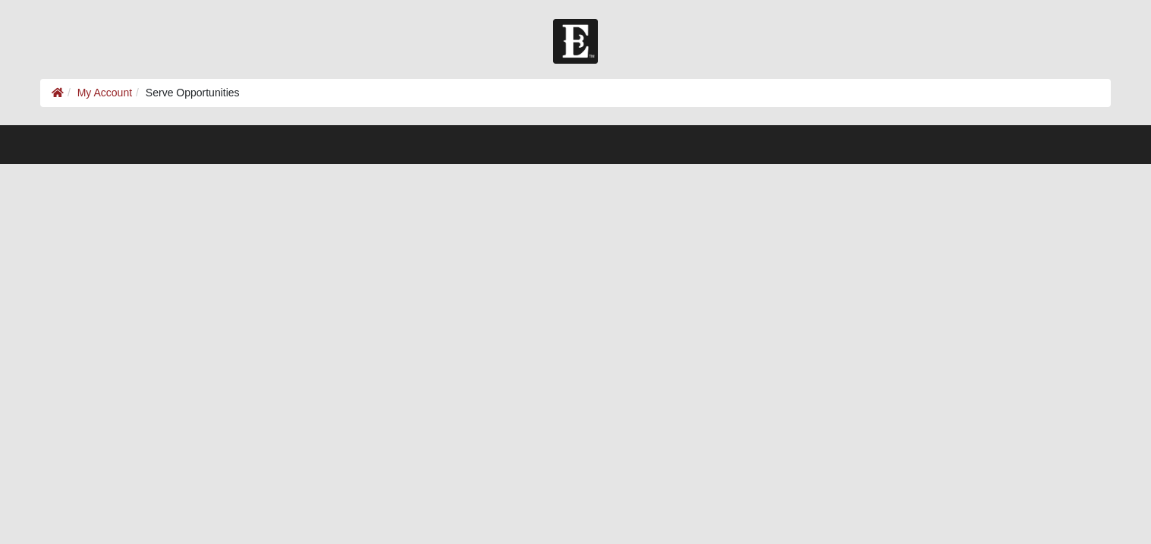
click at [101, 156] on footer at bounding box center [575, 144] width 1151 height 39
click at [55, 93] on icon at bounding box center [58, 92] width 12 height 11
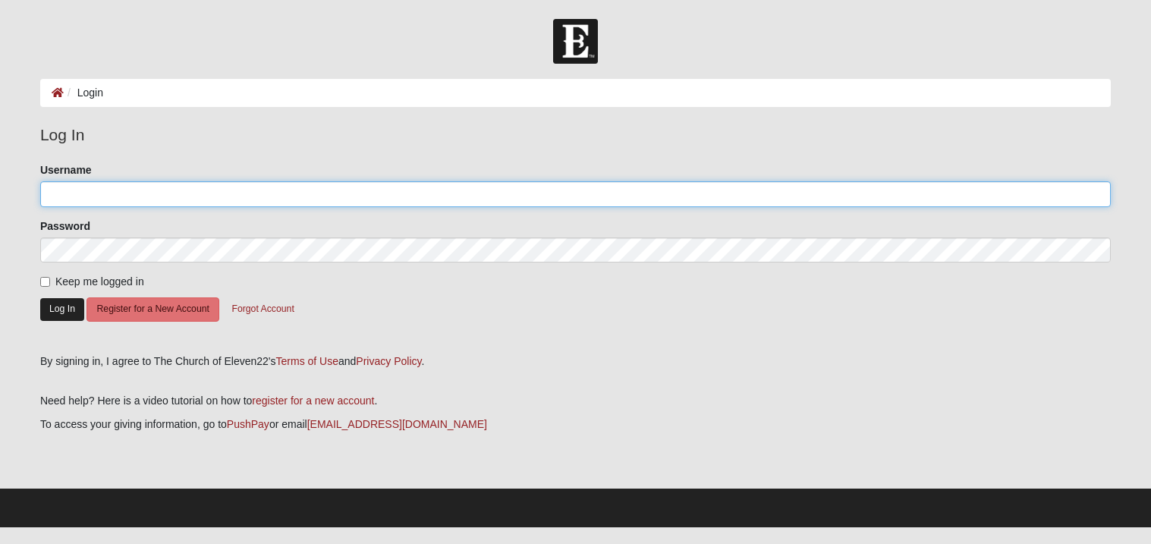
type input "[EMAIL_ADDRESS][DOMAIN_NAME]"
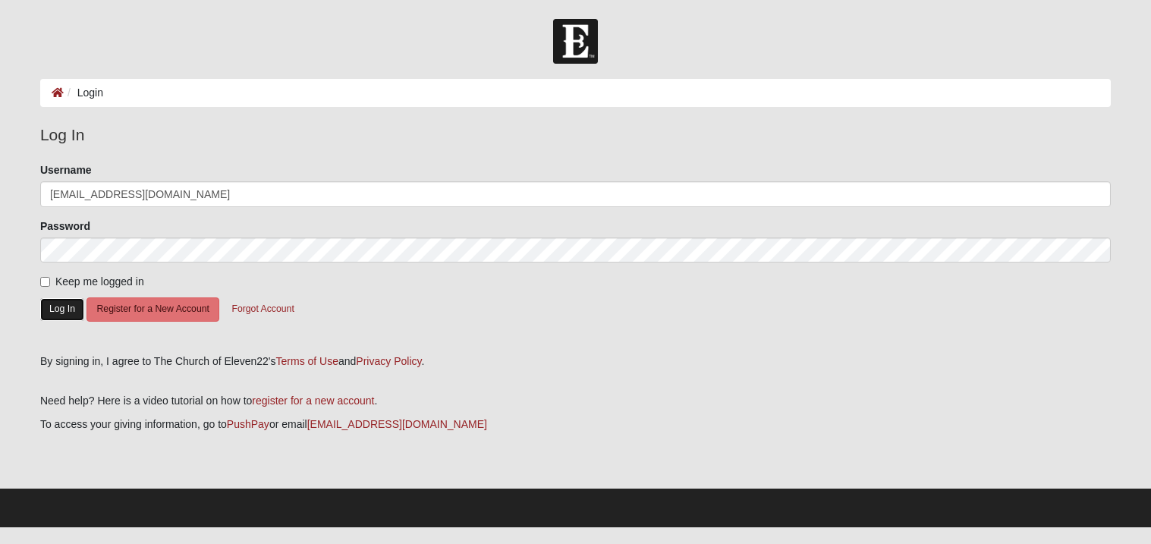
click at [65, 314] on button "Log In" at bounding box center [62, 309] width 44 height 22
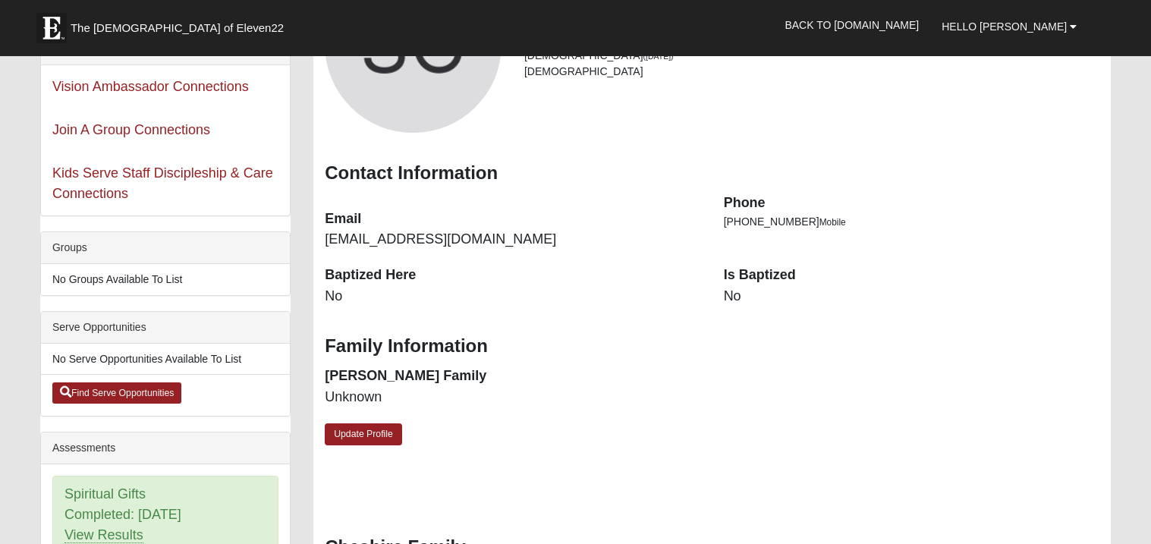
scroll to position [181, 0]
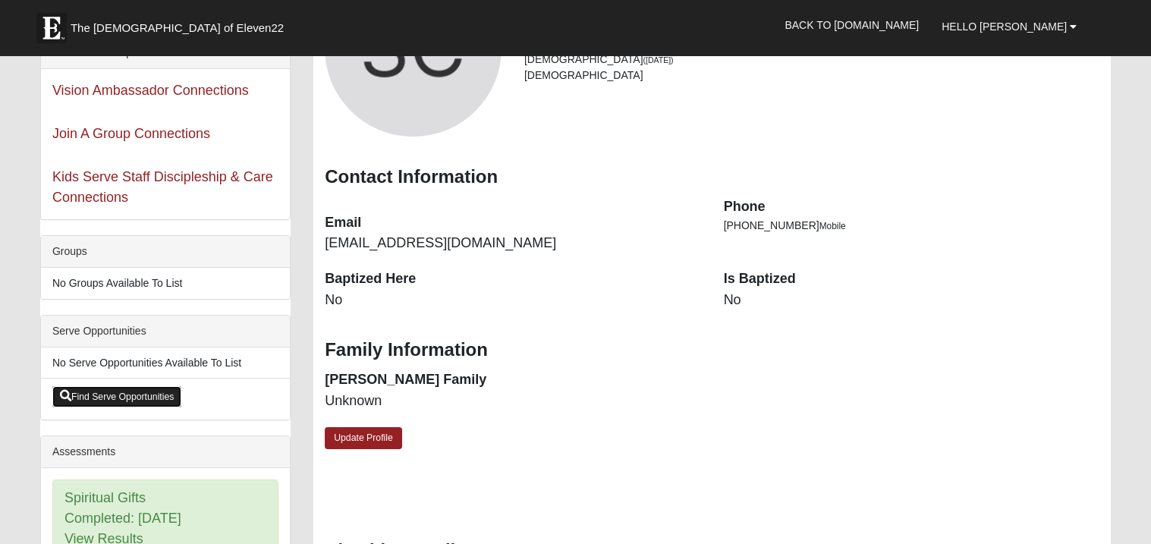
click at [147, 392] on link "Find Serve Opportunities" at bounding box center [117, 396] width 130 height 21
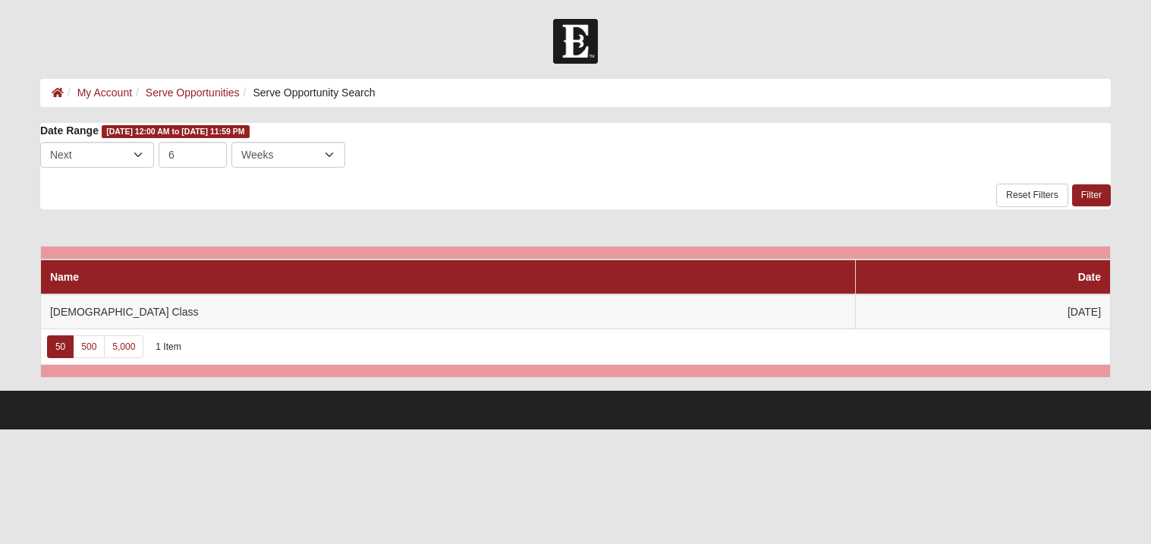
click at [346, 94] on li "Serve Opportunity Search" at bounding box center [308, 93] width 136 height 16
click at [380, 93] on ol "My Account Serve Opportunities Serve Opportunity Search" at bounding box center [575, 93] width 1071 height 28
click at [370, 92] on li "Serve Opportunity Search" at bounding box center [308, 93] width 136 height 16
click at [348, 93] on li "Serve Opportunity Search" at bounding box center [308, 93] width 136 height 16
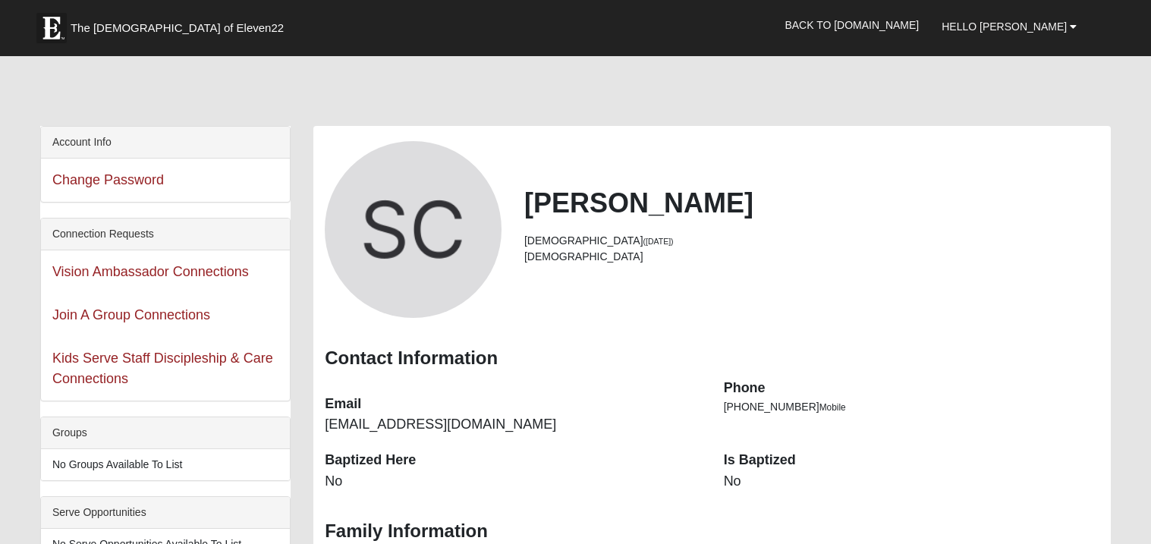
scroll to position [181, 0]
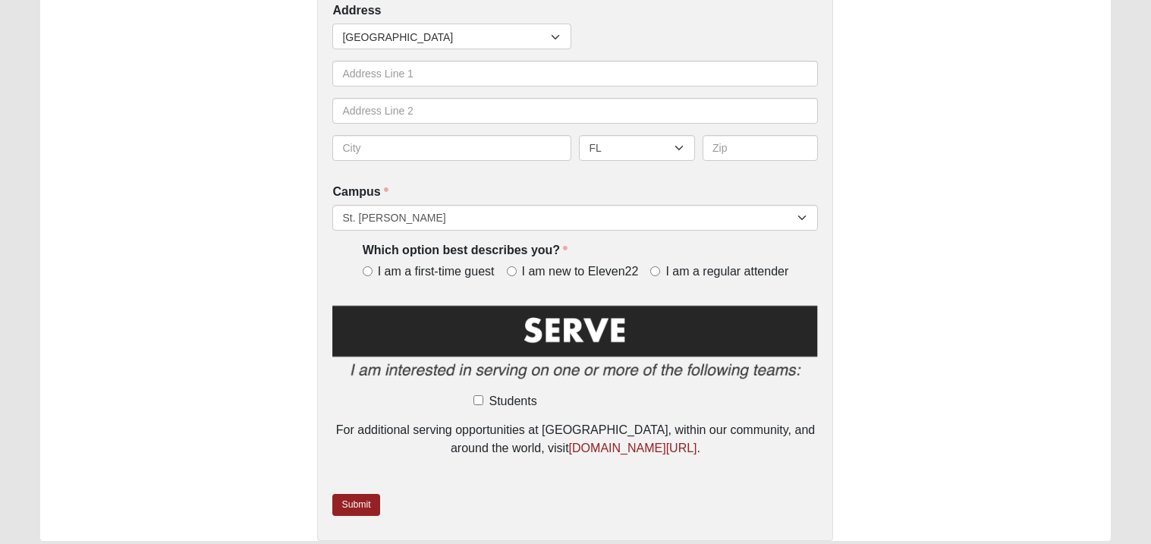
scroll to position [488, 0]
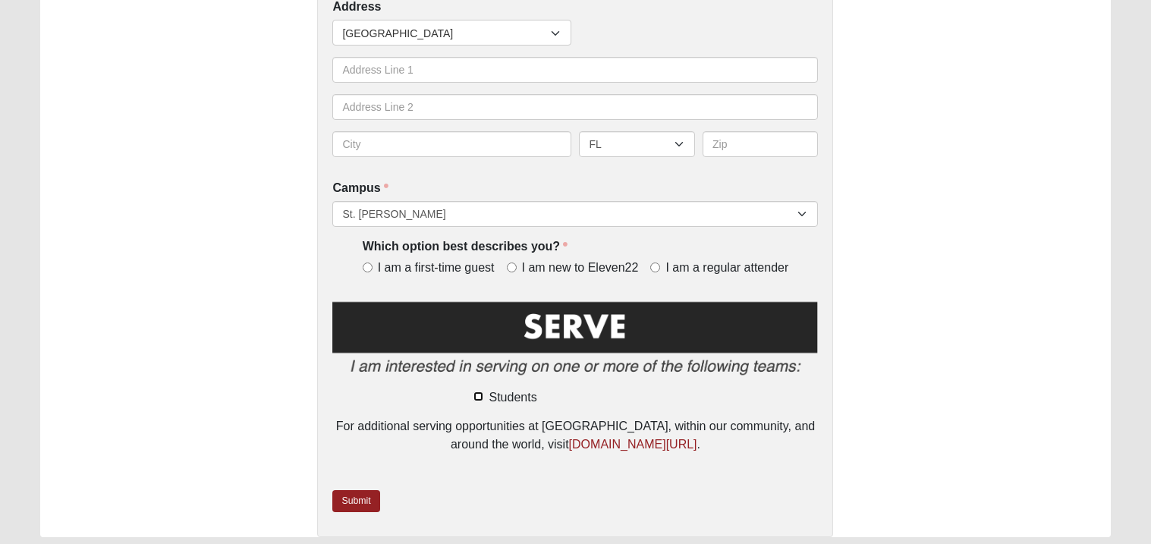
click at [477, 395] on input "Students" at bounding box center [479, 397] width 10 height 10
checkbox input "true"
click at [718, 482] on div "Serve In Students First Name [PERSON_NAME] First Name is required. Last Name Ch…" at bounding box center [575, 65] width 516 height 946
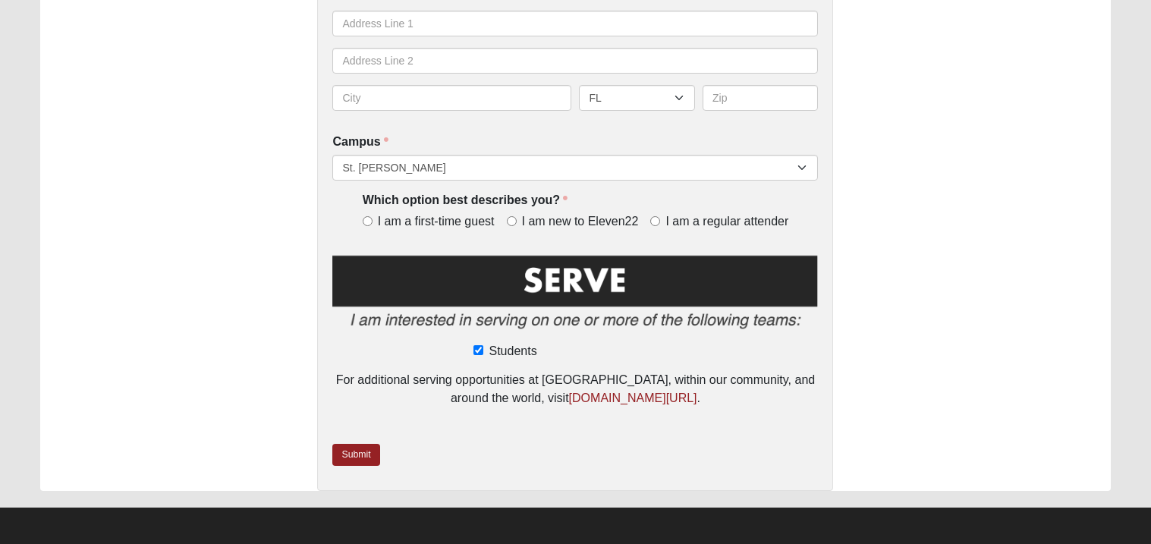
scroll to position [536, 0]
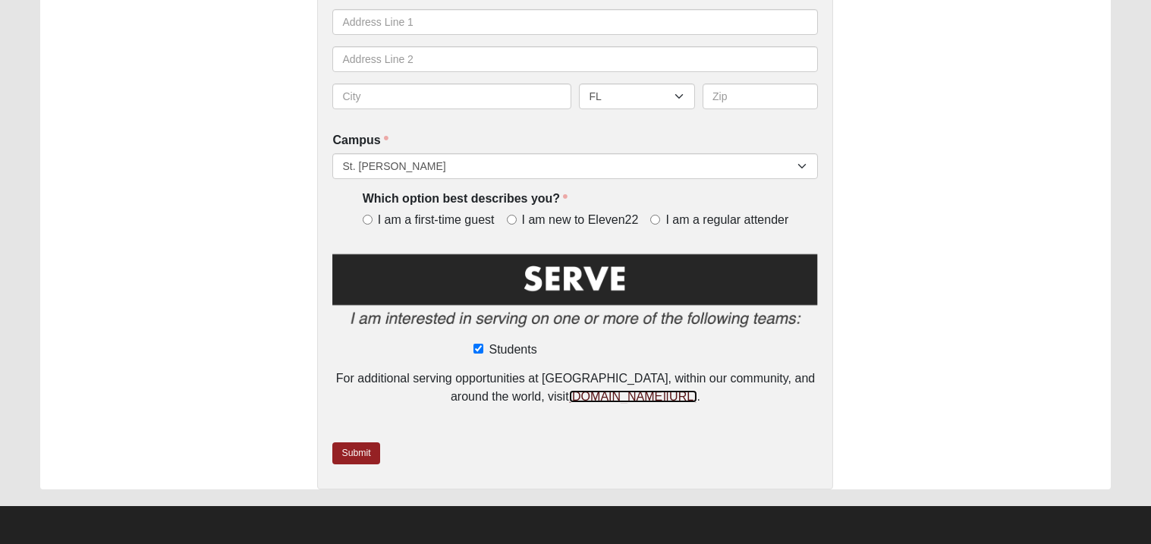
click at [608, 399] on link "[DOMAIN_NAME][URL]" at bounding box center [633, 396] width 128 height 13
